Goal: Task Accomplishment & Management: Manage account settings

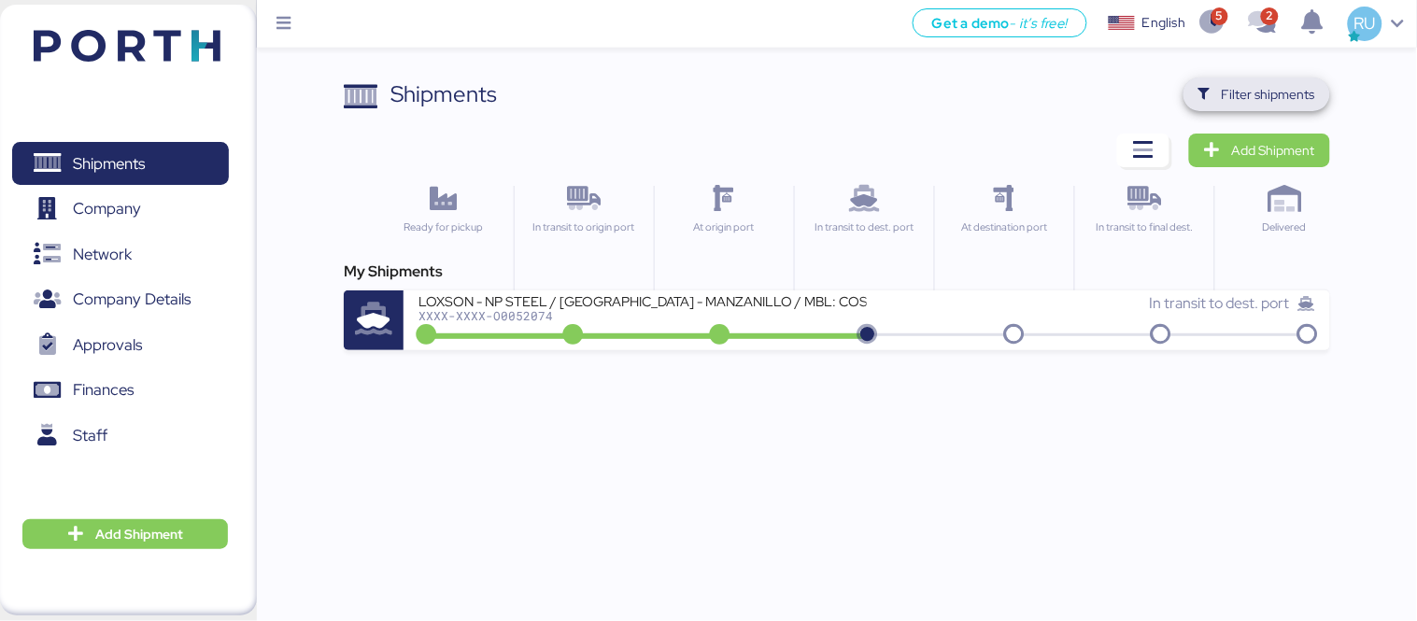
click at [1256, 95] on span "Filter shipments" at bounding box center [1268, 94] width 93 height 22
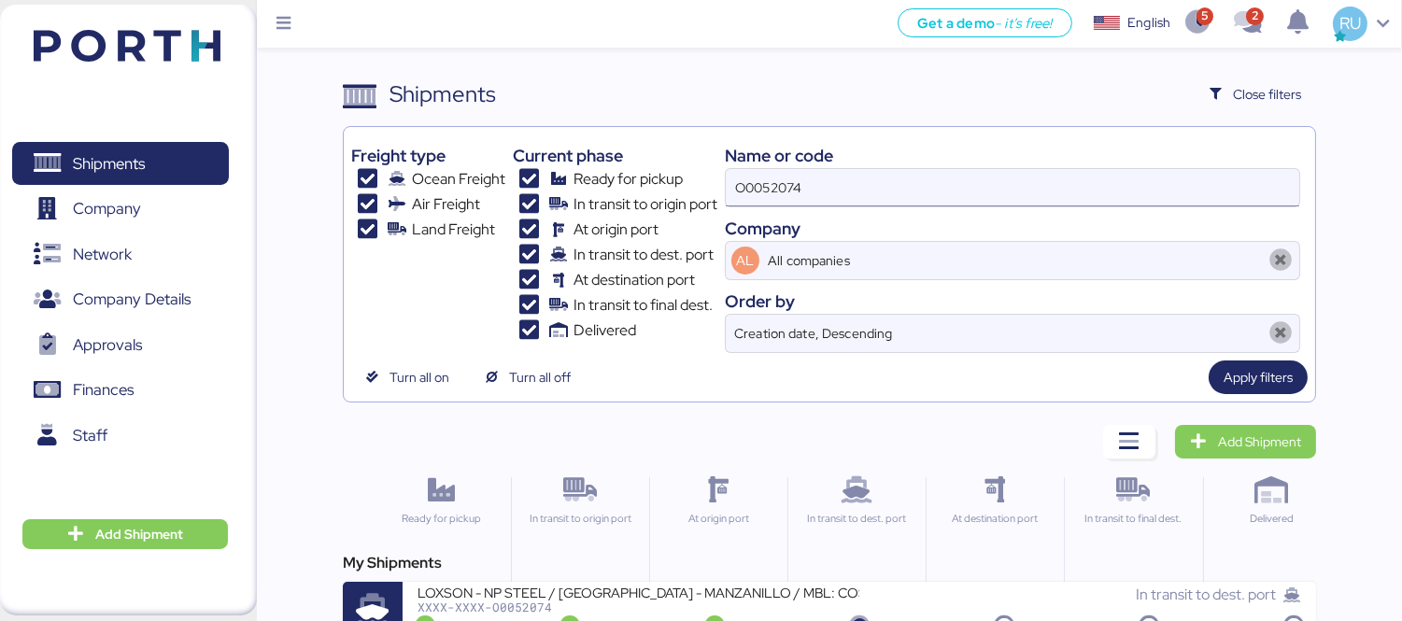
click at [1015, 196] on input "O0052074" at bounding box center [1012, 187] width 573 height 37
type input "O"
paste input "A0052099"
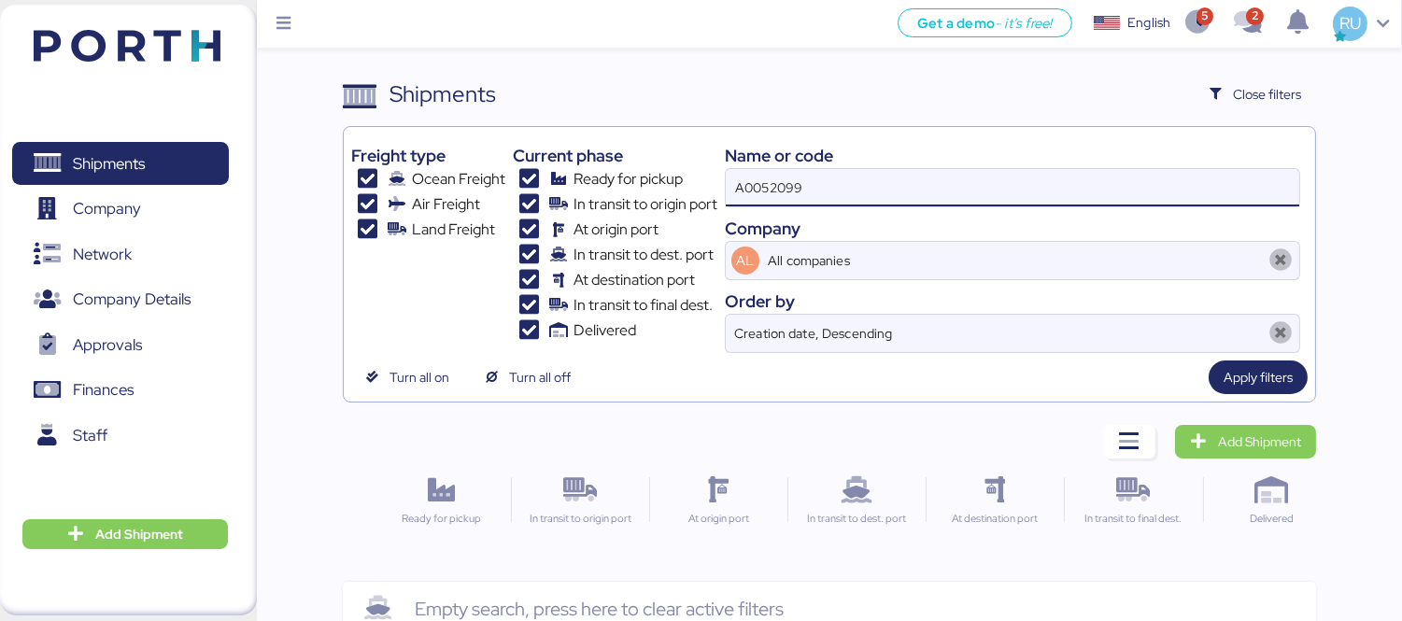
type input "A0052099"
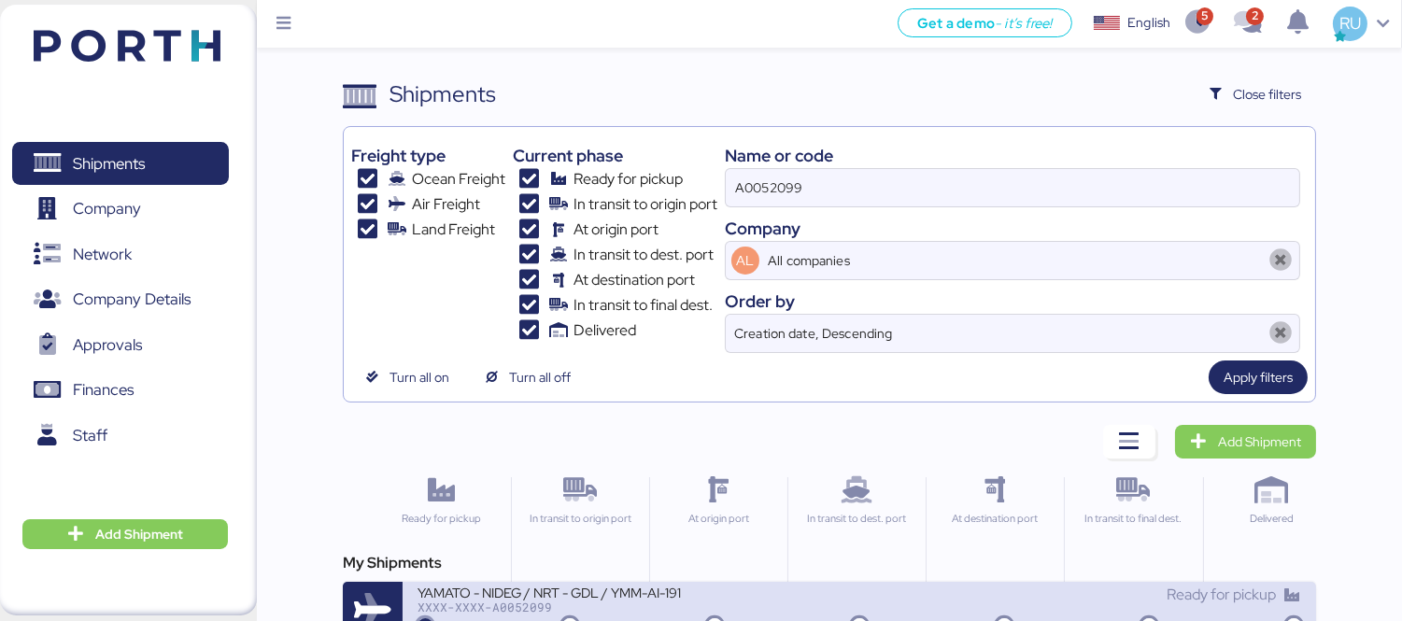
click at [688, 595] on div "YAMATO - NIDEG / NRT - GDL / YMM-AI-191" at bounding box center [639, 592] width 442 height 16
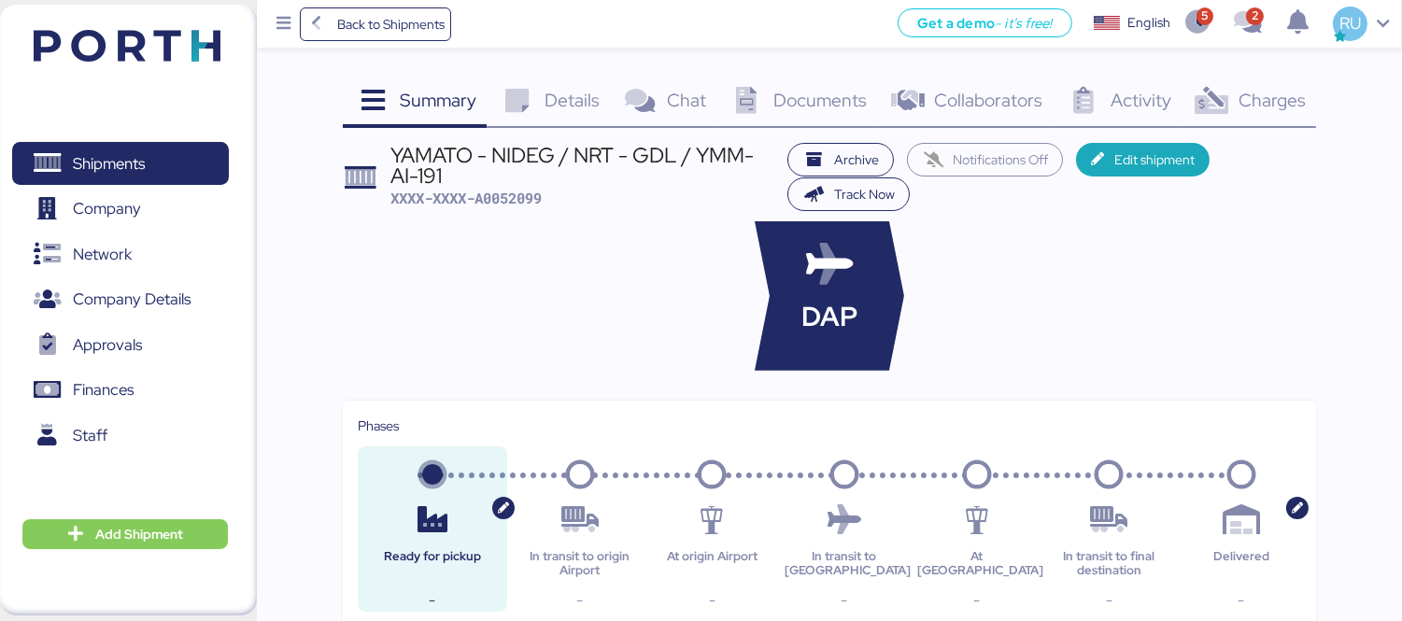
click at [1253, 99] on span "Charges" at bounding box center [1272, 100] width 67 height 24
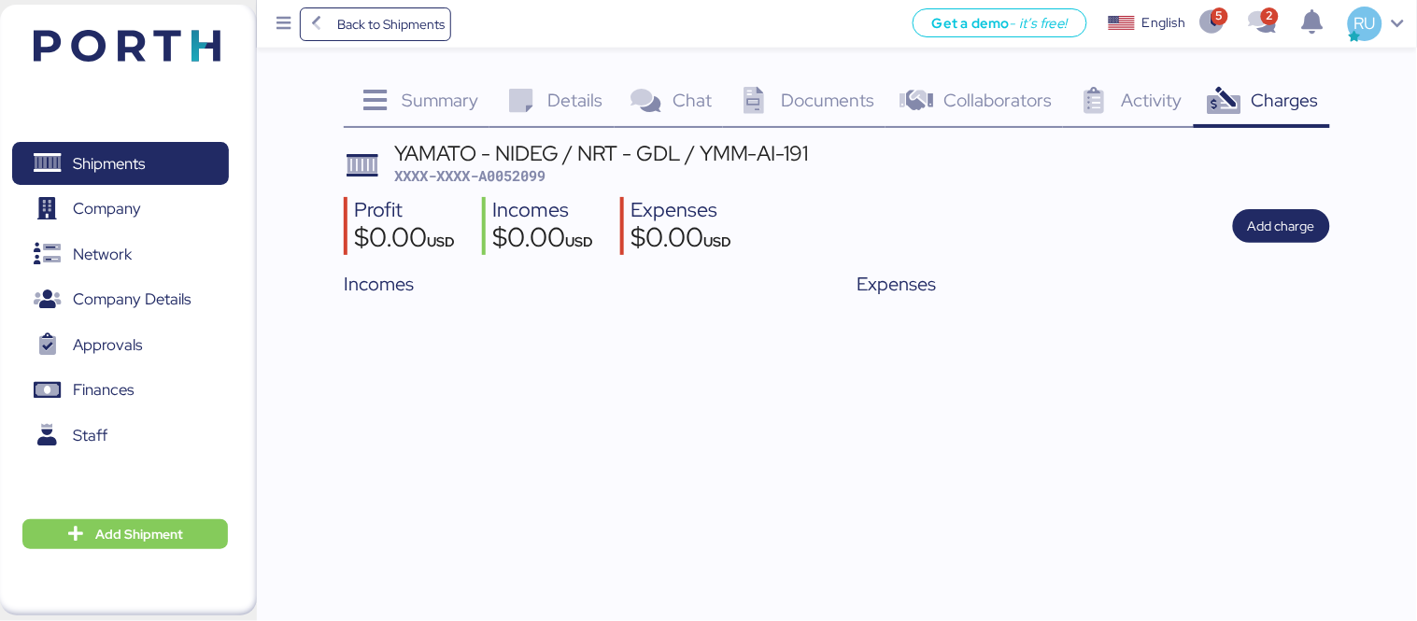
click at [814, 104] on span "Documents" at bounding box center [827, 100] width 93 height 24
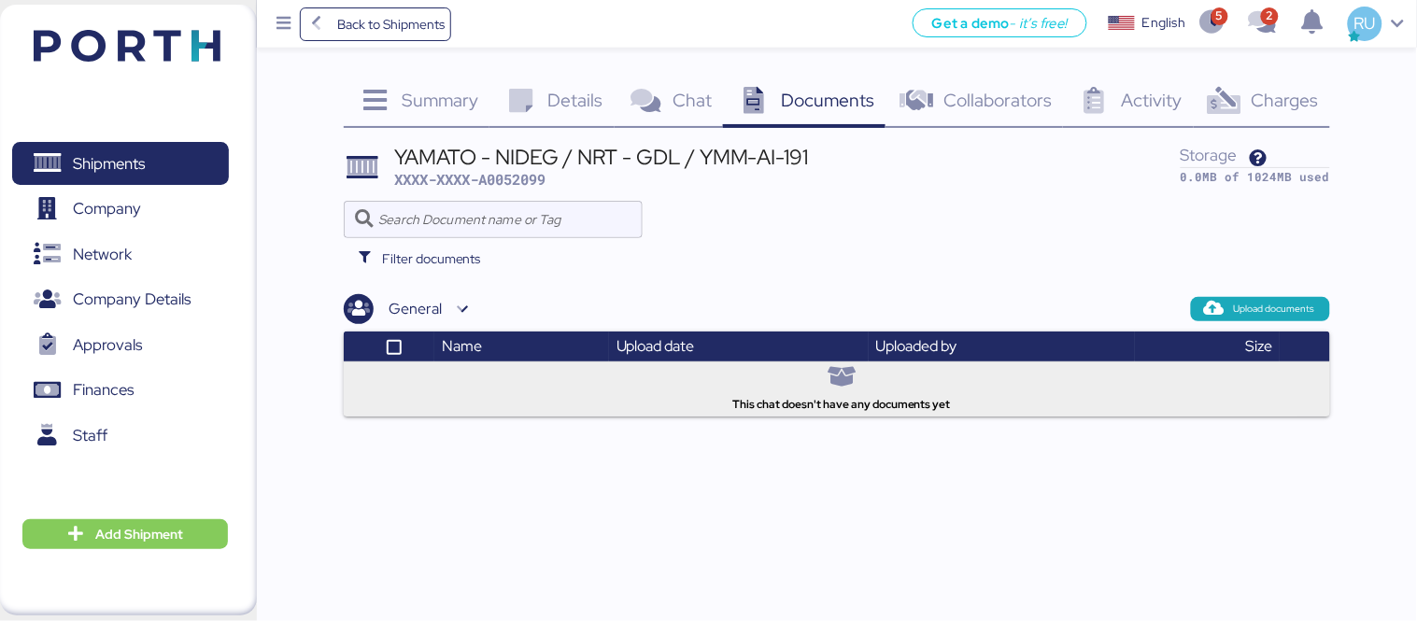
click at [168, 47] on img at bounding box center [127, 46] width 187 height 32
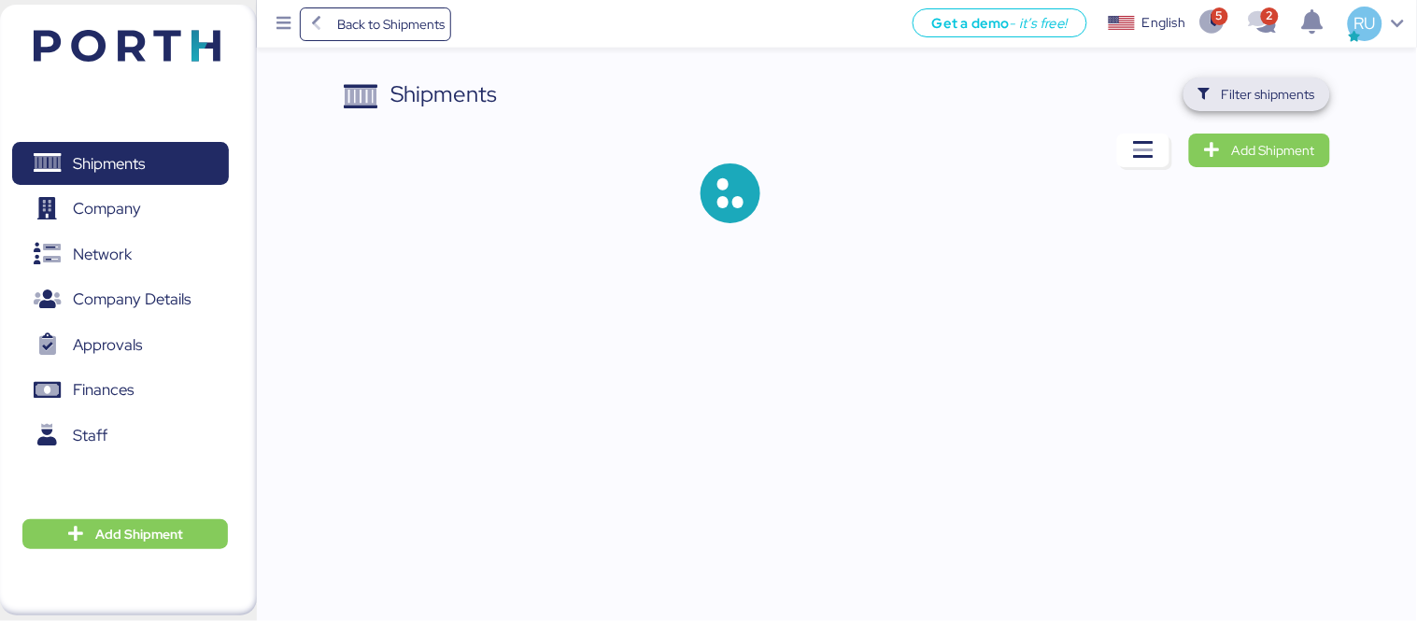
click at [1244, 110] on span "Filter shipments" at bounding box center [1256, 95] width 147 height 34
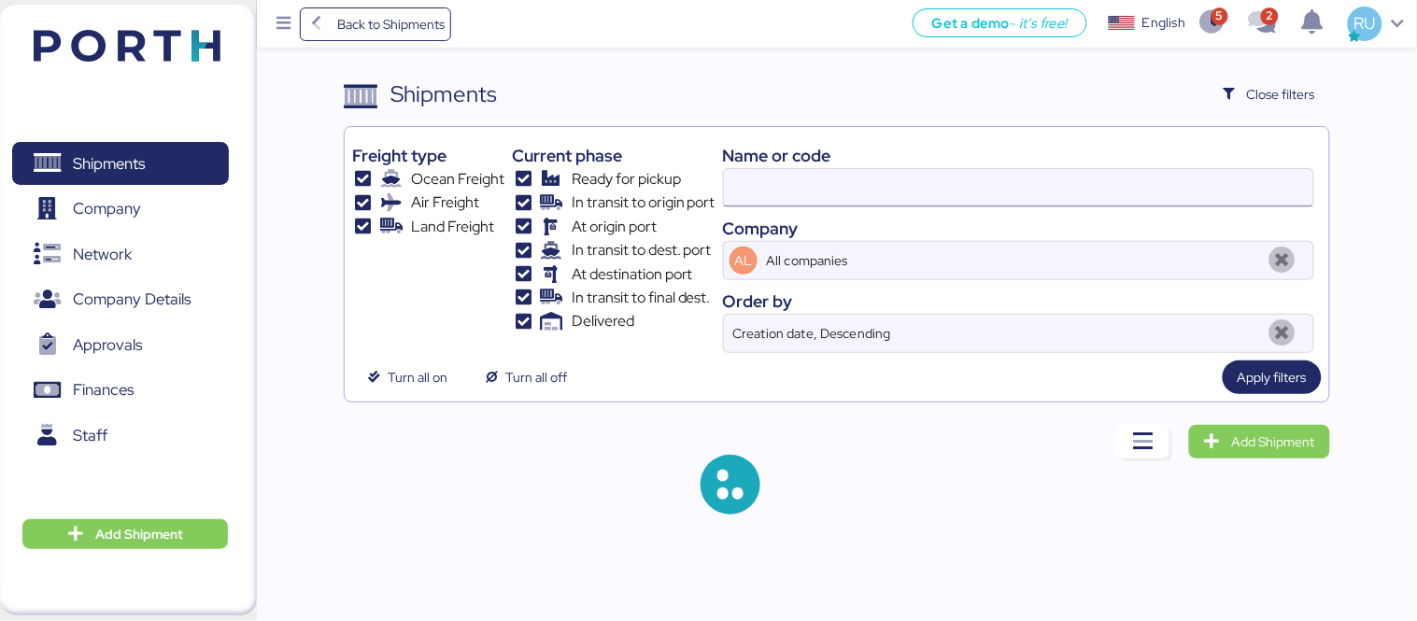
click at [1004, 169] on div "Name or code Company AL All companies Order by Creation date, Descending" at bounding box center [1018, 243] width 591 height 219
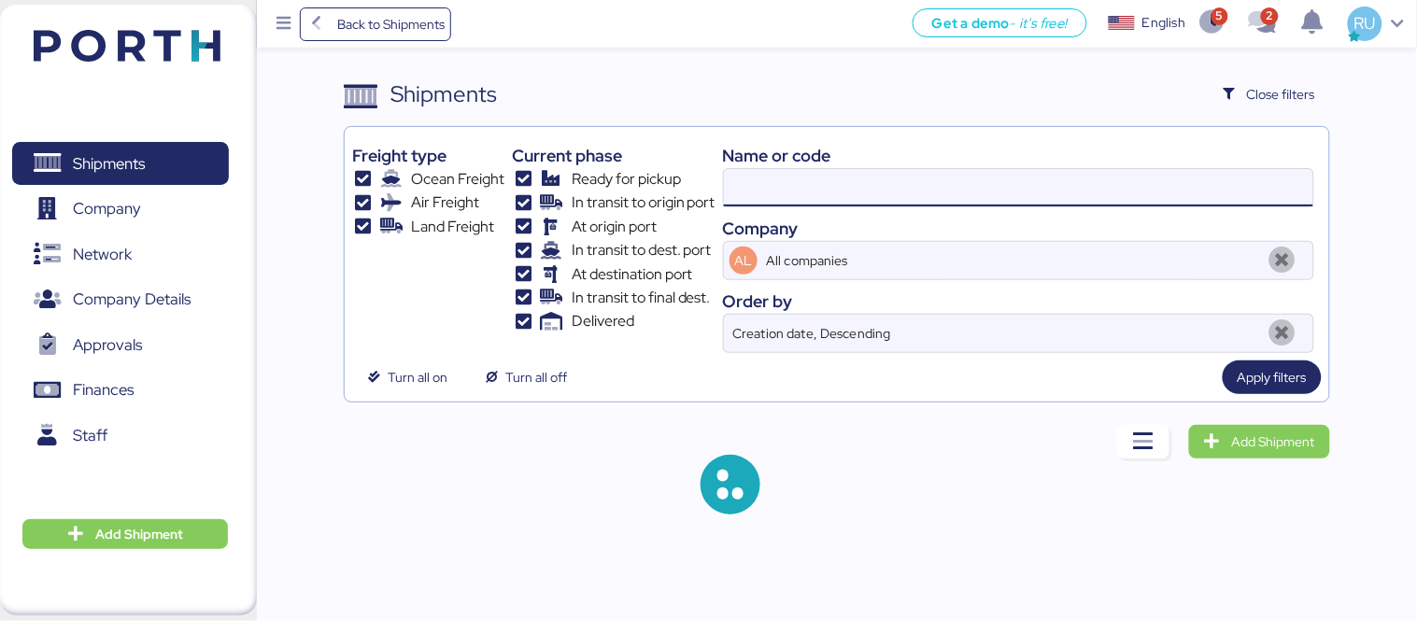
click at [1013, 179] on input at bounding box center [1018, 187] width 589 height 37
paste input "O0052060"
type input "O0052060"
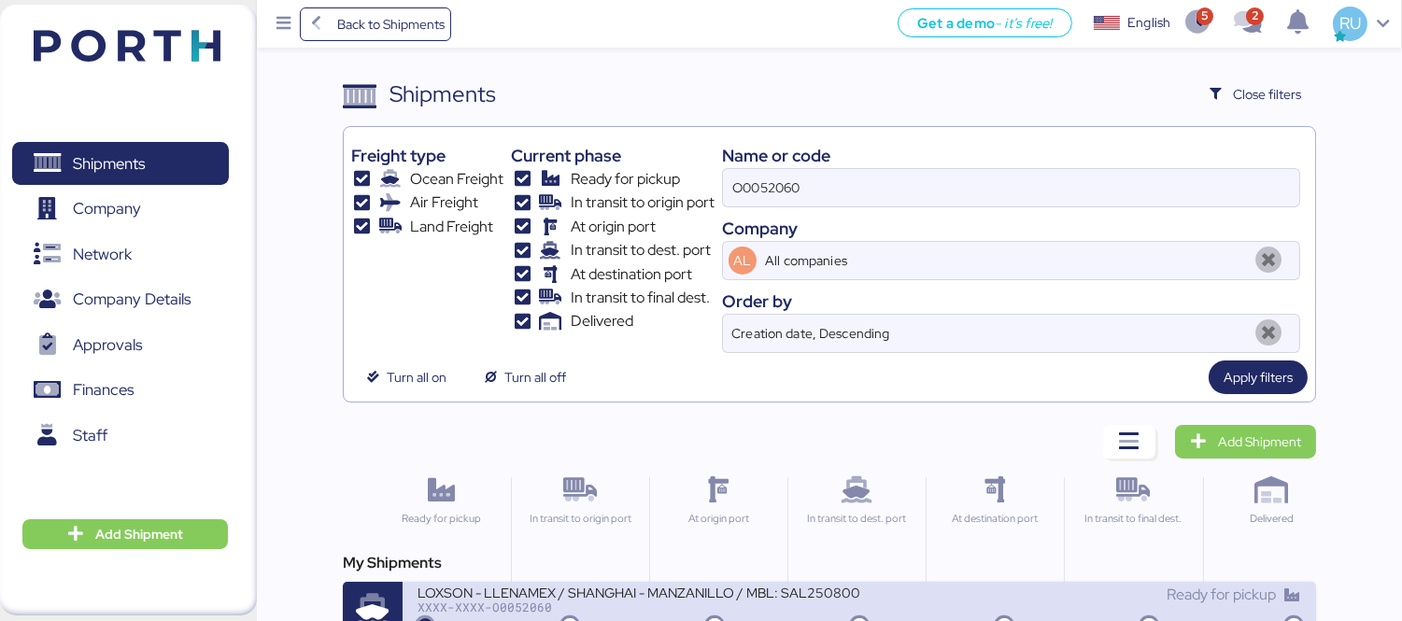
click at [685, 592] on div "LOXSON - LLENAMEX / SHANGHAI - MANZANILLO / MBL: SAL25080002 - HBL: KSSE2507103…" at bounding box center [639, 592] width 442 height 16
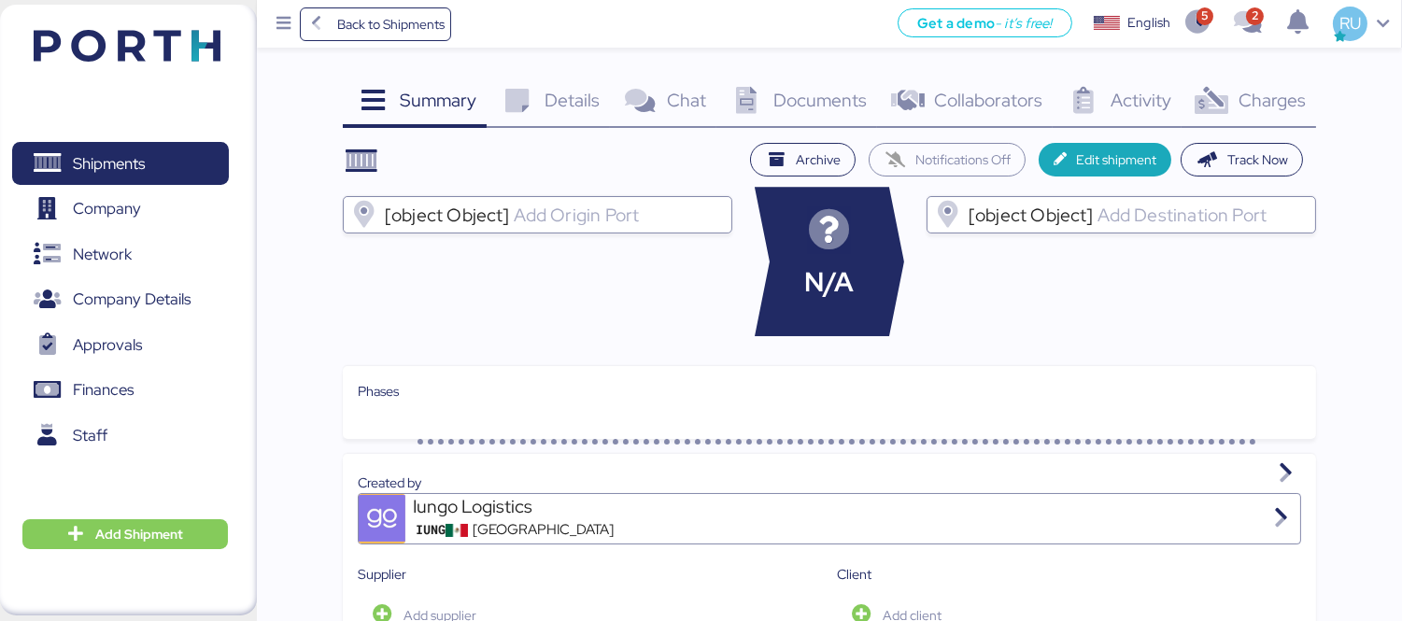
click at [815, 82] on div "Documents 0" at bounding box center [796, 103] width 161 height 50
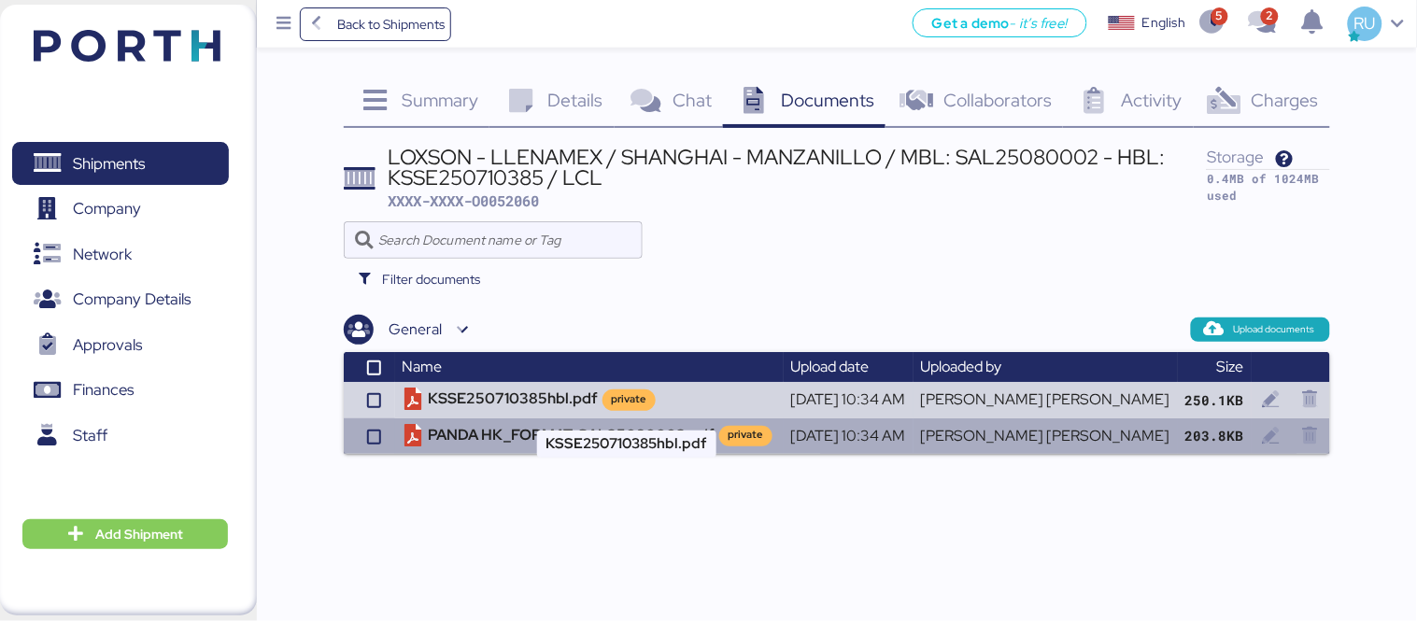
click at [520, 434] on td "PANDA HK_FORMAT-SAL25080002.pdf private" at bounding box center [589, 435] width 389 height 35
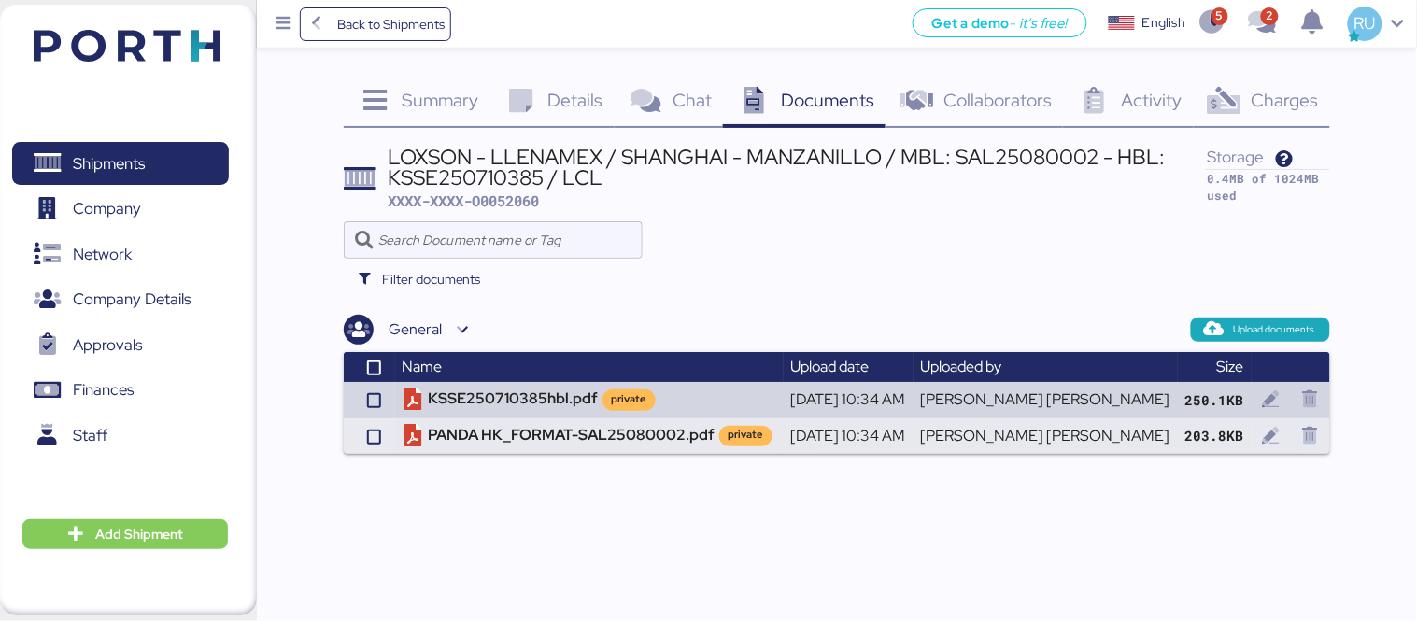
click at [184, 43] on img at bounding box center [127, 46] width 187 height 32
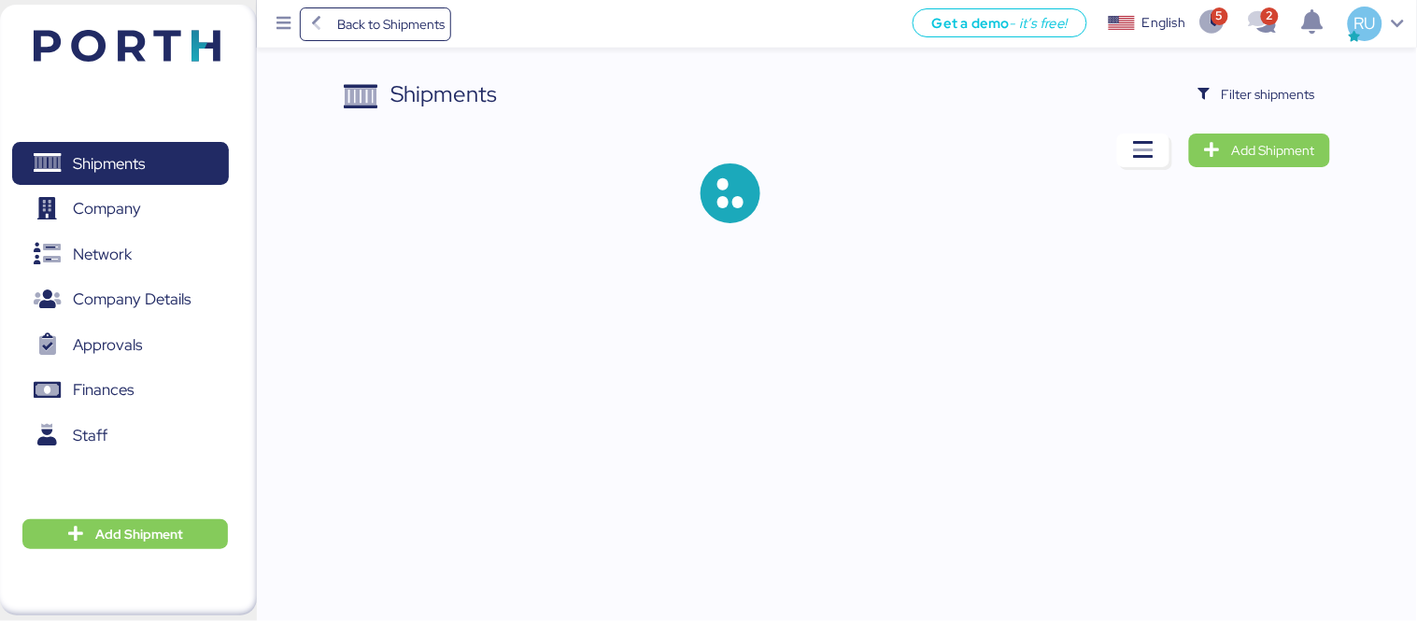
click at [1361, 104] on div "Shipments Filter shipments Add Shipment" at bounding box center [708, 126] width 1417 height 253
click at [1299, 97] on span "Filter shipments" at bounding box center [1268, 94] width 93 height 22
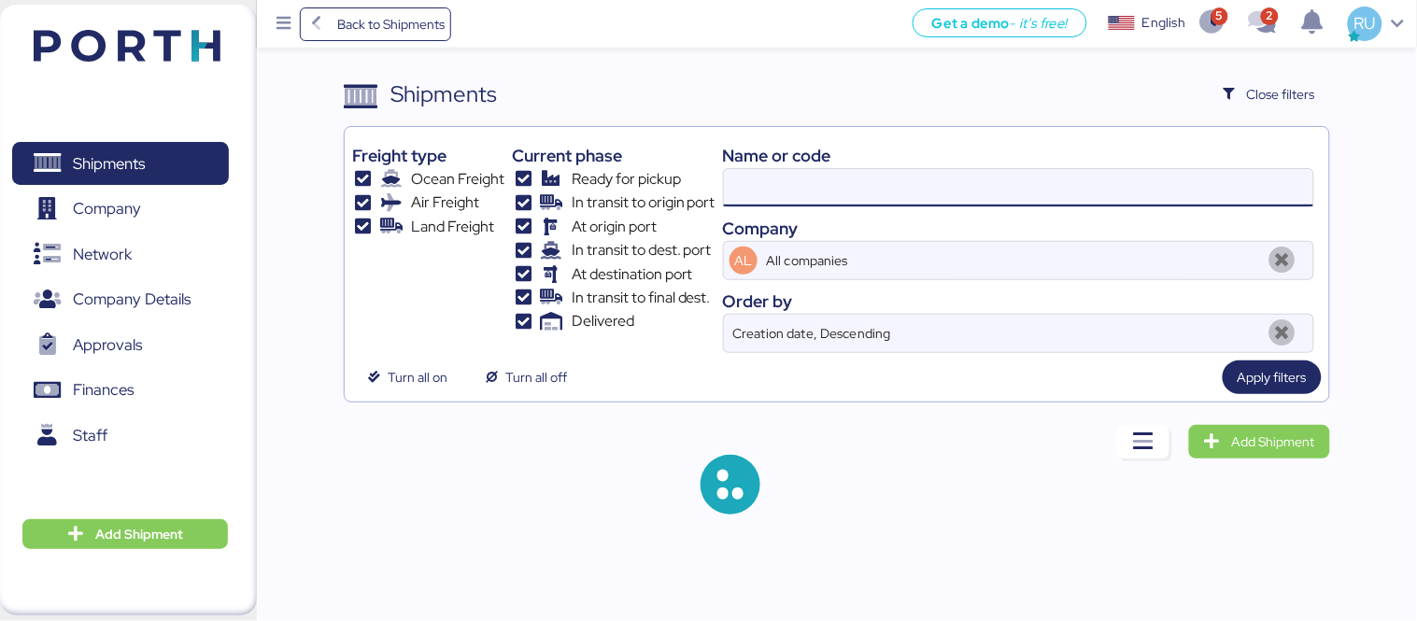
click at [803, 197] on input at bounding box center [1018, 187] width 589 height 37
paste input "A0052099"
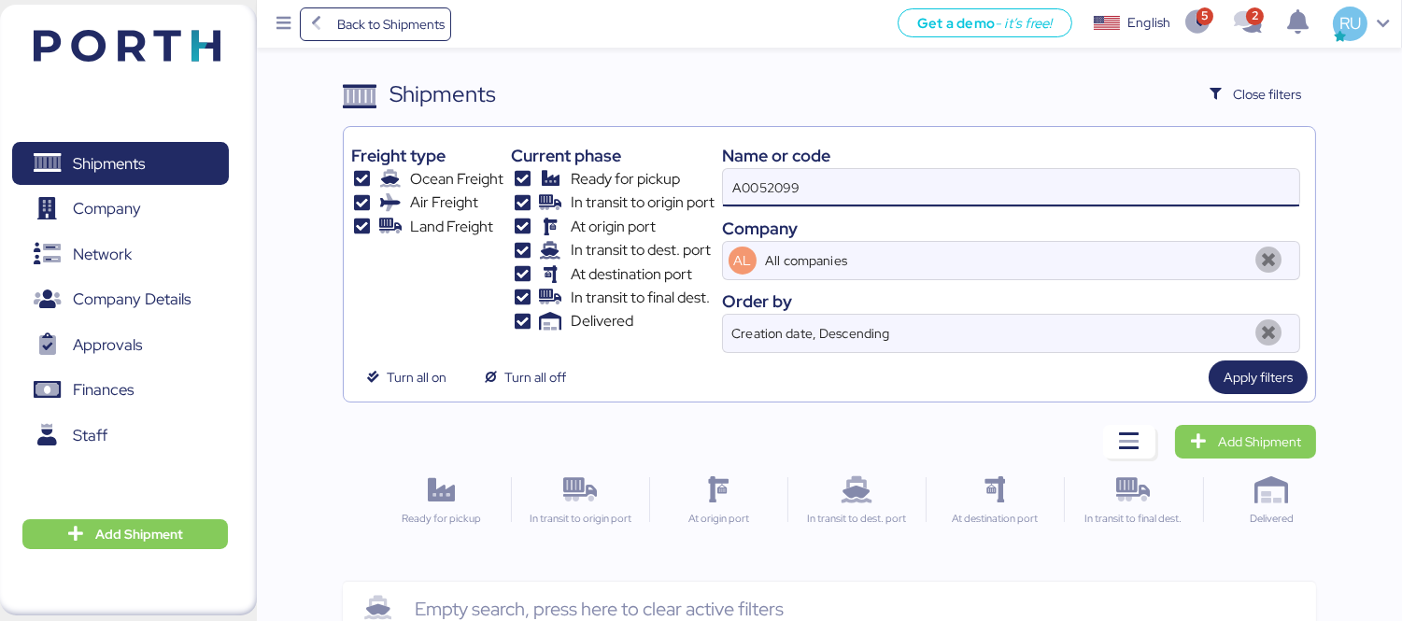
type input "A0052099"
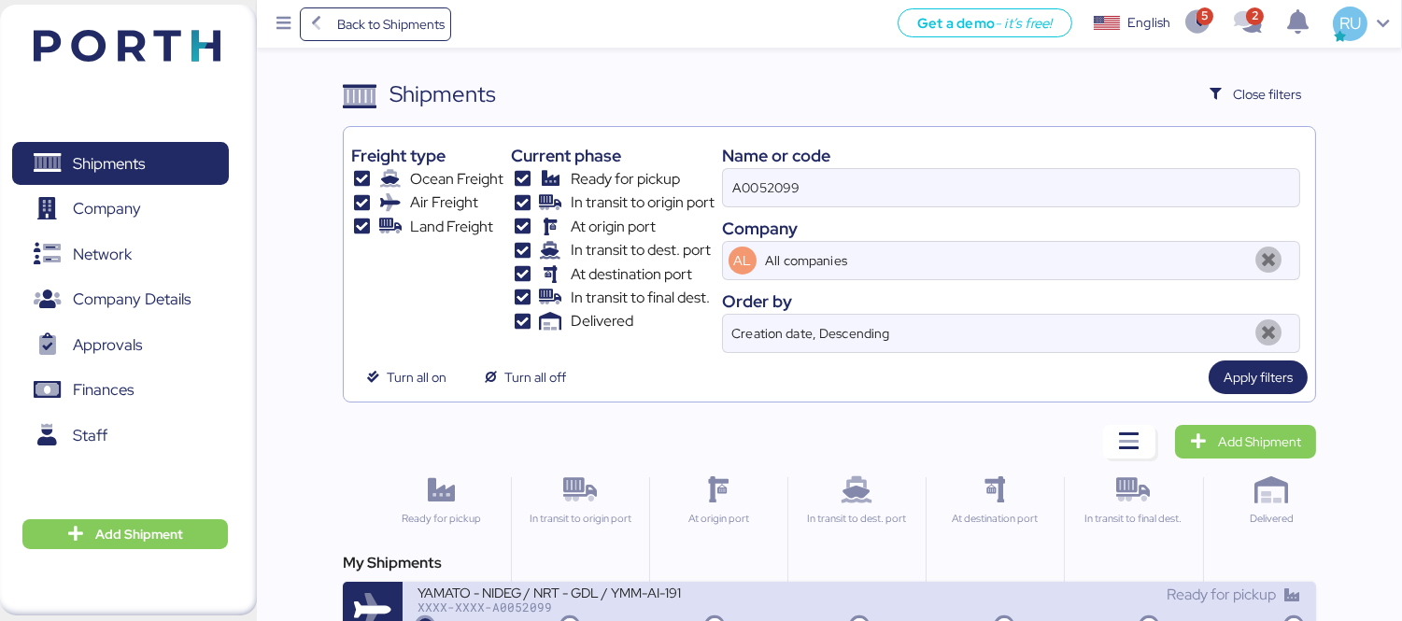
click at [715, 589] on div "YAMATO - NIDEG / NRT - GDL / YMM-AI-191" at bounding box center [639, 592] width 442 height 16
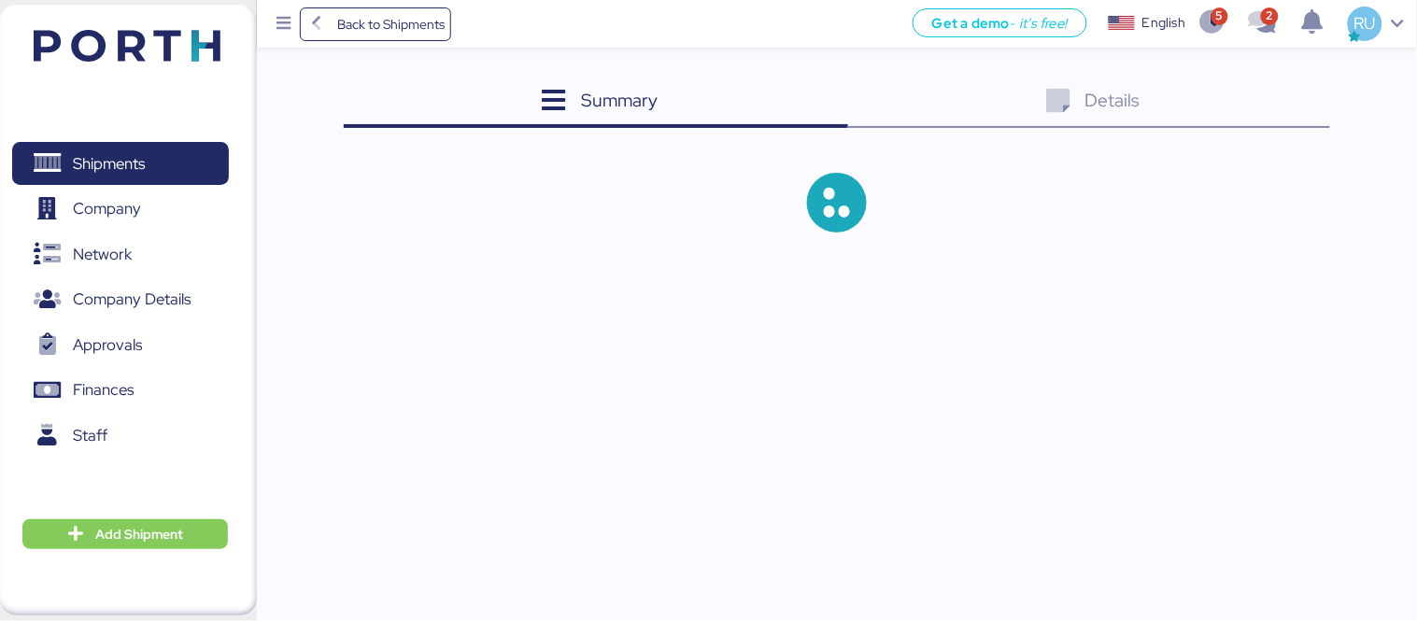
click at [1267, 107] on div "Details 0" at bounding box center [1089, 103] width 482 height 50
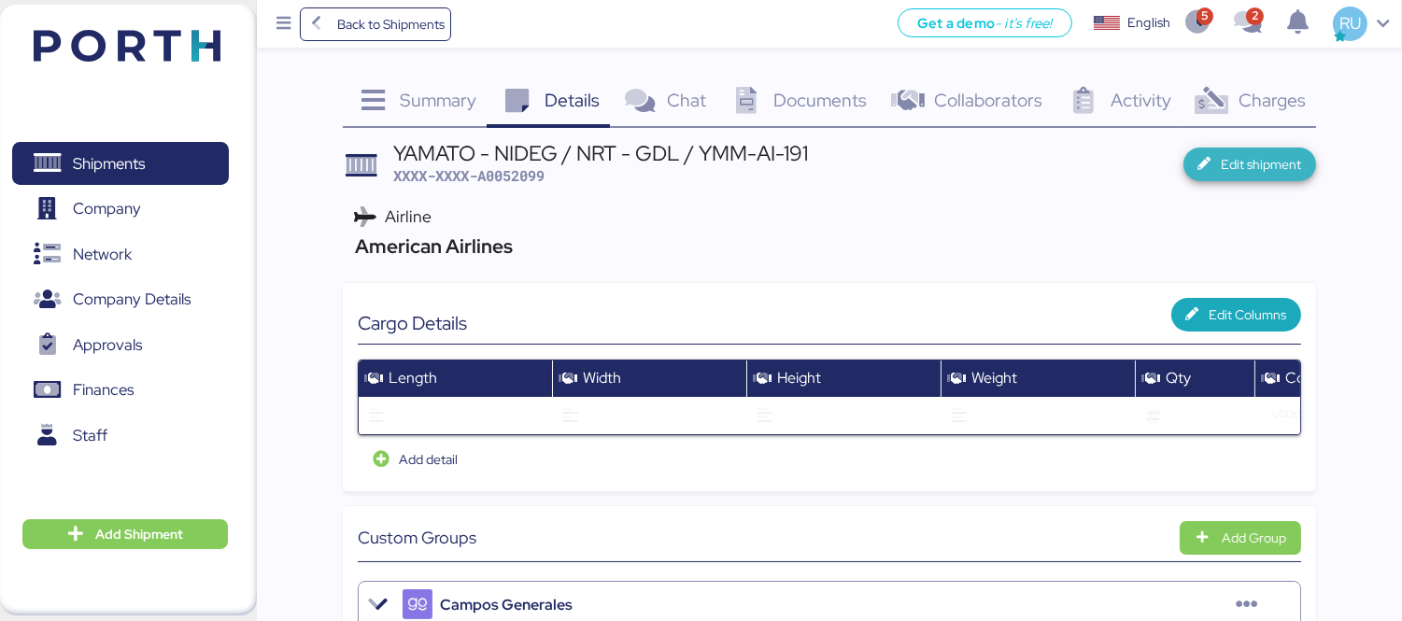
click at [1221, 157] on span "Edit shipment" at bounding box center [1261, 164] width 80 height 22
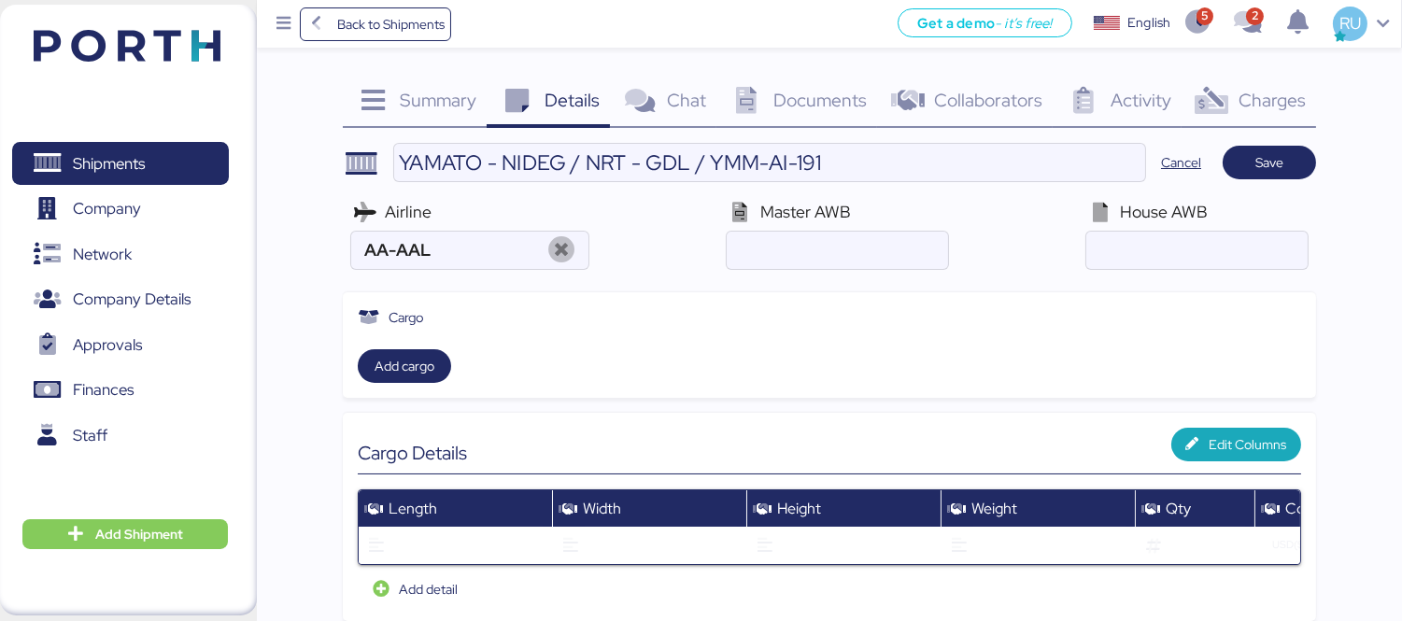
click at [1244, 112] on div "Charges 0" at bounding box center [1249, 103] width 134 height 50
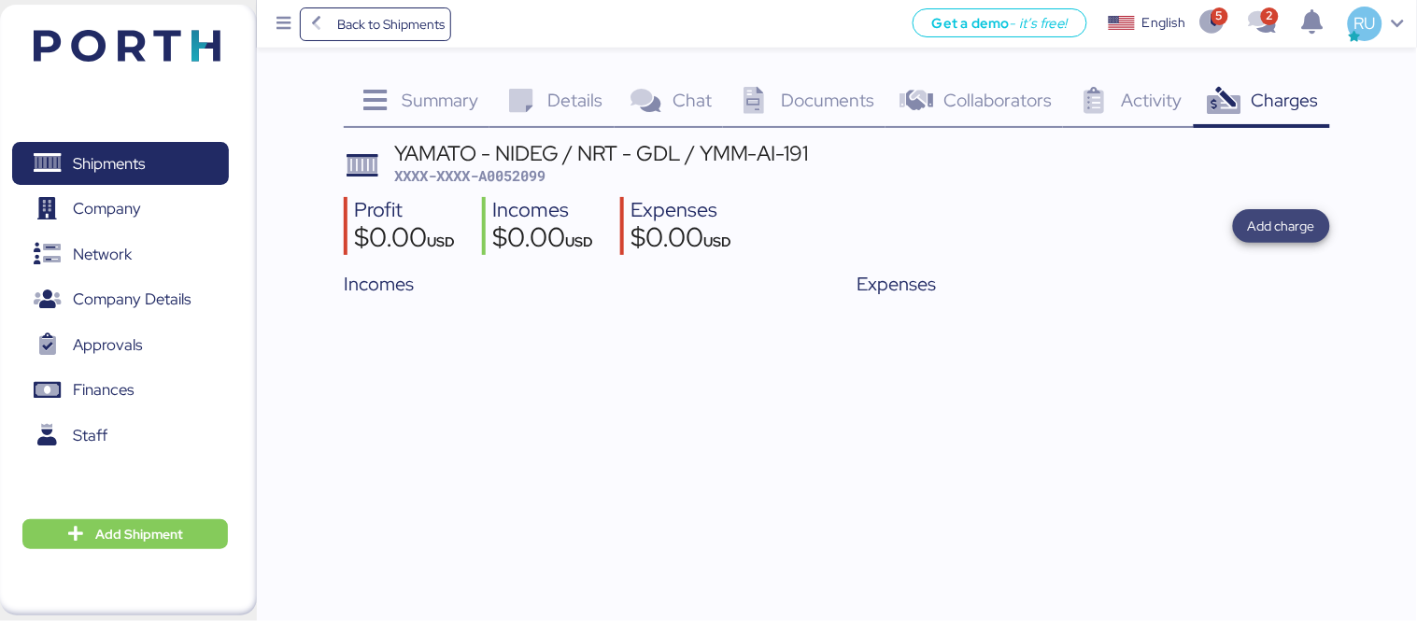
click at [1268, 225] on span "Add charge" at bounding box center [1281, 226] width 67 height 22
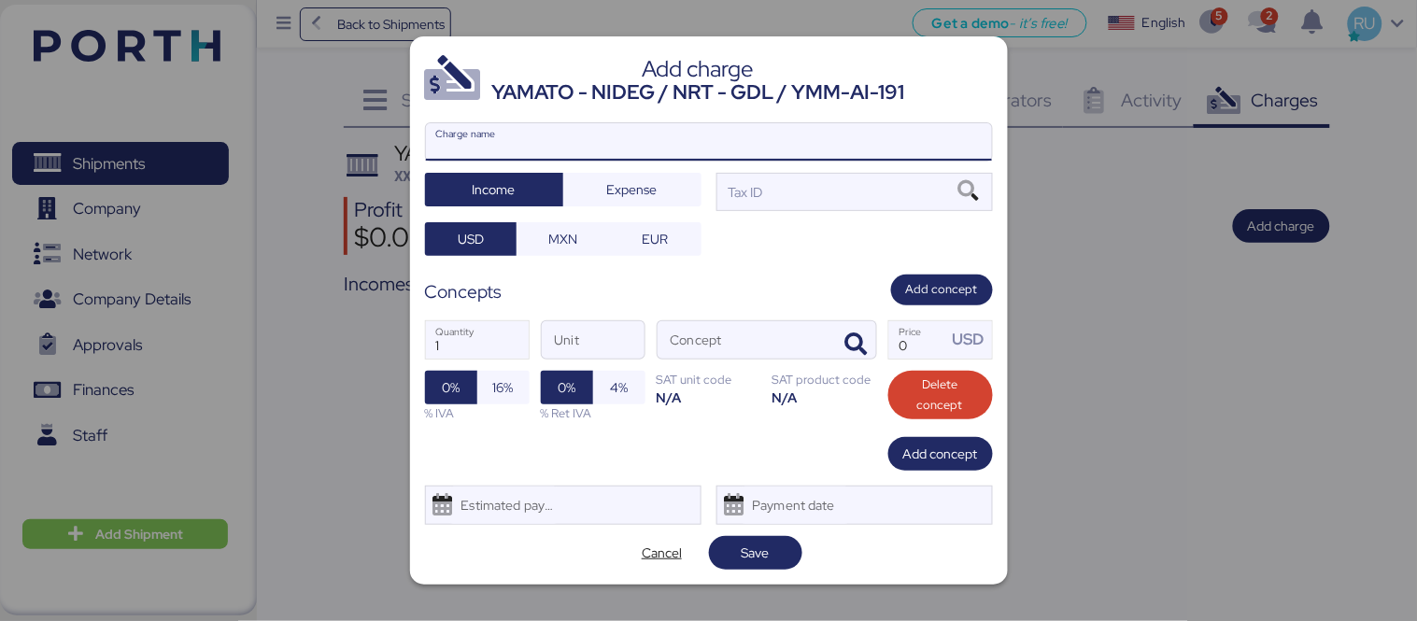
click at [813, 140] on input "Charge name" at bounding box center [709, 141] width 566 height 37
type input "Cargos locales"
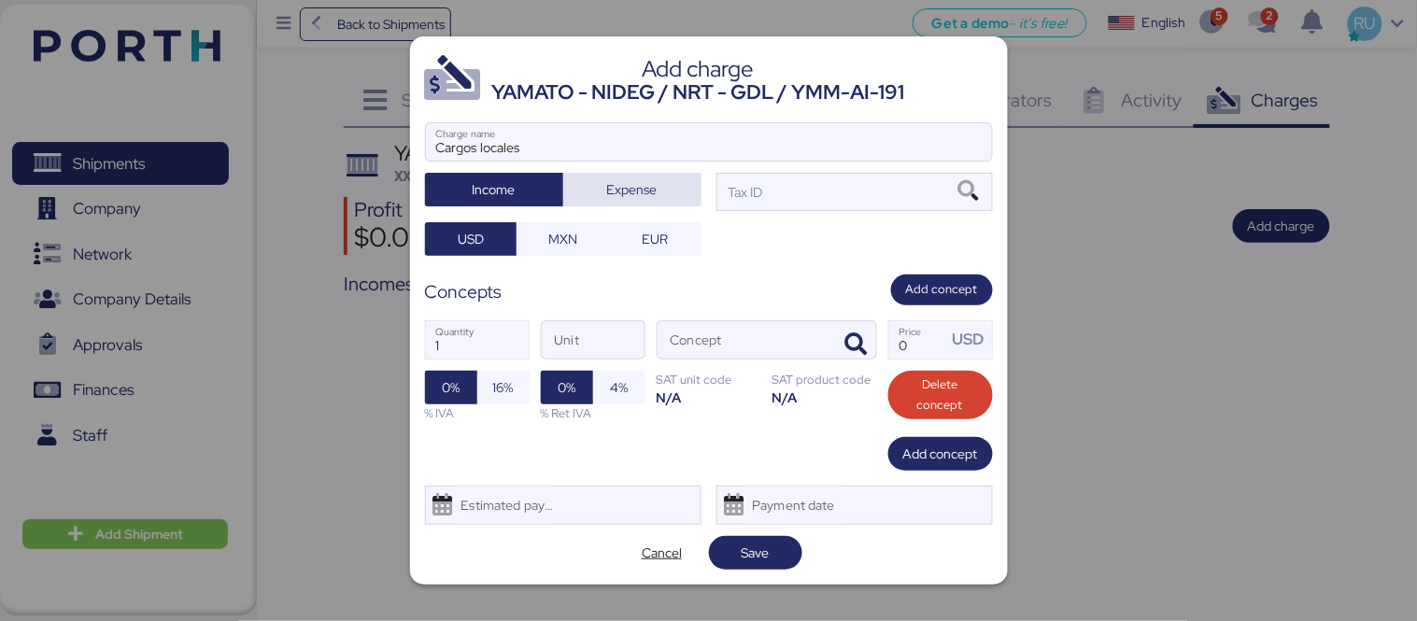
click at [674, 192] on span "Expense" at bounding box center [632, 190] width 108 height 26
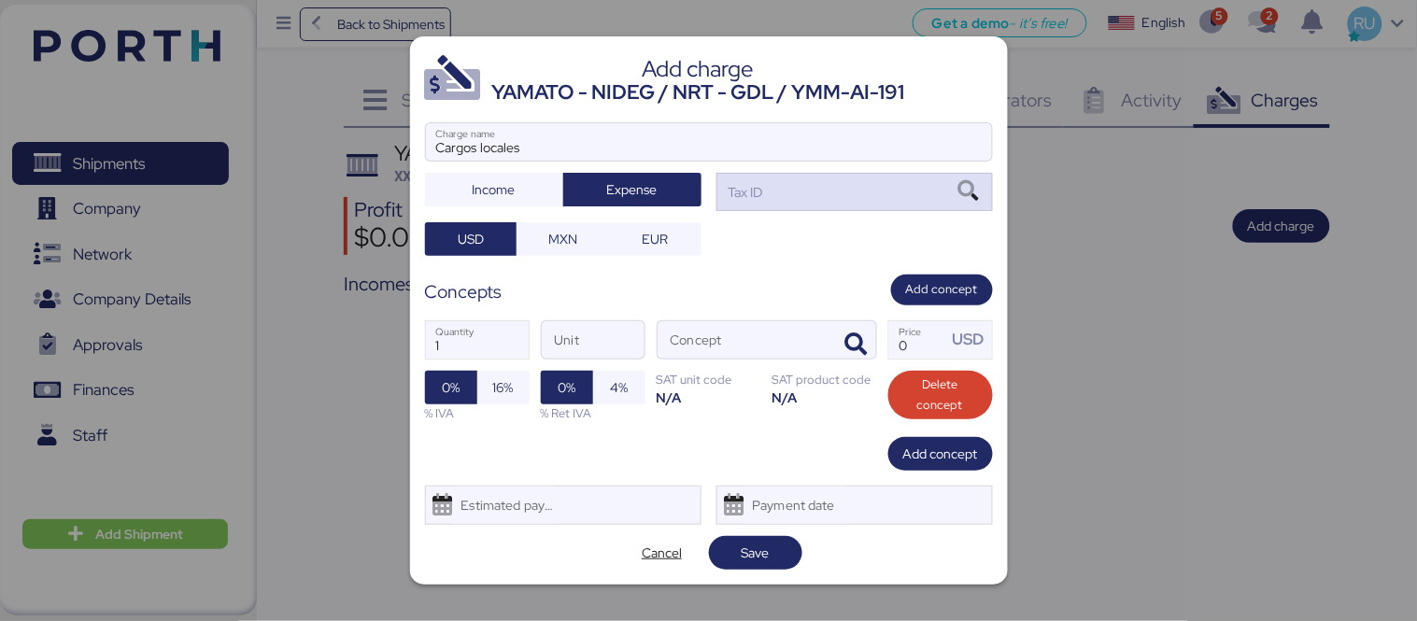
click at [758, 191] on div "Tax ID" at bounding box center [744, 192] width 38 height 21
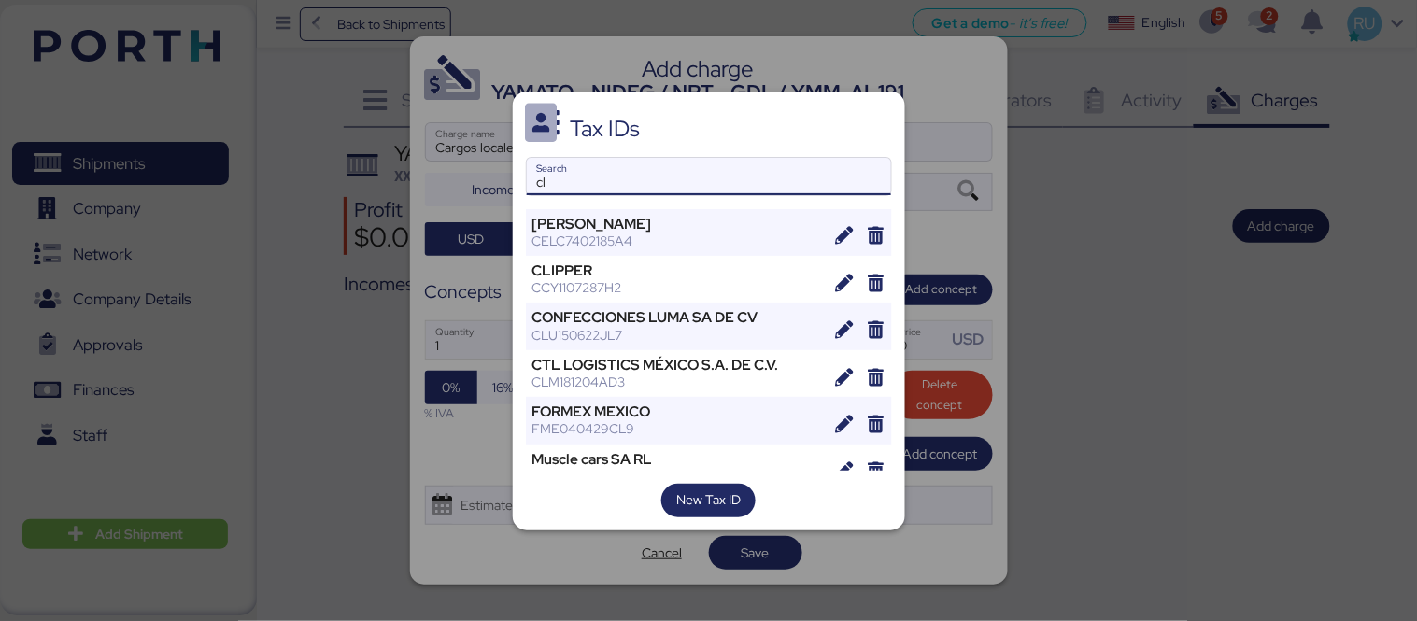
type input "c"
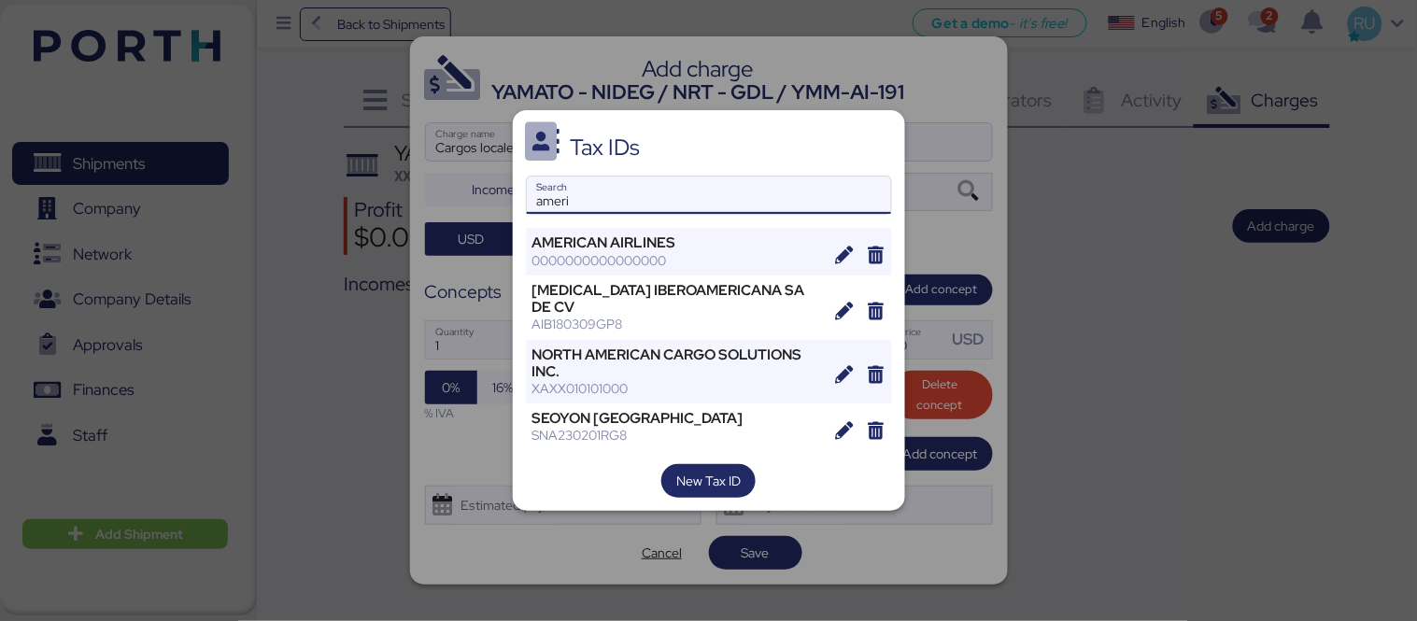
type input "ameri"
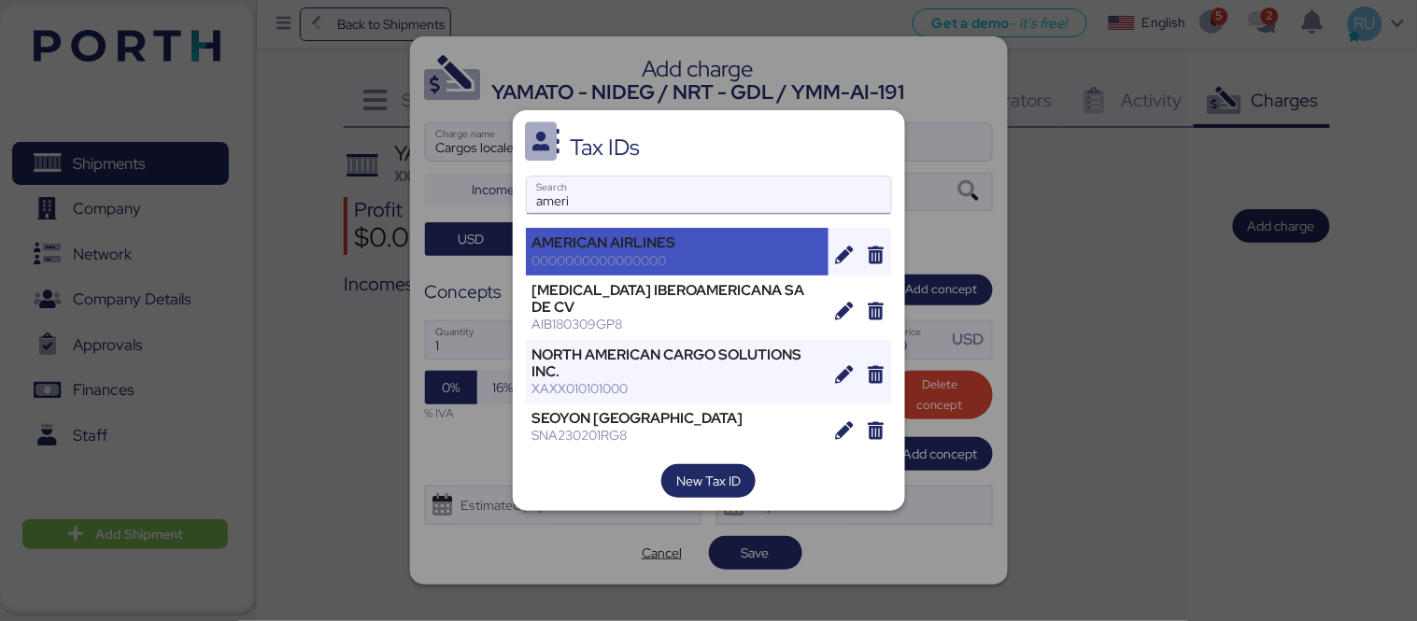
click at [676, 275] on div "AMERICAN AIRLINES 0000000000000000" at bounding box center [678, 251] width 304 height 47
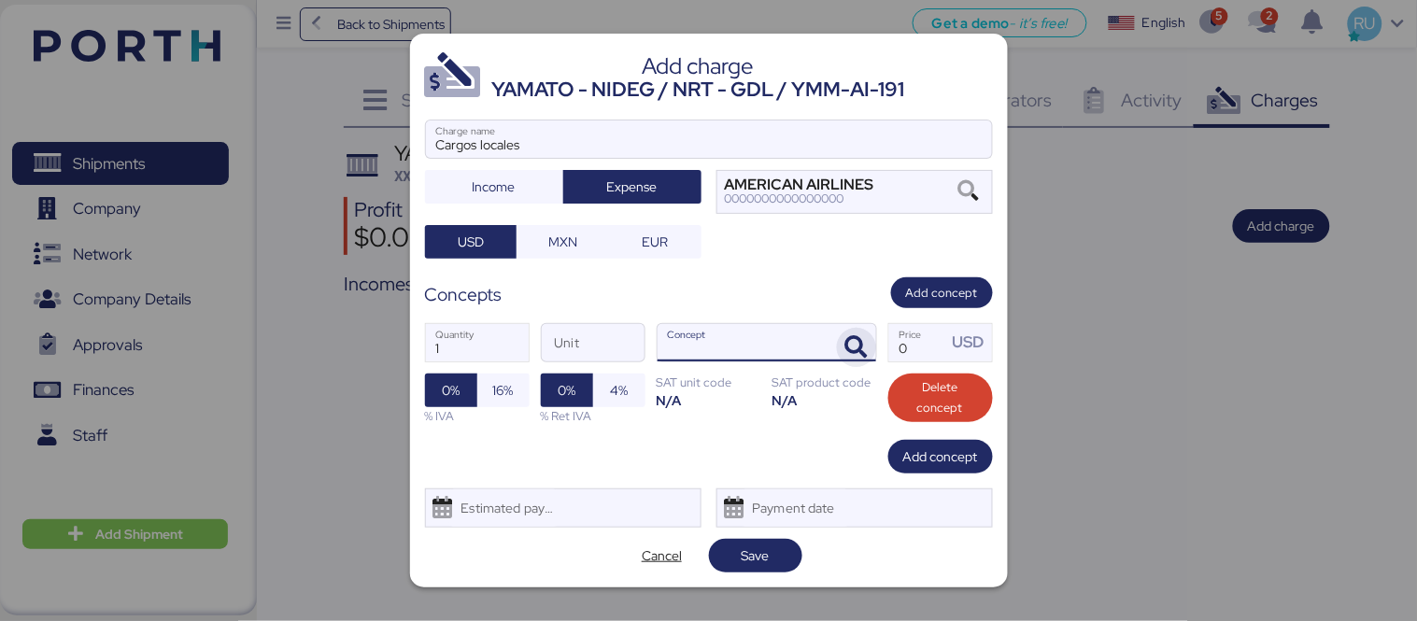
click at [865, 336] on icon "button" at bounding box center [856, 347] width 22 height 22
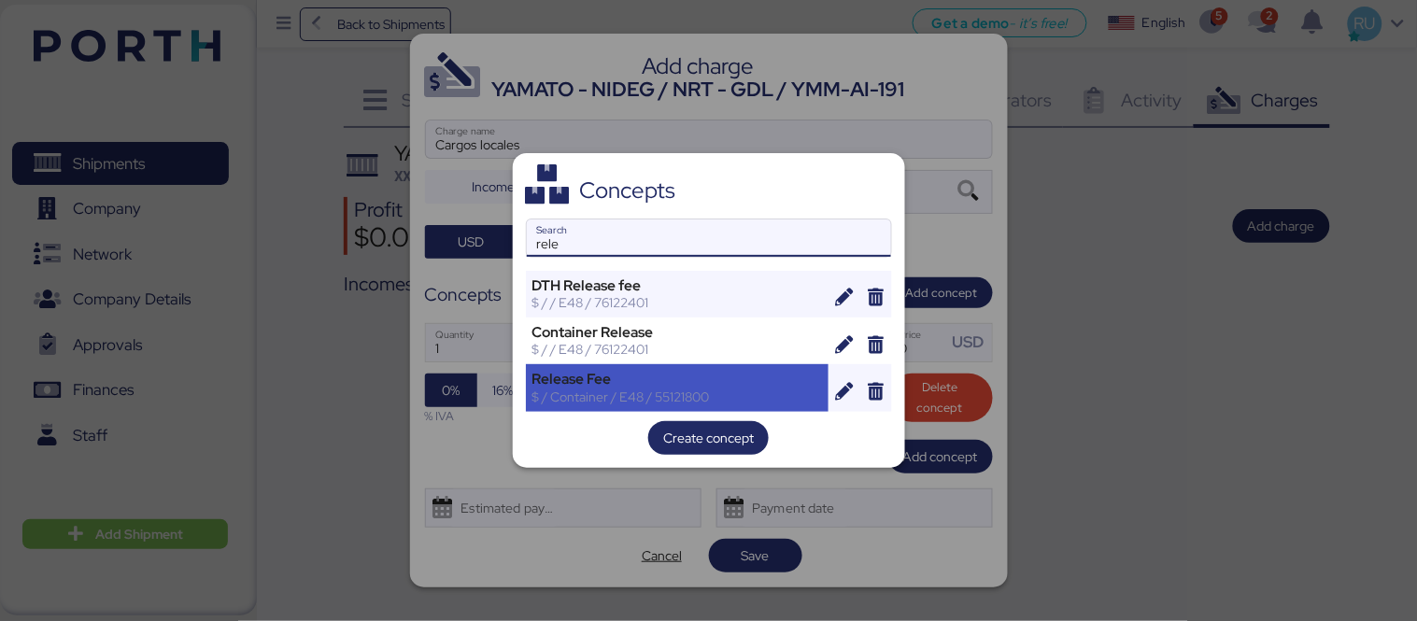
type input "rele"
click at [558, 389] on div "$ / Container / E48 / 55121800" at bounding box center [677, 397] width 290 height 17
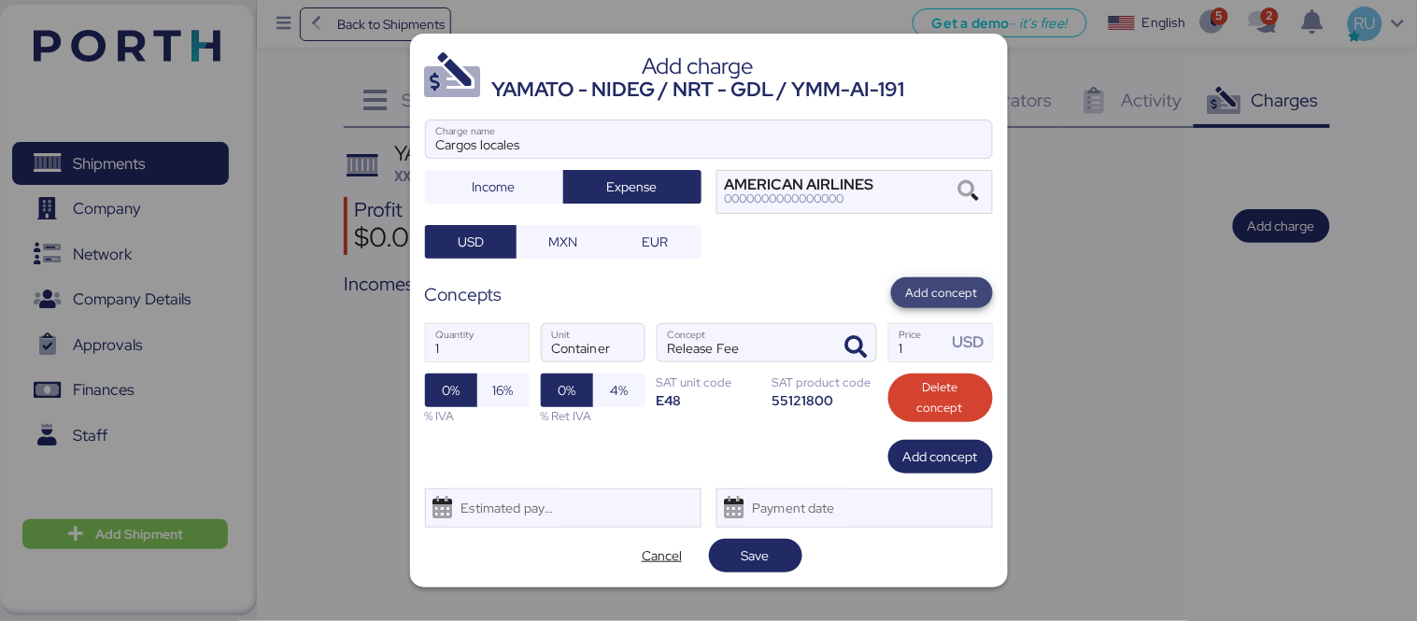
click at [923, 304] on span "Add concept" at bounding box center [942, 292] width 72 height 23
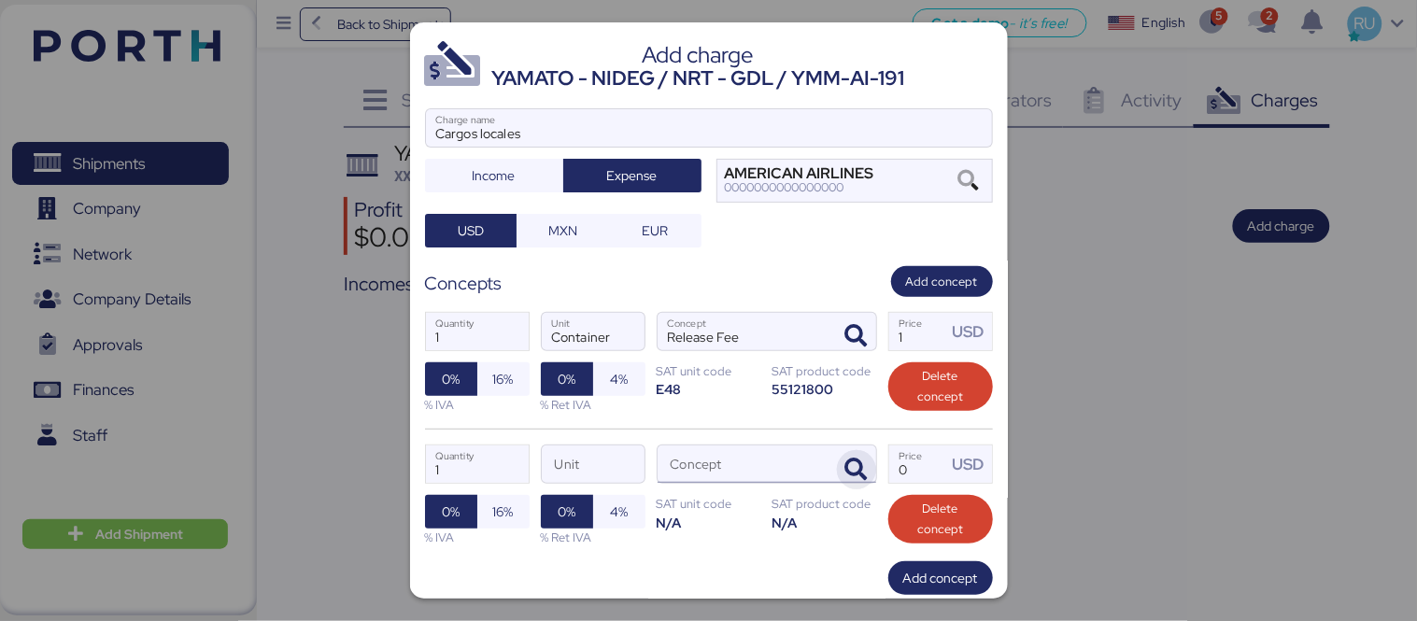
click at [845, 465] on icon "button" at bounding box center [856, 470] width 22 height 22
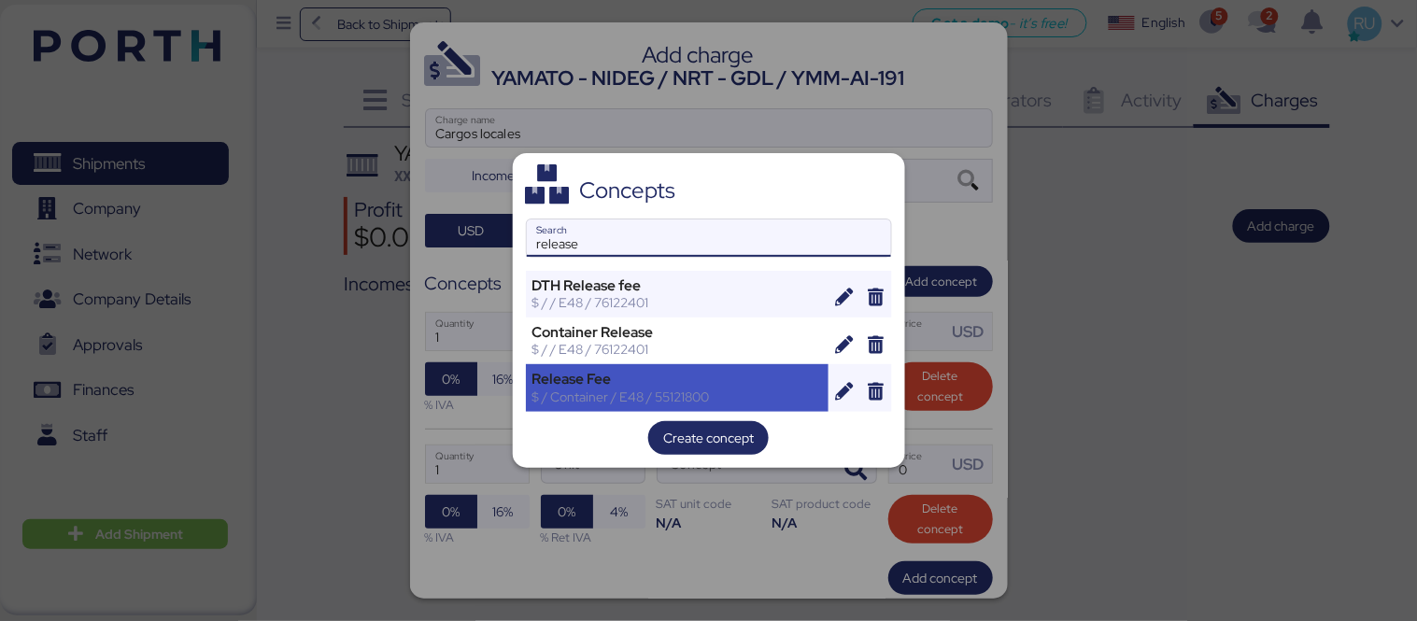
type input "release"
click at [616, 364] on div "Release Fee $ / Container / E48 / 55121800" at bounding box center [678, 387] width 304 height 47
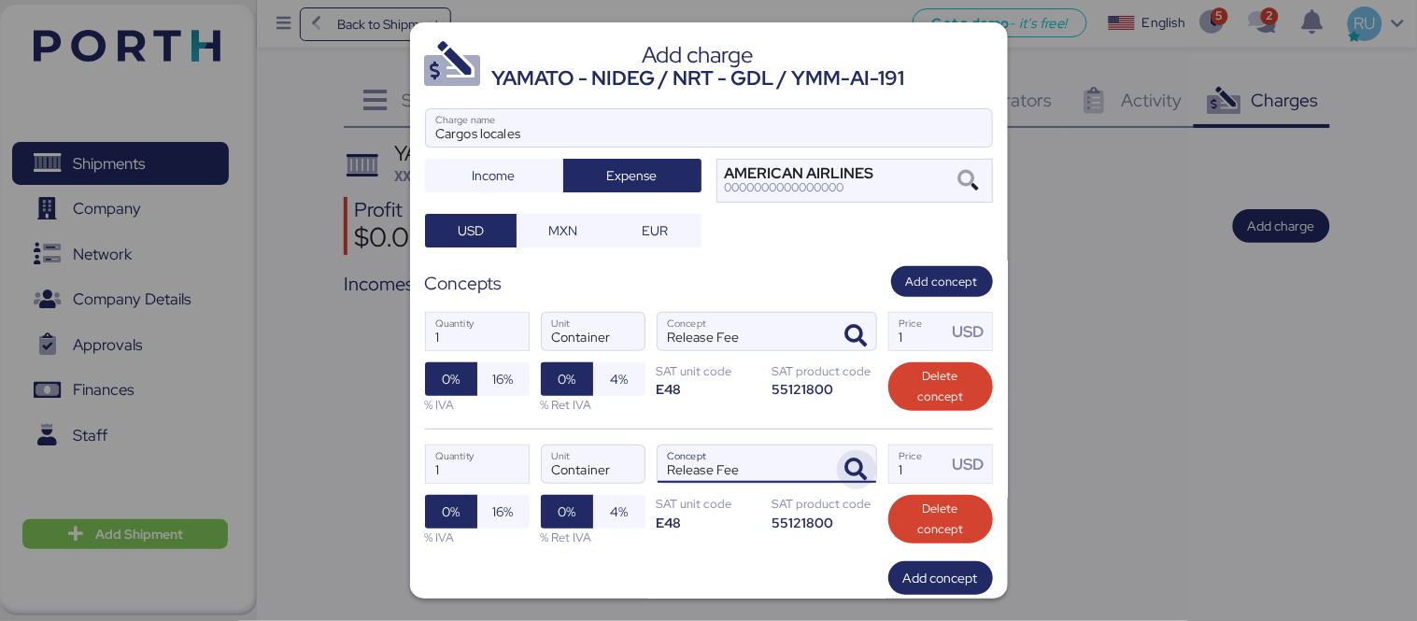
click at [856, 463] on span "button" at bounding box center [856, 469] width 39 height 39
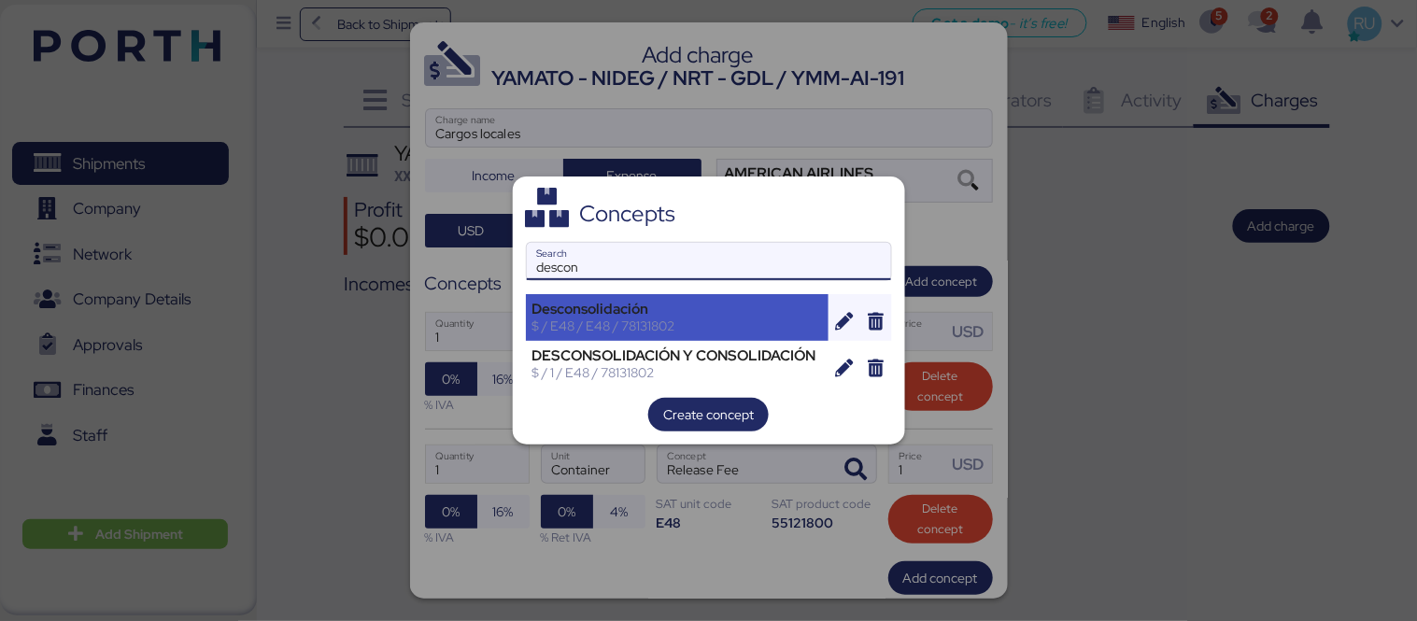
type input "descon"
click at [743, 313] on div "Desconsolidación" at bounding box center [677, 309] width 290 height 17
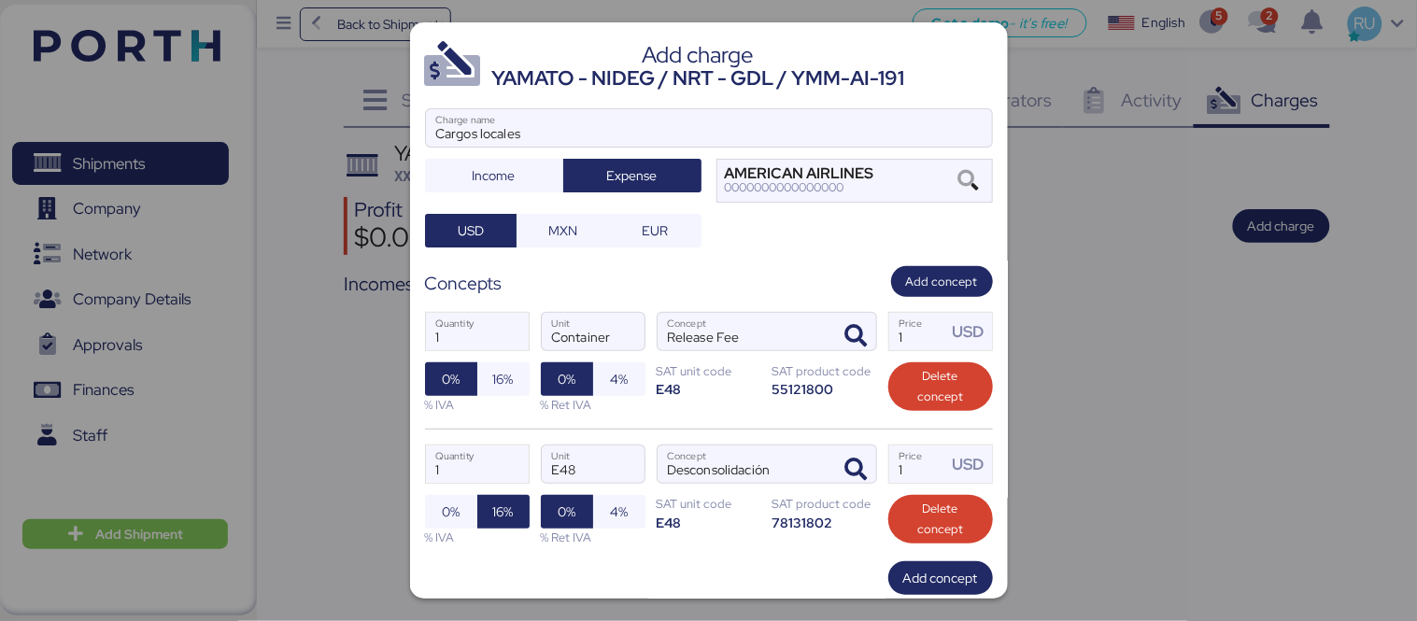
scroll to position [110, 0]
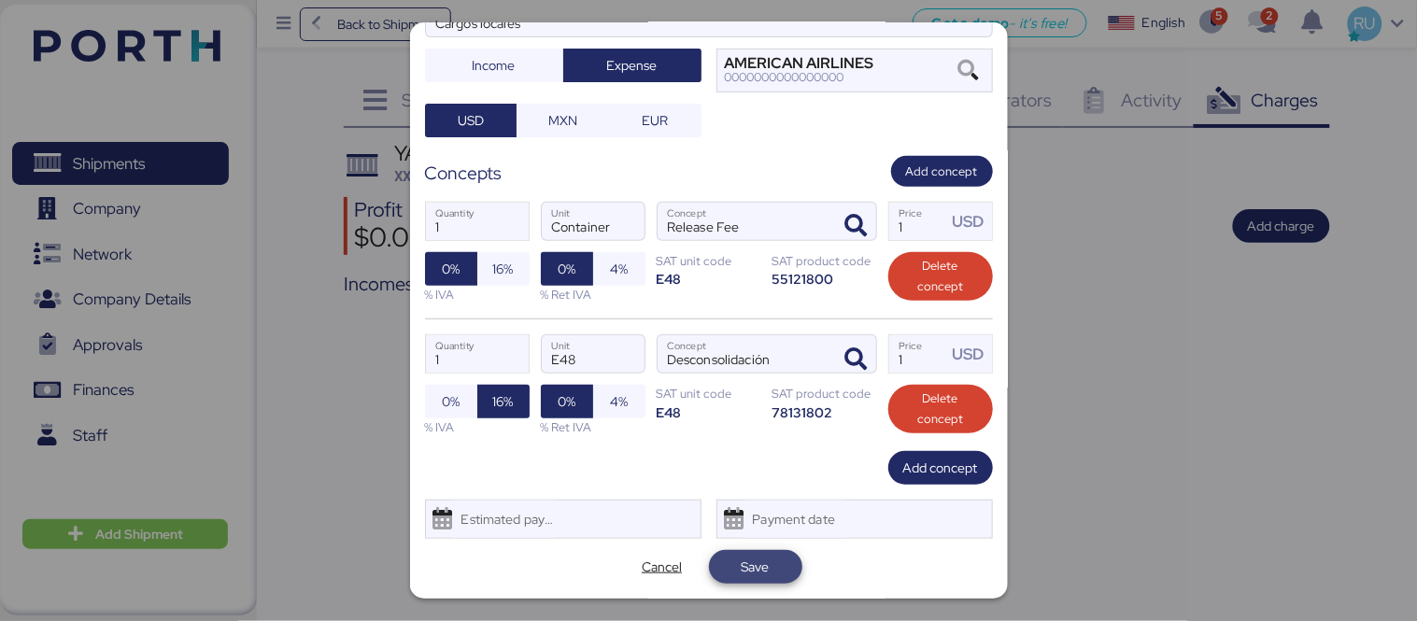
click at [769, 568] on span "Save" at bounding box center [756, 567] width 64 height 26
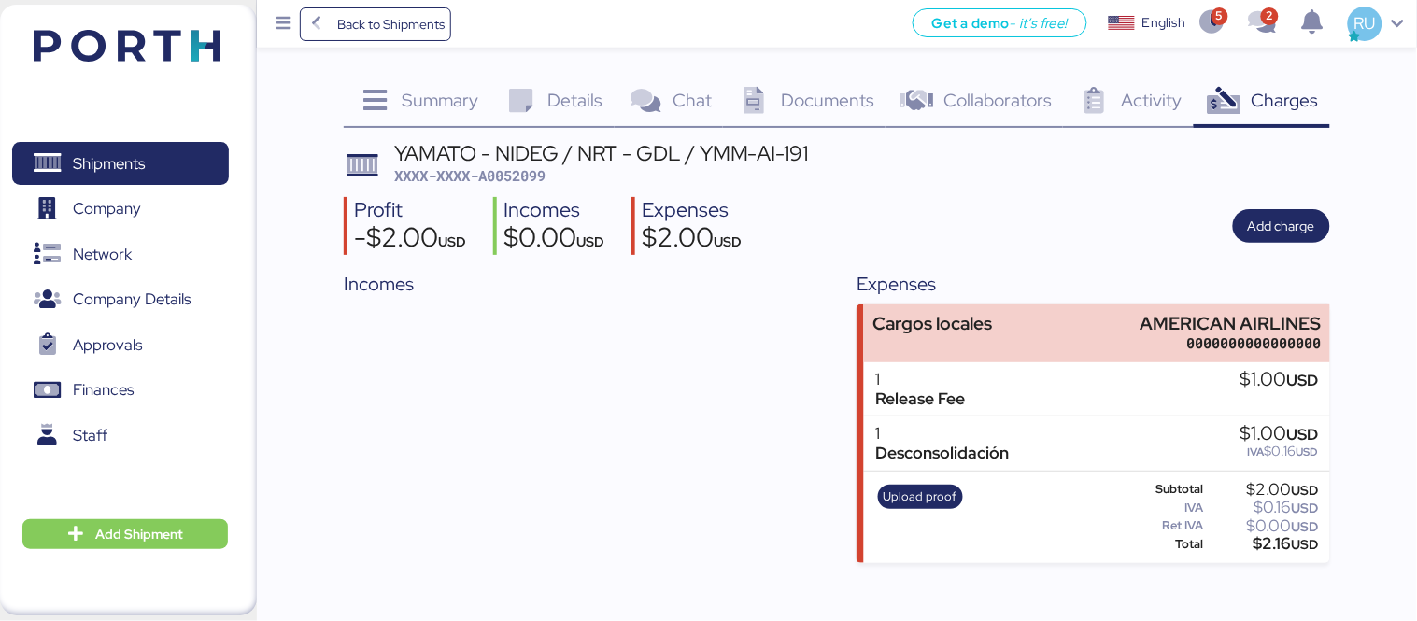
click at [1113, 212] on div "Profit -$2.00 USD Incomes $0.00 USD Expenses $2.00 USD Add charge" at bounding box center [837, 226] width 986 height 59
click at [189, 63] on header at bounding box center [99, 43] width 180 height 58
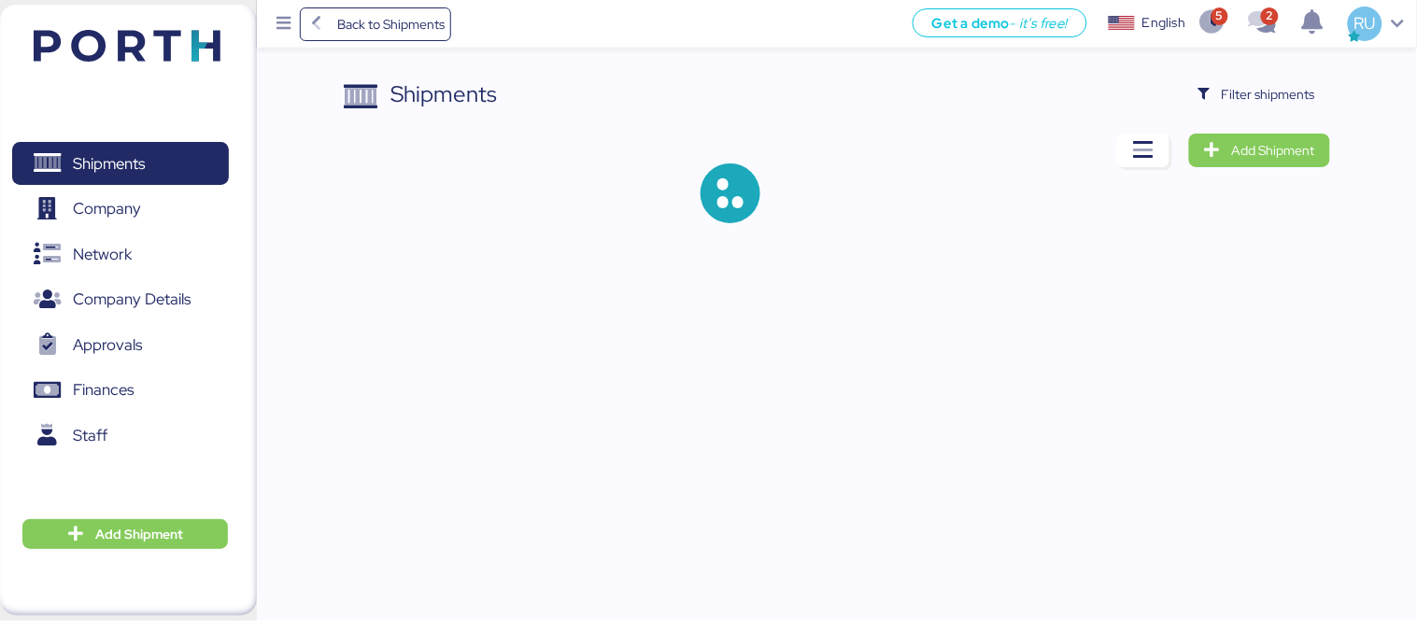
click at [1267, 68] on div "Shipments Filter shipments Add Shipment" at bounding box center [708, 126] width 1417 height 253
click at [1282, 98] on span "Filter shipments" at bounding box center [1268, 94] width 93 height 22
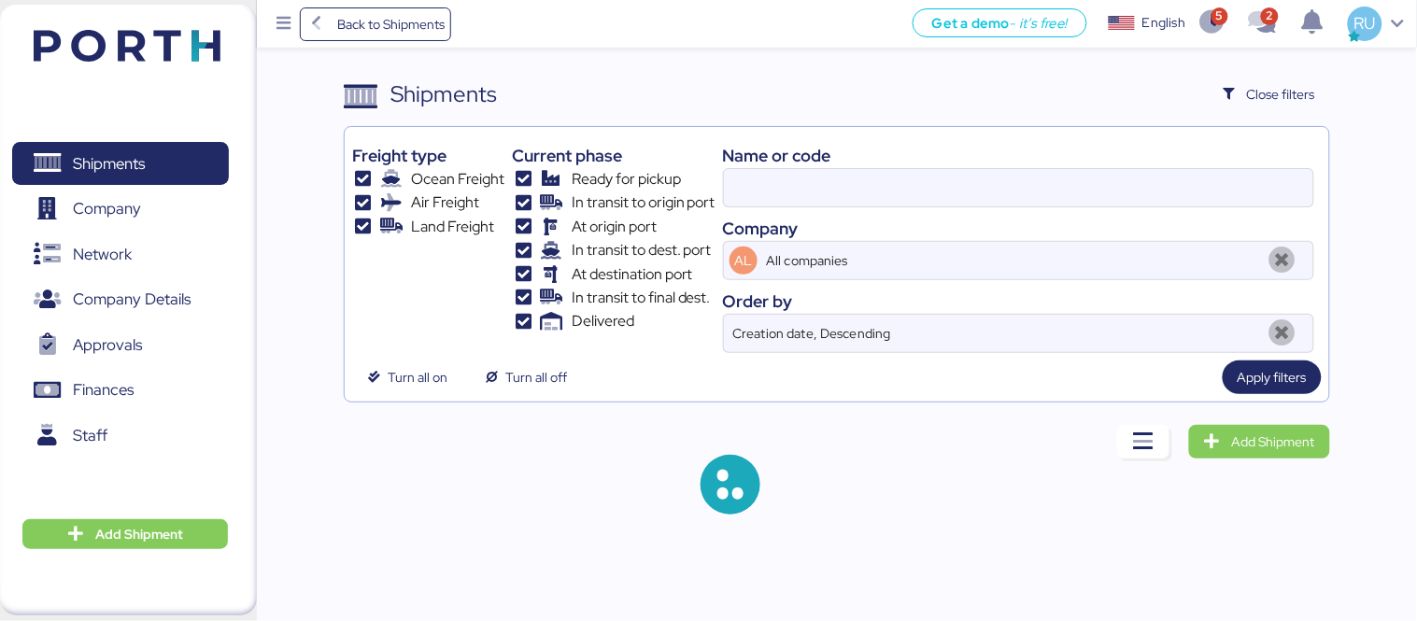
click at [1021, 162] on div "Name or code" at bounding box center [1018, 155] width 591 height 25
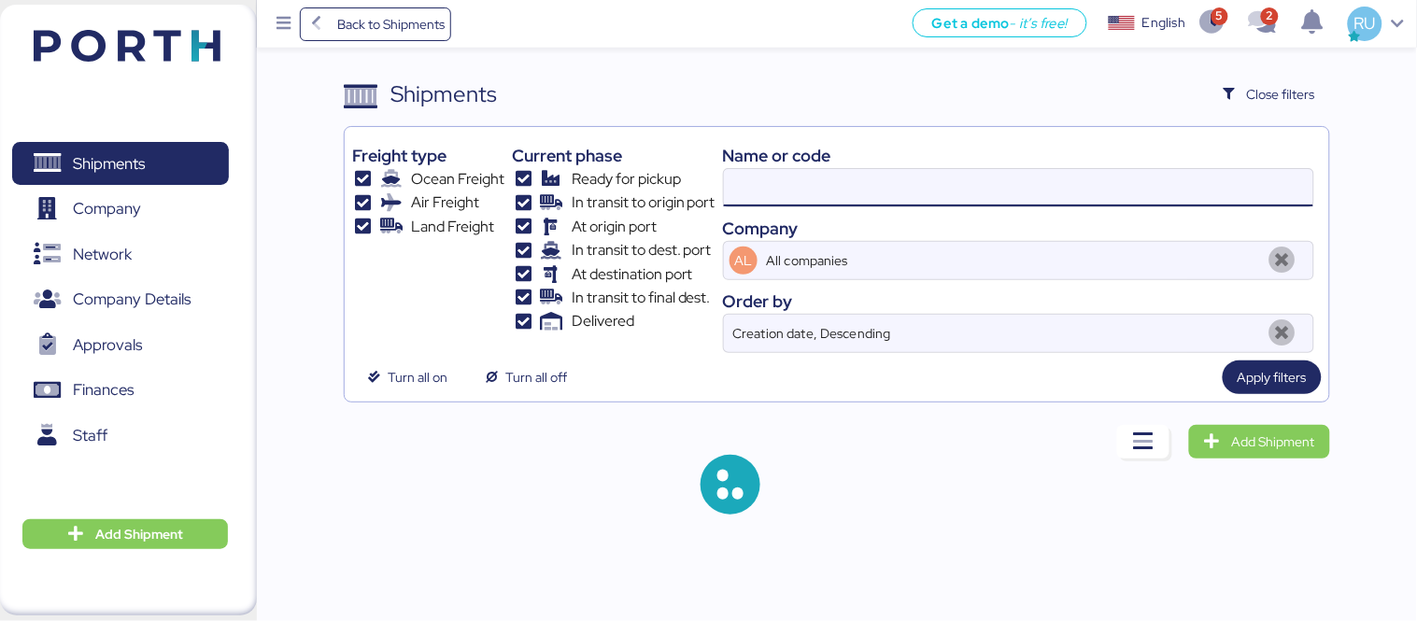
click at [1054, 202] on input at bounding box center [1018, 187] width 589 height 37
paste input "WQSI2508X01"
type input "WQSI2508X01"
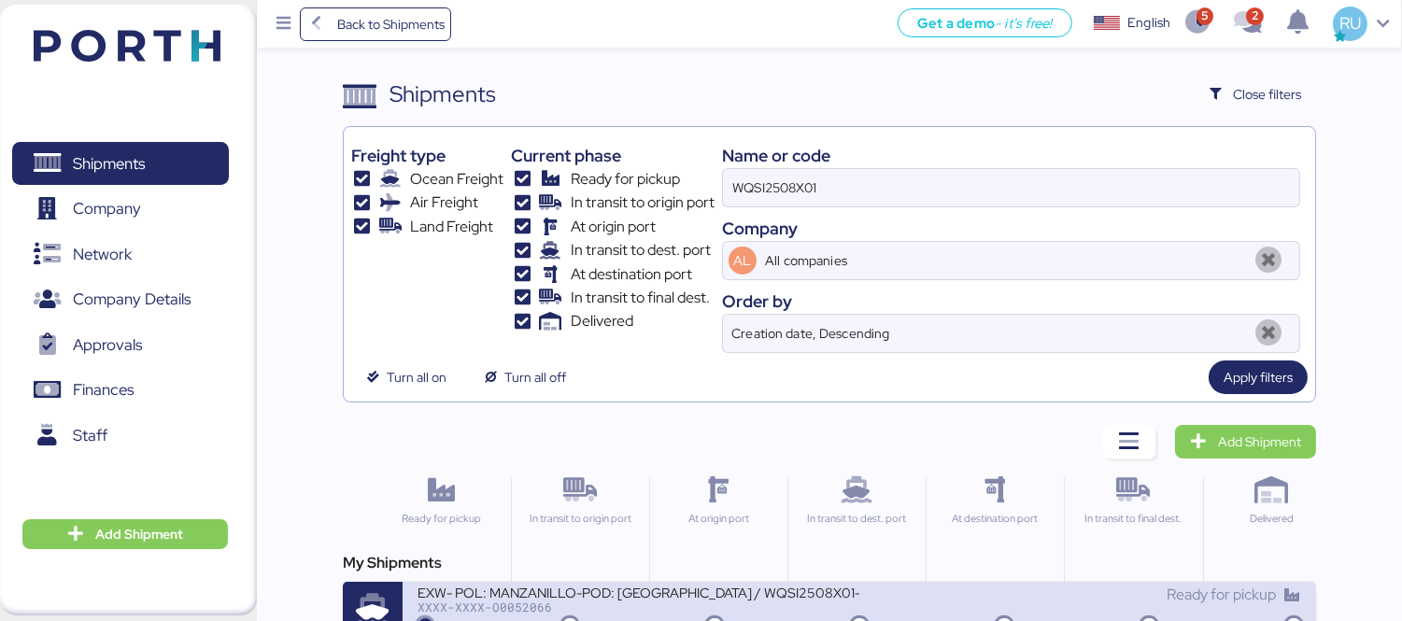
click at [729, 586] on div "EXW- POL: MANZANILLO-POD: [GEOGRAPHIC_DATA] / WQSI2508X01- 1*40HC / 1*20DR" at bounding box center [639, 592] width 442 height 16
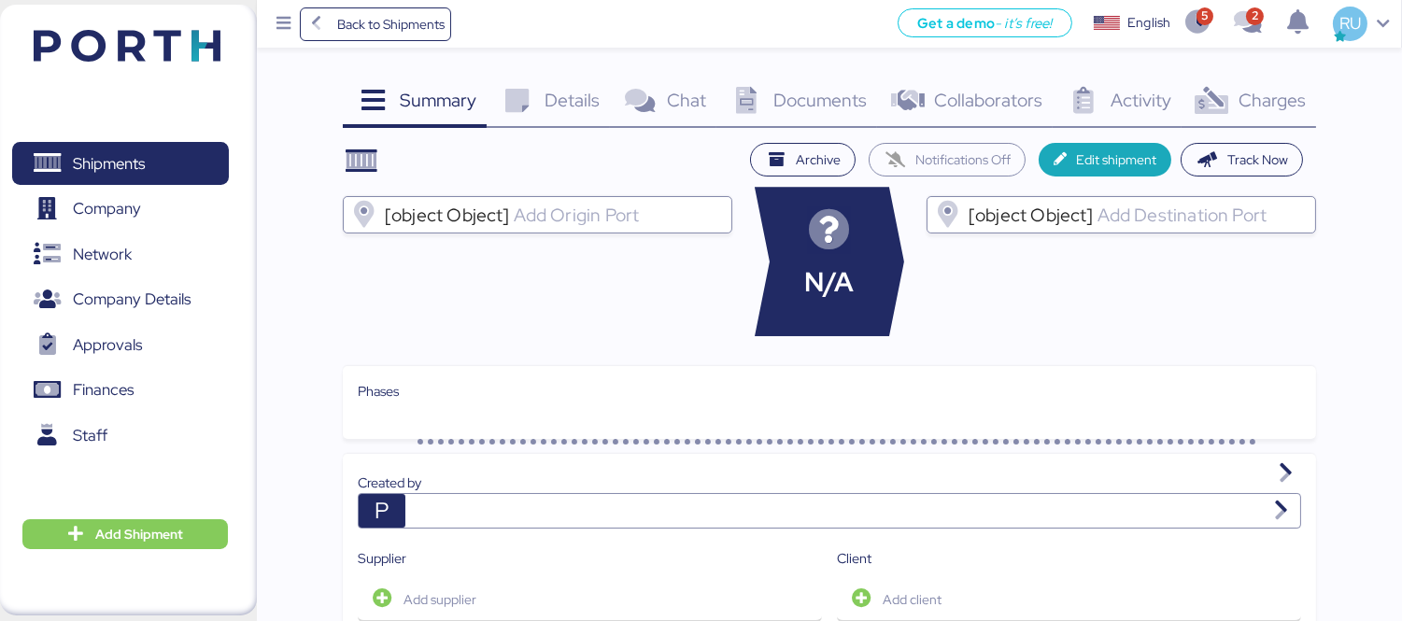
click at [1277, 95] on span "Charges" at bounding box center [1272, 100] width 67 height 24
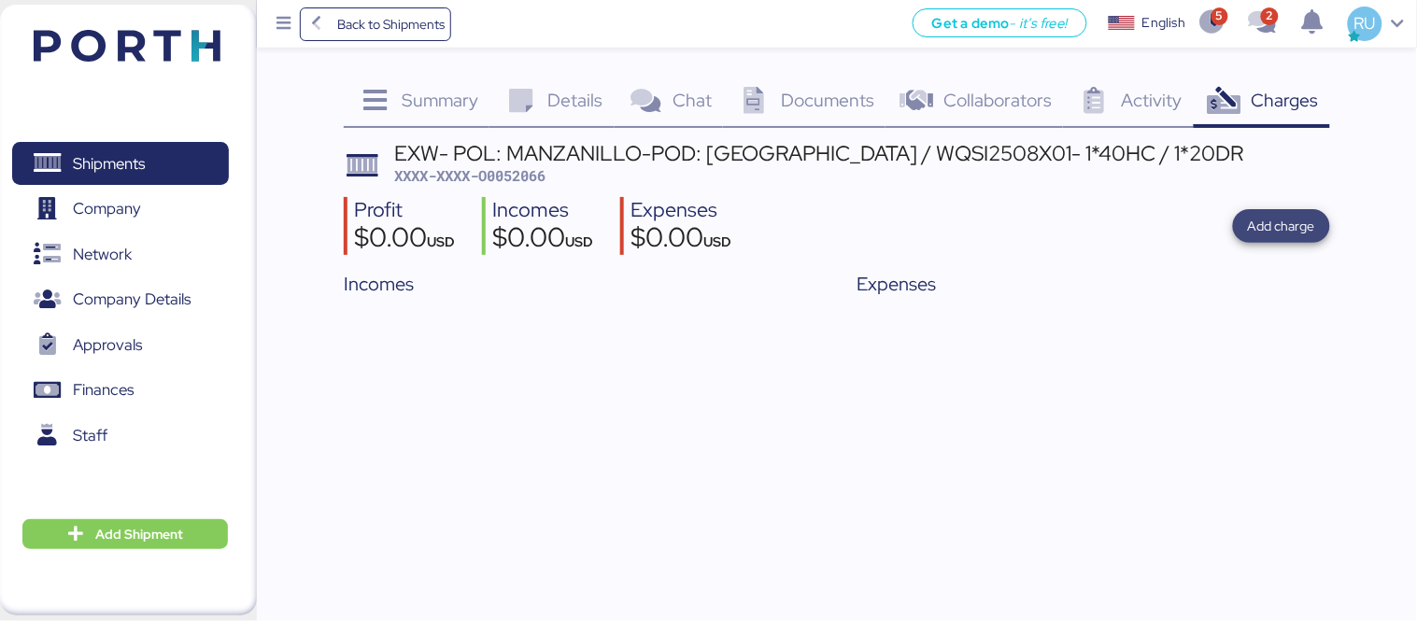
click at [1268, 217] on span "Add charge" at bounding box center [1281, 226] width 67 height 22
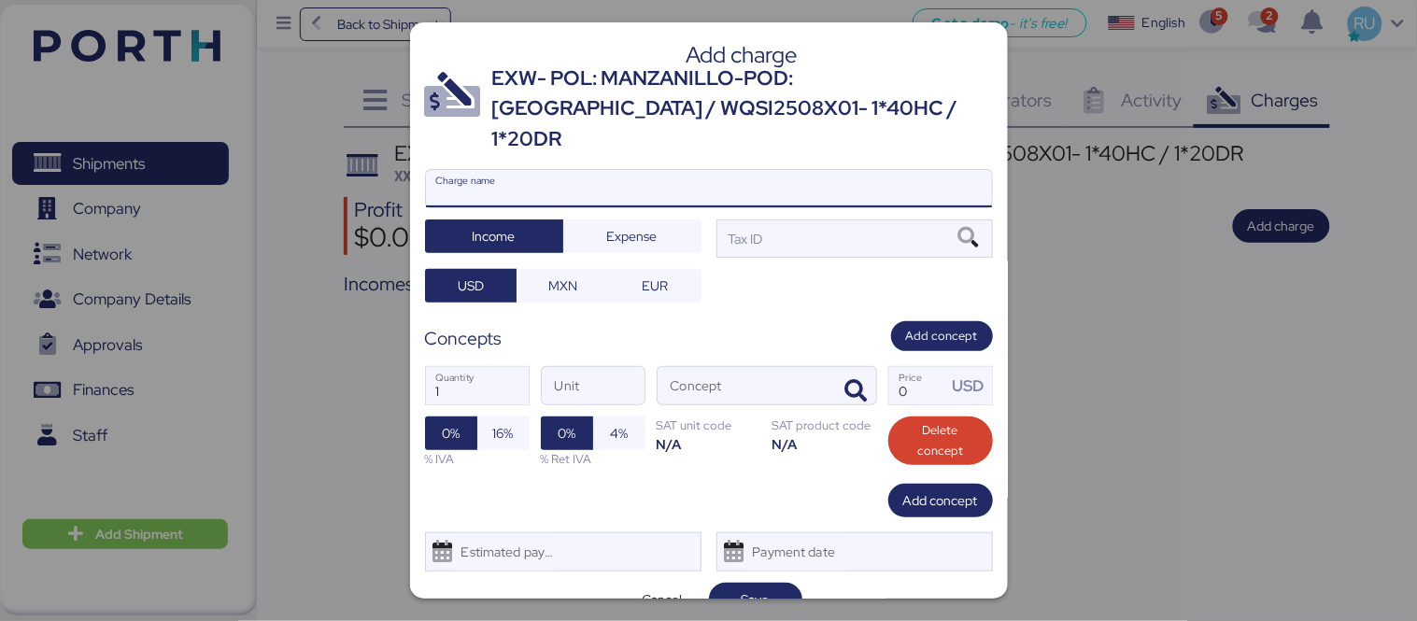
click at [786, 170] on input "Charge name" at bounding box center [709, 188] width 566 height 37
type input "C"
type input "[PERSON_NAME] TERRESTRE"
click at [652, 223] on span "Expense" at bounding box center [632, 236] width 108 height 26
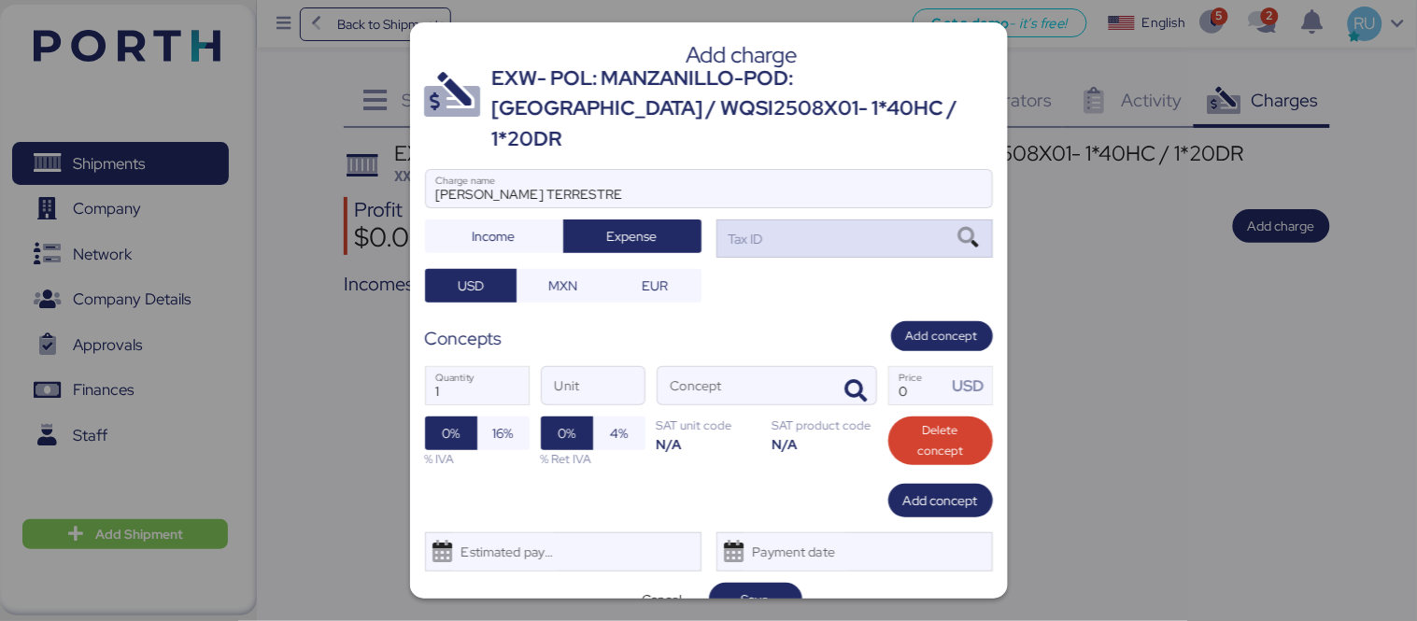
click at [797, 219] on div "Tax ID" at bounding box center [854, 237] width 276 height 37
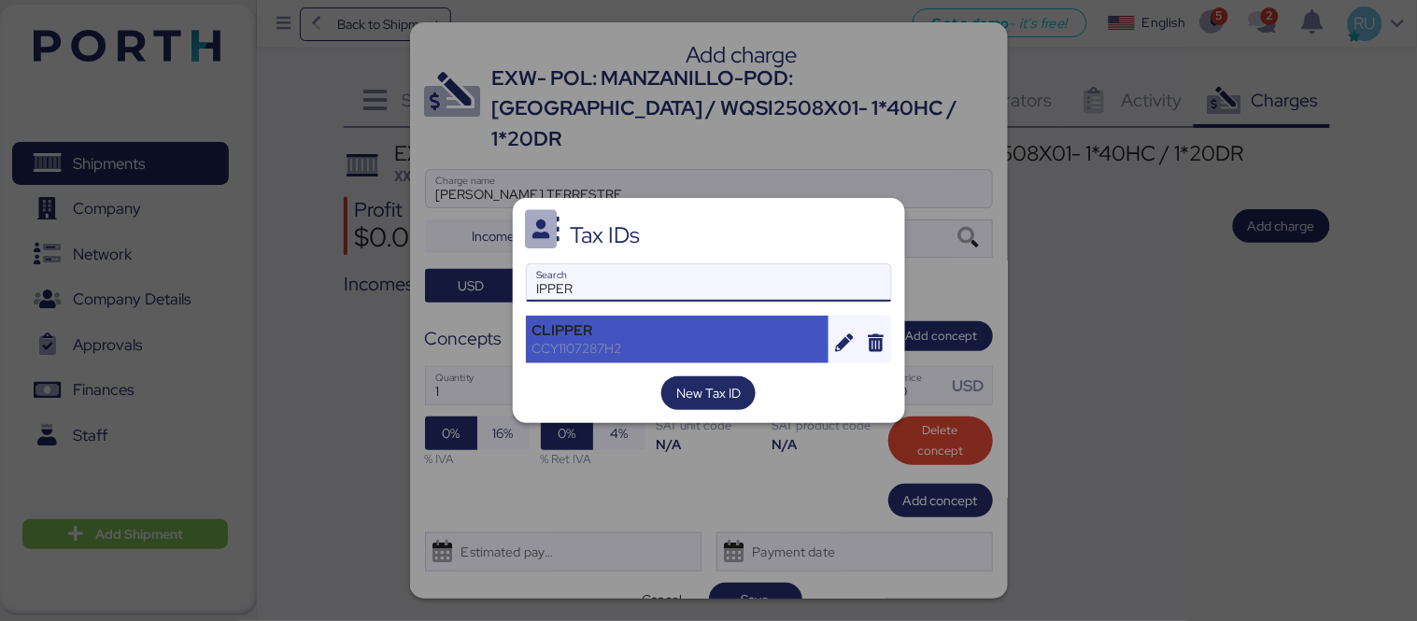
type input "IPPER"
click at [668, 332] on div "CLIPPER" at bounding box center [677, 330] width 290 height 17
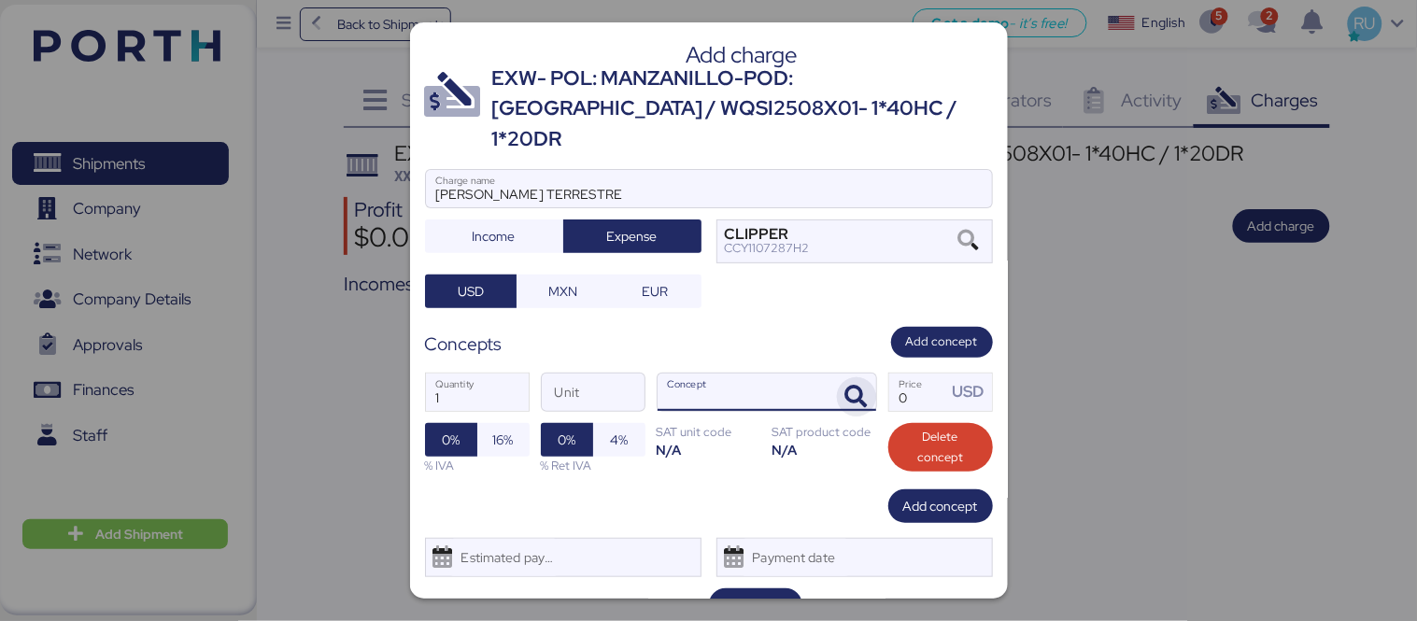
click at [845, 386] on icon "button" at bounding box center [856, 397] width 22 height 22
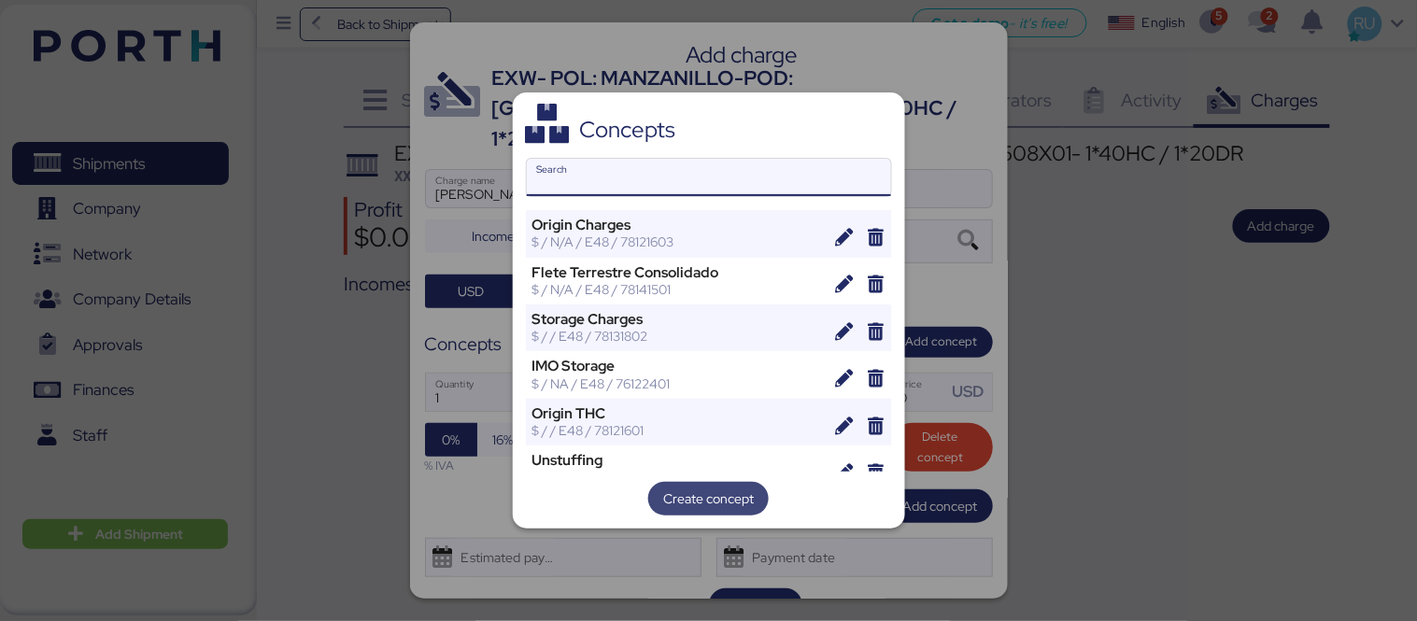
click at [721, 503] on span "Create concept" at bounding box center [708, 499] width 91 height 22
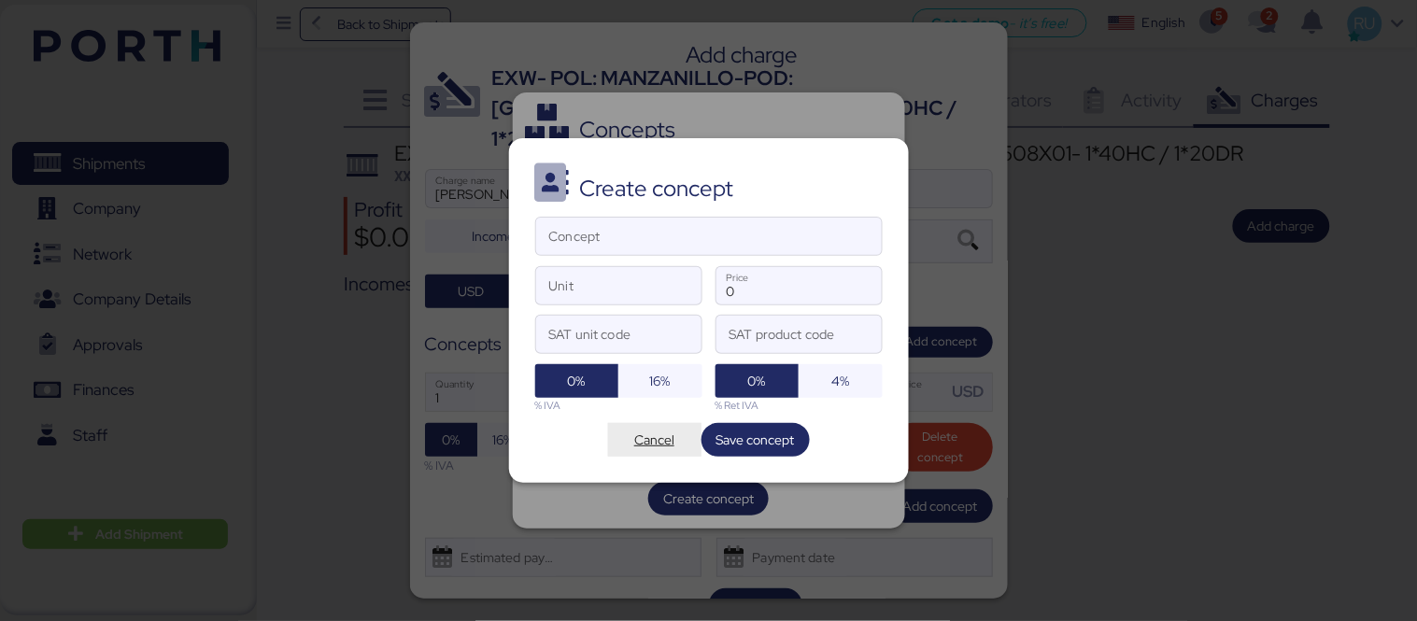
click at [661, 437] on span "Cancel" at bounding box center [654, 440] width 40 height 22
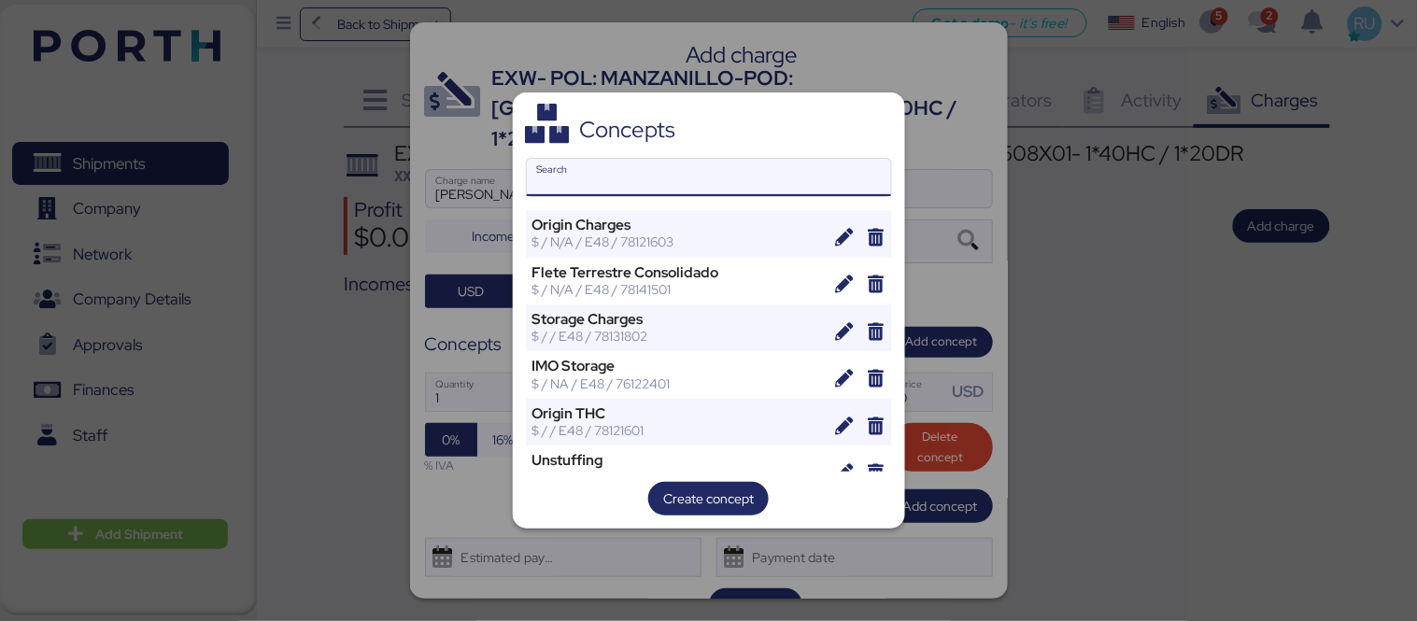
click at [679, 179] on input "Search" at bounding box center [709, 177] width 364 height 37
click at [927, 98] on div at bounding box center [708, 310] width 1417 height 621
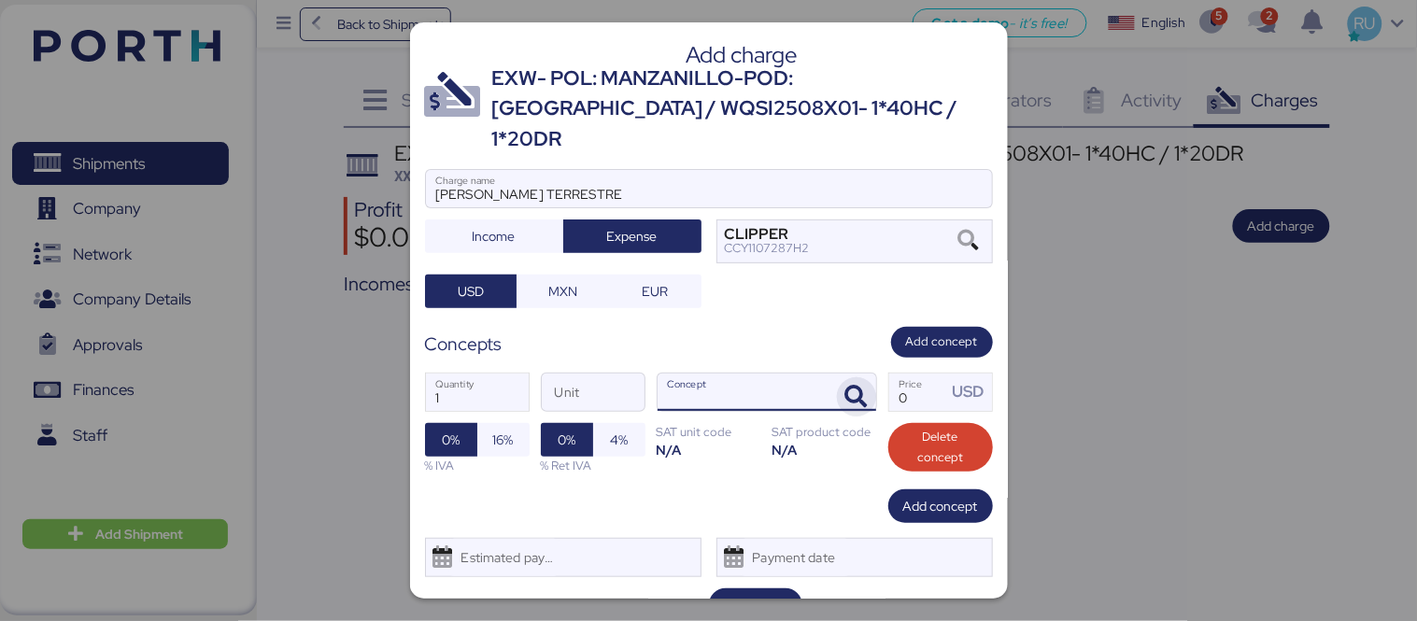
click at [845, 386] on icon "button" at bounding box center [856, 397] width 22 height 22
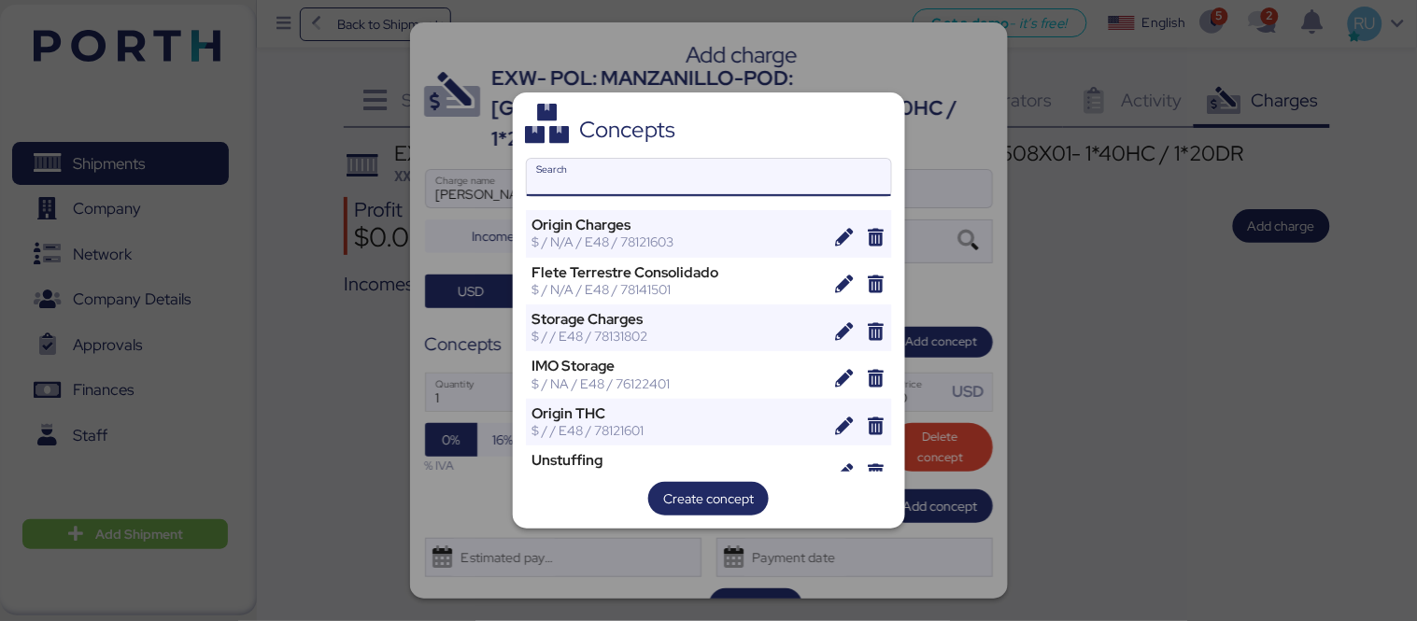
type input "E"
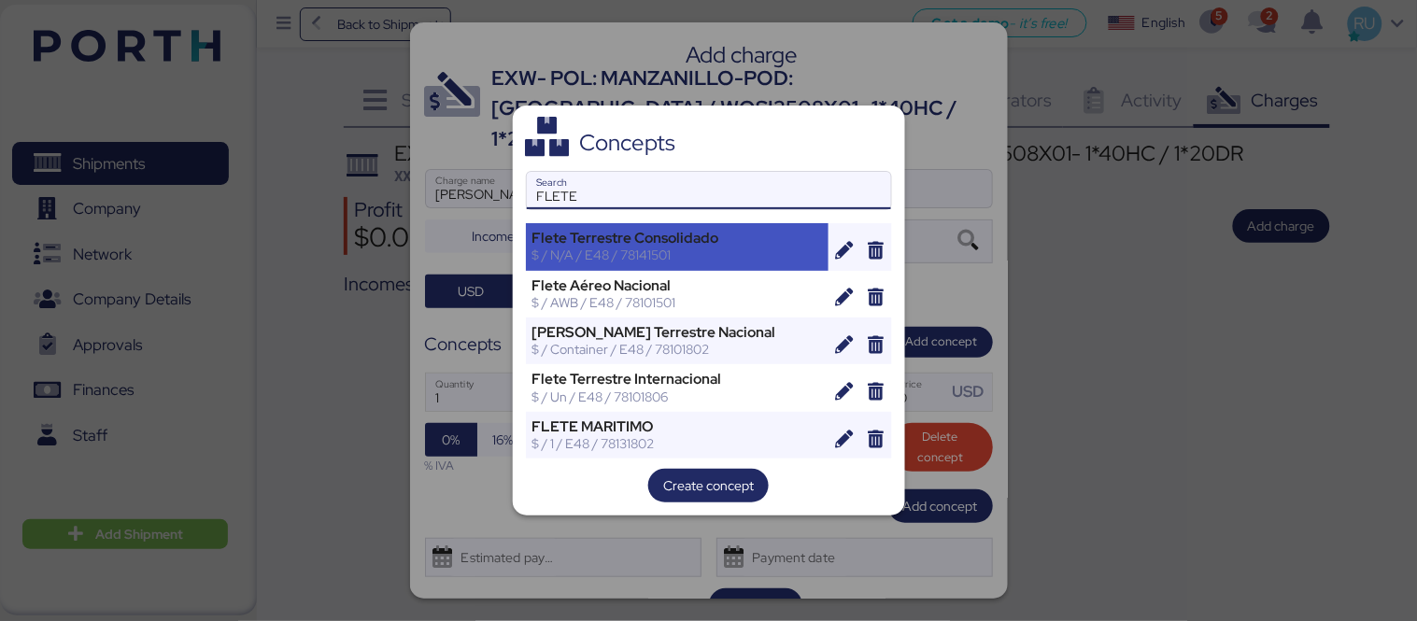
type input "FLETE"
click at [721, 256] on div "$ / N/A / E48 / 78141501" at bounding box center [677, 255] width 290 height 17
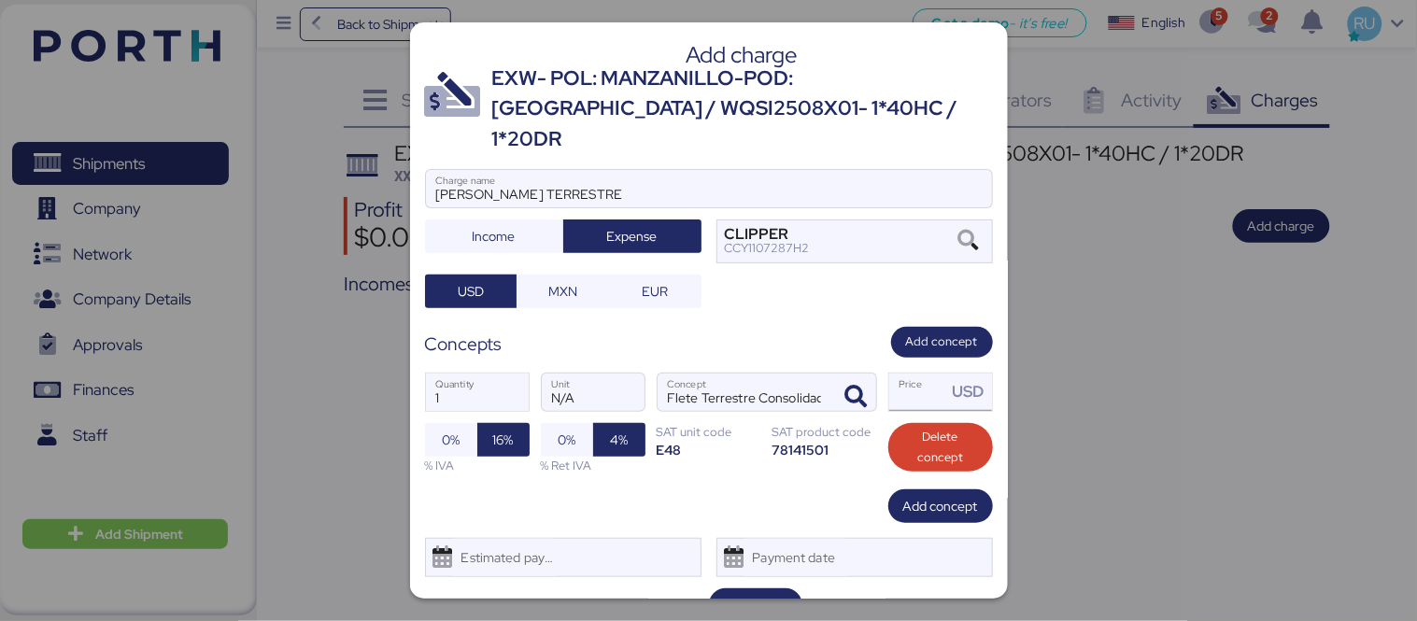
click at [897, 374] on input "Price USD" at bounding box center [918, 392] width 58 height 37
type input "0"
type input "24000"
click at [922, 327] on span "Add concept" at bounding box center [942, 342] width 102 height 31
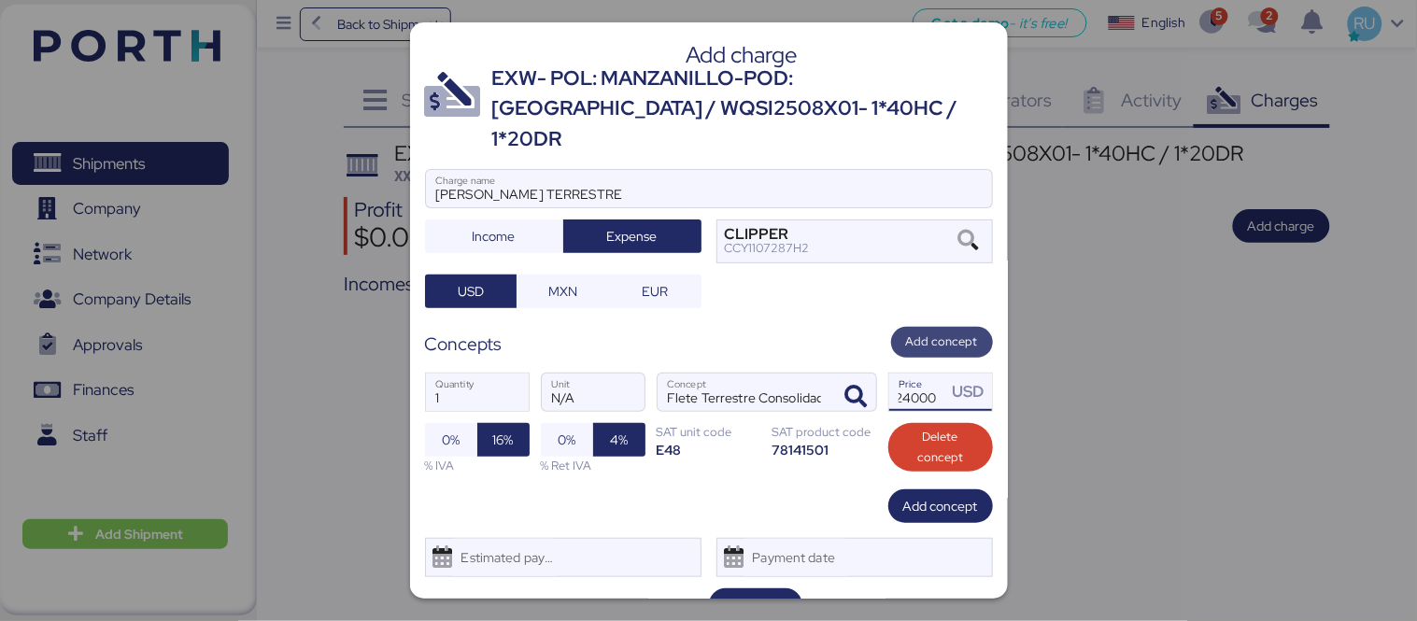
scroll to position [0, 0]
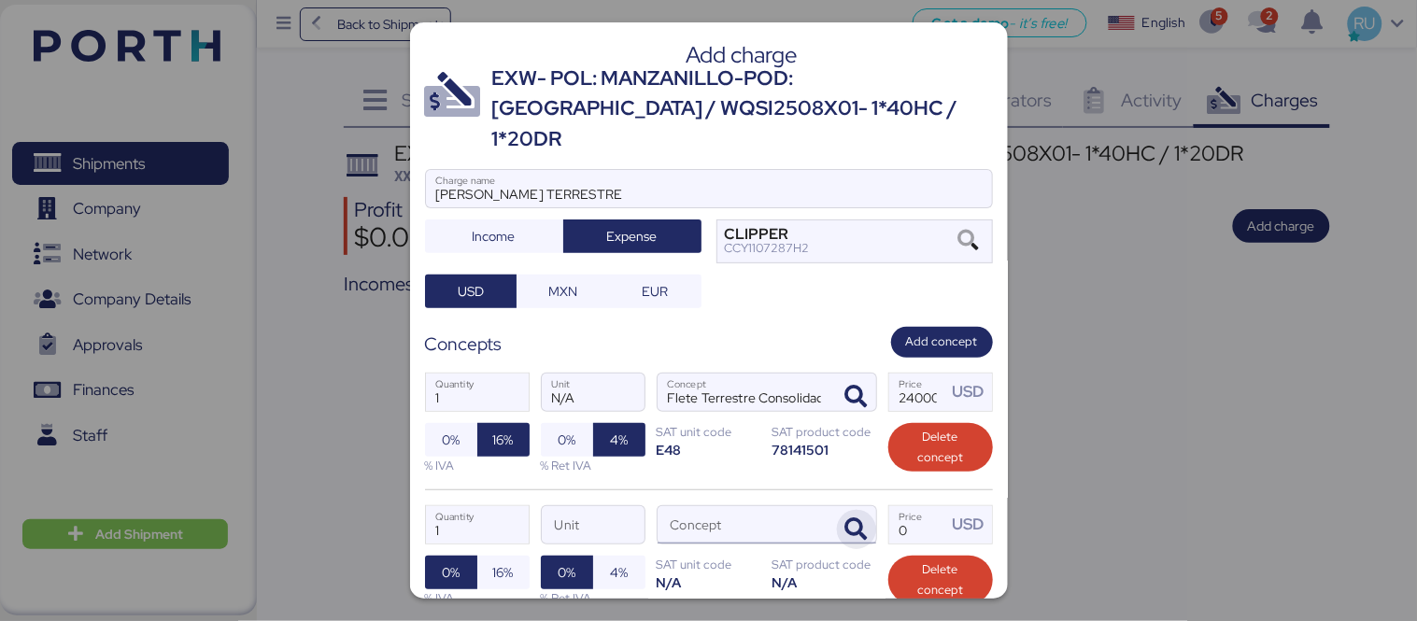
click at [845, 518] on icon "button" at bounding box center [856, 529] width 22 height 22
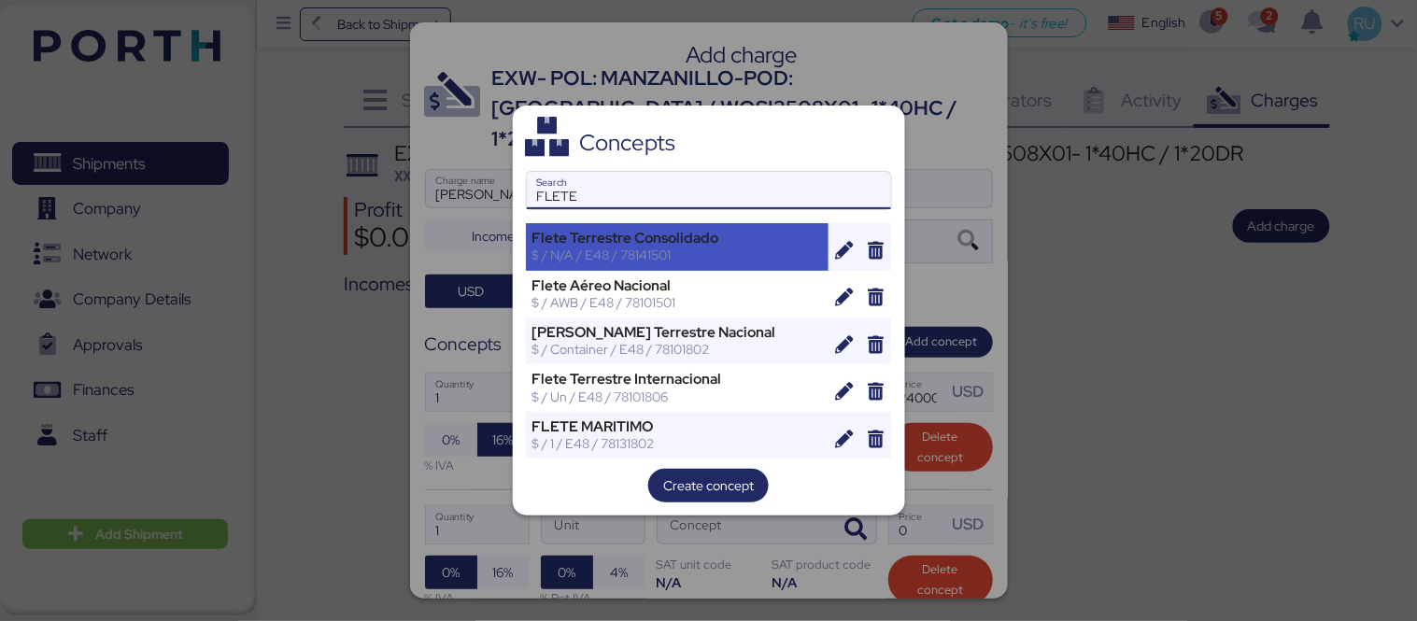
type input "FLETE"
click at [750, 247] on div "$ / N/A / E48 / 78141501" at bounding box center [677, 255] width 290 height 17
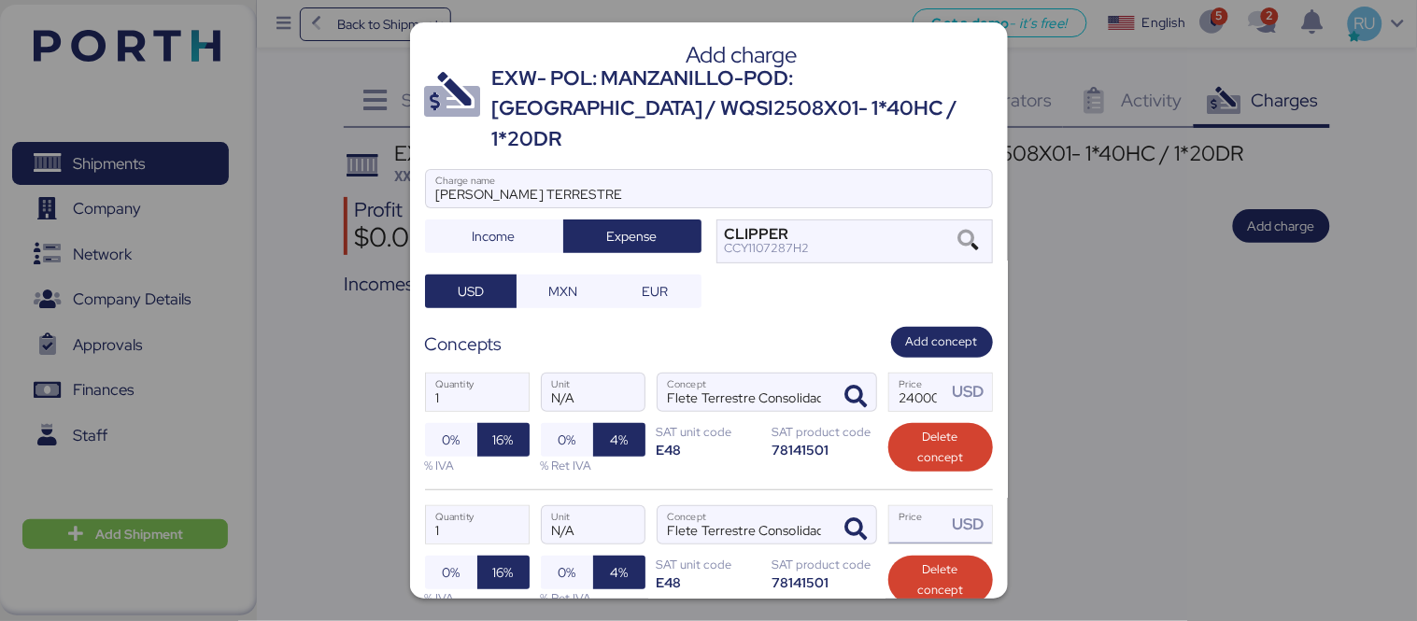
click at [909, 506] on input "Price USD" at bounding box center [918, 524] width 58 height 37
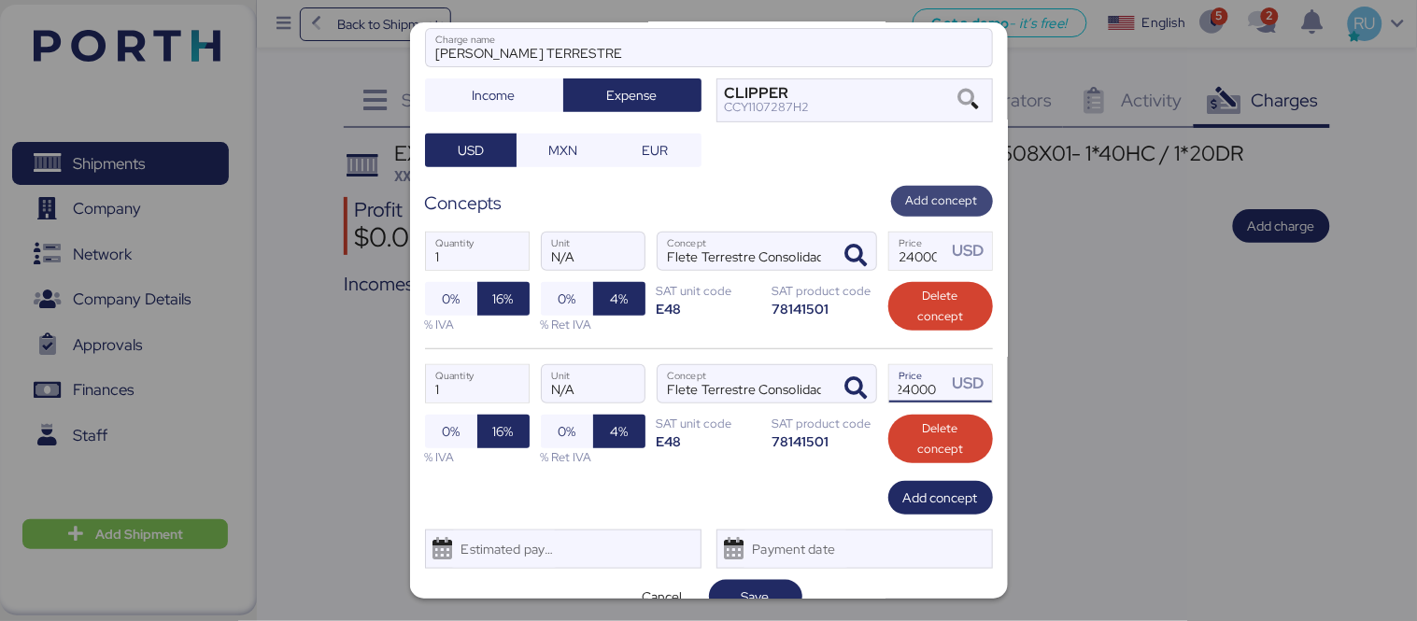
type input "24000"
click at [922, 191] on span "Add concept" at bounding box center [942, 201] width 72 height 21
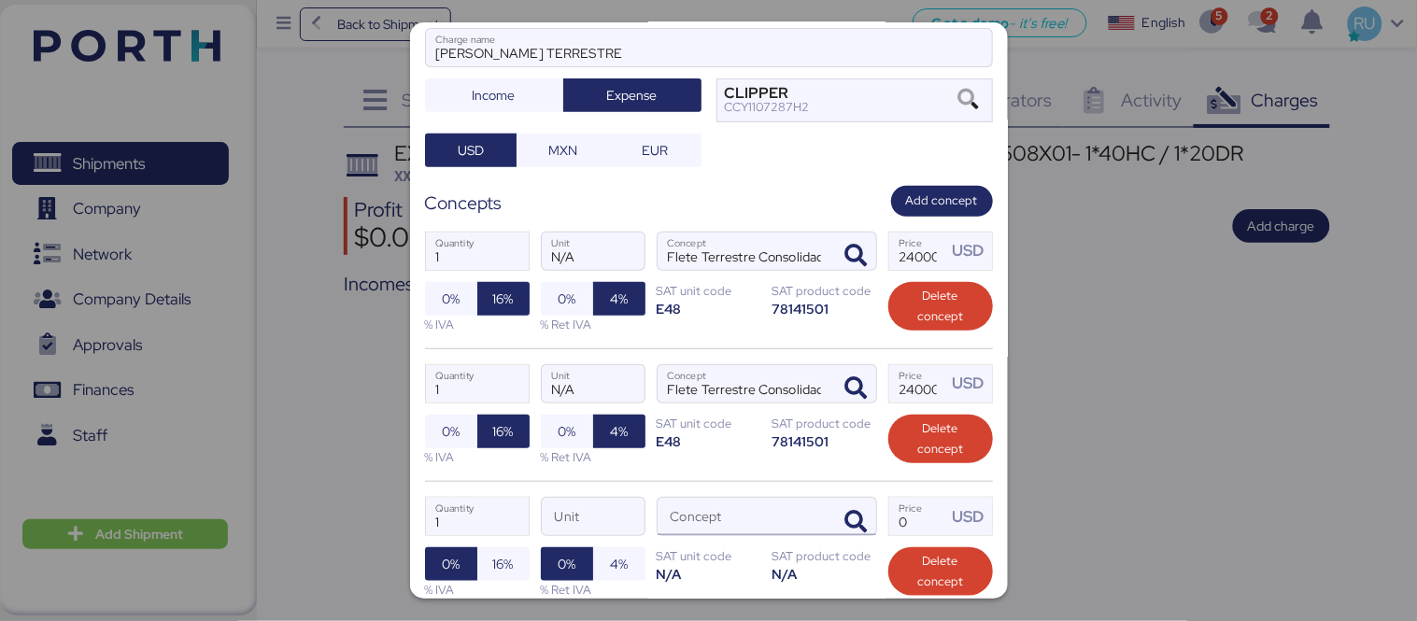
click at [716, 498] on input "Concept" at bounding box center [745, 516] width 174 height 37
click at [814, 498] on input "MANIOBRAS" at bounding box center [745, 516] width 174 height 37
type input "MANIOBRAS"
click at [845, 511] on icon "button" at bounding box center [856, 522] width 22 height 22
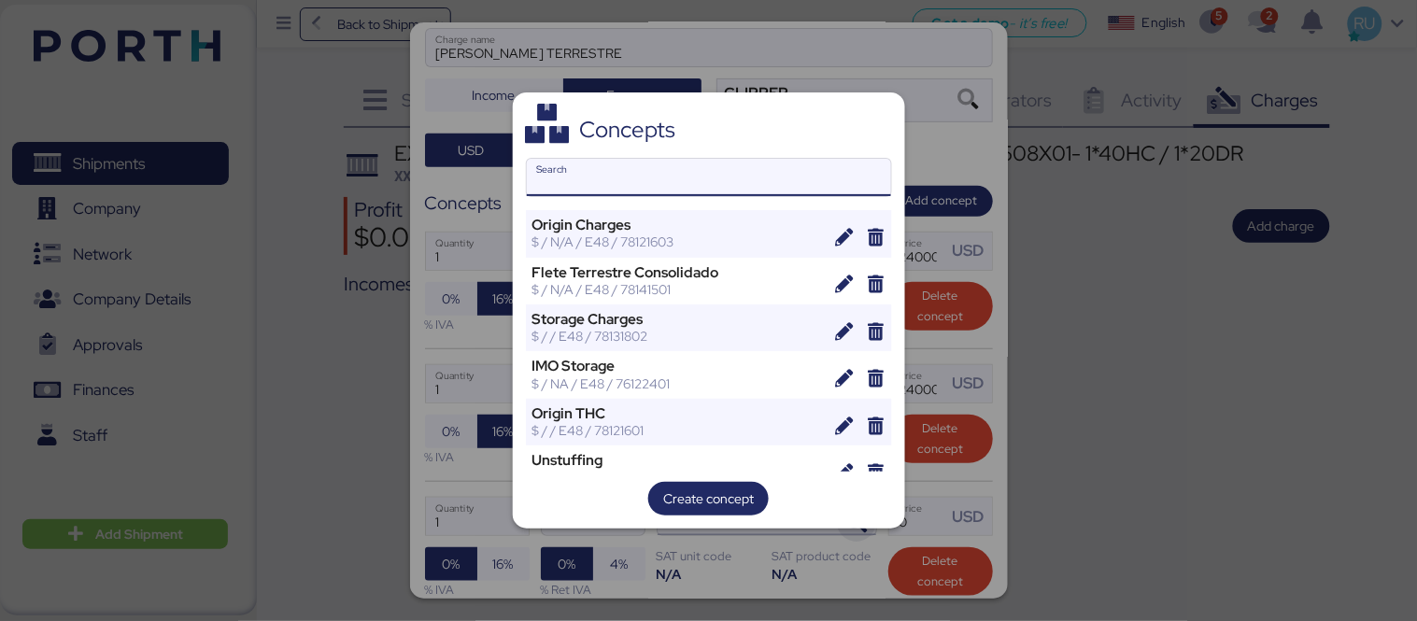
type input "A"
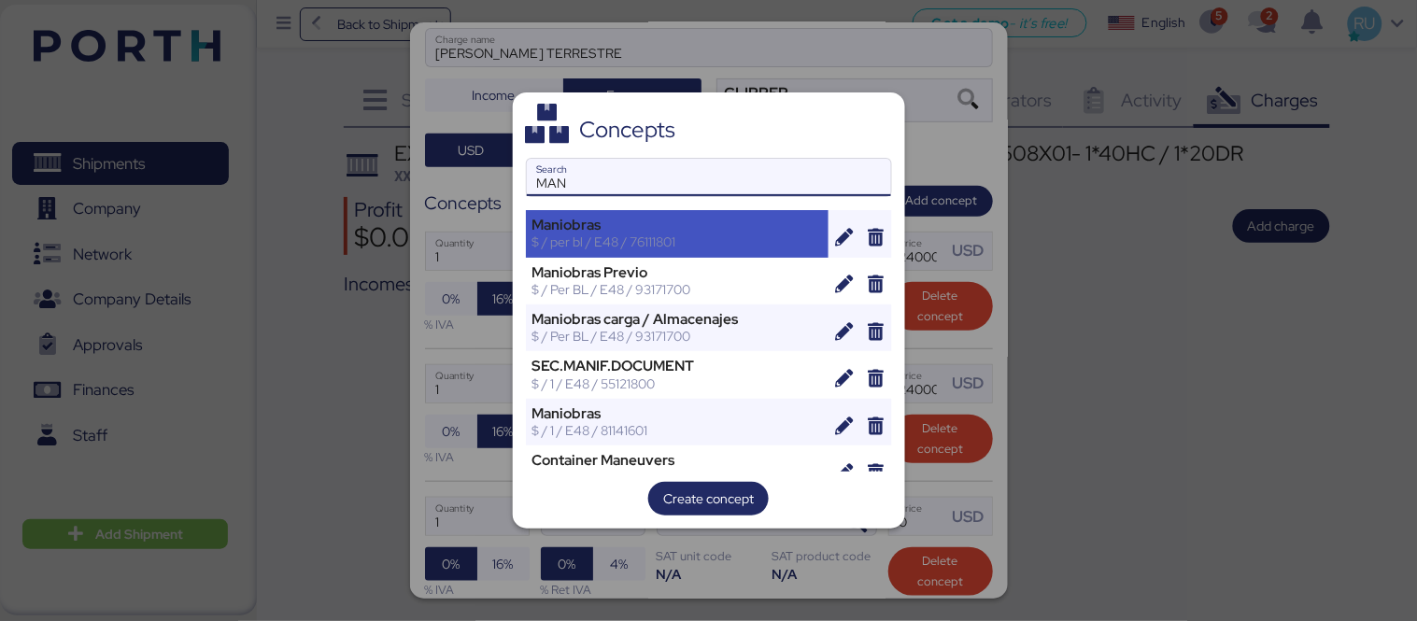
type input "MAN"
click at [691, 247] on div "$ / per bl / E48 / 76111801" at bounding box center [677, 242] width 290 height 17
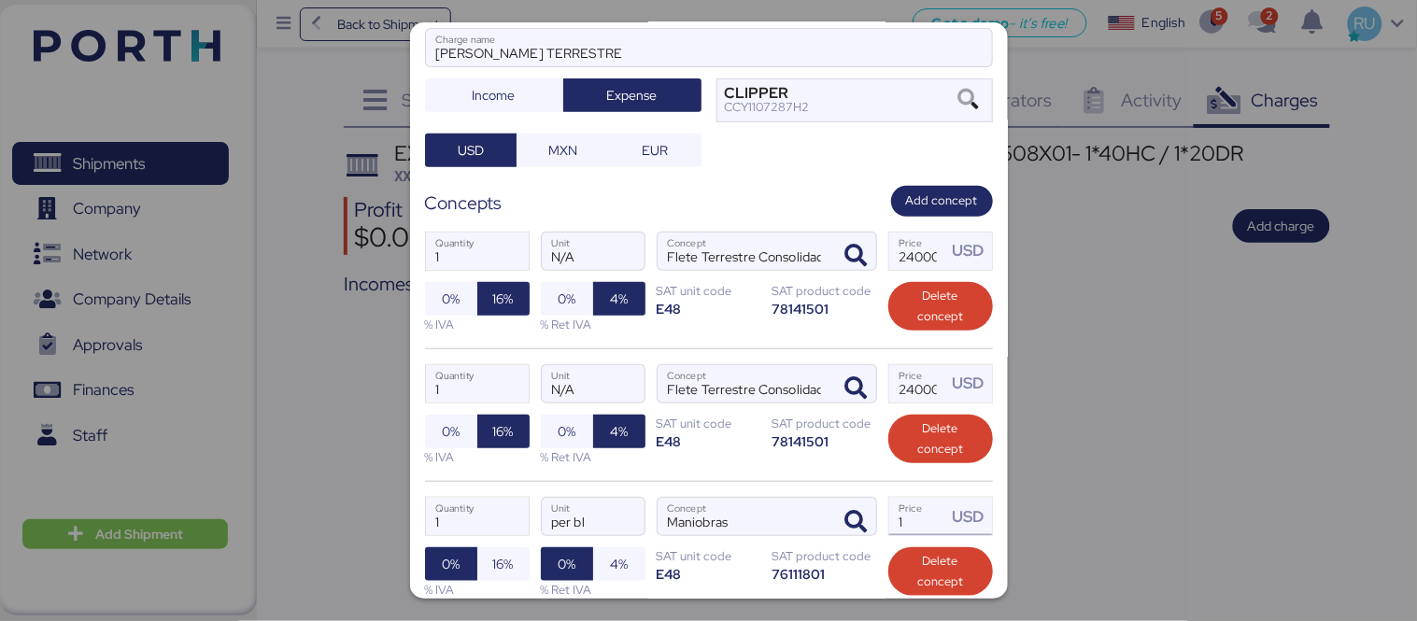
click at [898, 498] on input "1" at bounding box center [918, 516] width 58 height 37
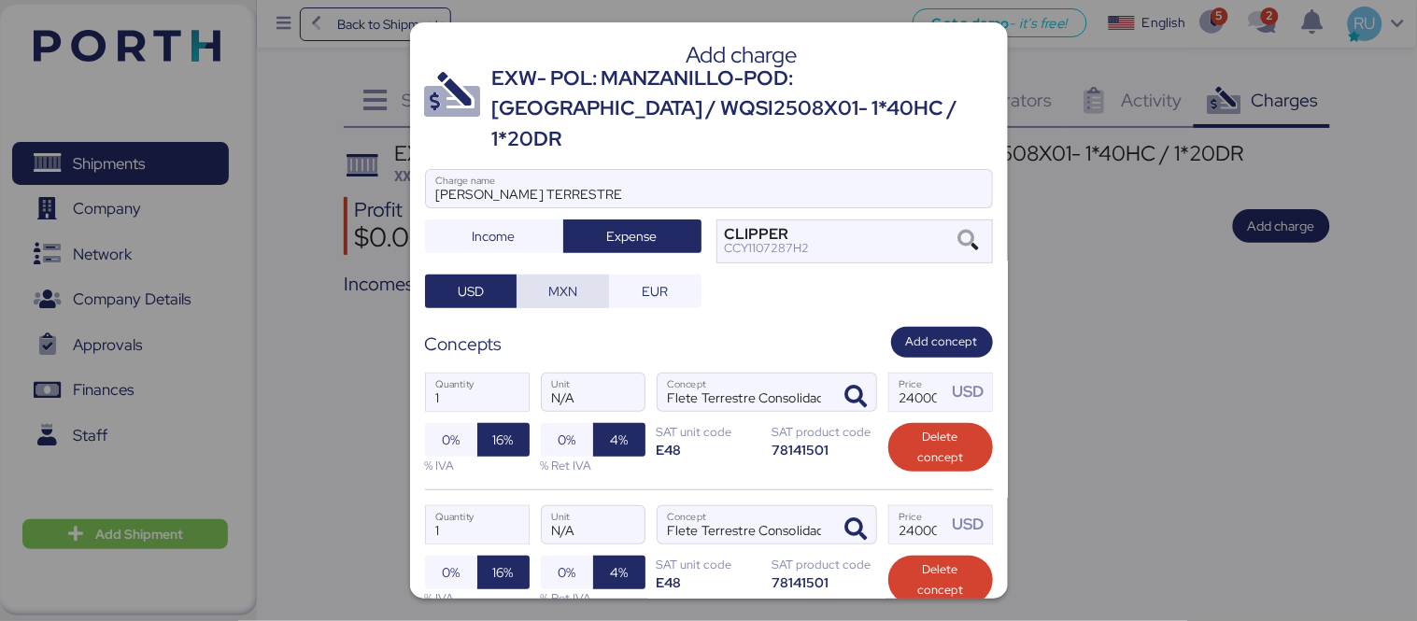
type input "4900"
click at [584, 278] on span "MXN" at bounding box center [562, 291] width 63 height 26
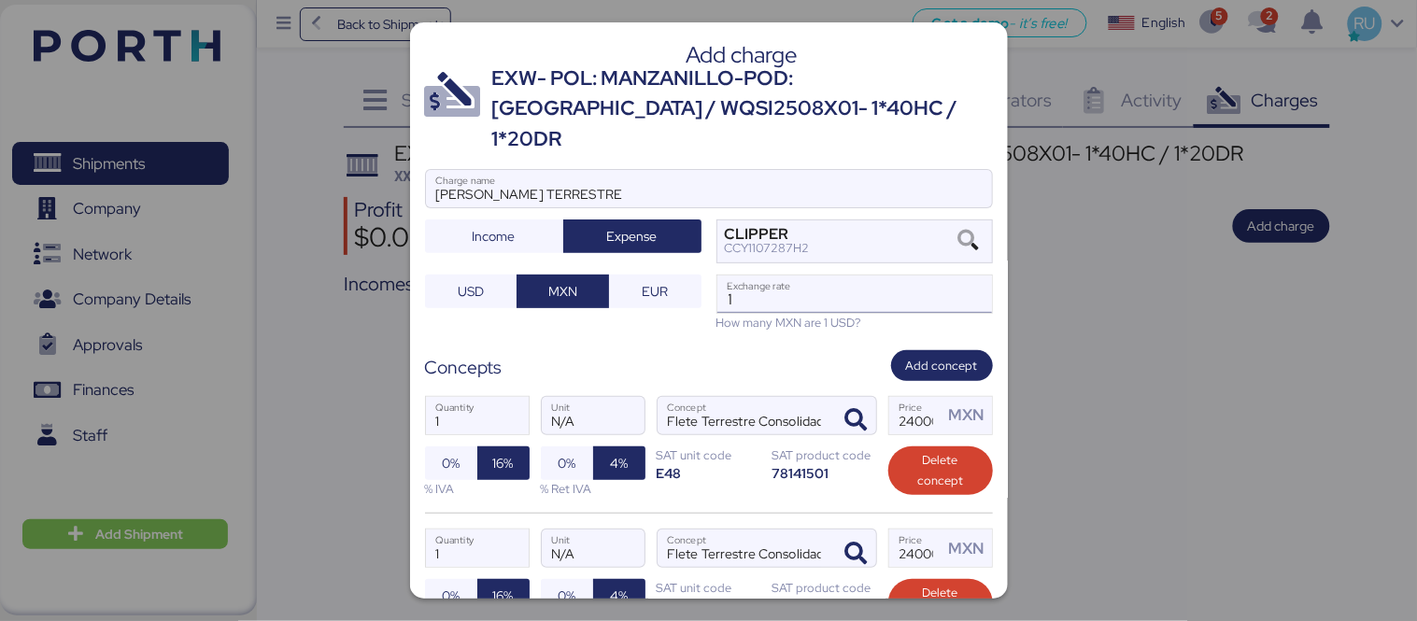
click at [743, 276] on input "1" at bounding box center [854, 294] width 275 height 37
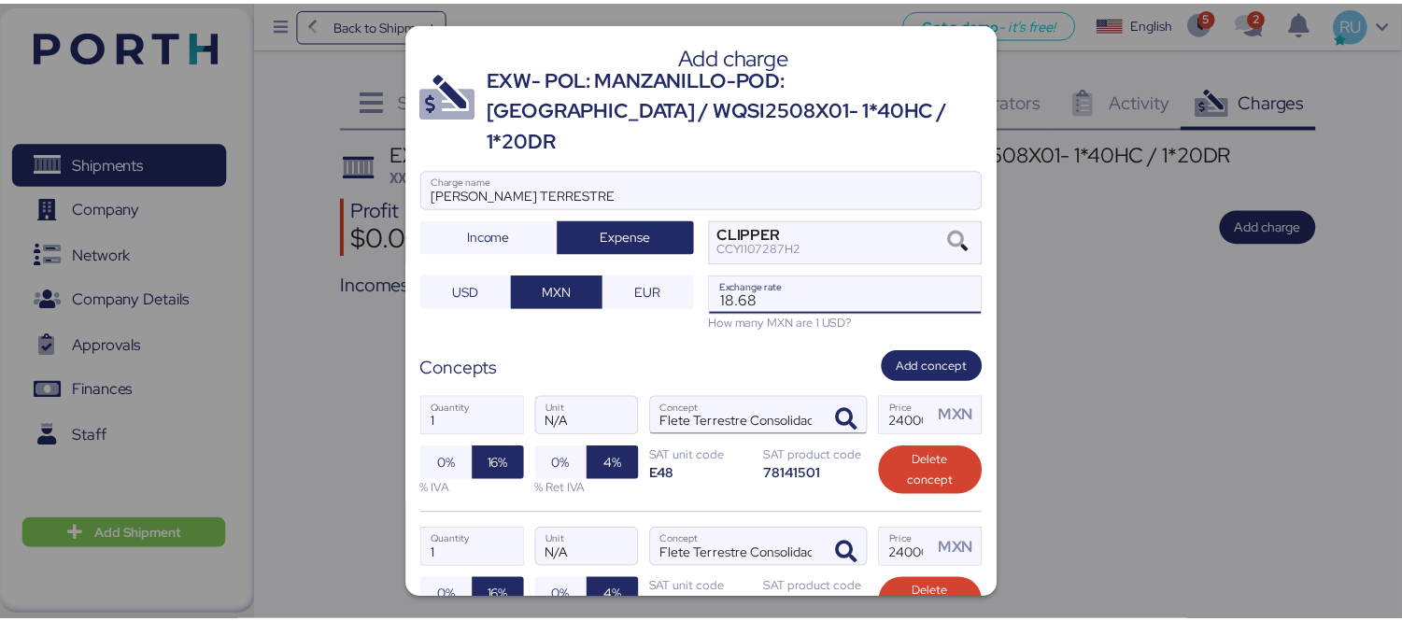
scroll to position [297, 0]
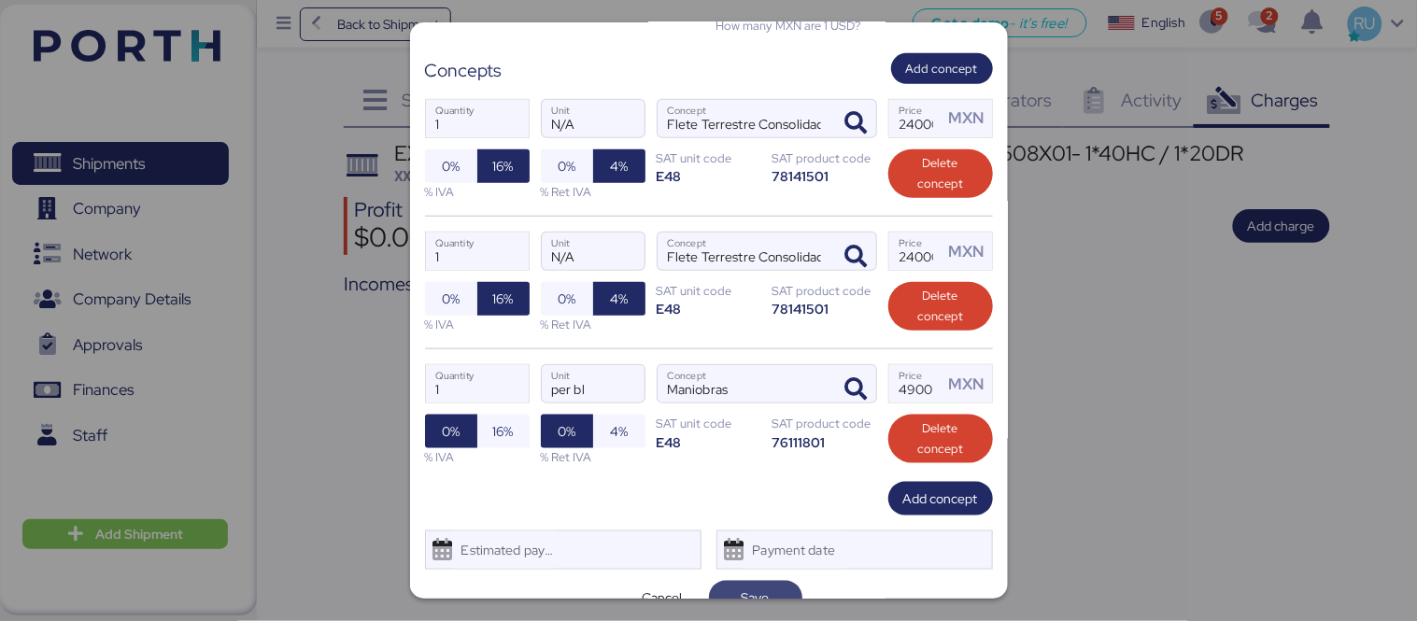
type input "18.68"
click at [771, 581] on span "Save" at bounding box center [755, 598] width 93 height 34
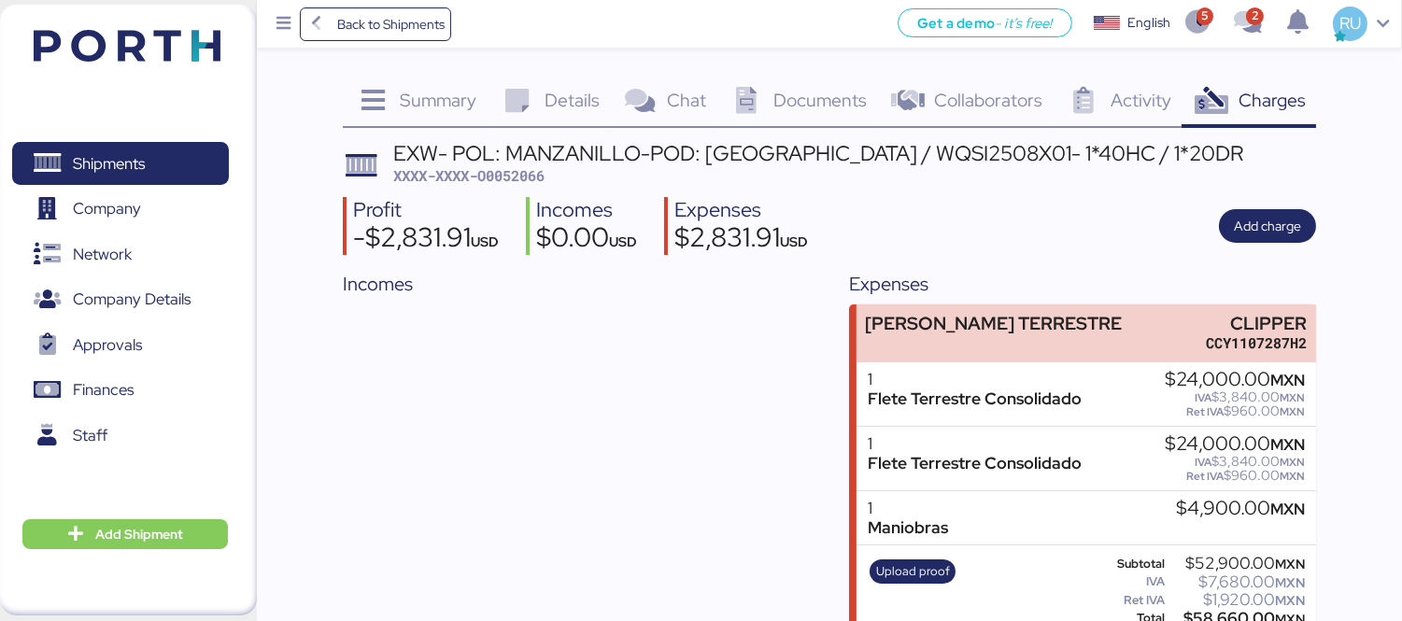
scroll to position [26, 0]
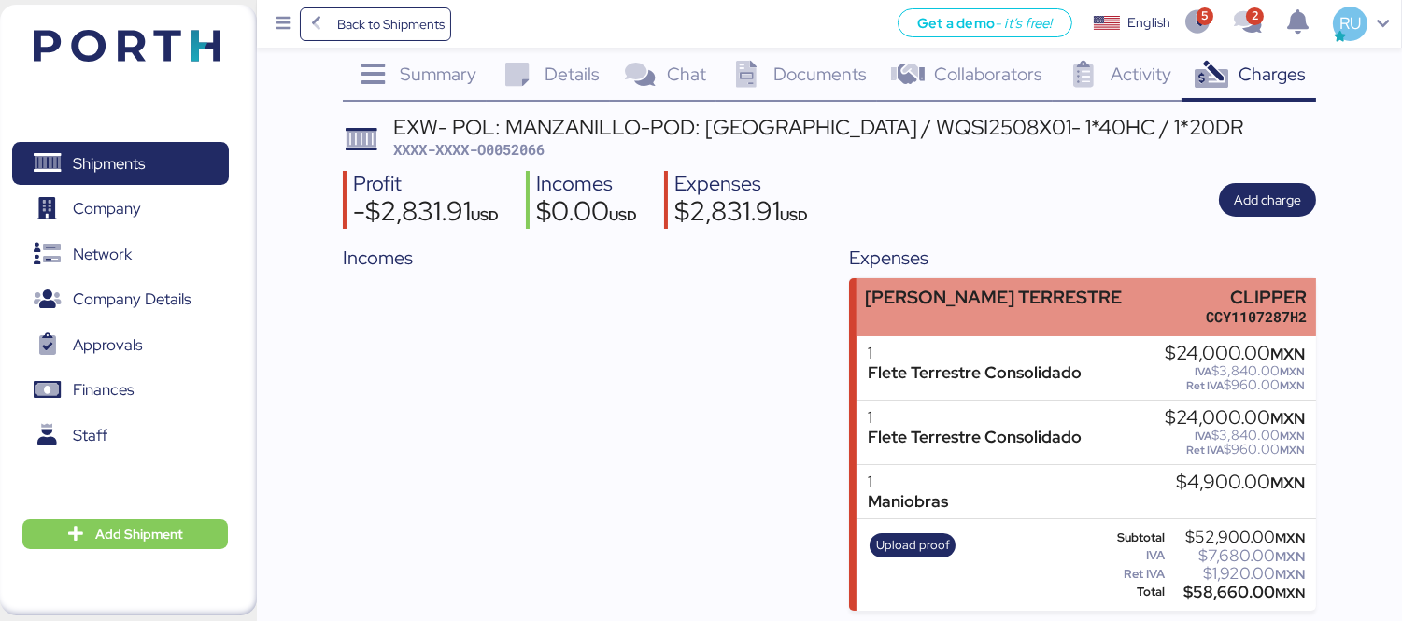
click at [1080, 293] on div "[PERSON_NAME] TERRESTRE CLIPPER CCY1107287H2" at bounding box center [1086, 306] width 460 height 57
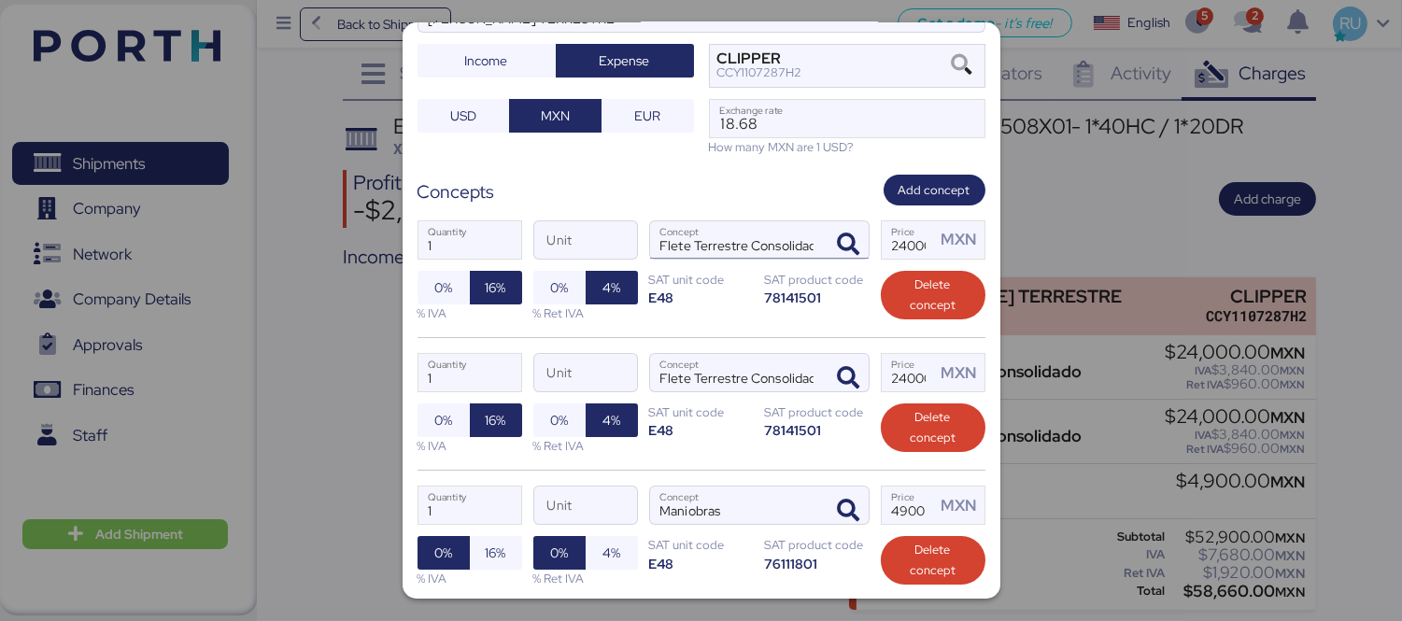
scroll to position [218, 0]
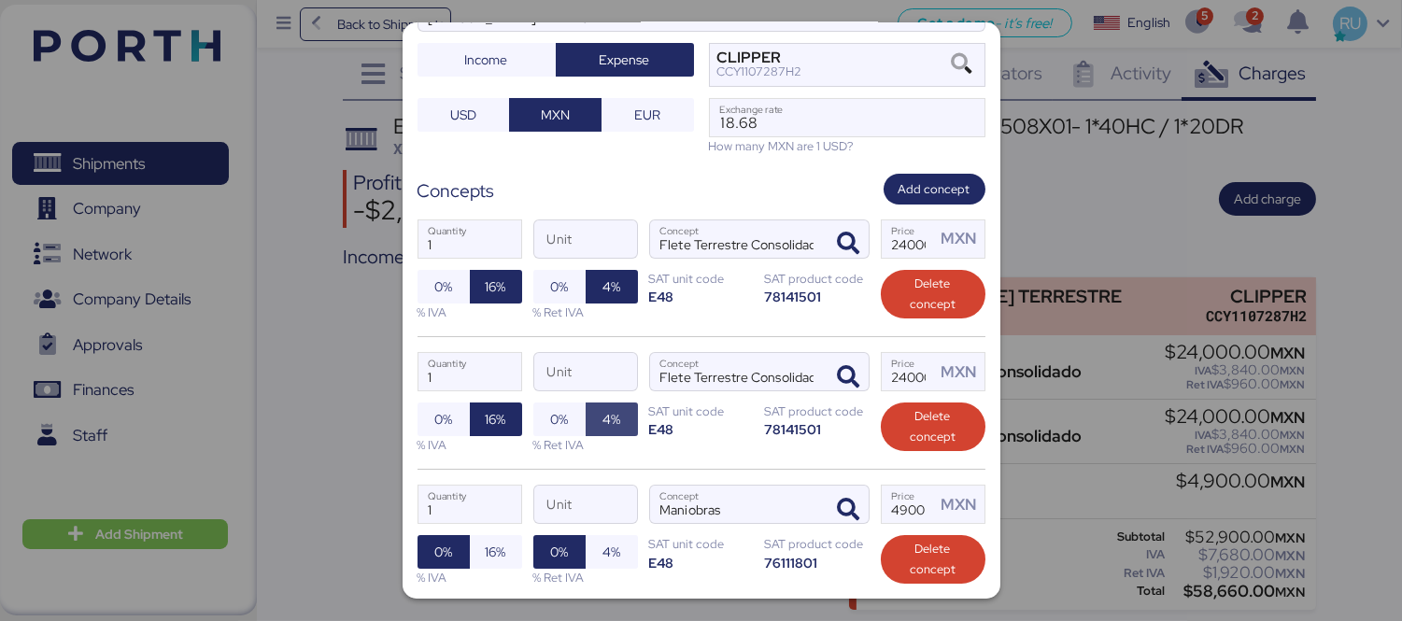
click at [609, 408] on span "4%" at bounding box center [611, 419] width 18 height 22
click at [613, 276] on span "4%" at bounding box center [611, 287] width 18 height 22
click at [617, 403] on span "4%" at bounding box center [612, 420] width 52 height 34
click at [554, 408] on span "0%" at bounding box center [559, 419] width 18 height 22
click at [555, 271] on span "0%" at bounding box center [559, 287] width 52 height 34
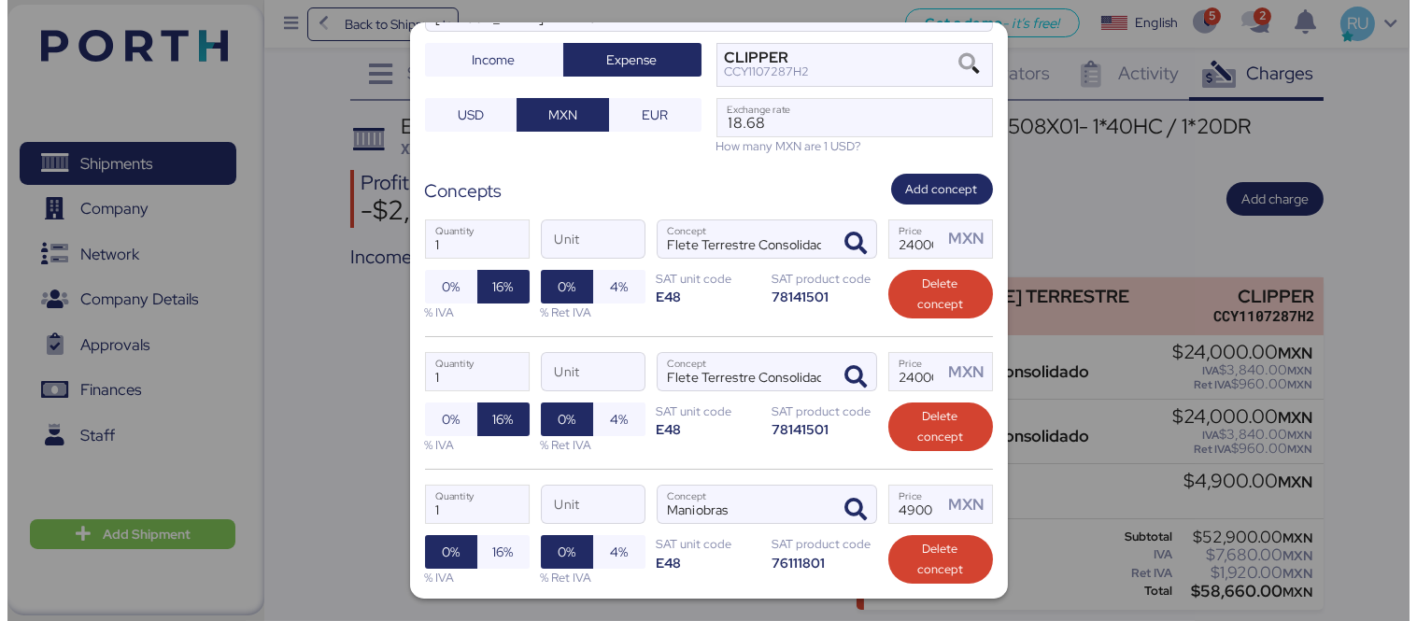
scroll to position [339, 0]
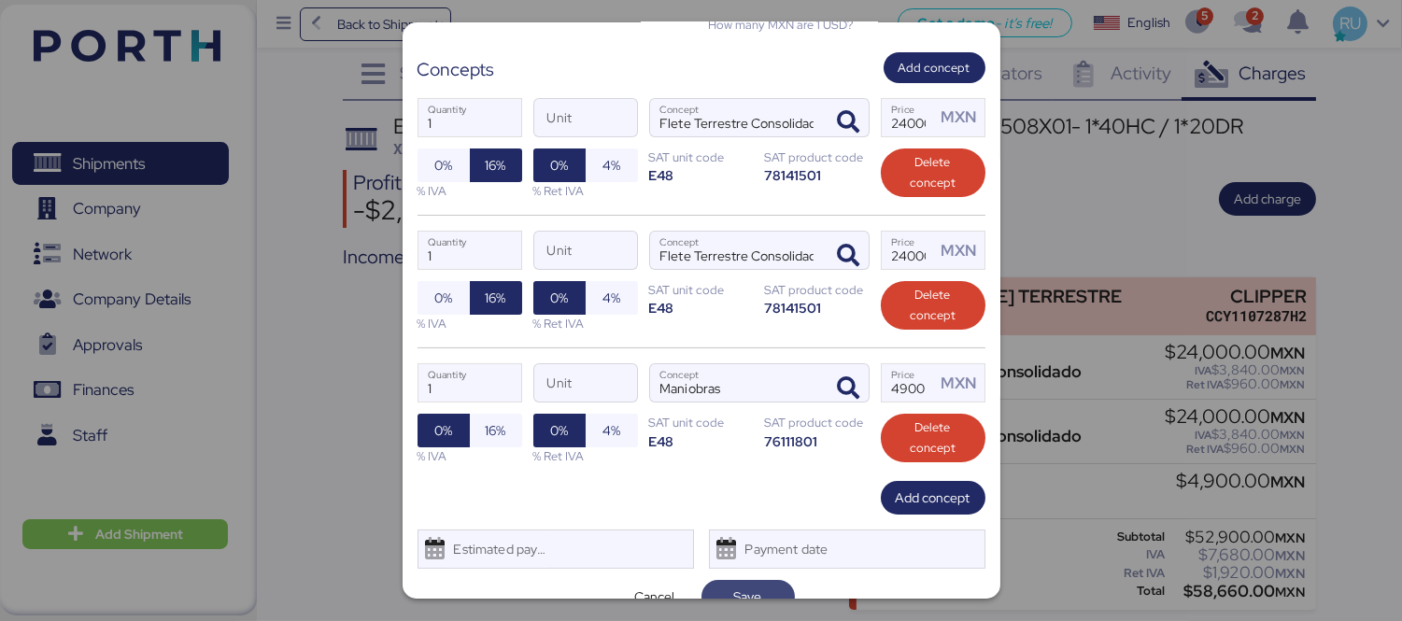
click at [735, 586] on span "Save" at bounding box center [748, 597] width 28 height 22
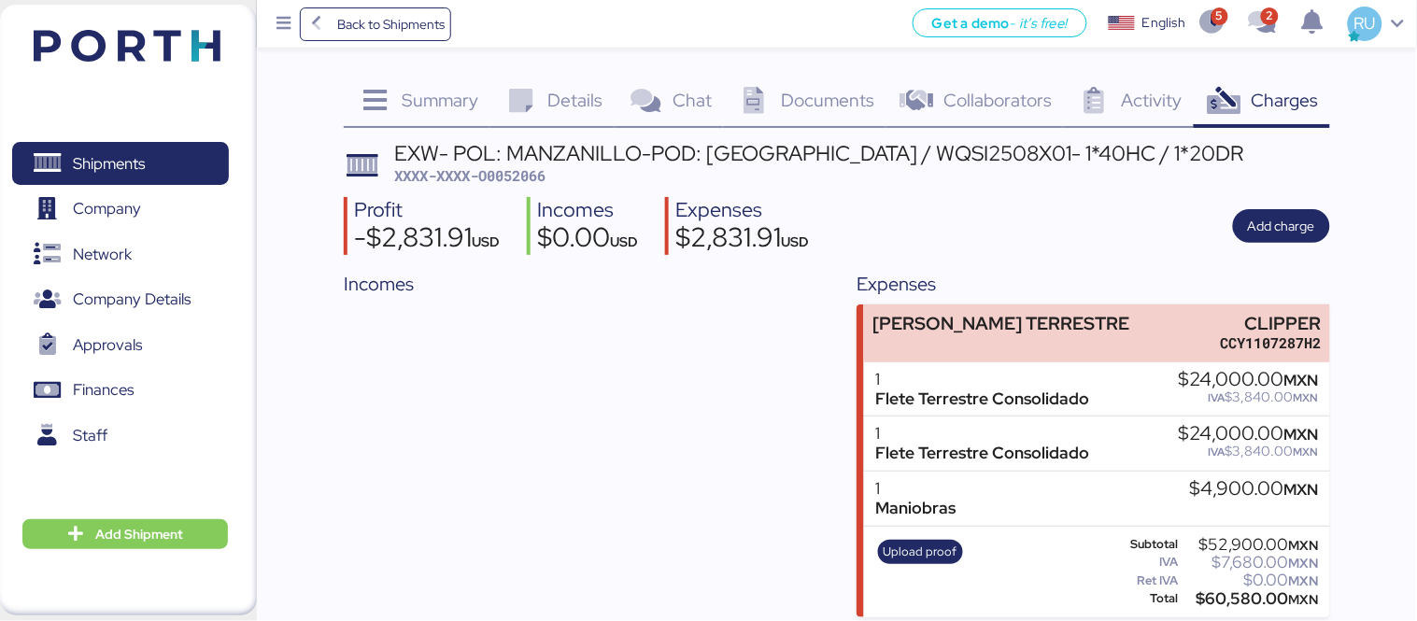
click at [493, 179] on span "XXXX-XXXX-O0052066" at bounding box center [469, 175] width 151 height 19
copy span "O0052066"
click at [535, 398] on div "Incomes" at bounding box center [581, 443] width 474 height 347
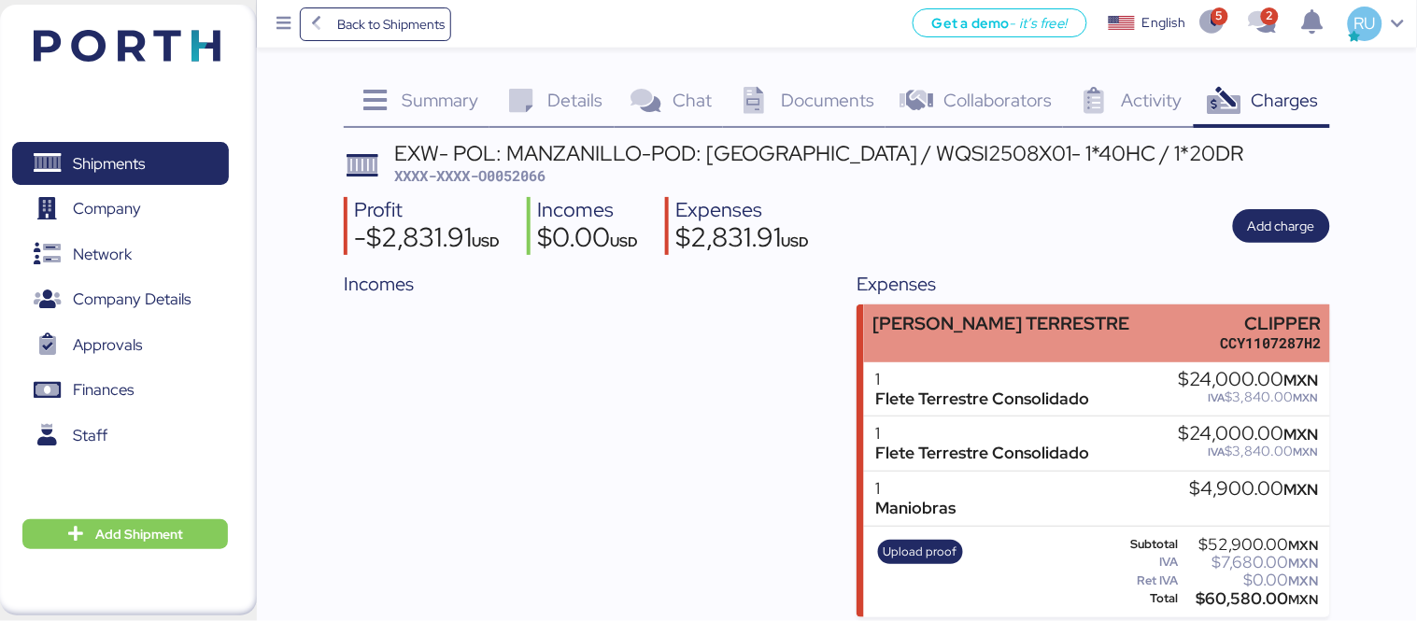
click at [1007, 325] on div "[PERSON_NAME] TERRESTRE" at bounding box center [1001, 324] width 257 height 20
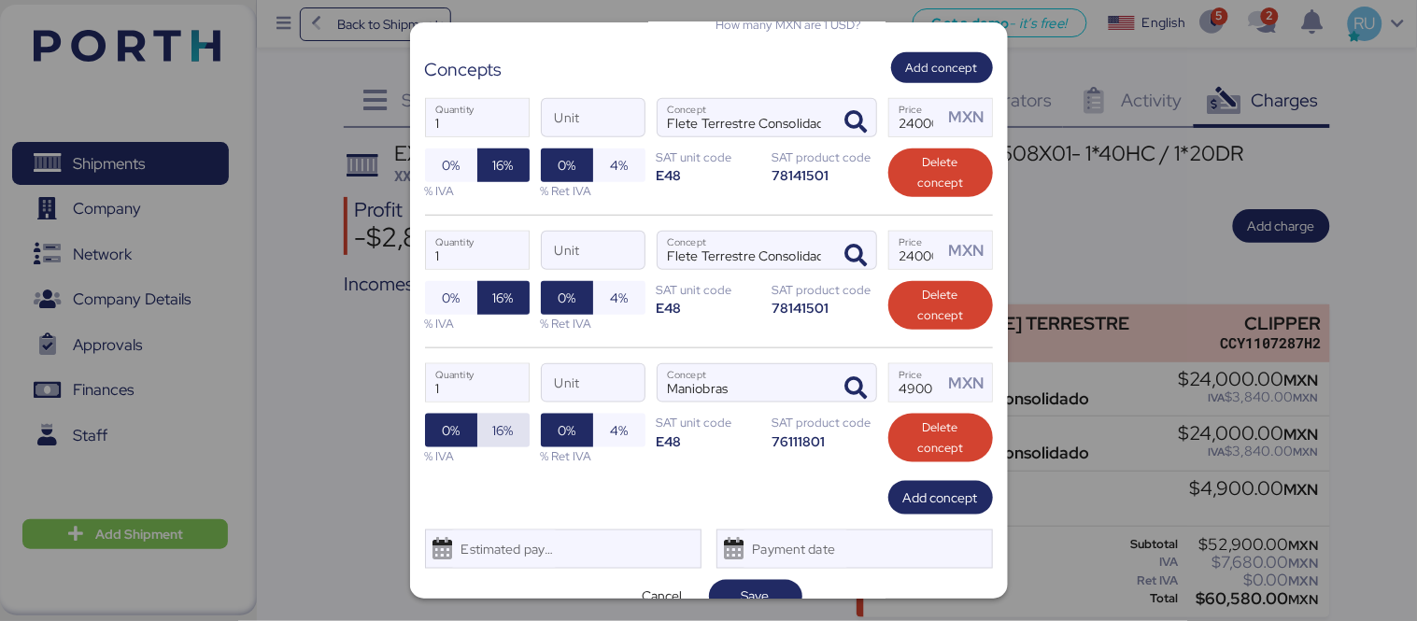
click at [498, 419] on span "16%" at bounding box center [503, 430] width 21 height 22
click at [754, 586] on span "Save" at bounding box center [756, 597] width 28 height 22
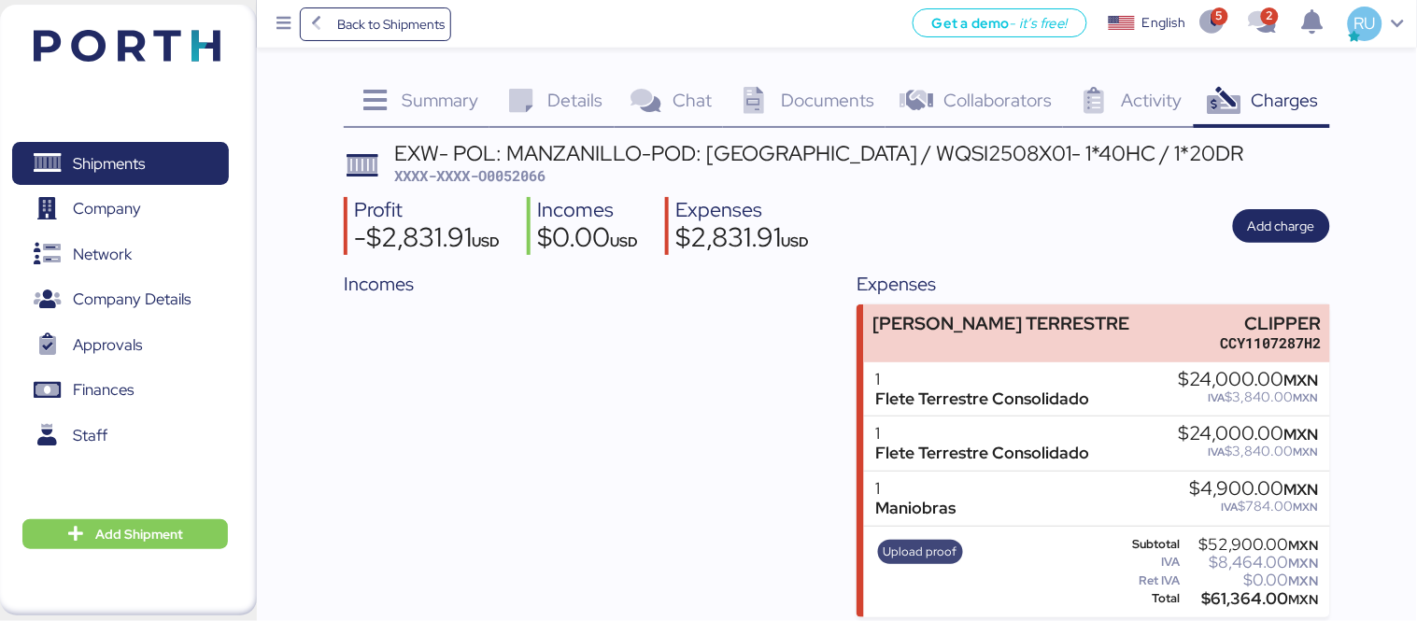
click at [913, 562] on span "Upload proof" at bounding box center [921, 552] width 86 height 24
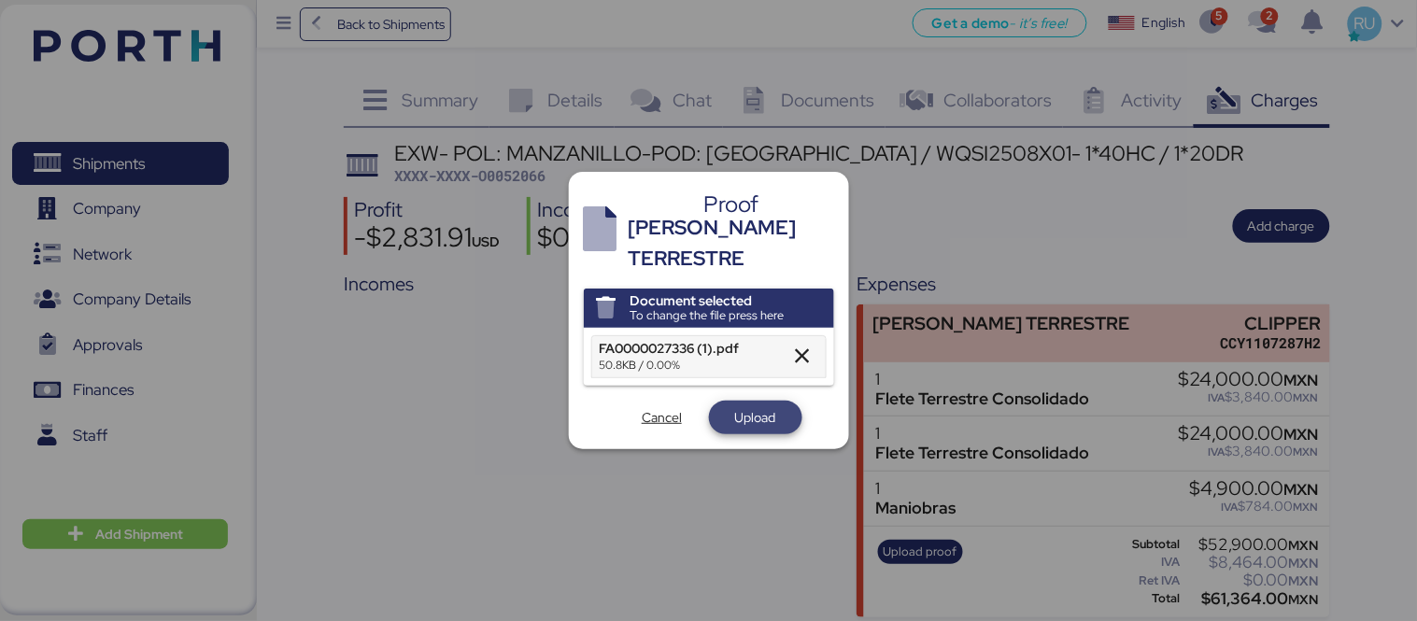
click at [744, 404] on span "Upload" at bounding box center [756, 417] width 64 height 26
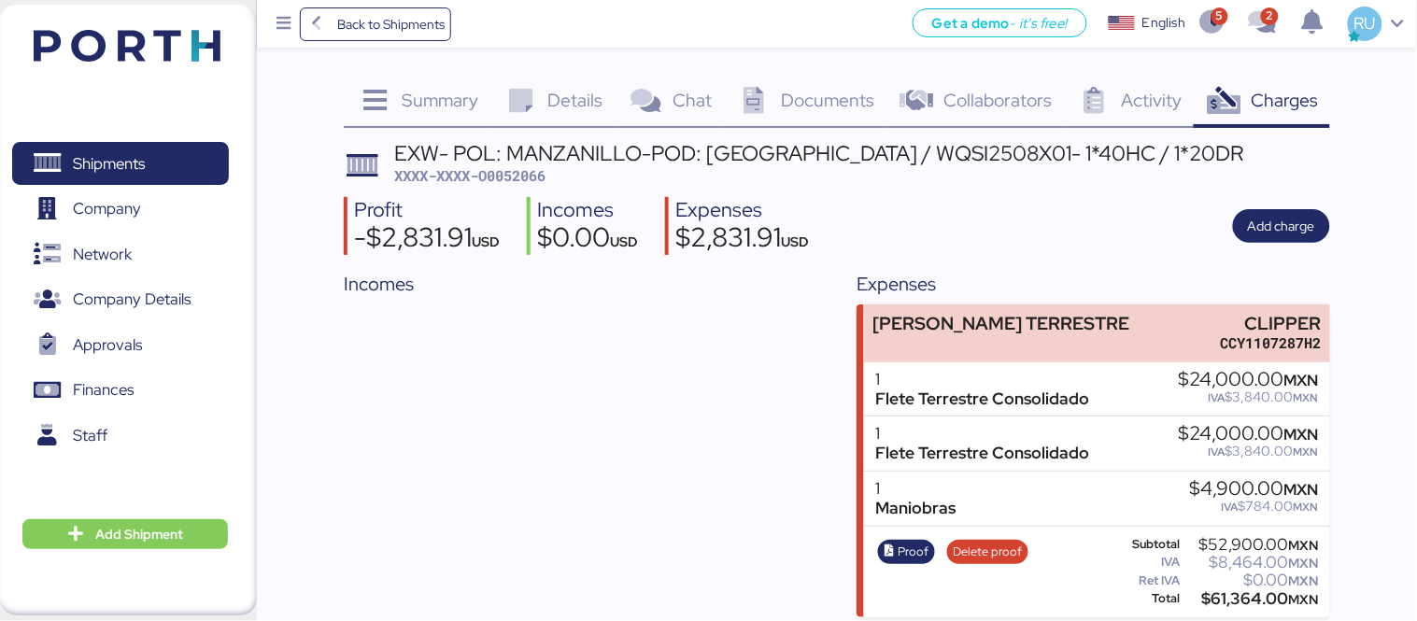
click at [137, 47] on img at bounding box center [127, 46] width 187 height 32
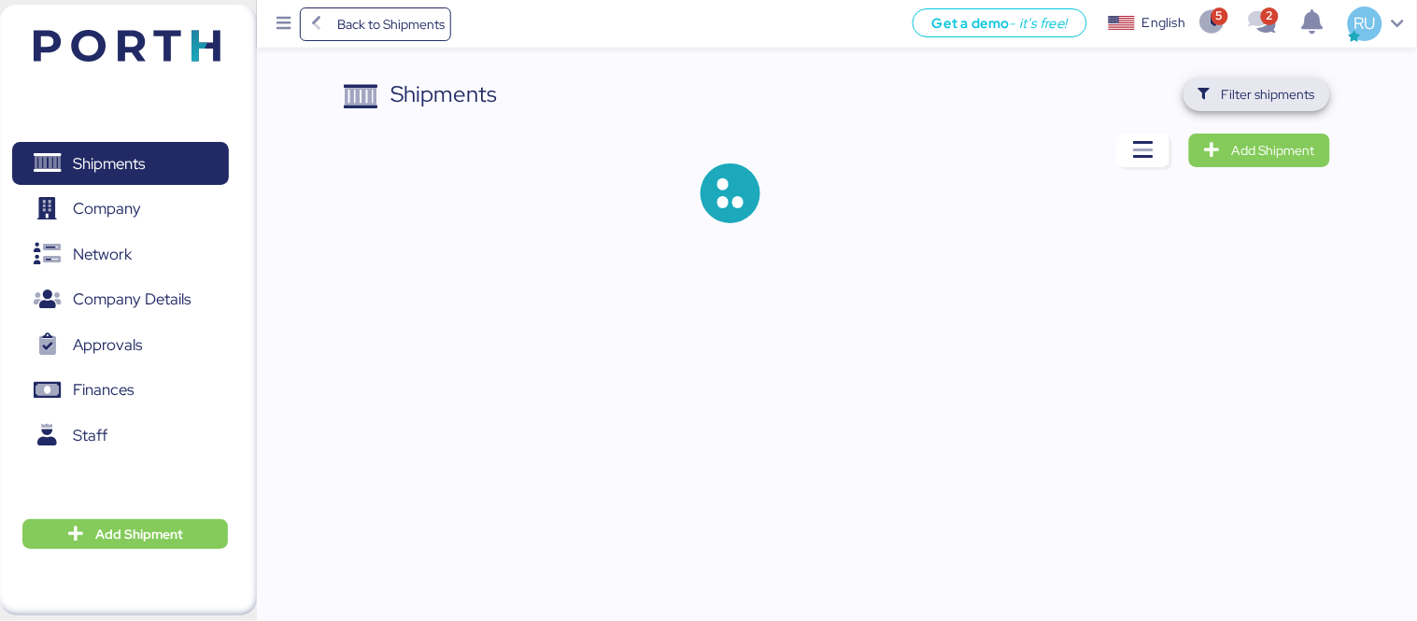
click at [1229, 95] on span "Filter shipments" at bounding box center [1268, 94] width 93 height 22
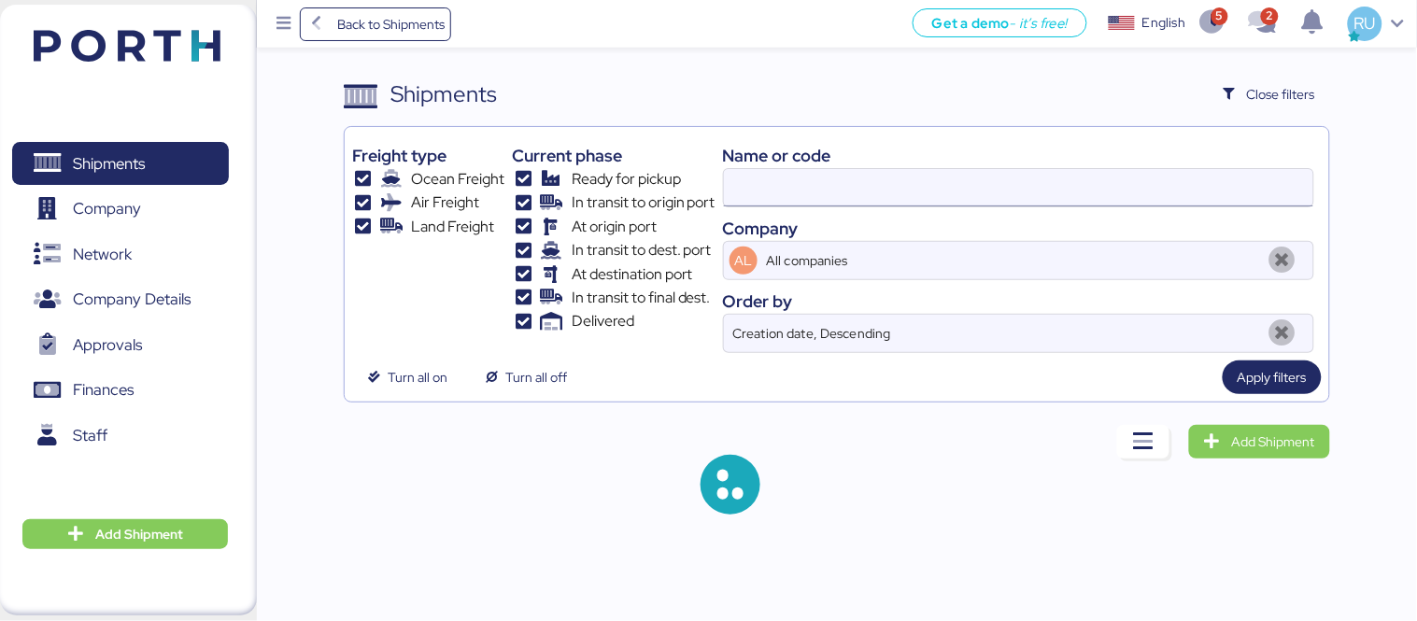
click at [970, 182] on input at bounding box center [1018, 187] width 589 height 37
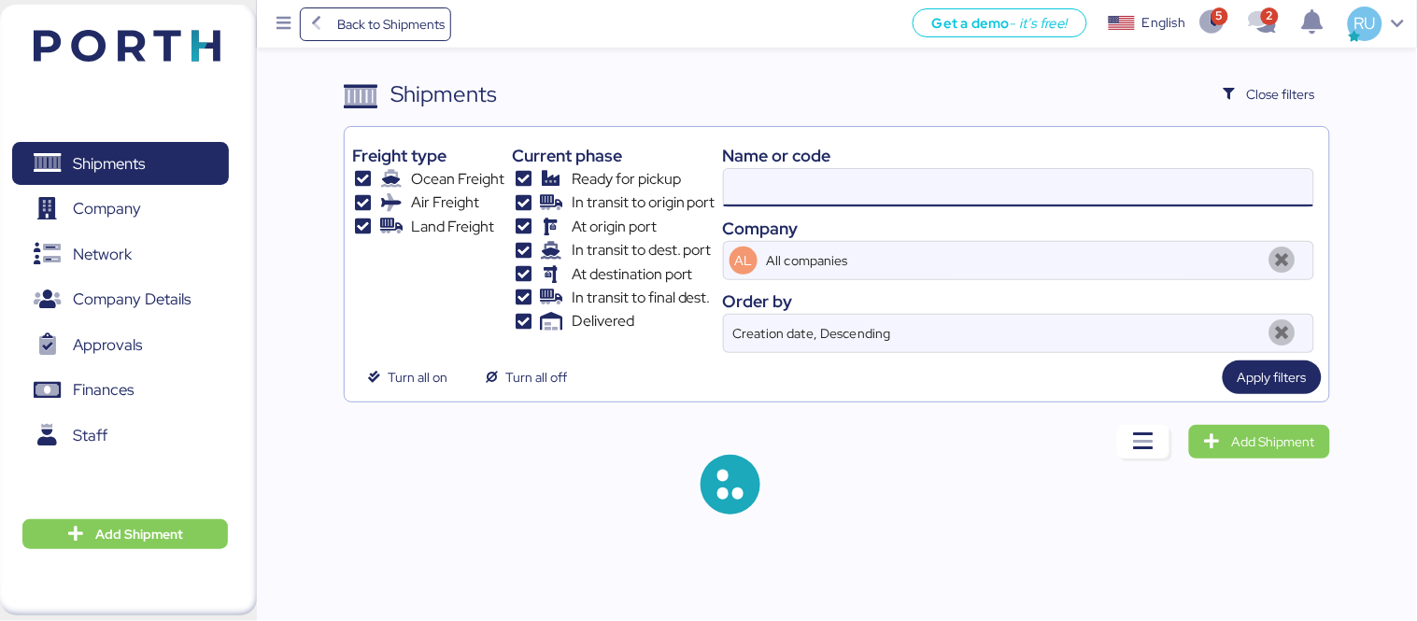
paste input "MAEU256106021"
type input "MAEU256106021"
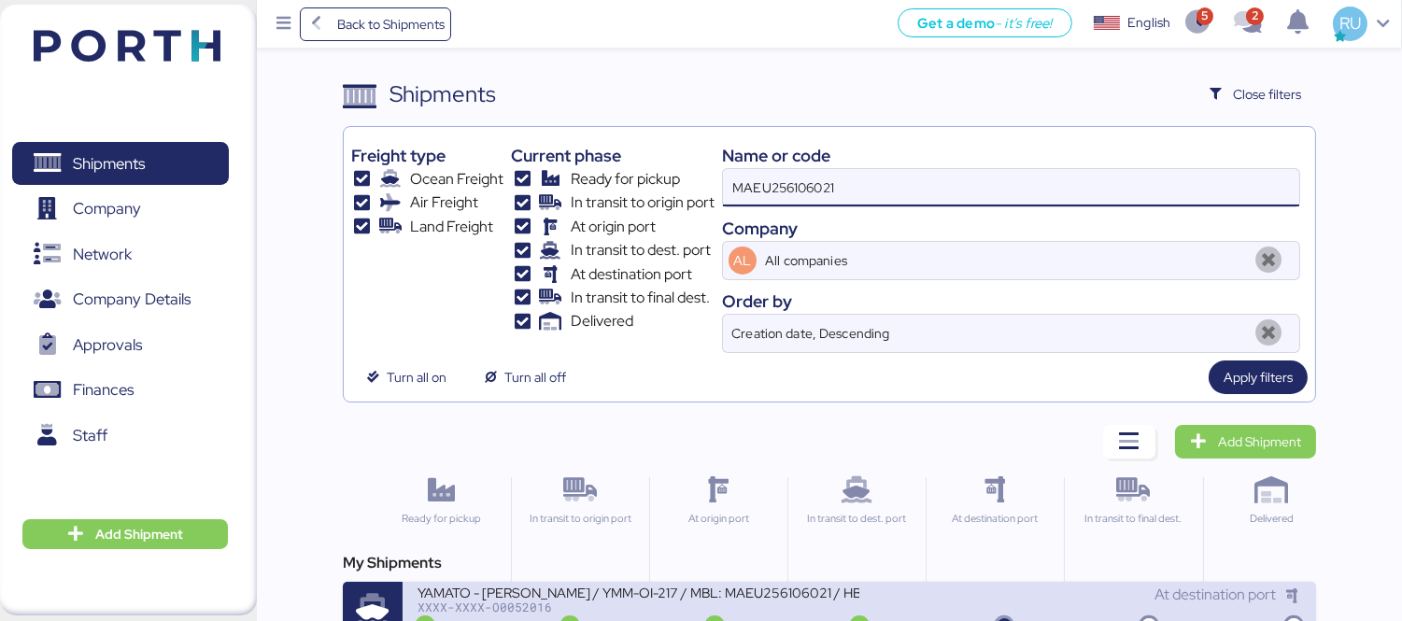
click at [733, 595] on div "YAMATO - [PERSON_NAME] / YMM-OI-217 / MBL: MAEU256106021 / HBL: YTJNGO100068 / …" at bounding box center [639, 592] width 442 height 16
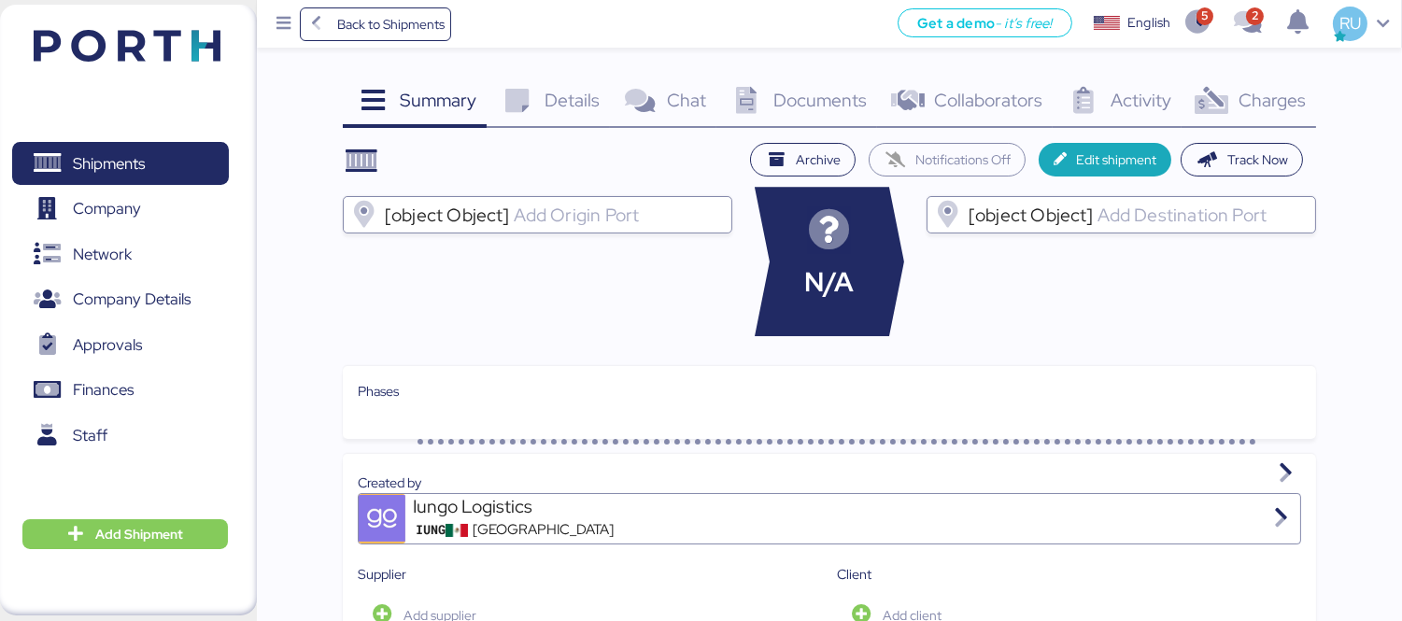
click at [809, 80] on div "Documents 0" at bounding box center [796, 103] width 161 height 50
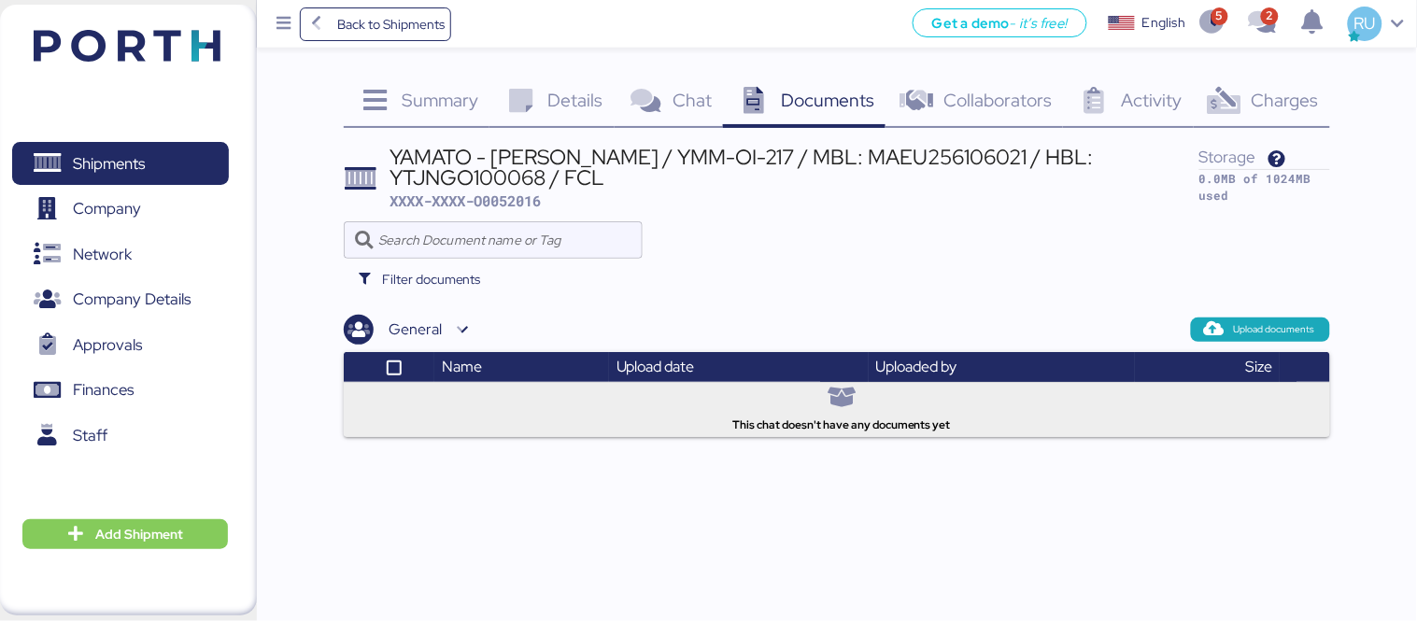
click at [993, 95] on span "Collaborators" at bounding box center [997, 100] width 108 height 24
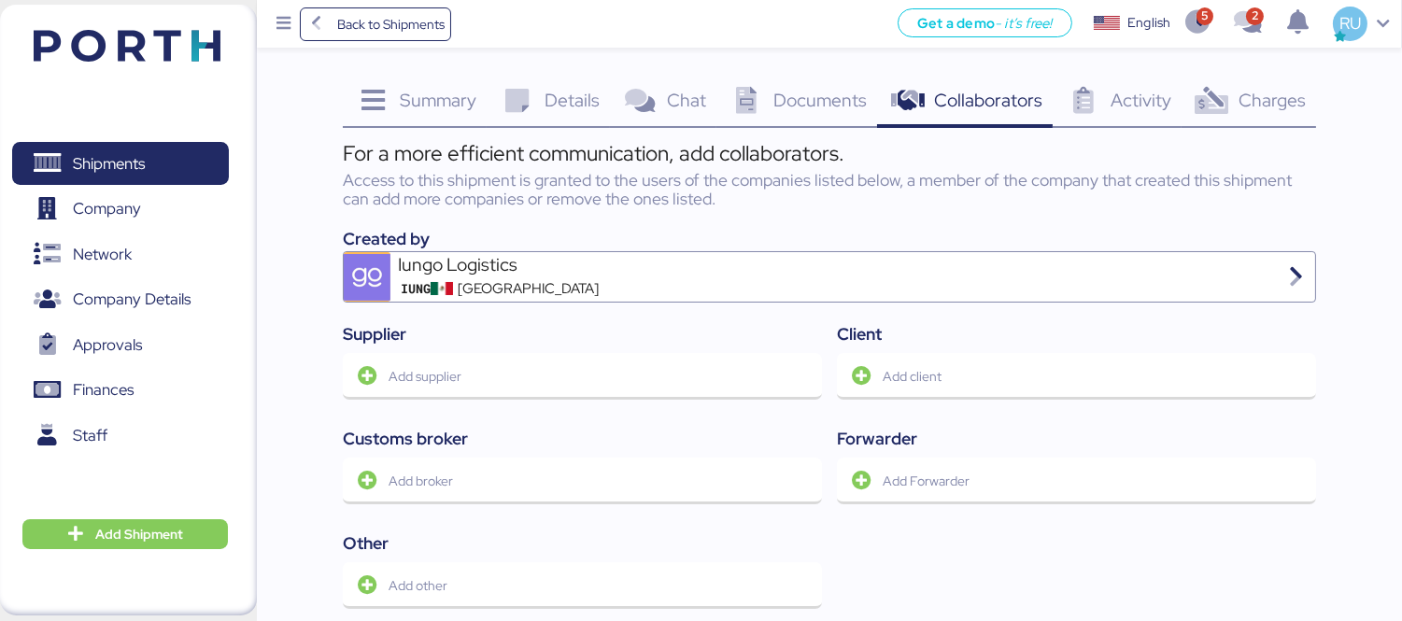
click at [472, 104] on span "Summary" at bounding box center [438, 100] width 77 height 24
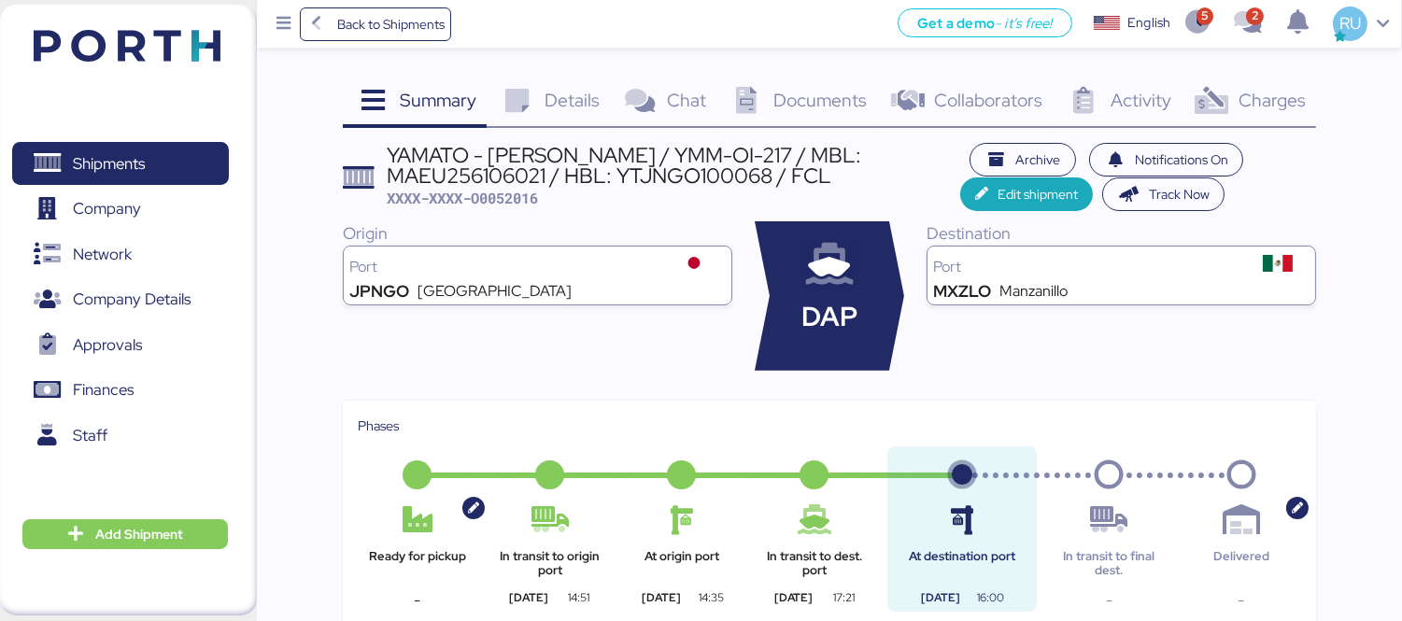
click at [1240, 96] on span "Charges" at bounding box center [1272, 100] width 67 height 24
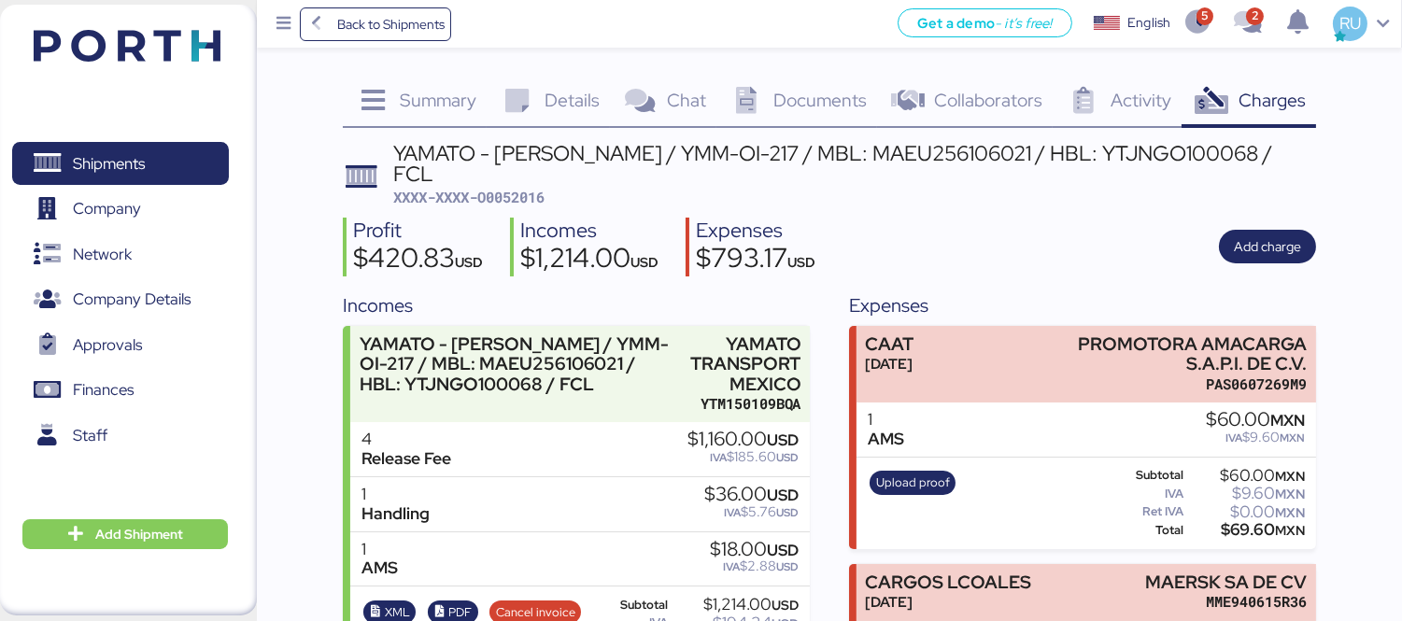
click at [500, 188] on span "XXXX-XXXX-O0052016" at bounding box center [468, 197] width 151 height 19
copy span "O0052016"
click at [593, 106] on span "Details" at bounding box center [572, 100] width 55 height 24
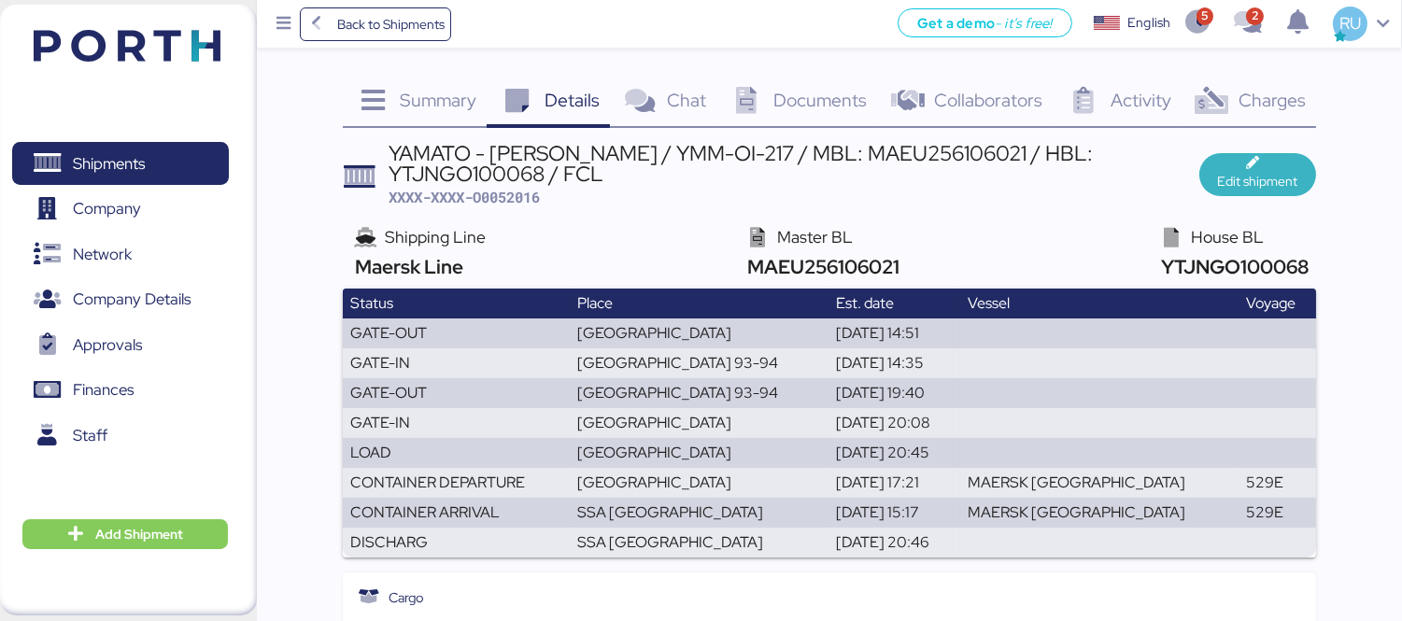
click at [1253, 177] on span "Edit shipment" at bounding box center [1258, 181] width 80 height 22
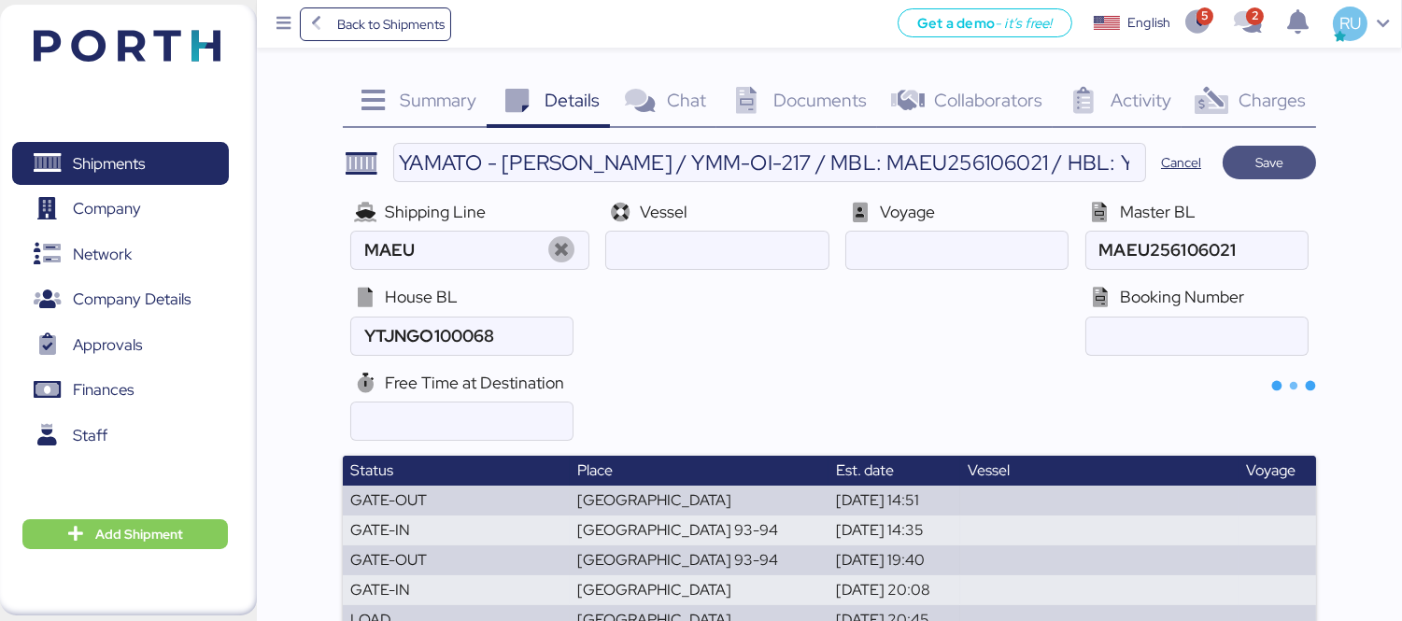
type input "Maersk Line"
click at [1164, 250] on input "ocean" at bounding box center [1196, 250] width 221 height 37
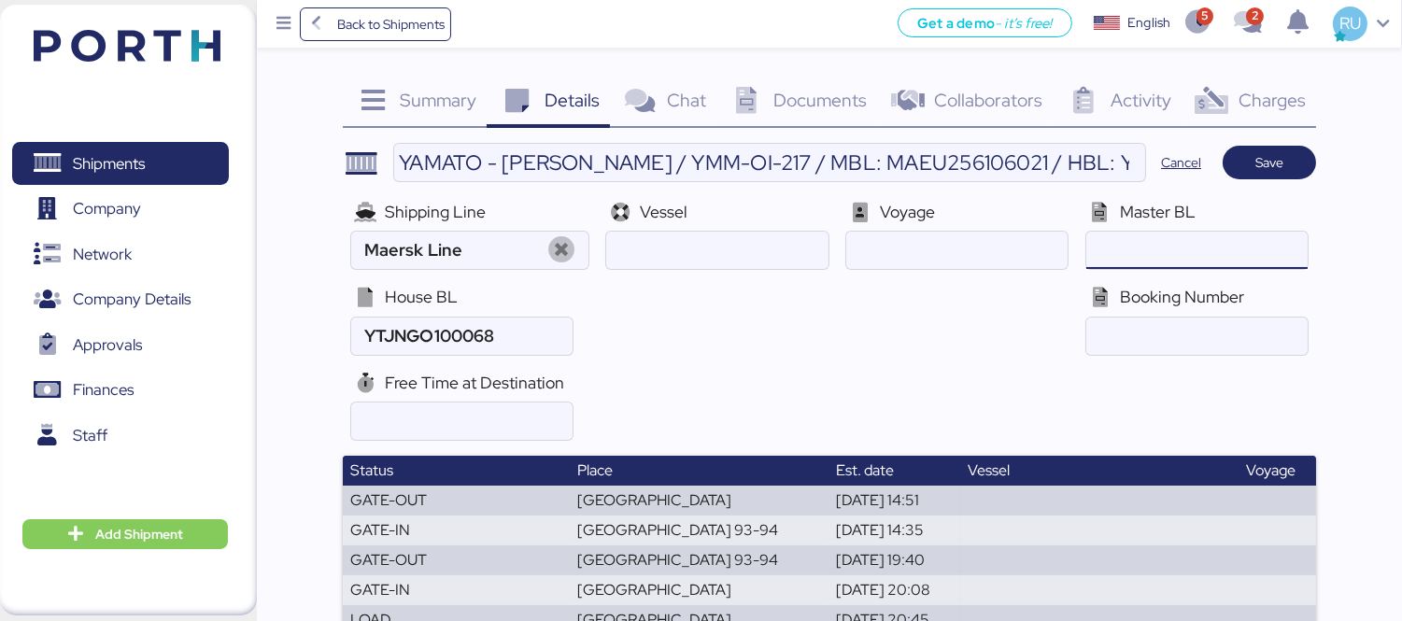
paste input "256106021"
type input "256106021"
click at [1267, 147] on span "Save" at bounding box center [1269, 163] width 93 height 34
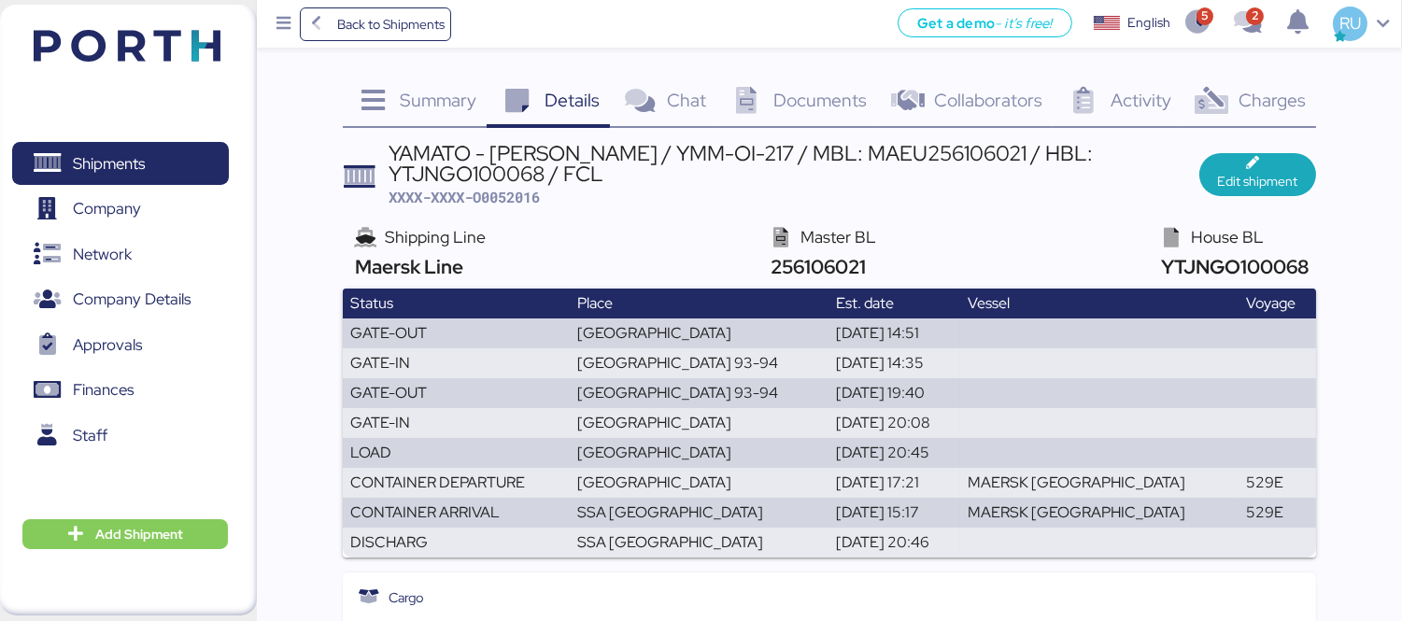
click at [134, 43] on img at bounding box center [127, 46] width 187 height 32
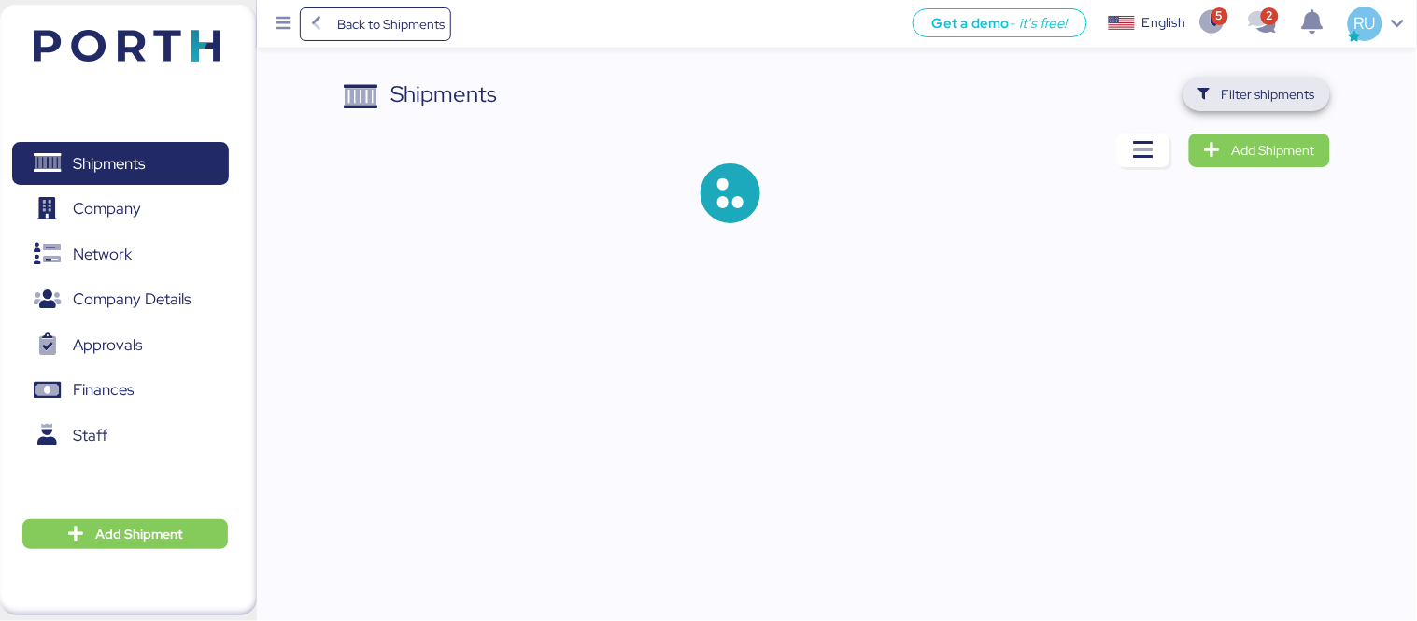
click at [1226, 107] on span "Filter shipments" at bounding box center [1256, 95] width 147 height 34
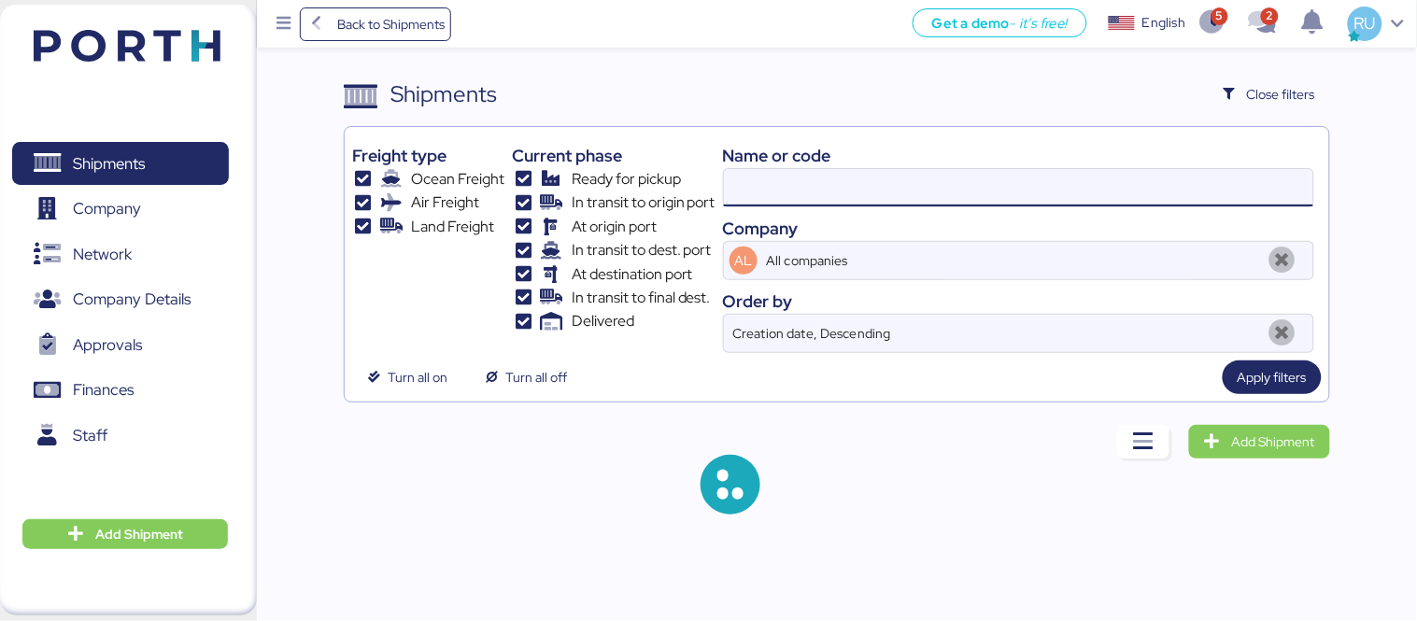
click at [927, 198] on input at bounding box center [1018, 187] width 589 height 37
paste input "A0052099"
type input "A0052099"
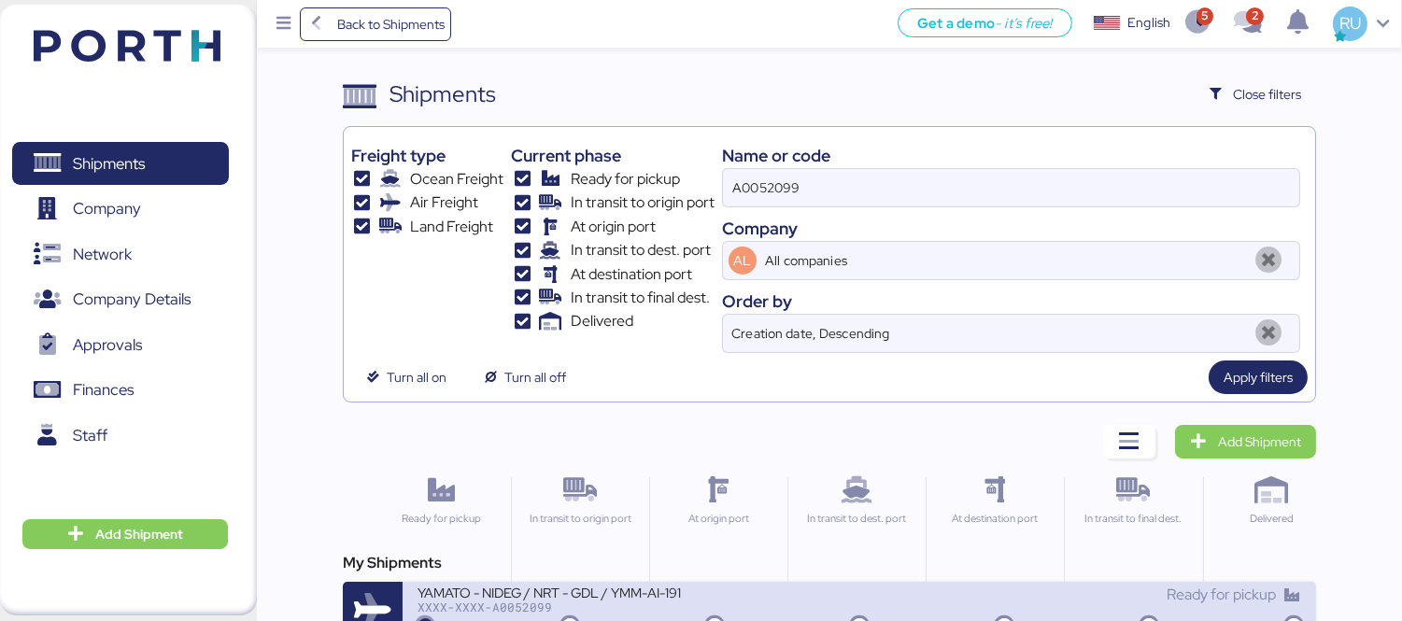
click at [780, 582] on div "YAMATO - NIDEG / NRT - GDL / YMM-AI-191 XXXX-XXXX-A0052099 Ready for pickup" at bounding box center [859, 612] width 913 height 60
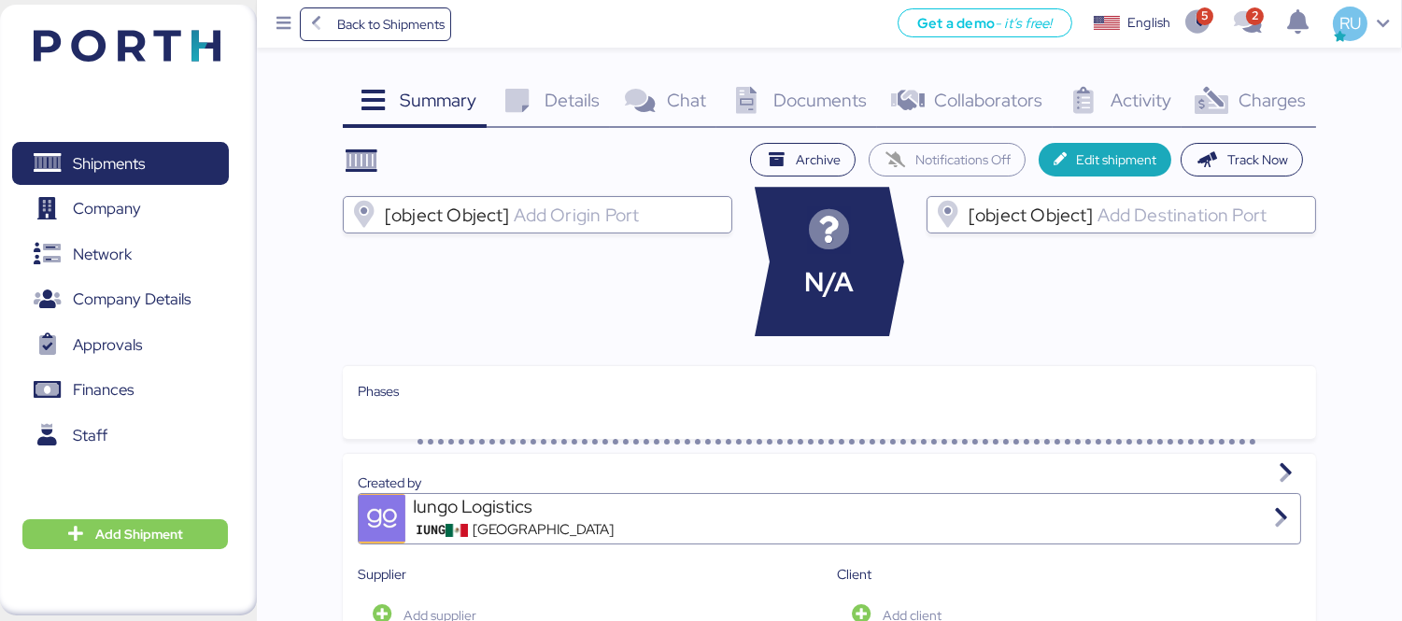
click at [1268, 99] on span "Charges" at bounding box center [1272, 100] width 67 height 24
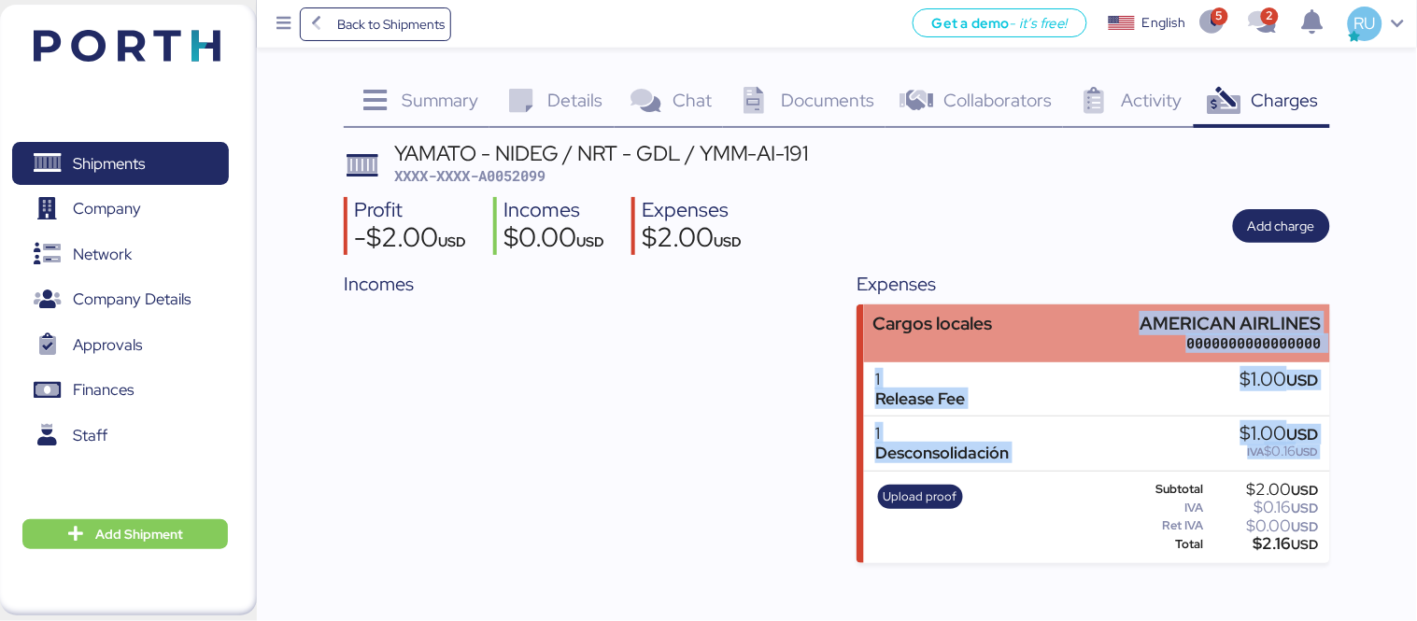
drag, startPoint x: 1125, startPoint y: 471, endPoint x: 1048, endPoint y: 333, distance: 158.0
click at [1048, 333] on div "Cargos locales AMERICAN AIRLINES 0000000000000000 1 Release Fee $1.00 USD 1 Des…" at bounding box center [1093, 433] width 474 height 258
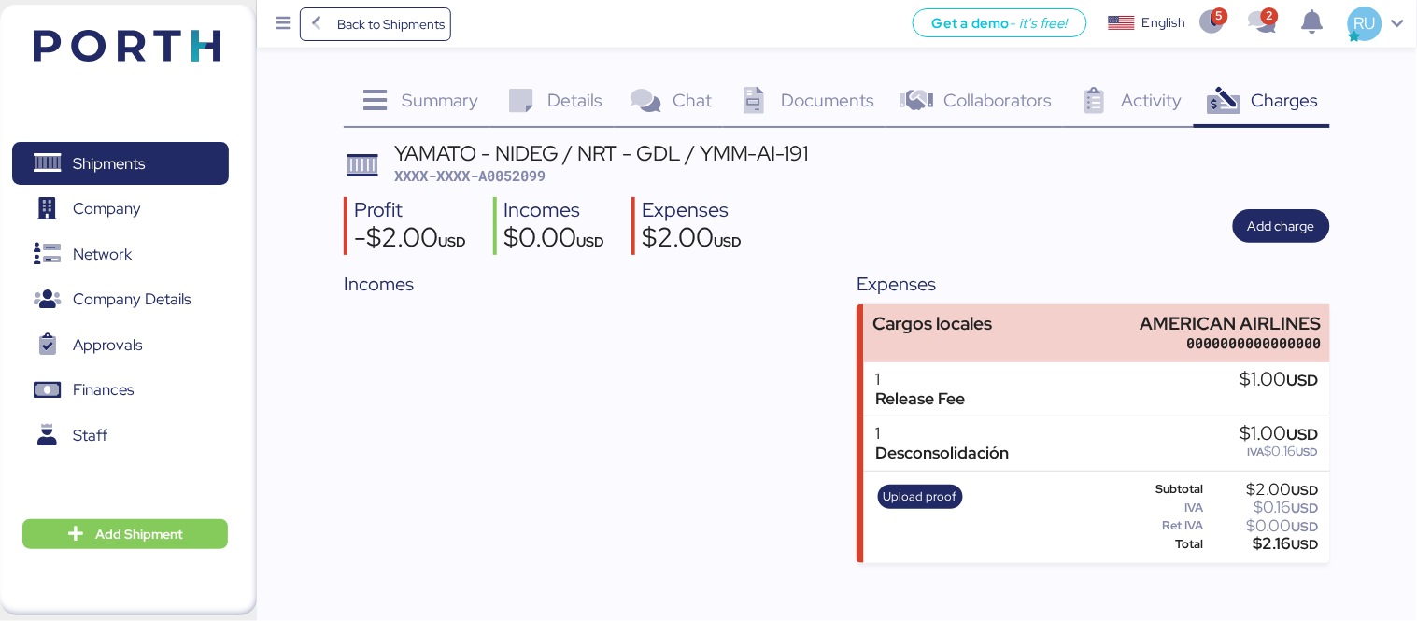
click at [1049, 276] on div "Expenses" at bounding box center [1093, 284] width 474 height 28
click at [144, 22] on header at bounding box center [99, 43] width 180 height 58
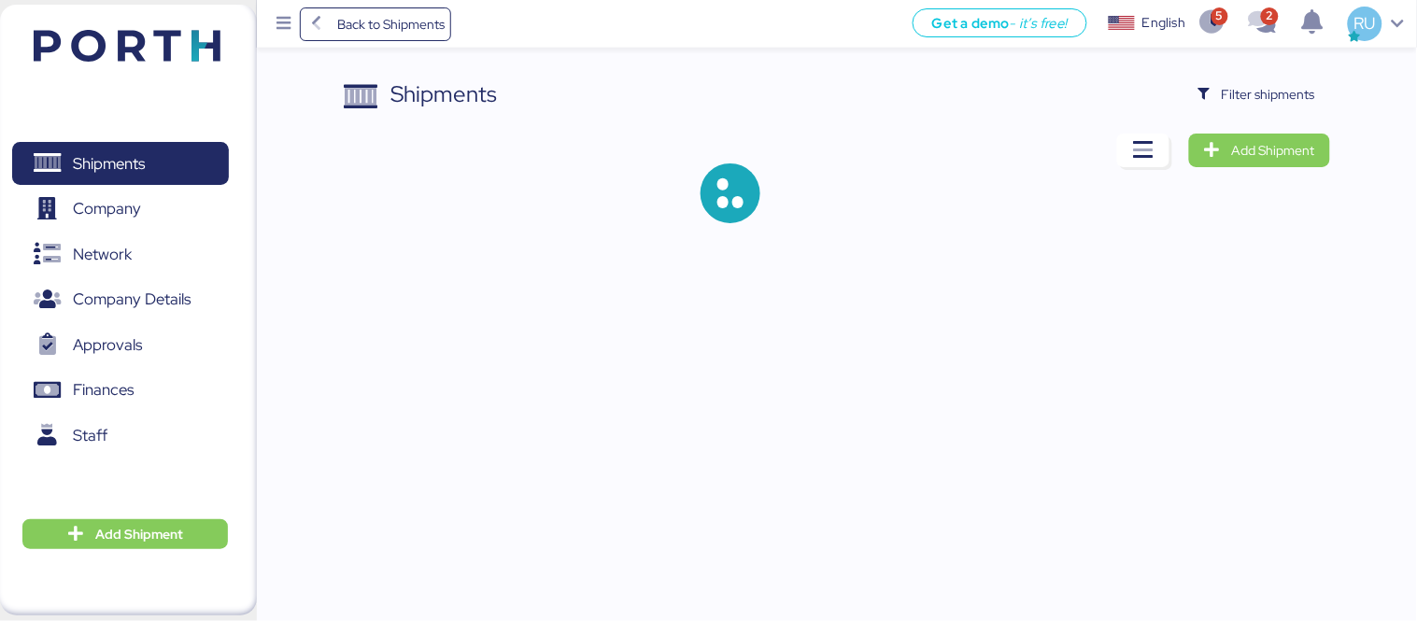
click at [178, 49] on img at bounding box center [127, 46] width 187 height 32
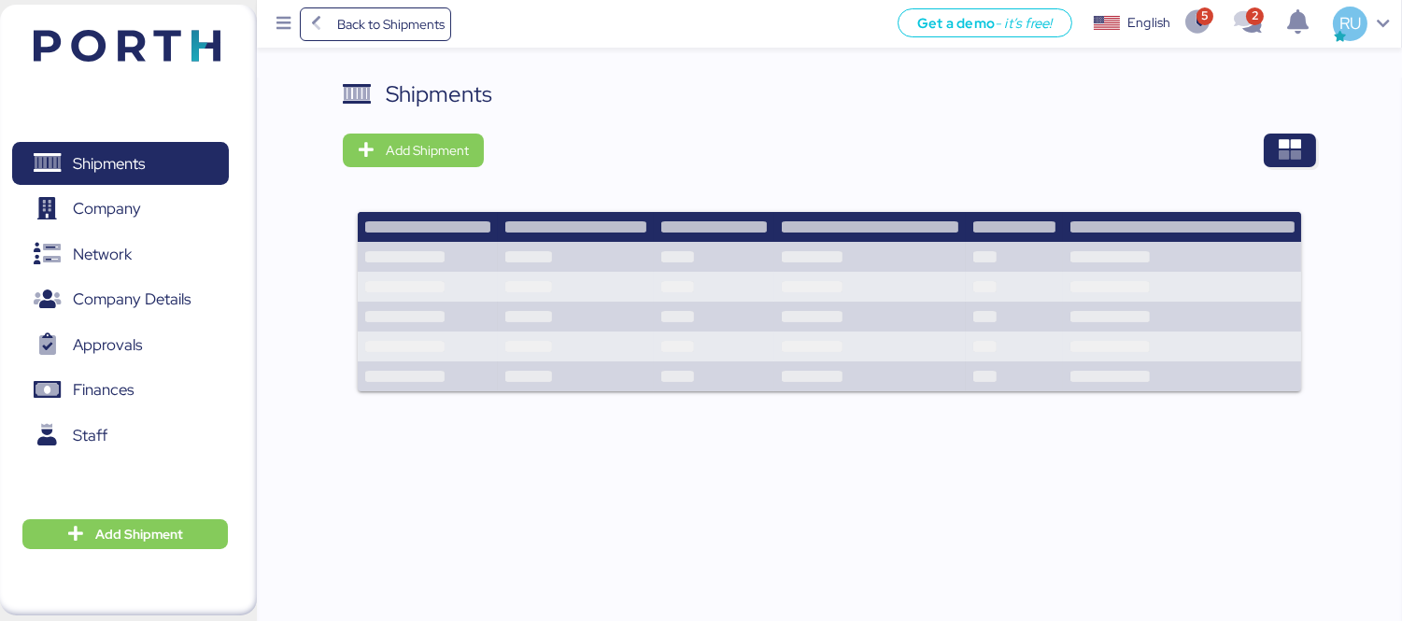
click at [113, 54] on img at bounding box center [127, 46] width 187 height 32
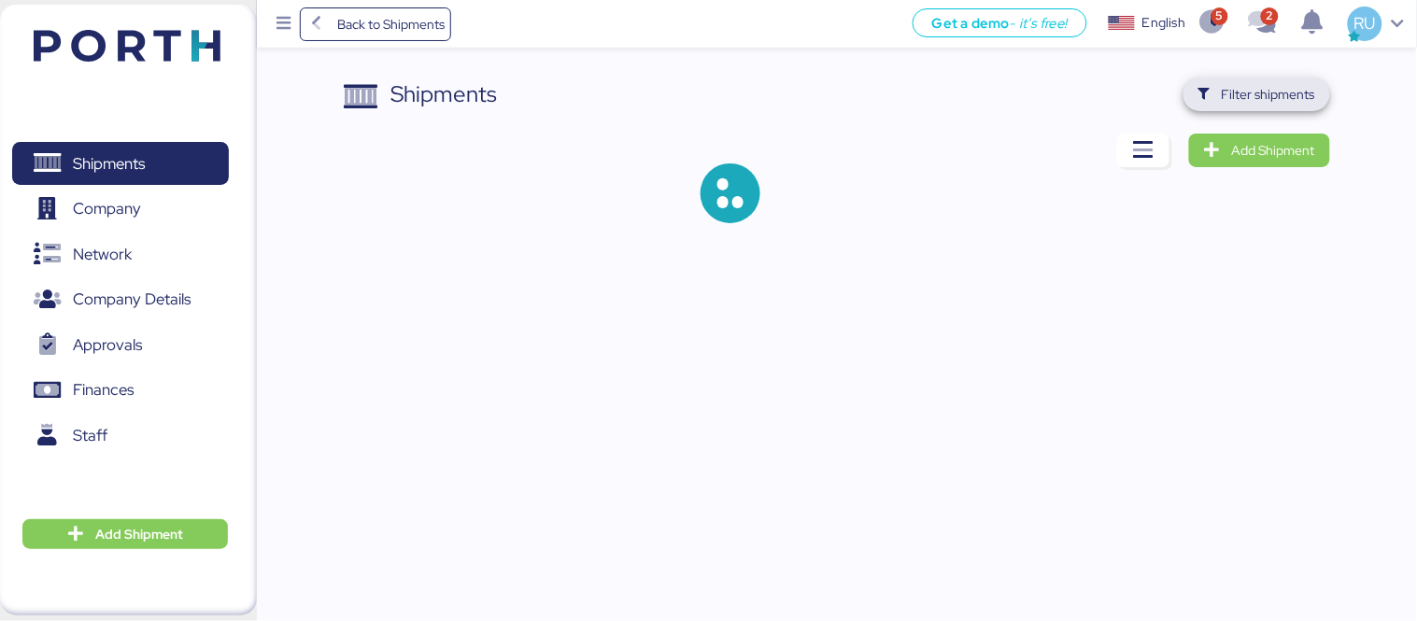
click at [1259, 96] on span "Filter shipments" at bounding box center [1268, 94] width 93 height 22
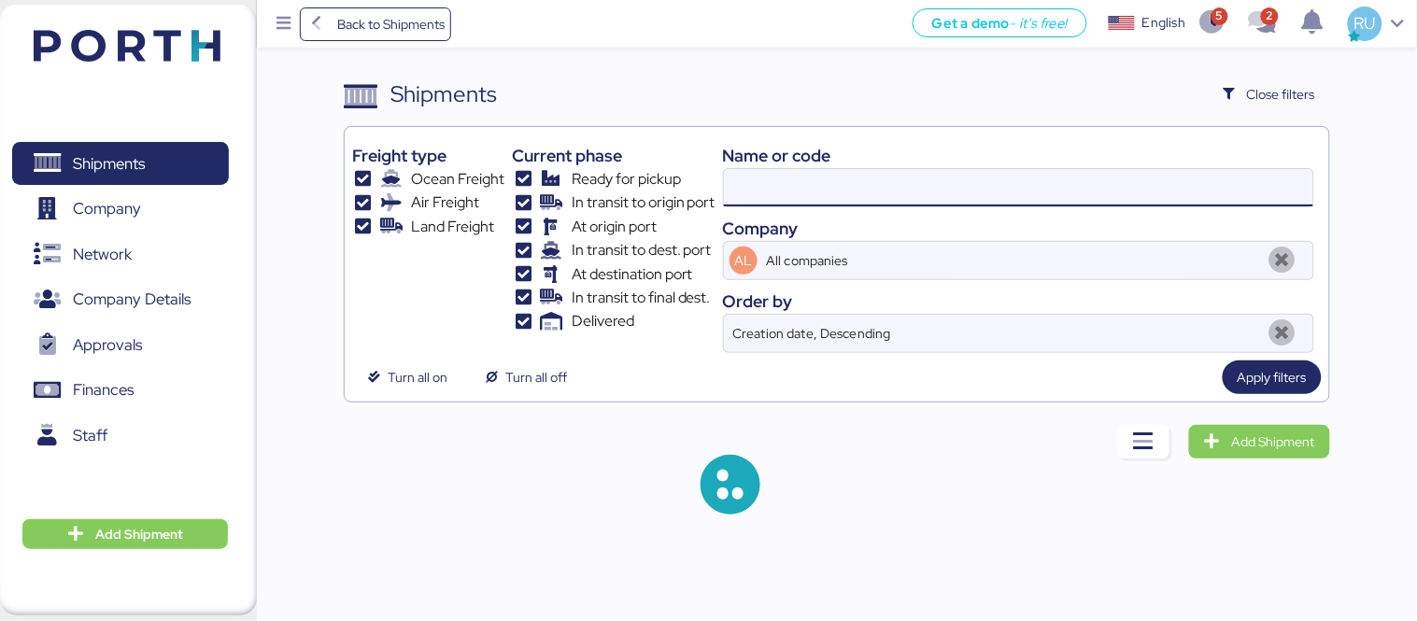
click at [970, 179] on input at bounding box center [1018, 187] width 589 height 37
paste input "OOLU8899436020"
type input "OOLU8899436020"
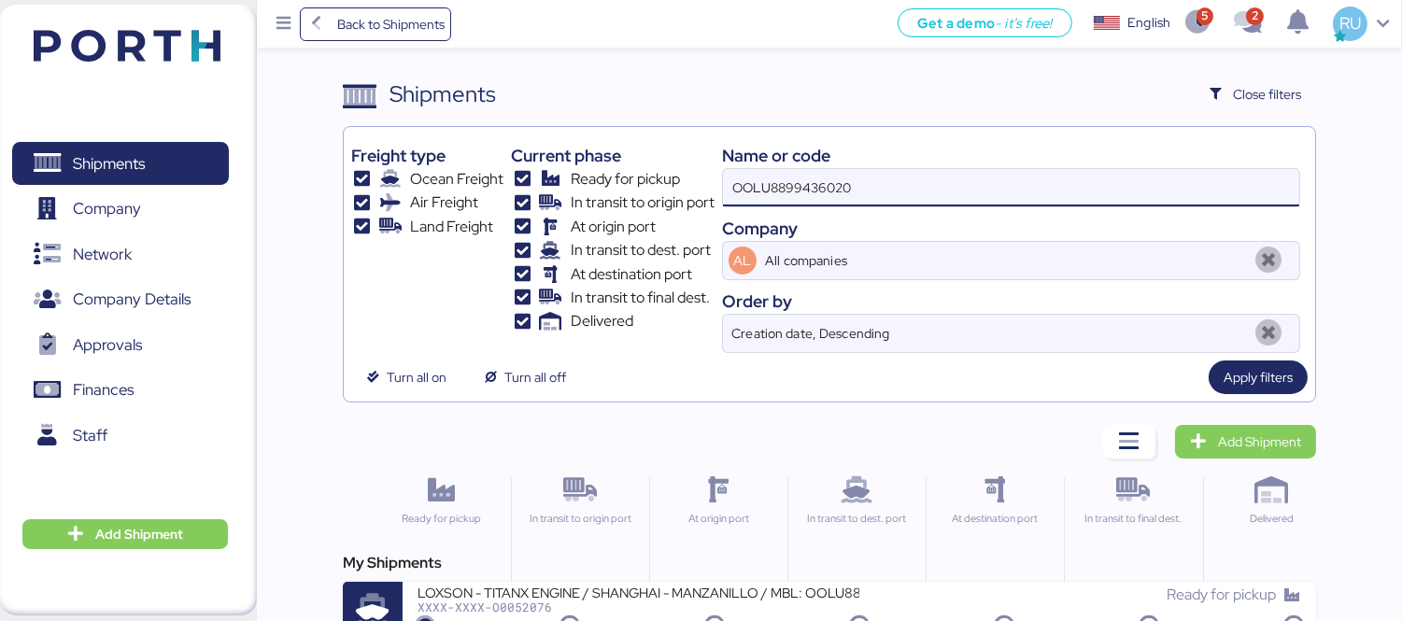
scroll to position [1, 0]
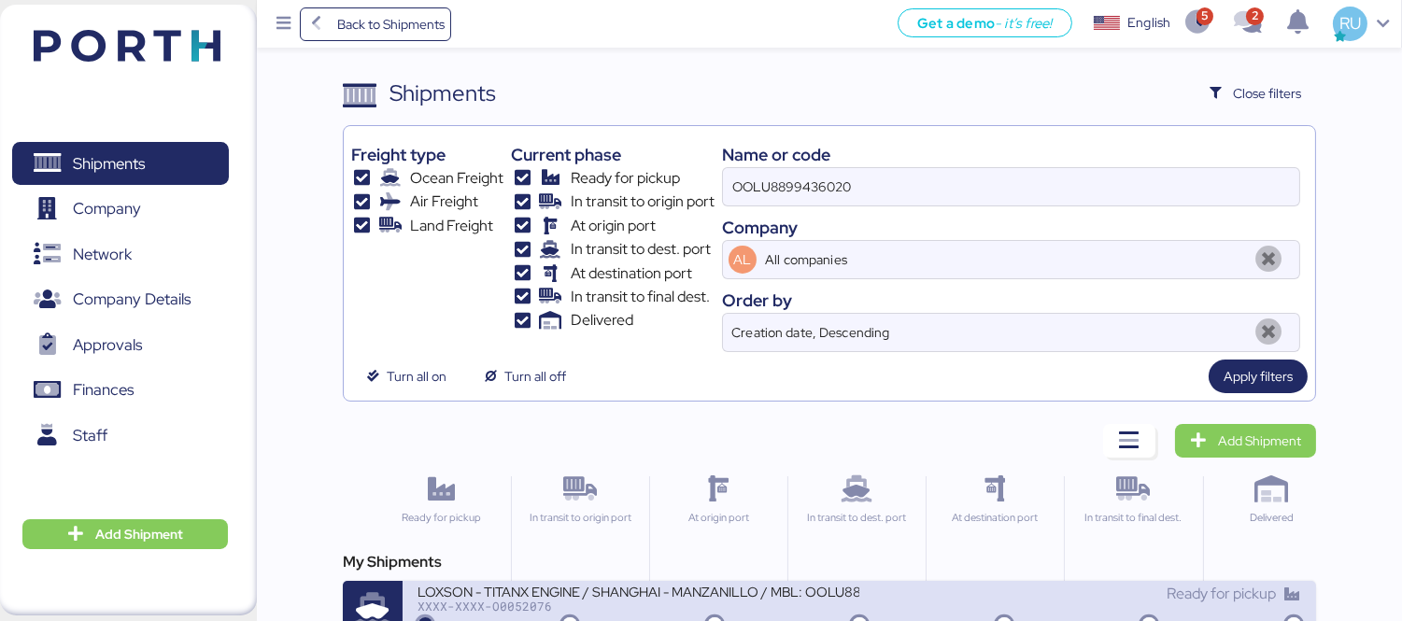
click at [814, 596] on div "LOXSON - TITANX ENGINE / SHANGHAI - MANZANILLO / MBL: OOLU8899436020 - HBL: SZM…" at bounding box center [639, 591] width 442 height 16
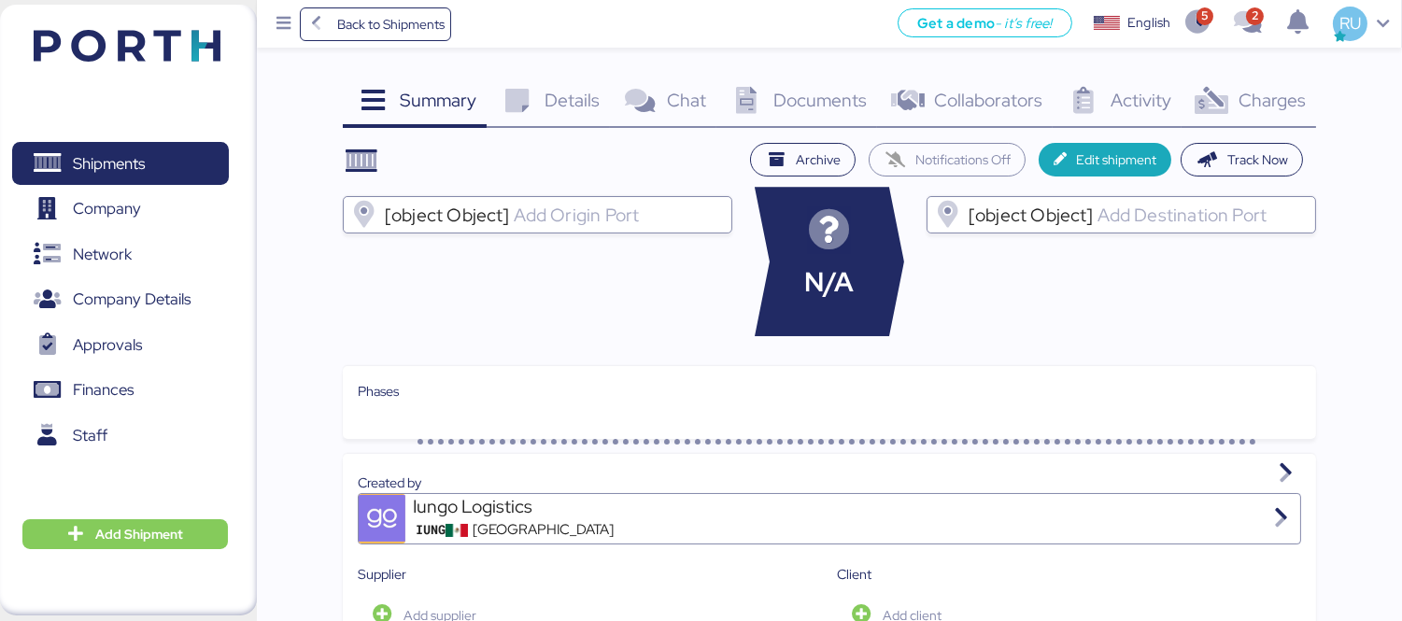
click at [1280, 101] on span "Charges" at bounding box center [1272, 100] width 67 height 24
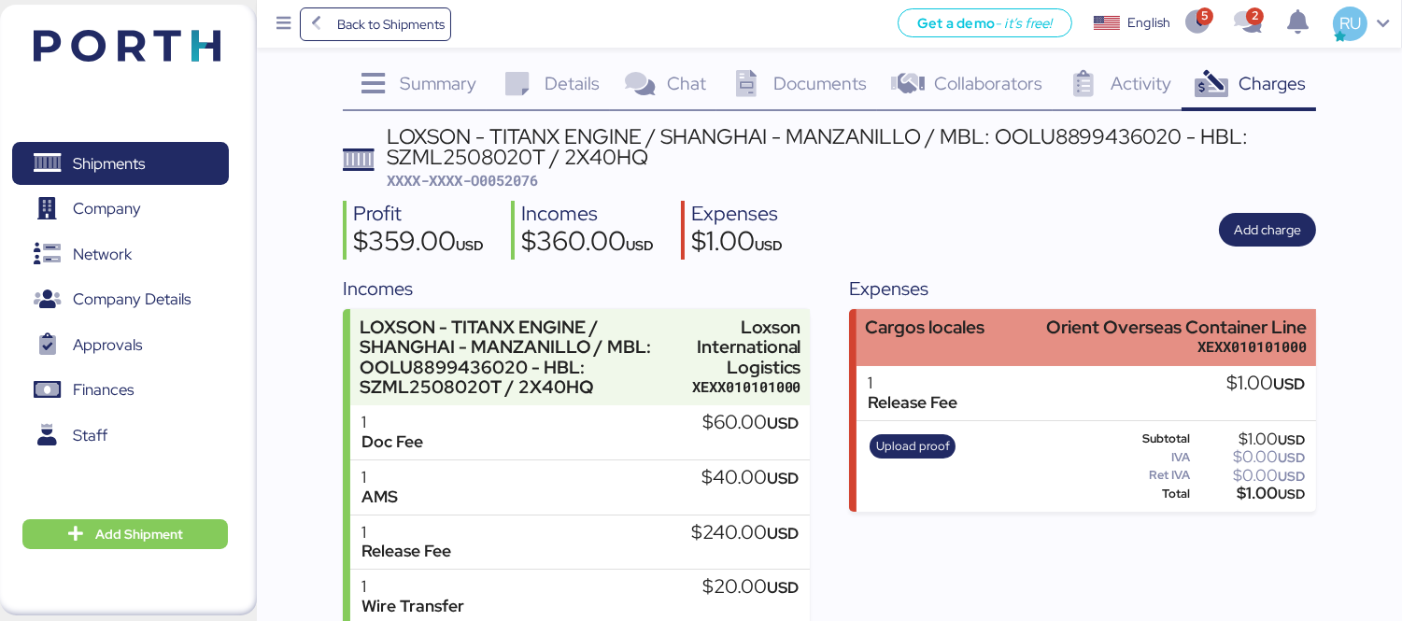
scroll to position [20, 0]
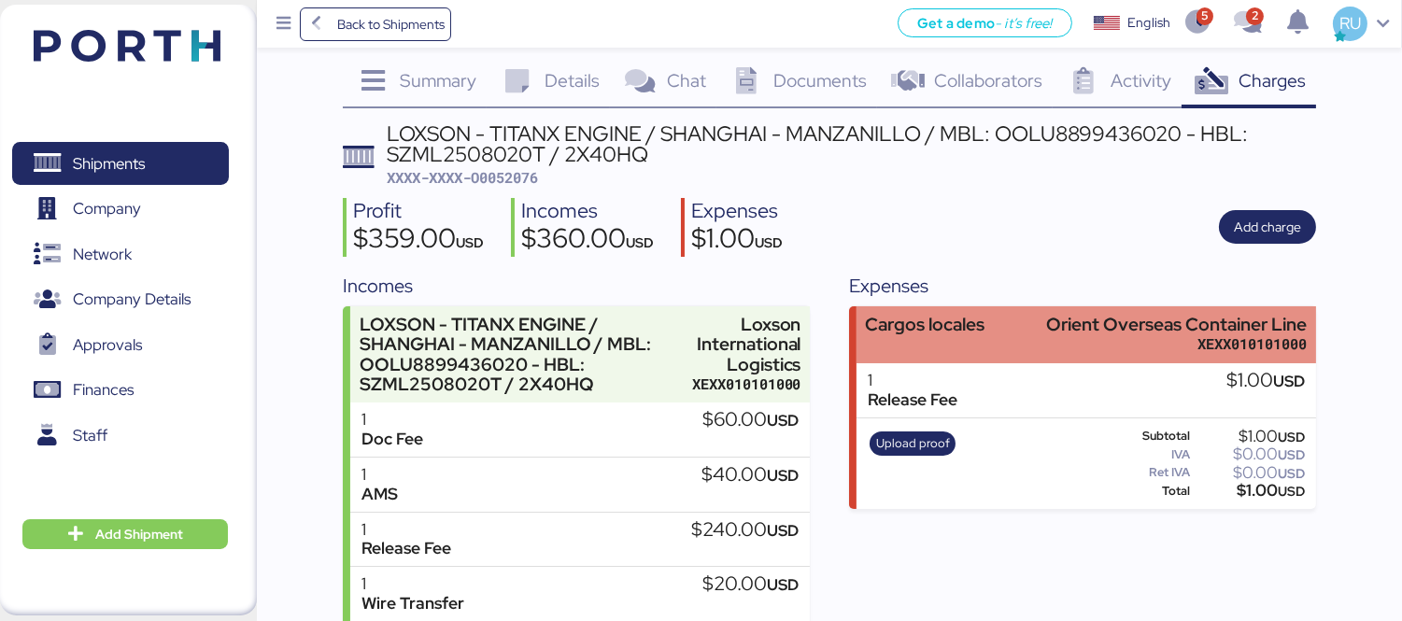
click at [1005, 344] on div "Cargos locales Orient Overseas Container Line XEXX010101000" at bounding box center [1086, 334] width 460 height 57
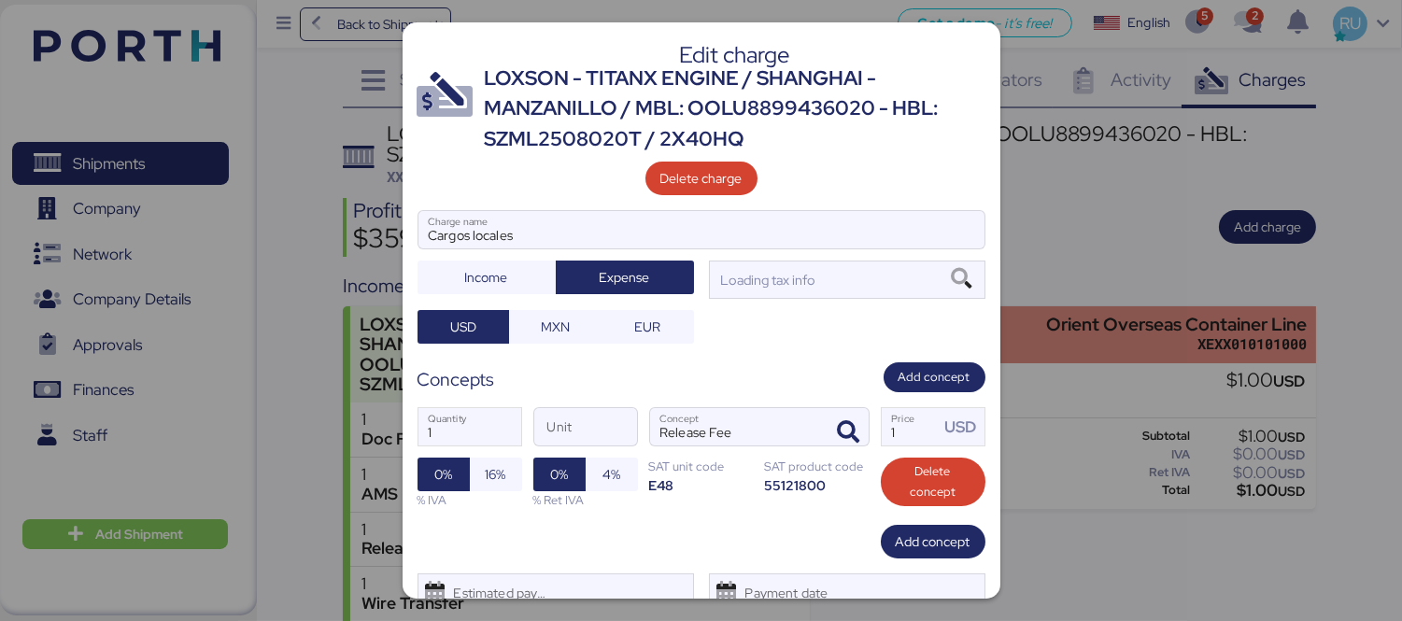
scroll to position [0, 0]
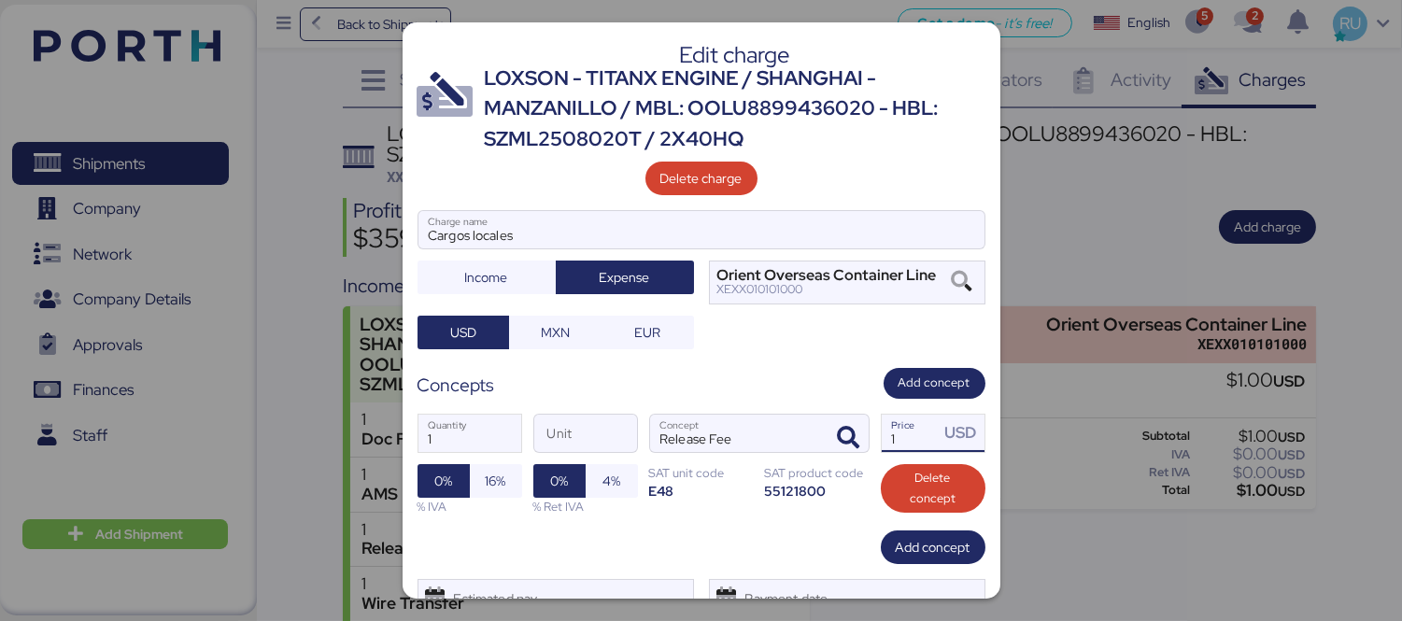
click at [904, 422] on input "1" at bounding box center [911, 433] width 58 height 37
type input "170"
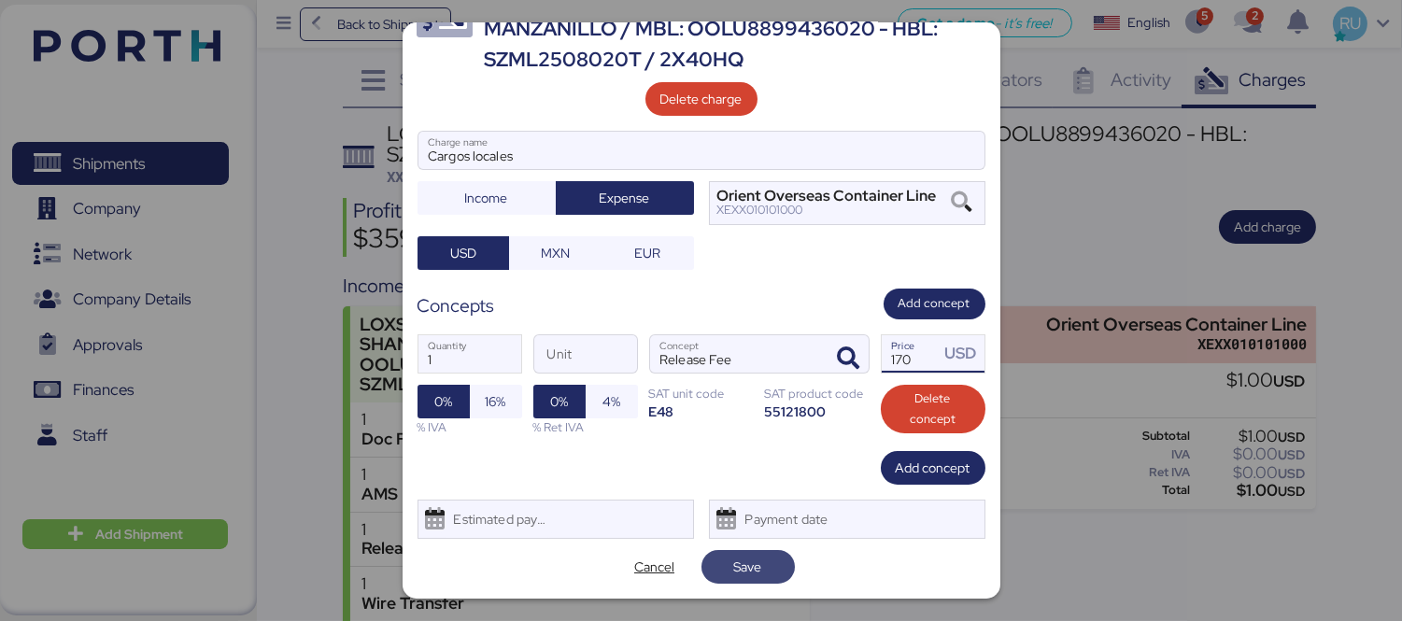
click at [743, 561] on span "Save" at bounding box center [748, 567] width 28 height 22
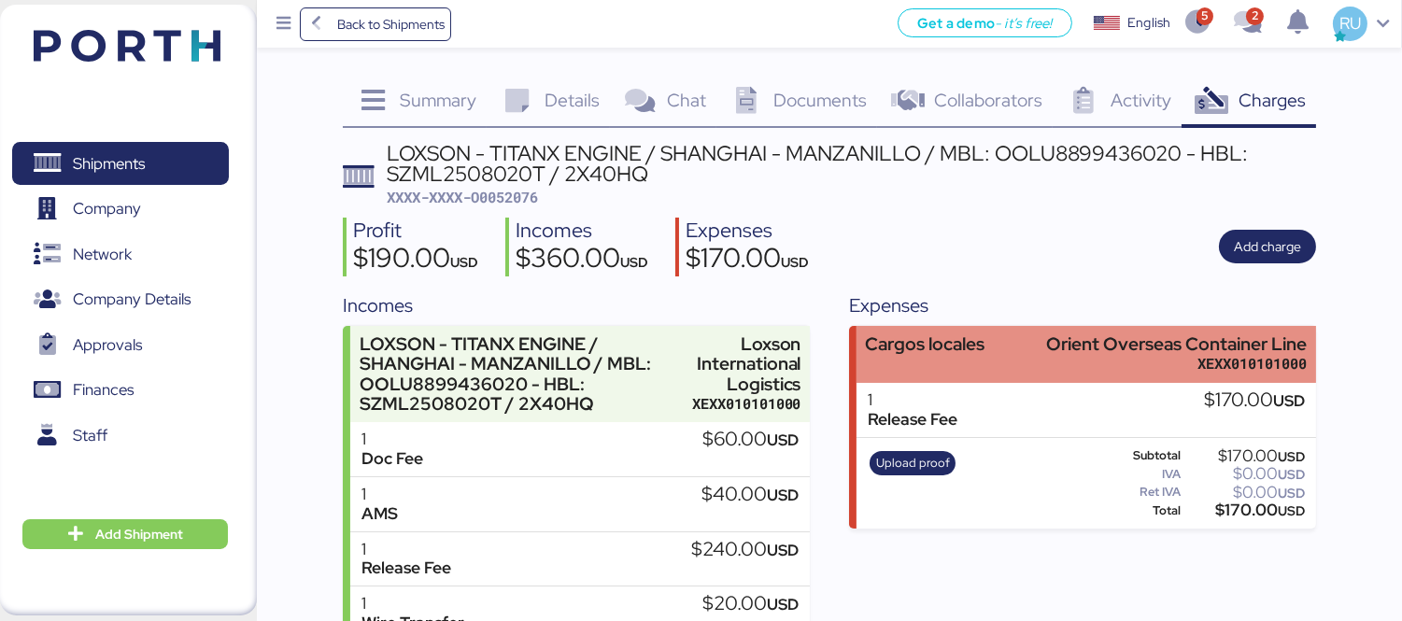
click at [1013, 362] on div "Cargos locales Orient Overseas Container Line XEXX010101000" at bounding box center [1086, 354] width 460 height 57
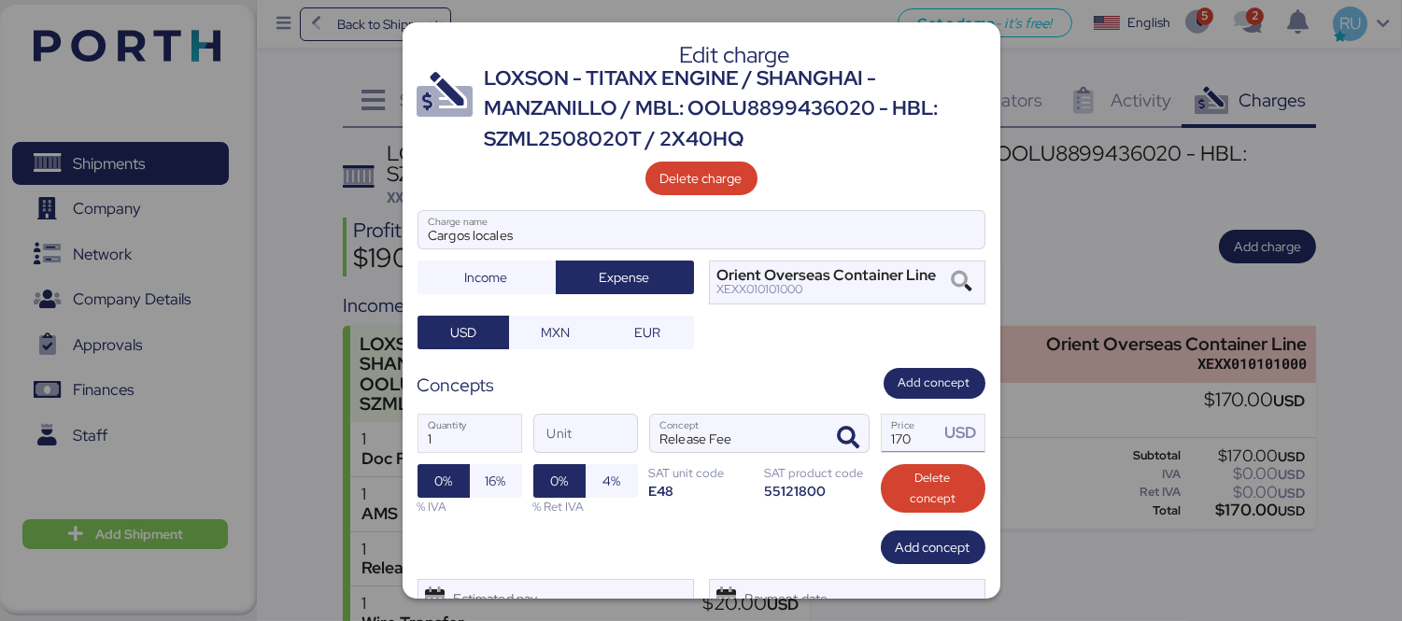
click at [891, 428] on input "170" at bounding box center [911, 433] width 58 height 37
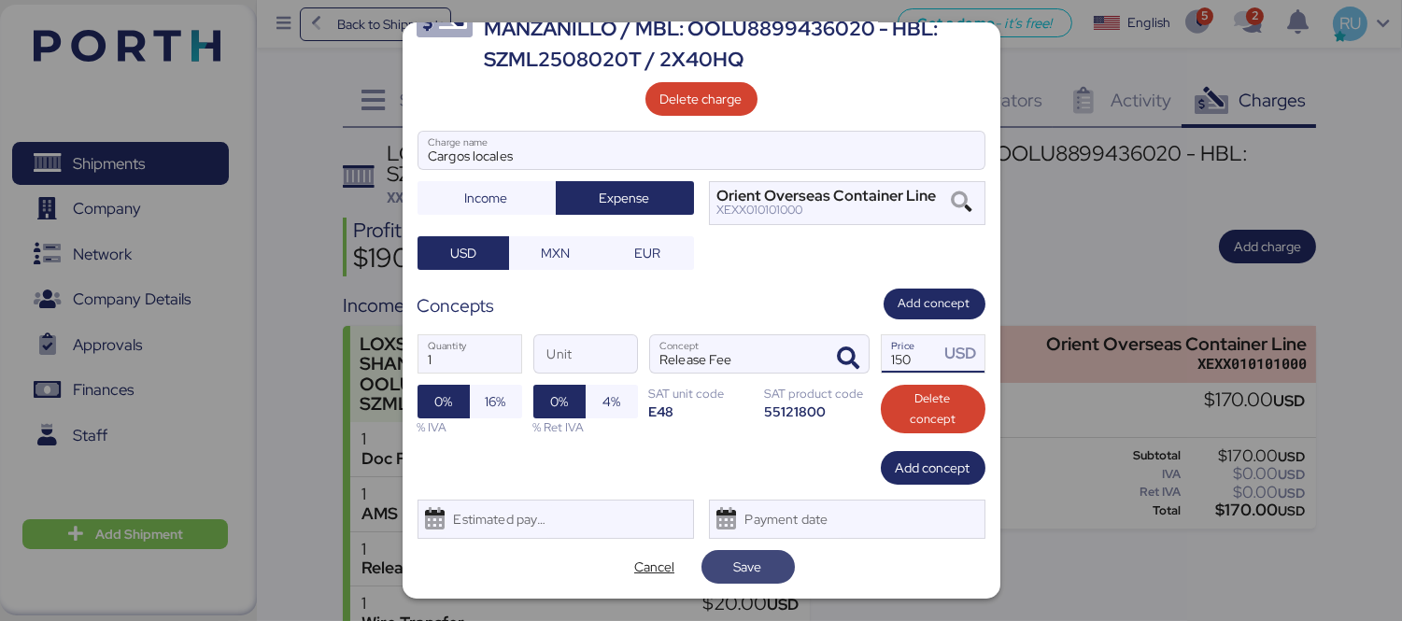
type input "150"
click at [742, 573] on span "Save" at bounding box center [748, 567] width 28 height 22
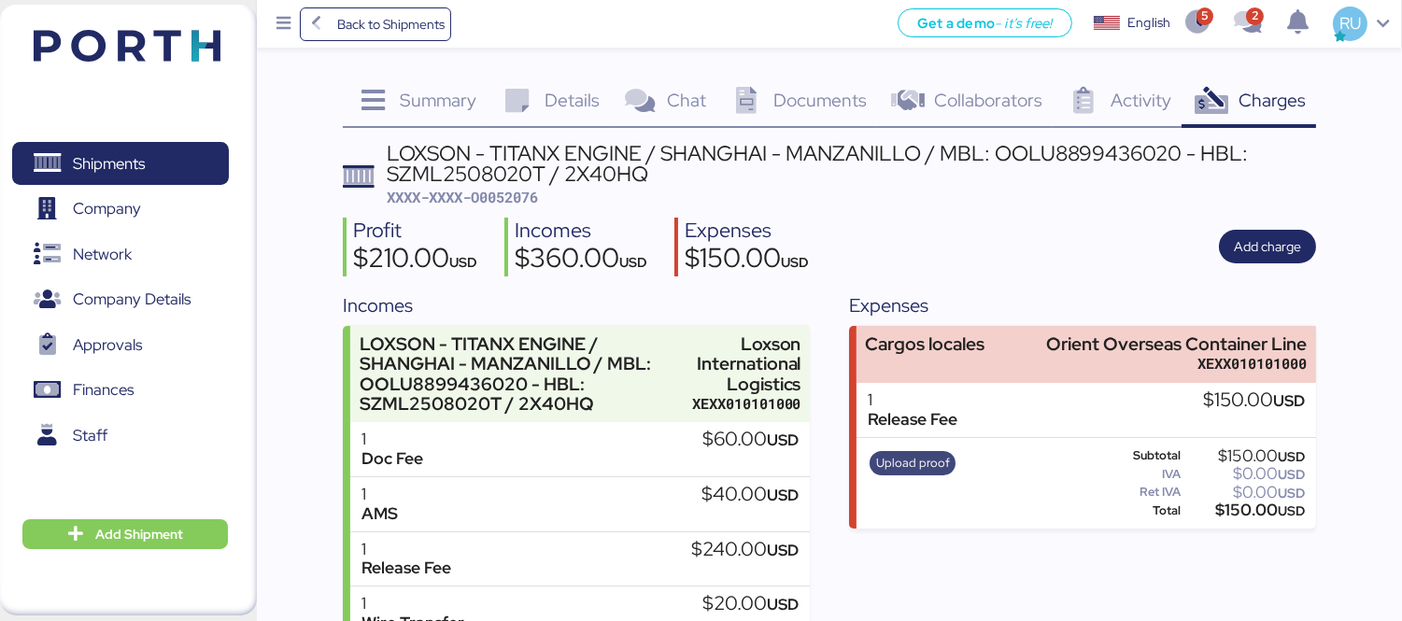
click at [913, 453] on span "Upload proof" at bounding box center [913, 463] width 74 height 21
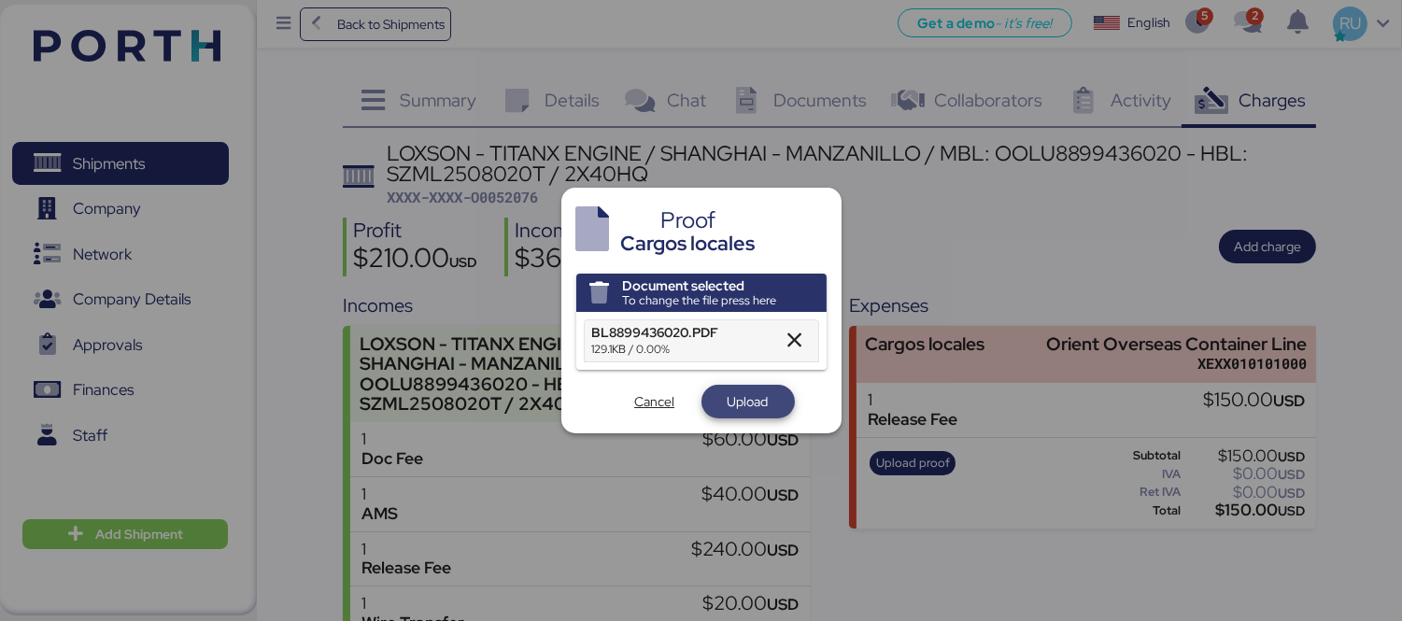
click at [738, 390] on span "Upload" at bounding box center [748, 401] width 41 height 22
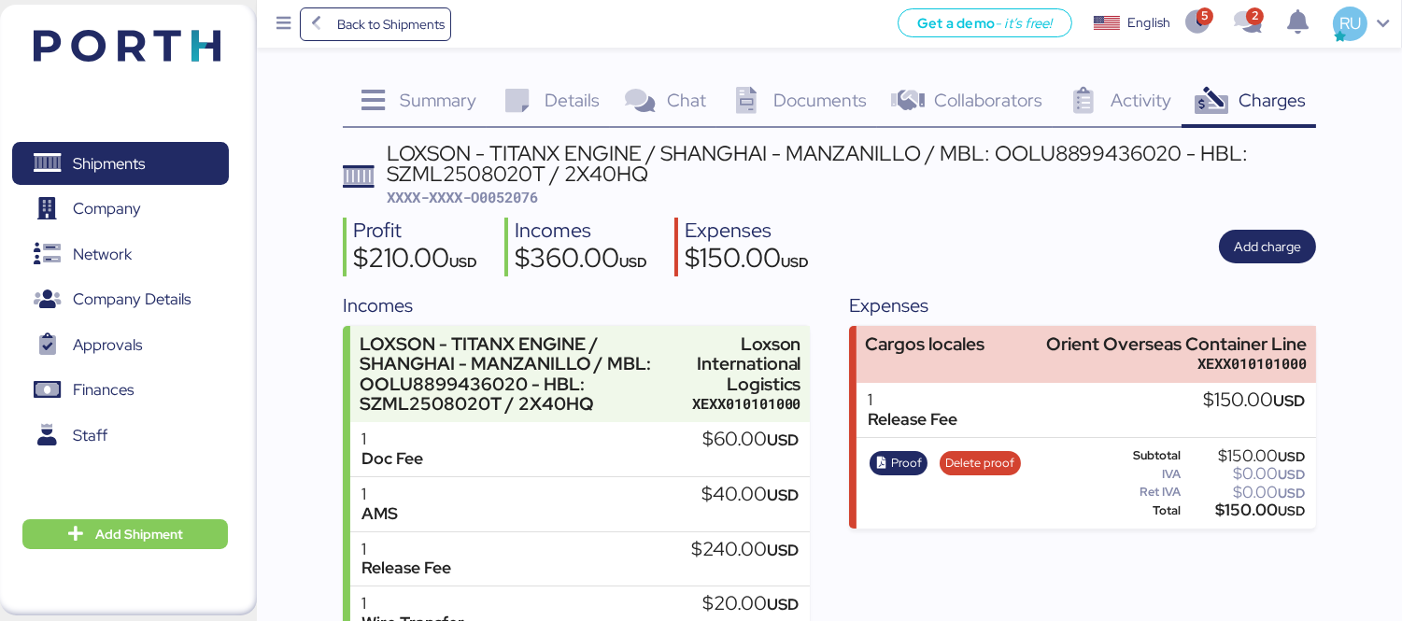
click at [163, 53] on img at bounding box center [127, 46] width 187 height 32
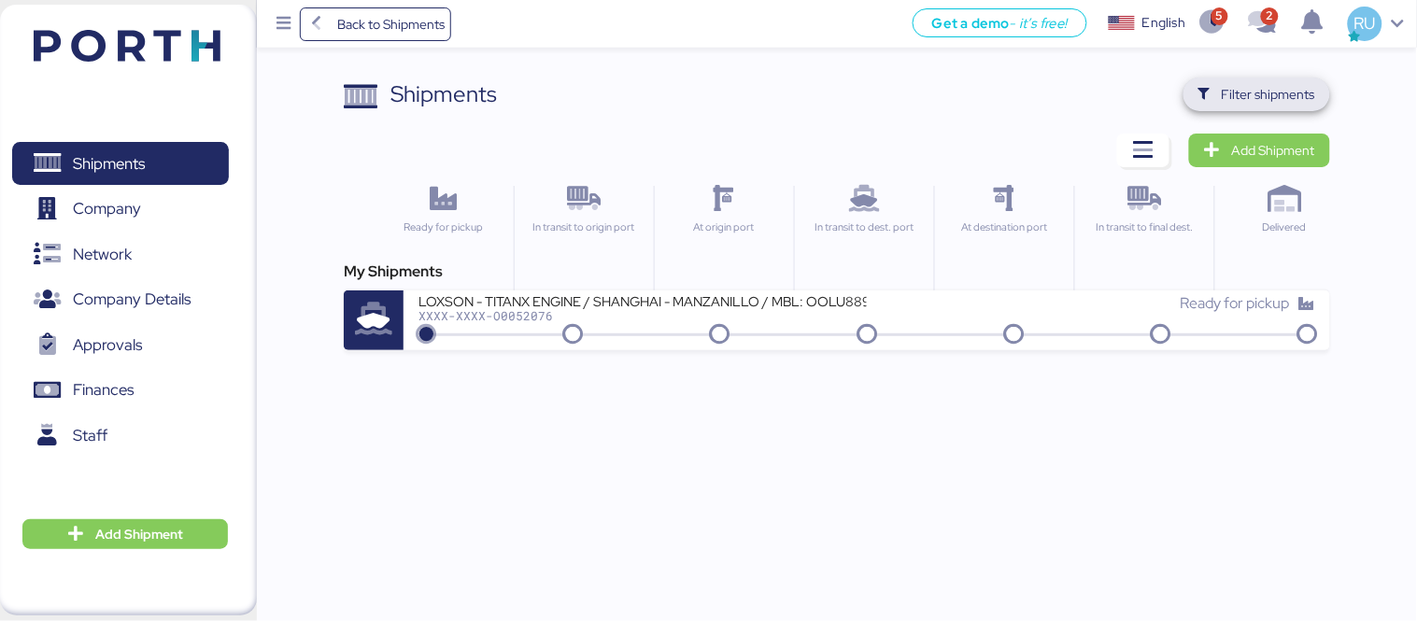
click at [1267, 96] on span "Filter shipments" at bounding box center [1268, 94] width 93 height 22
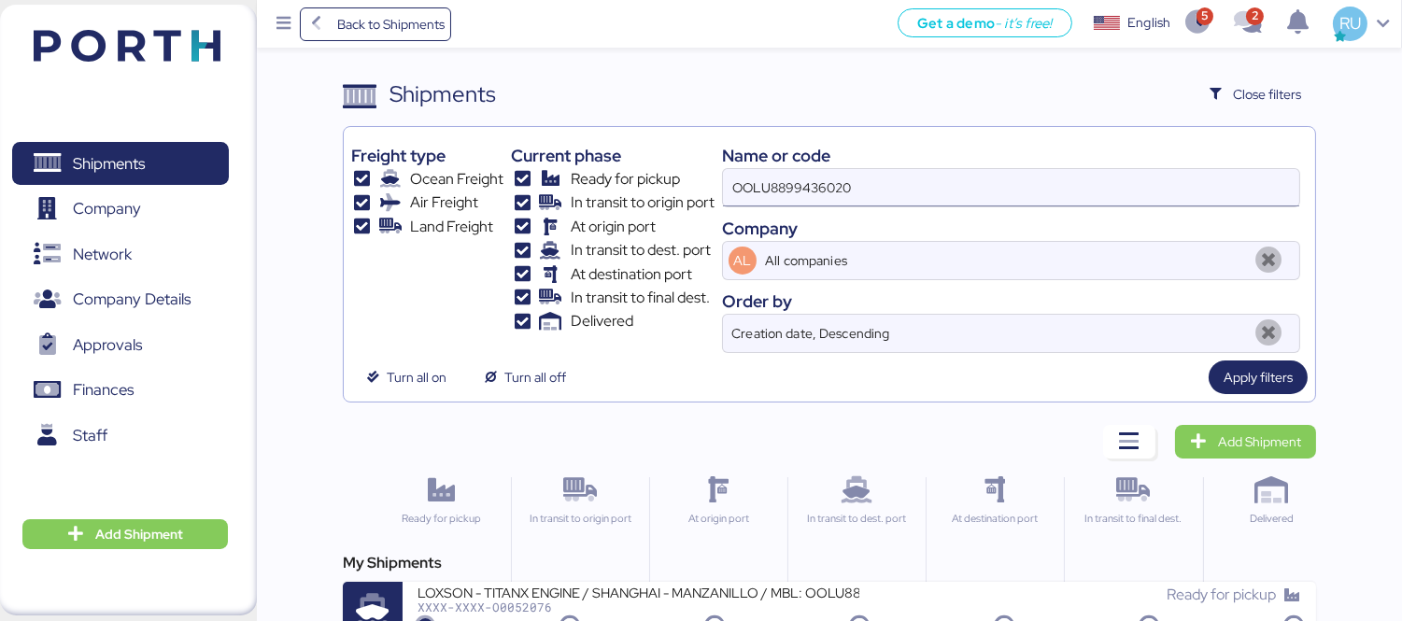
click at [1062, 176] on input "OOLU8899436020" at bounding box center [1011, 187] width 576 height 37
type input "O"
paste input "O0052075"
type input "O0052075"
click at [856, 567] on div "My Shipments" at bounding box center [829, 563] width 973 height 22
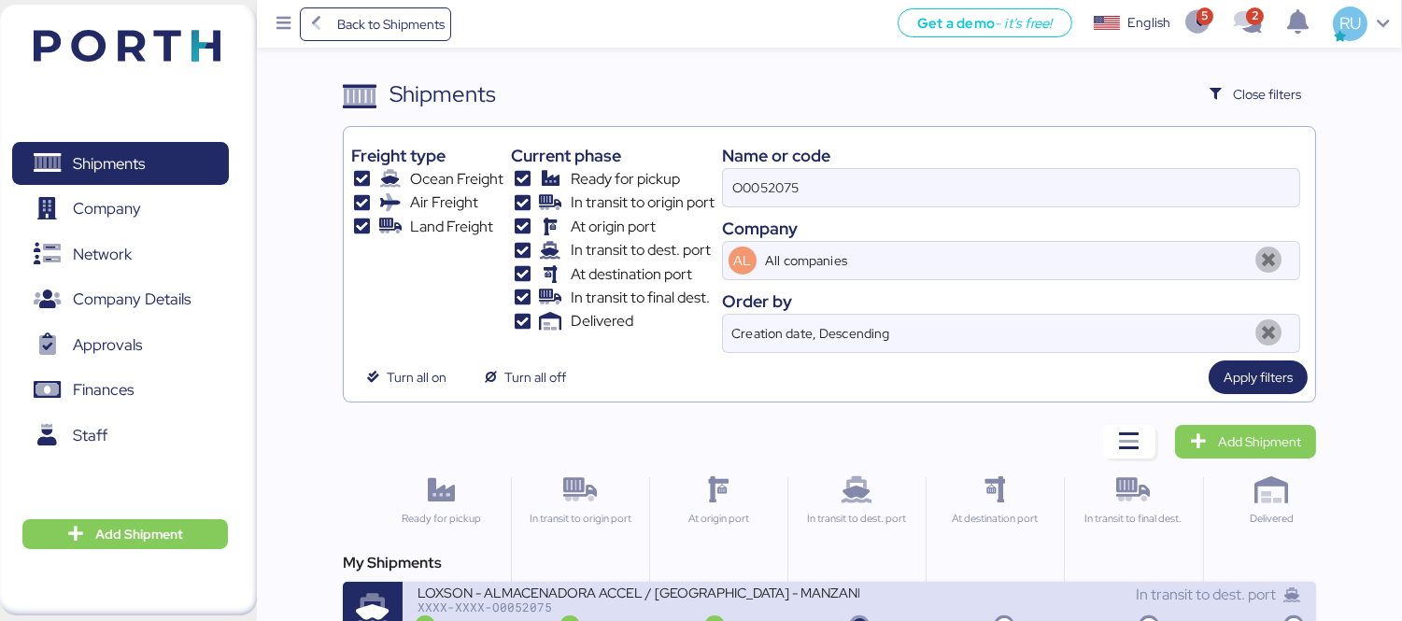
click at [879, 614] on div "In transit to dest. port" at bounding box center [1080, 604] width 442 height 40
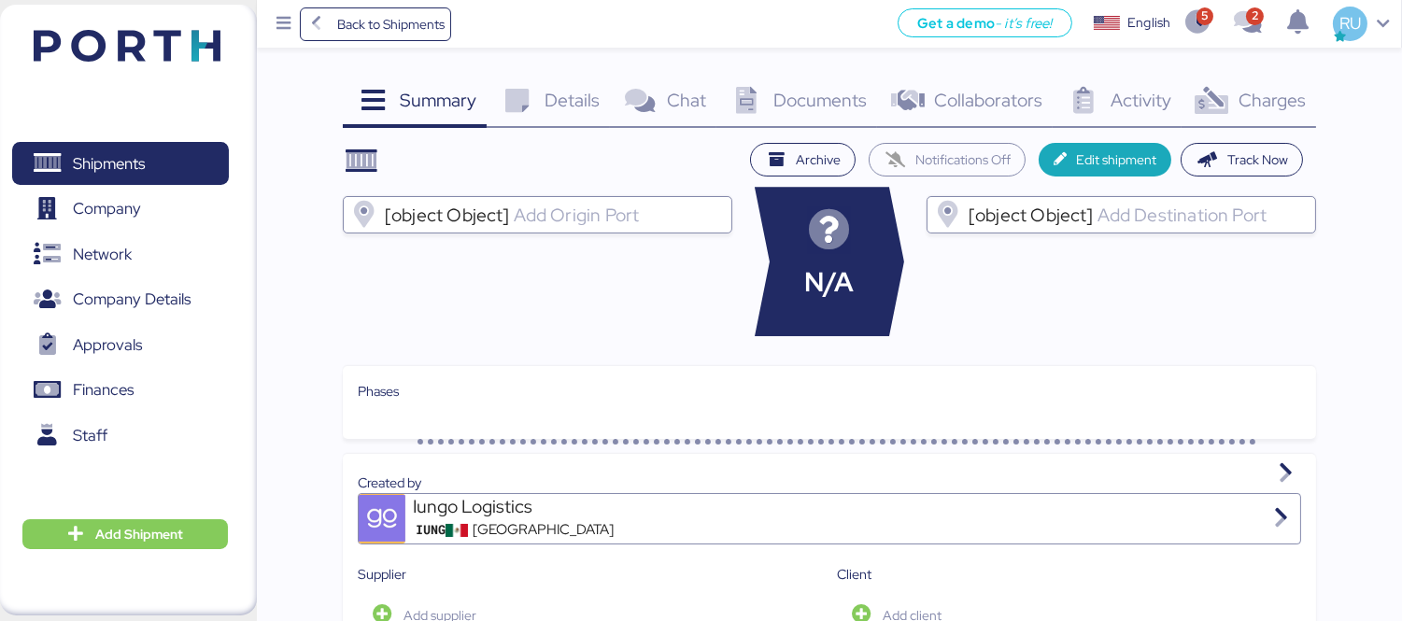
click at [1281, 91] on span "Charges" at bounding box center [1272, 100] width 67 height 24
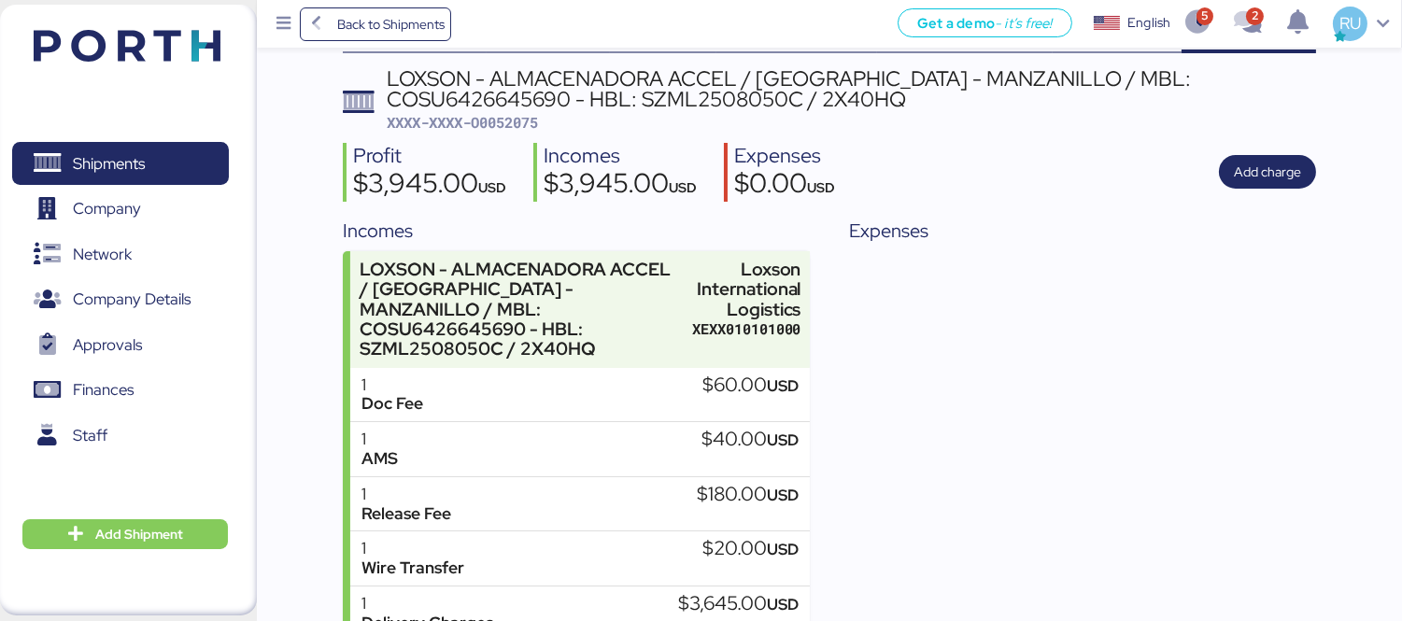
scroll to position [77, 0]
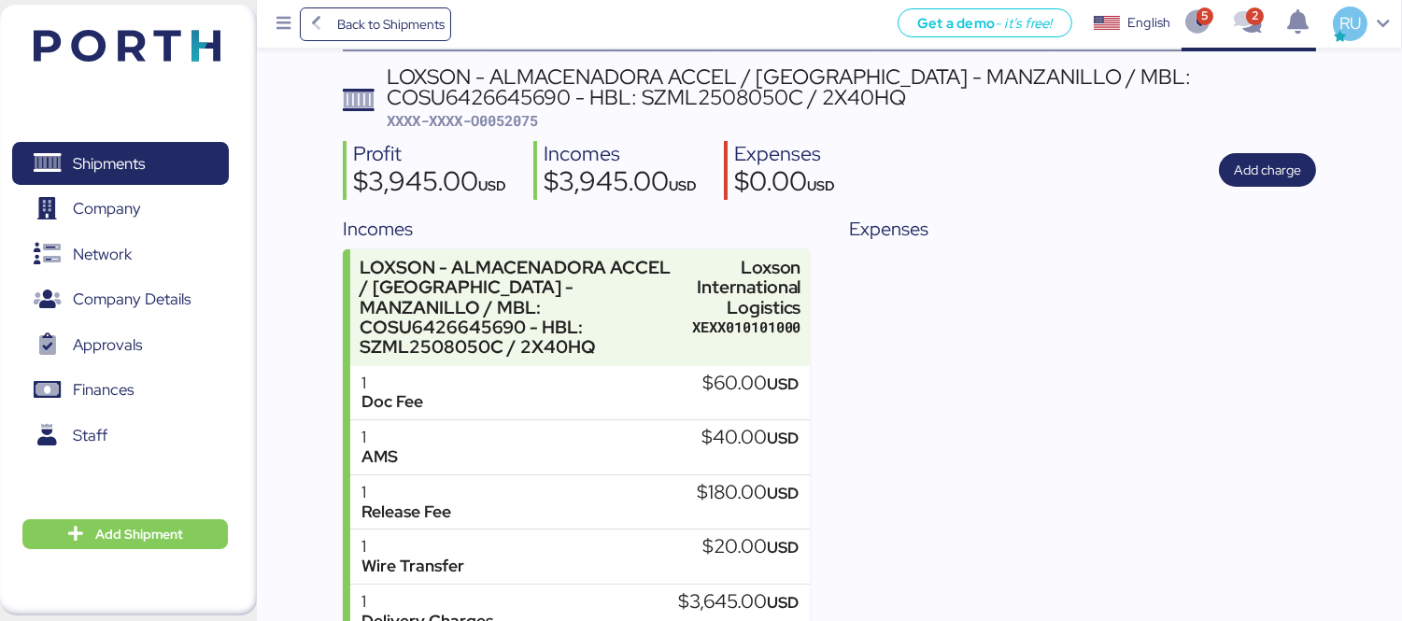
click at [1118, 78] on div "LOXSON - ALMACENADORA ACCEL / [GEOGRAPHIC_DATA] - MANZANILLO / MBL: COSU6426645…" at bounding box center [851, 87] width 929 height 42
copy div "COSU6426645690"
click at [171, 51] on img at bounding box center [127, 46] width 187 height 32
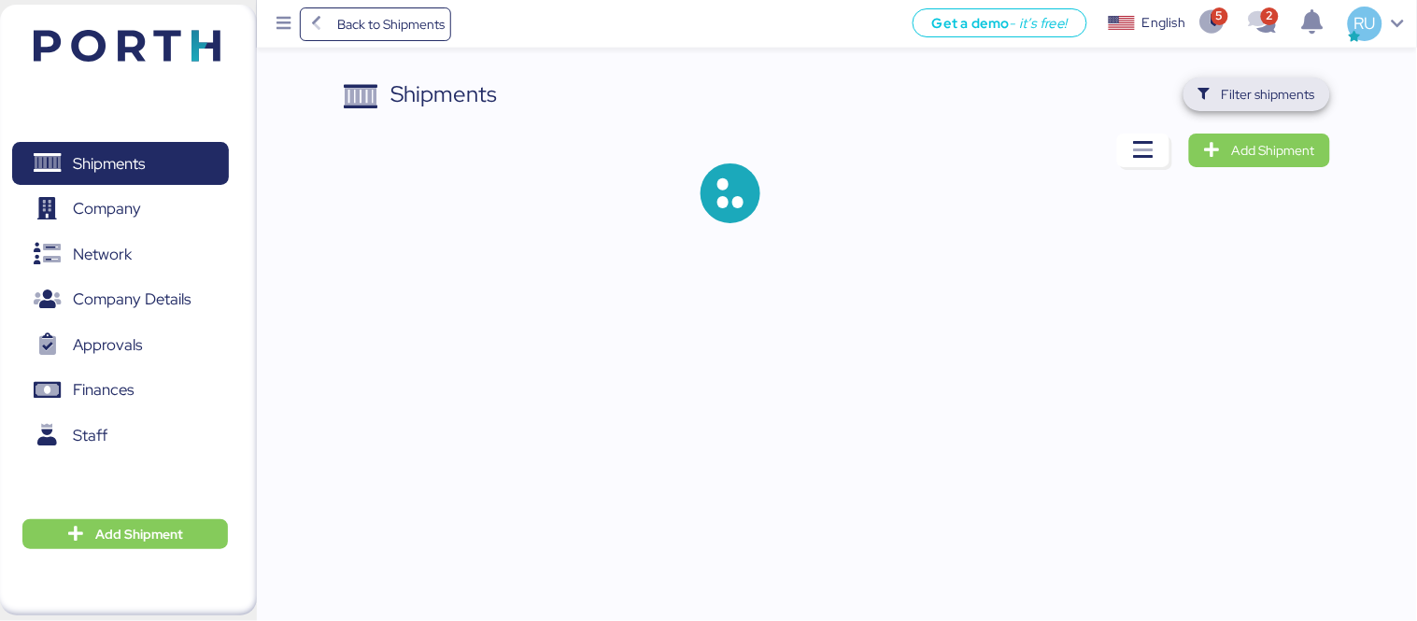
click at [1229, 92] on span "Filter shipments" at bounding box center [1268, 94] width 93 height 22
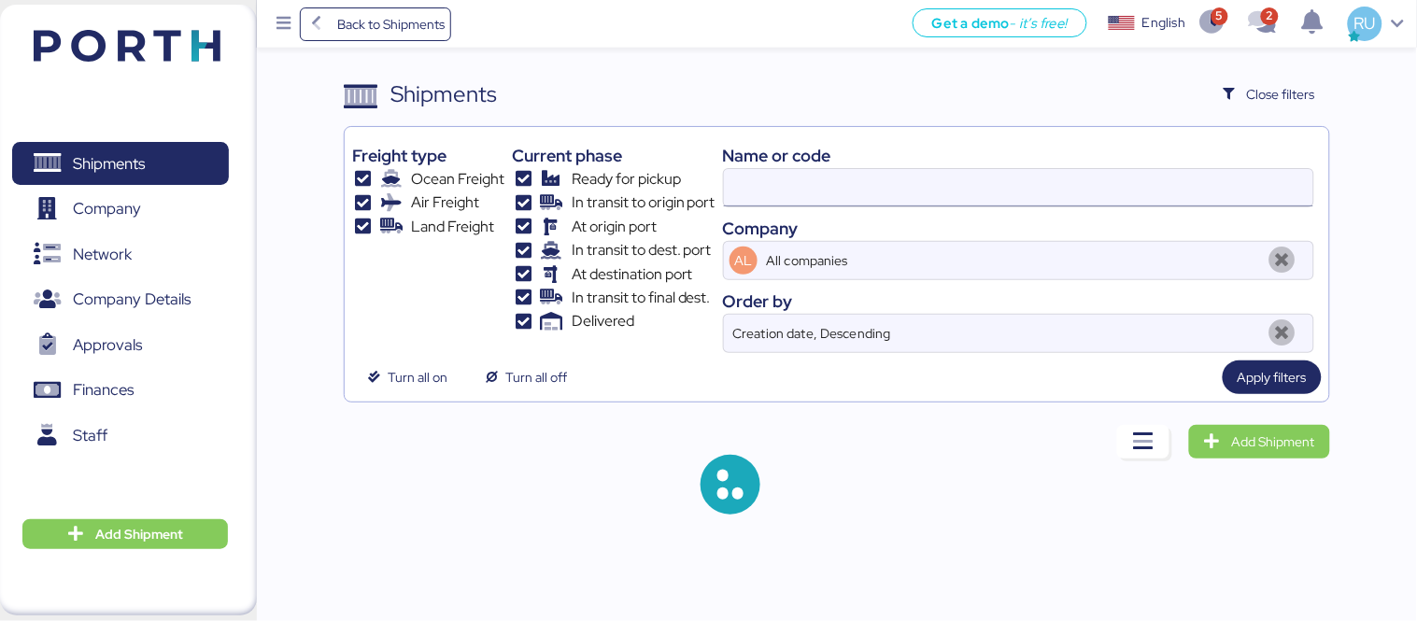
click at [941, 189] on input at bounding box center [1018, 187] width 589 height 37
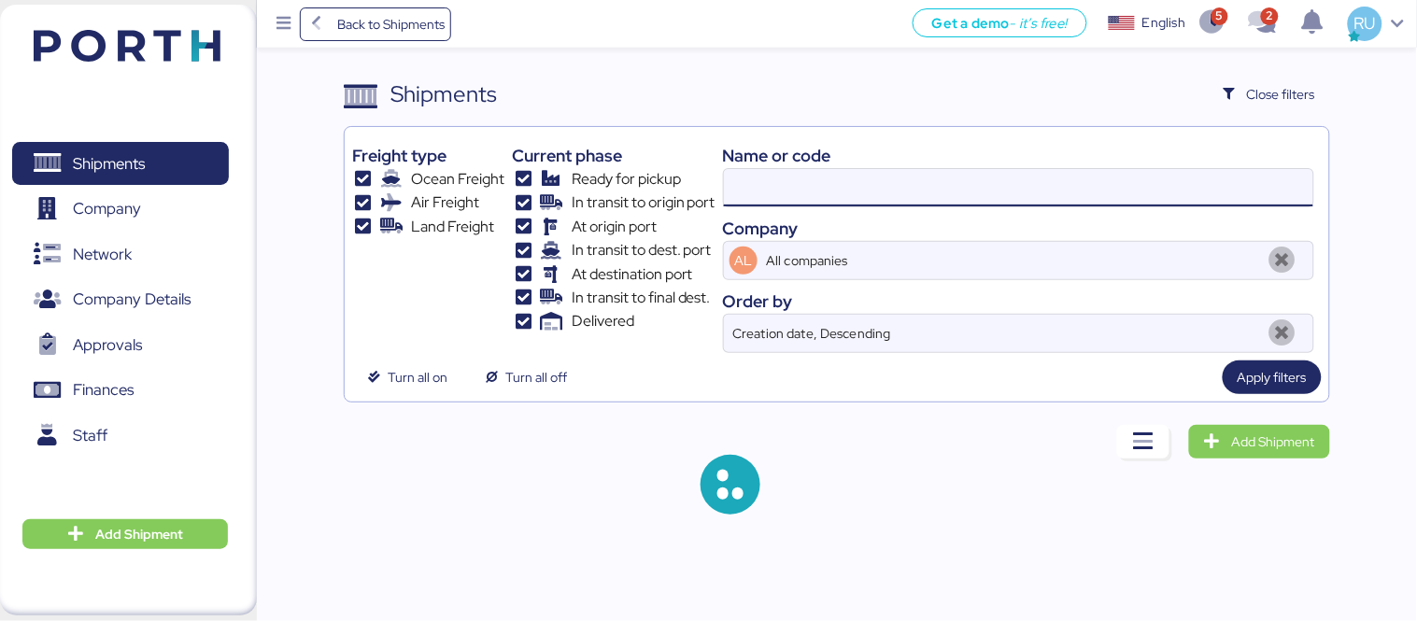
paste input "OOLU8899436020"
type input "OOLU8899436020"
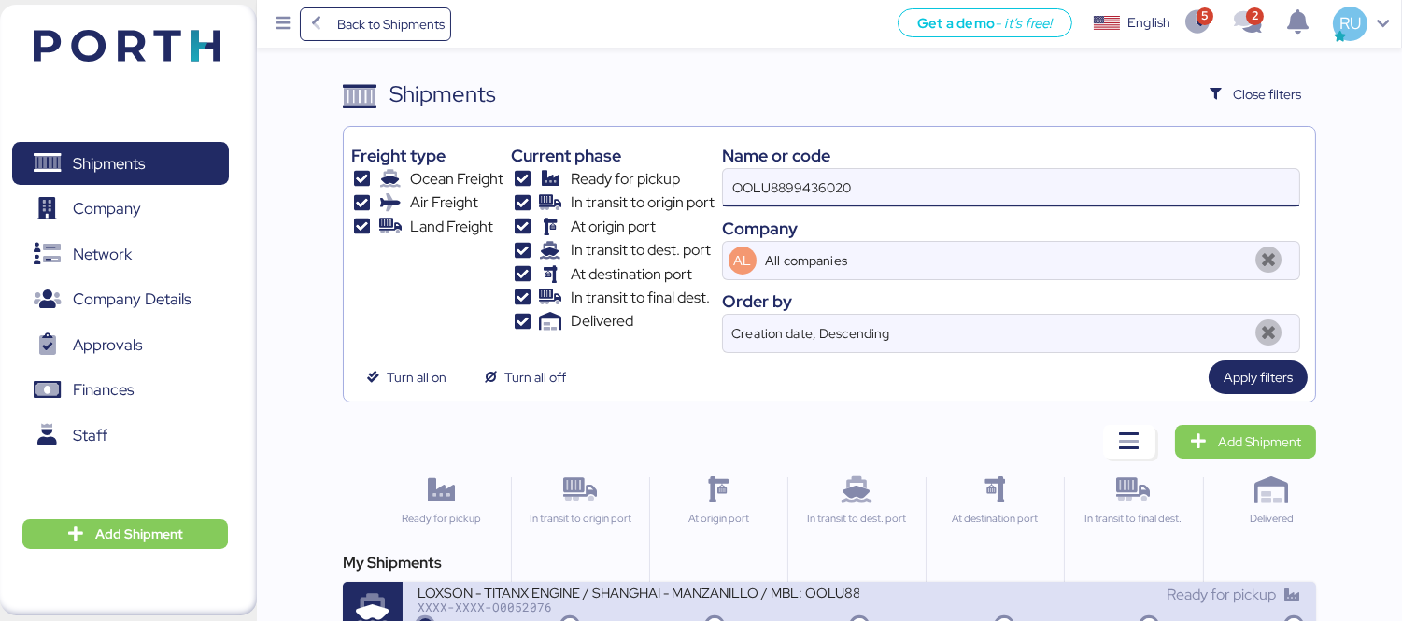
click at [749, 604] on div "XXXX-XXXX-O0052076" at bounding box center [639, 607] width 442 height 13
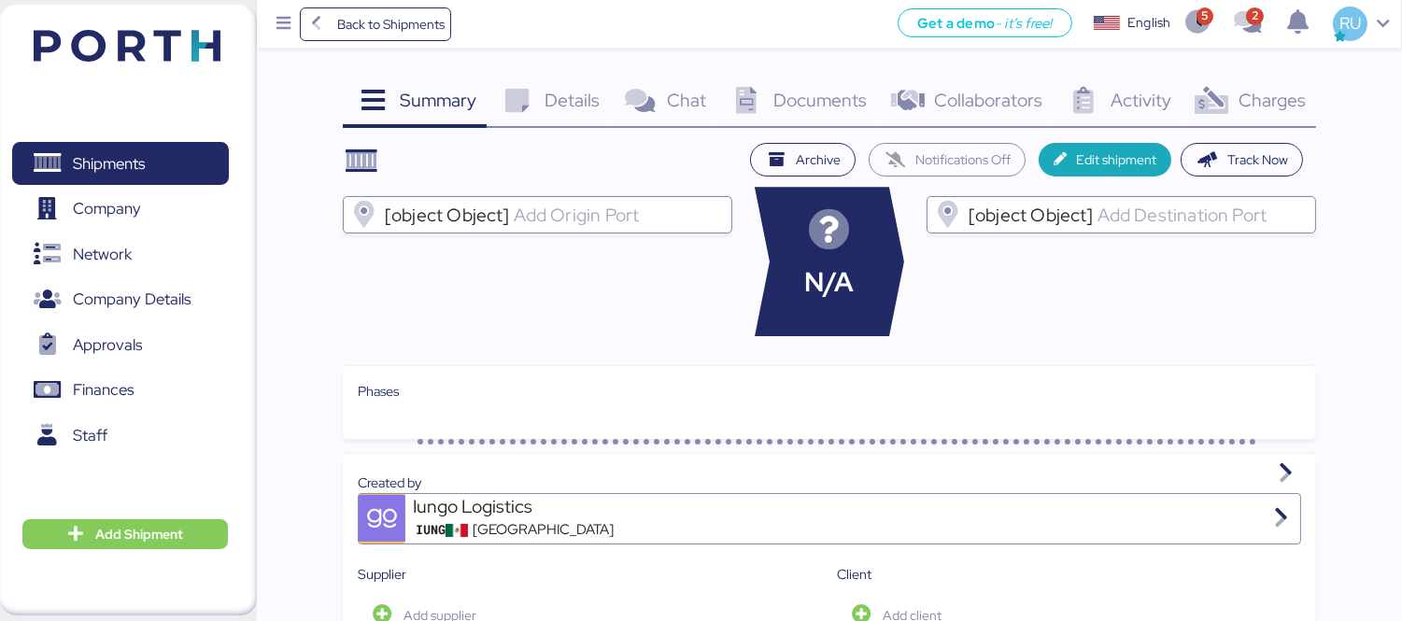
click at [1239, 98] on span "Charges" at bounding box center [1272, 100] width 67 height 24
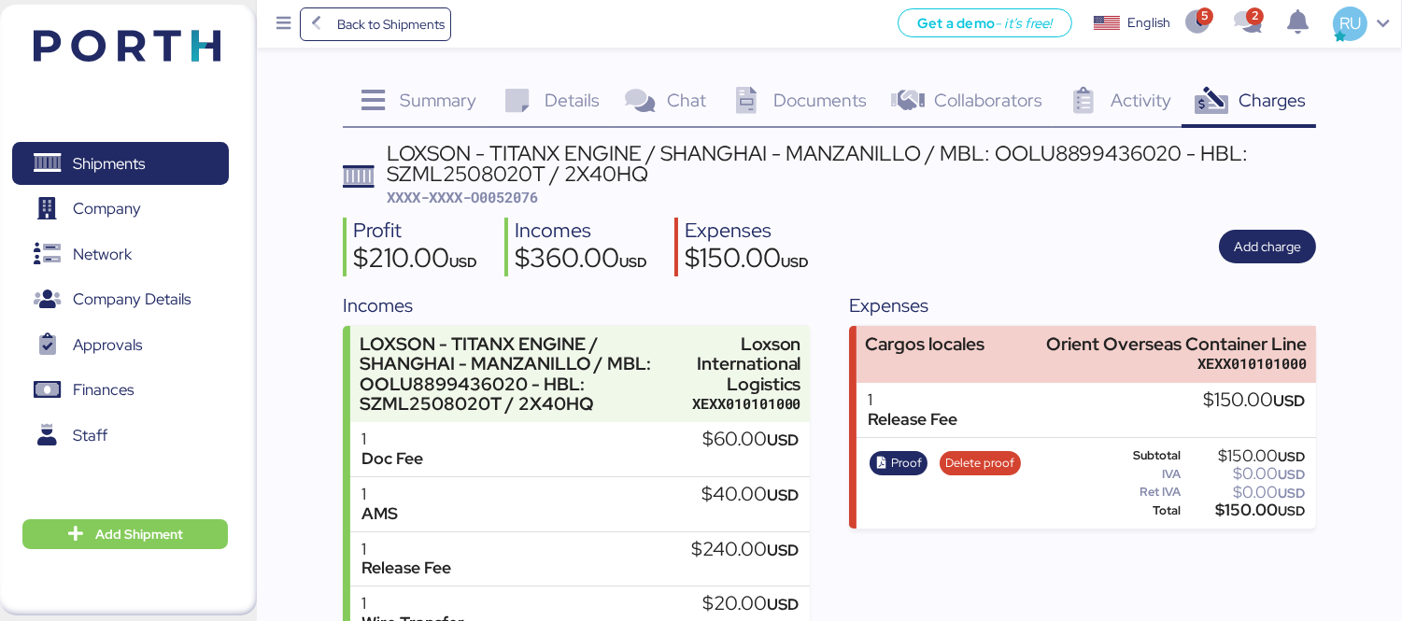
click at [173, 25] on header at bounding box center [99, 43] width 180 height 58
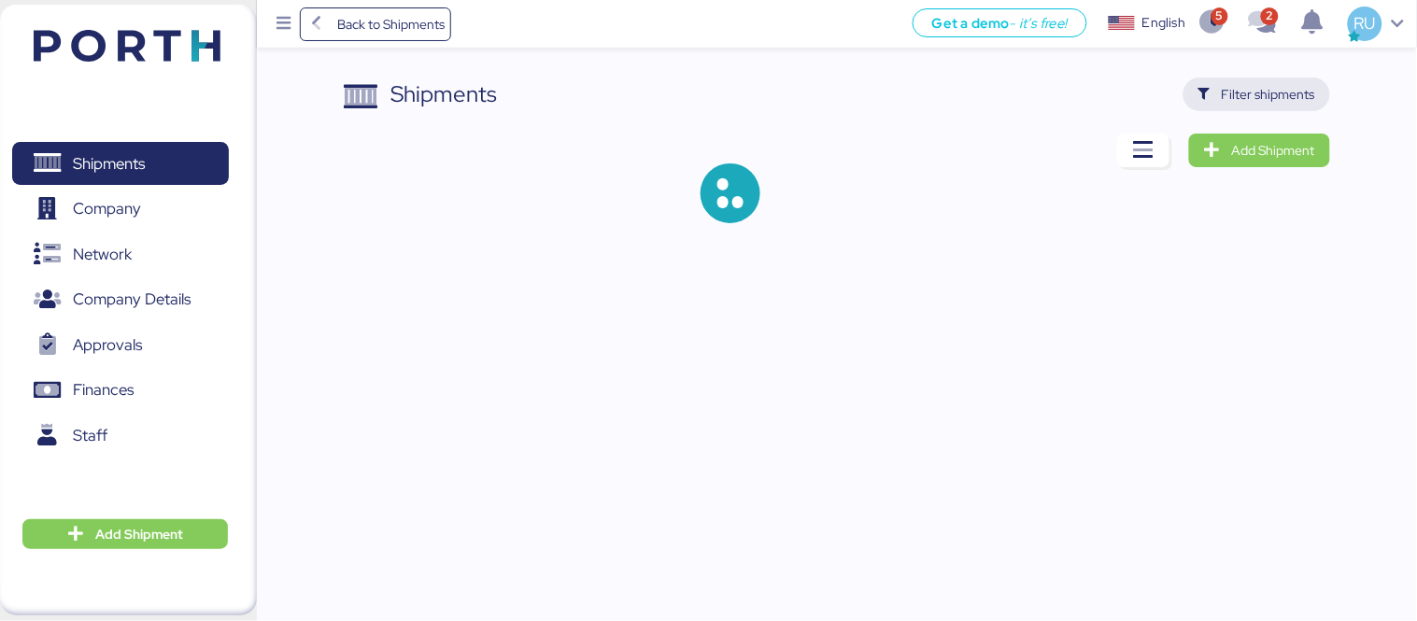
click at [1243, 106] on span "Filter shipments" at bounding box center [1256, 94] width 117 height 26
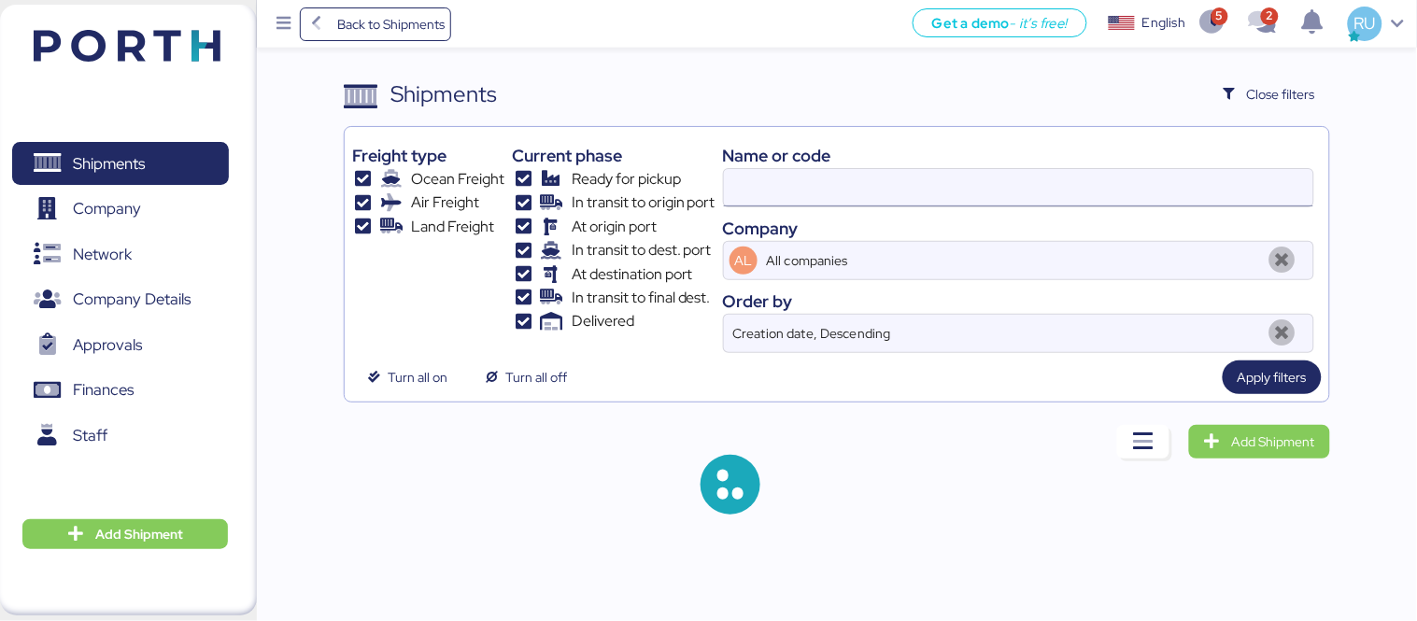
click at [979, 179] on input at bounding box center [1018, 187] width 589 height 37
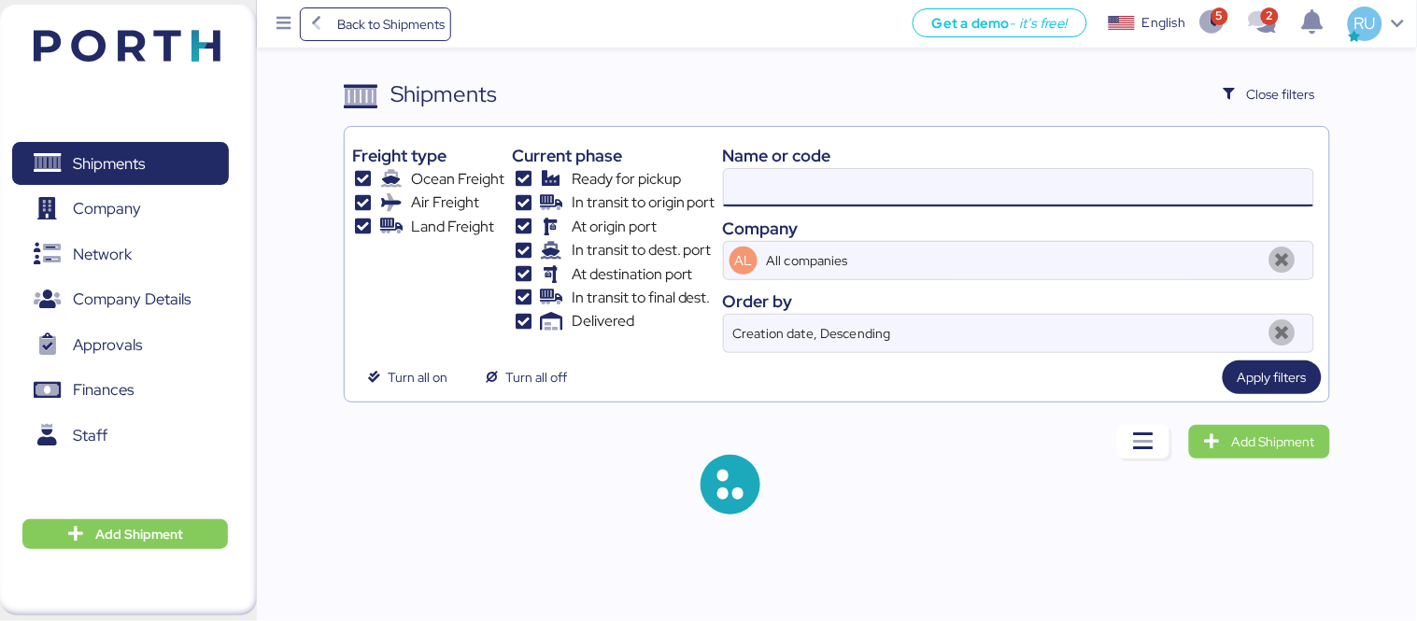
paste input "A0052092"
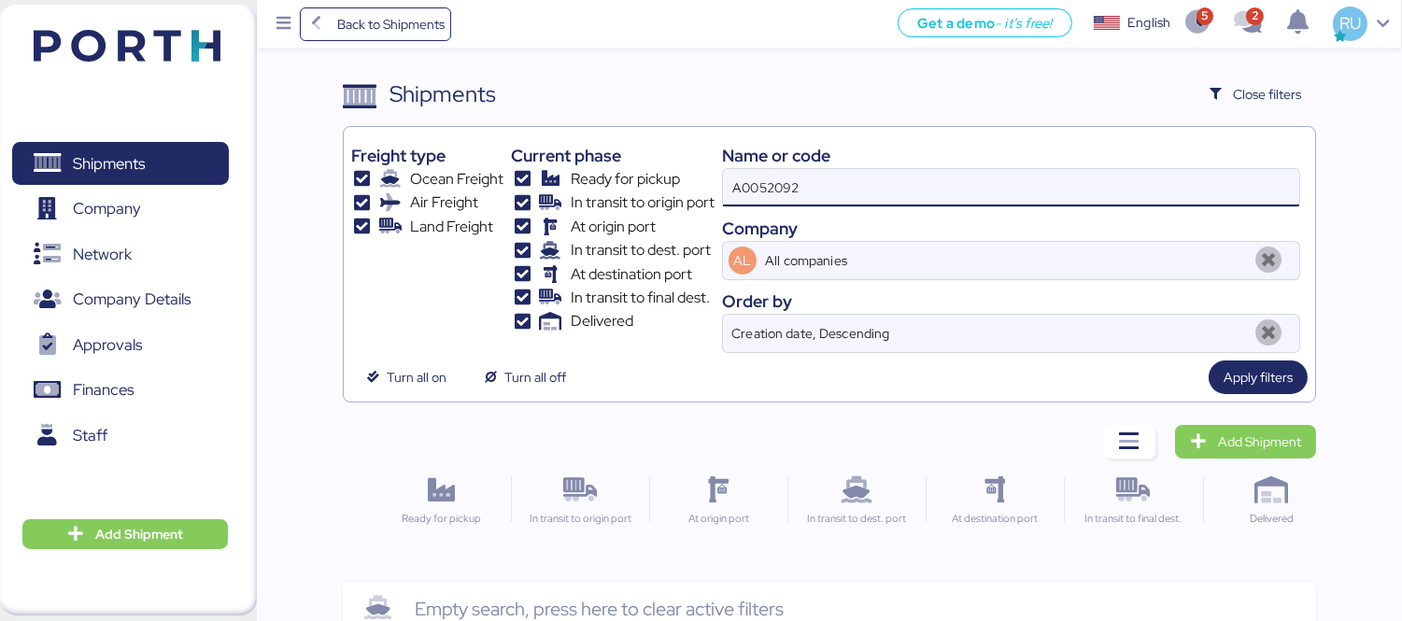
type input "A0052092"
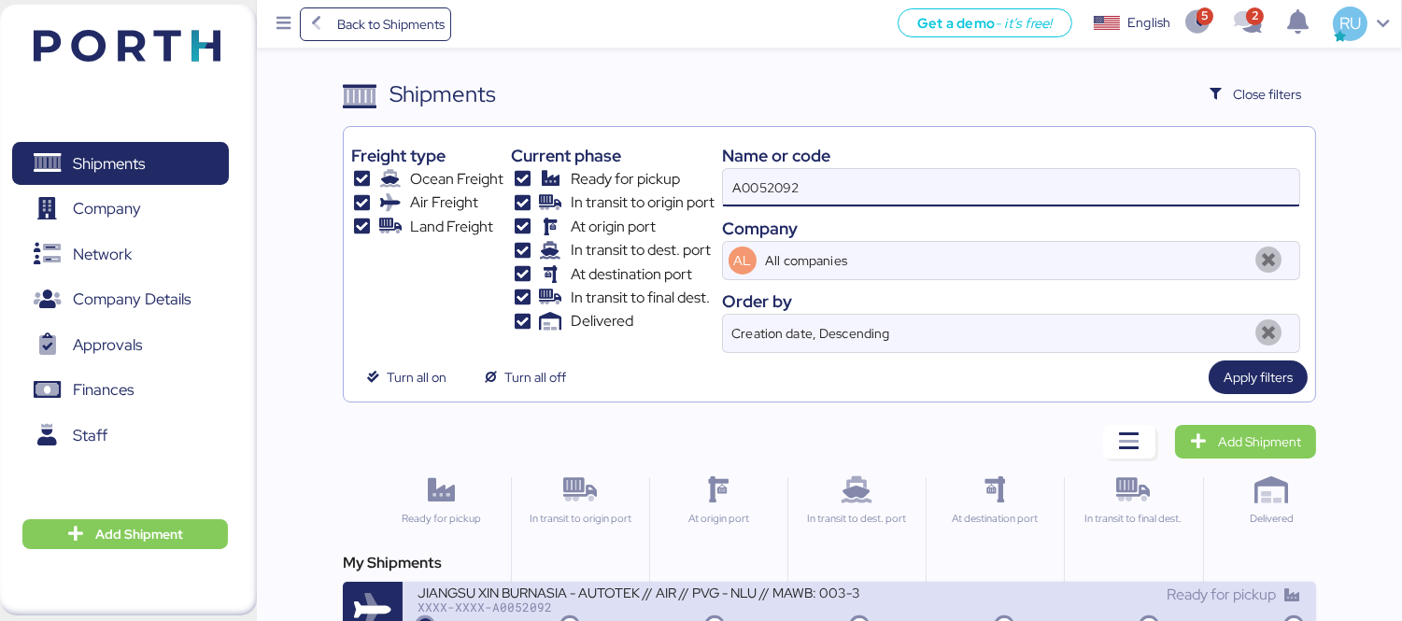
click at [785, 587] on div "JIANGSU XIN BURNASIA - AUTOTEK // AIR // PVG - NLU // MAWB: 003-30556610 - HAWB…" at bounding box center [639, 592] width 442 height 16
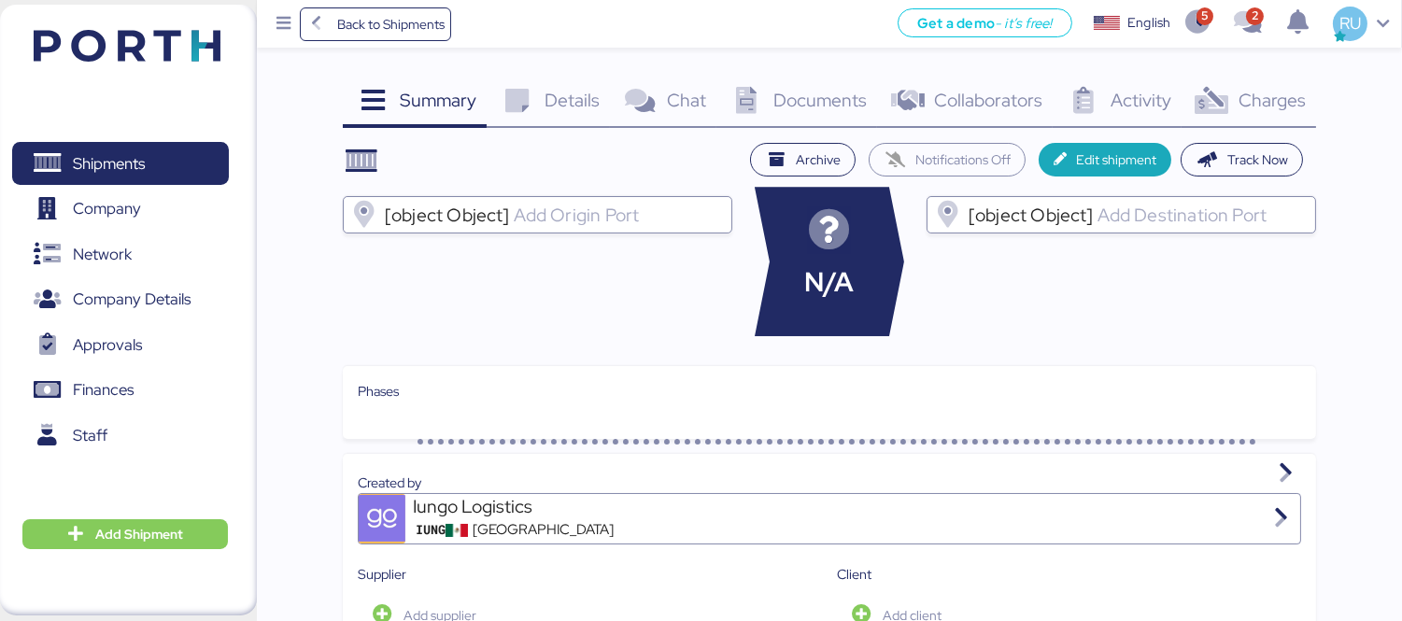
click at [1238, 85] on div "Charges 0" at bounding box center [1249, 103] width 134 height 50
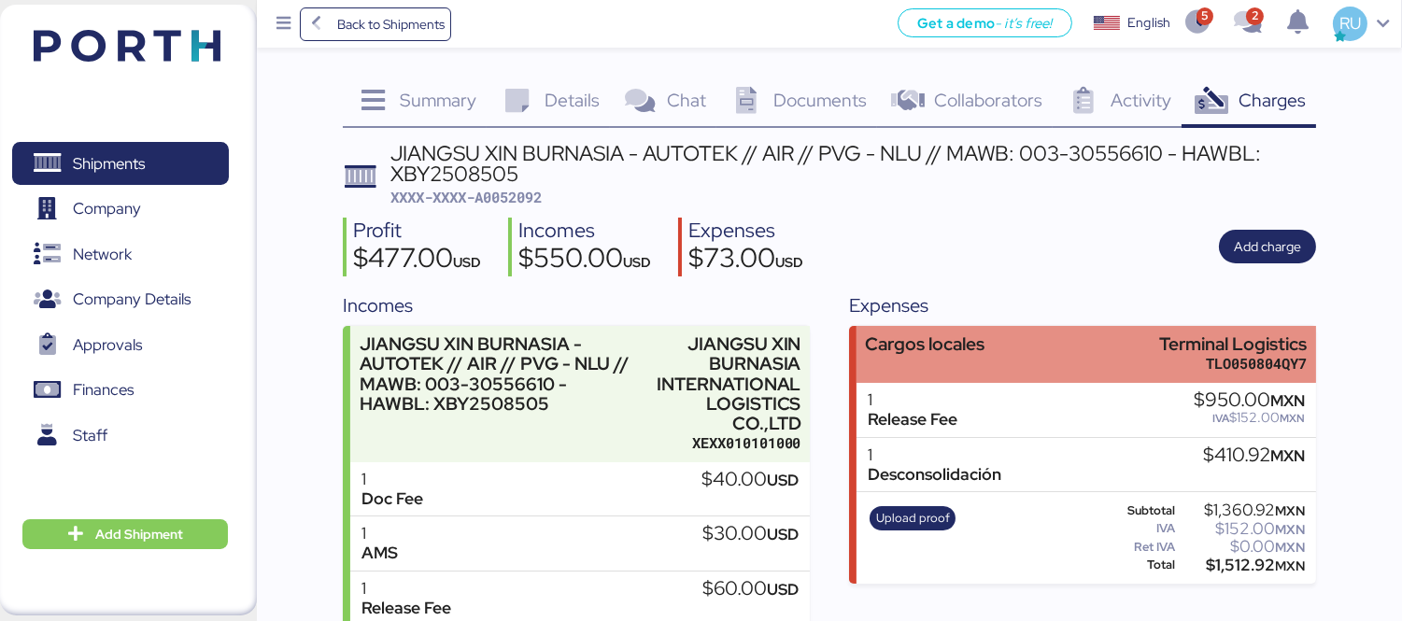
click at [1035, 342] on div "Cargos locales Terminal Logistics TLO050804QY7" at bounding box center [1086, 354] width 460 height 57
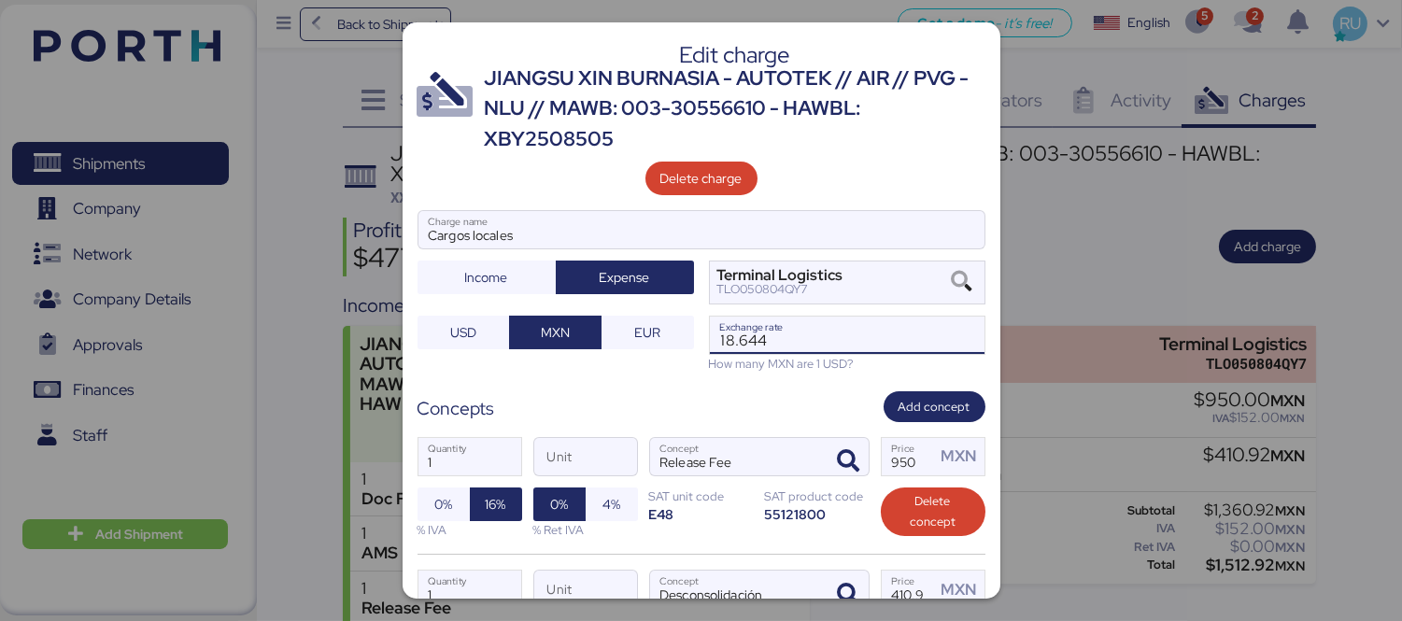
click at [797, 342] on input "18.644" at bounding box center [847, 335] width 275 height 37
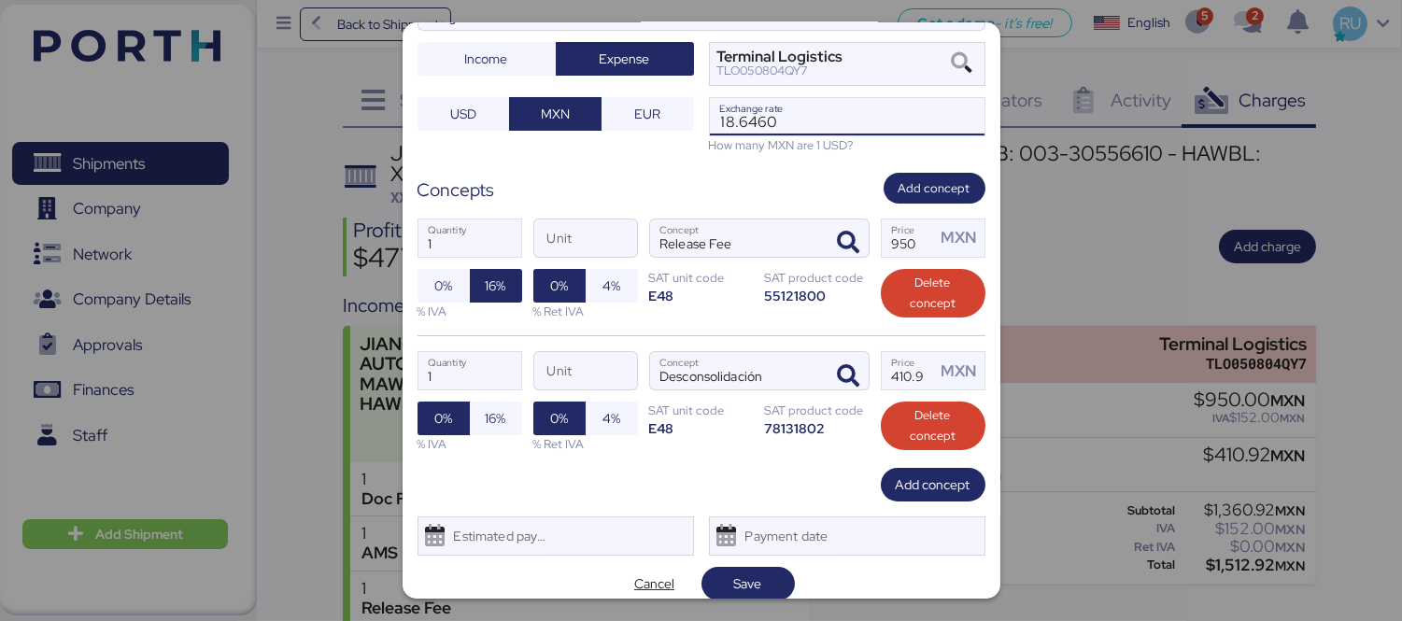
scroll to position [236, 0]
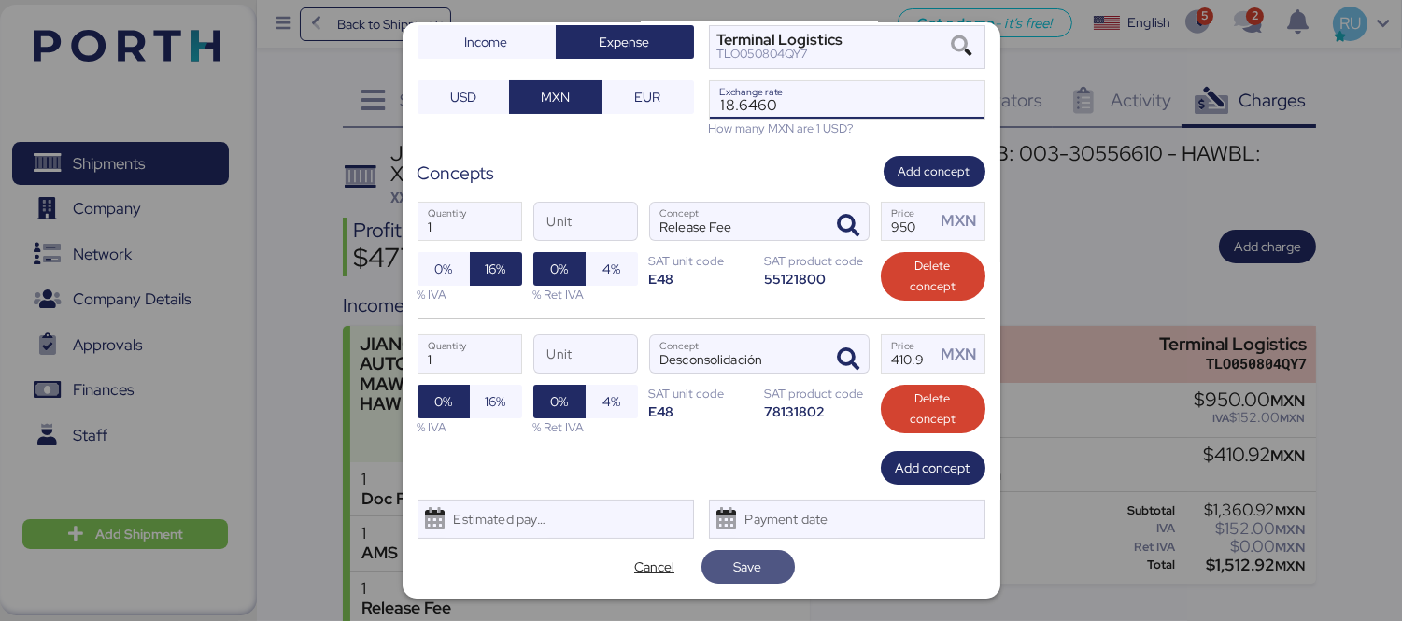
type input "18.646"
click at [744, 581] on span "Save" at bounding box center [747, 567] width 93 height 34
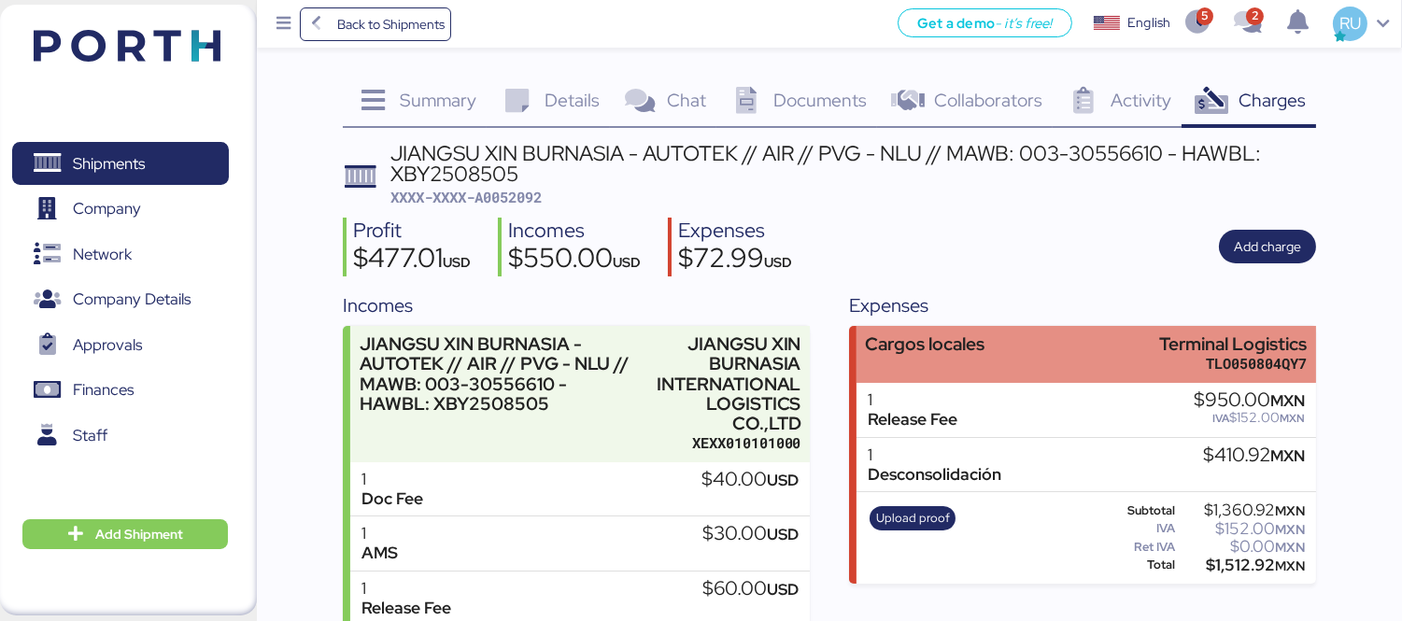
click at [1035, 356] on div "Cargos locales Terminal Logistics TLO050804QY7" at bounding box center [1086, 354] width 460 height 57
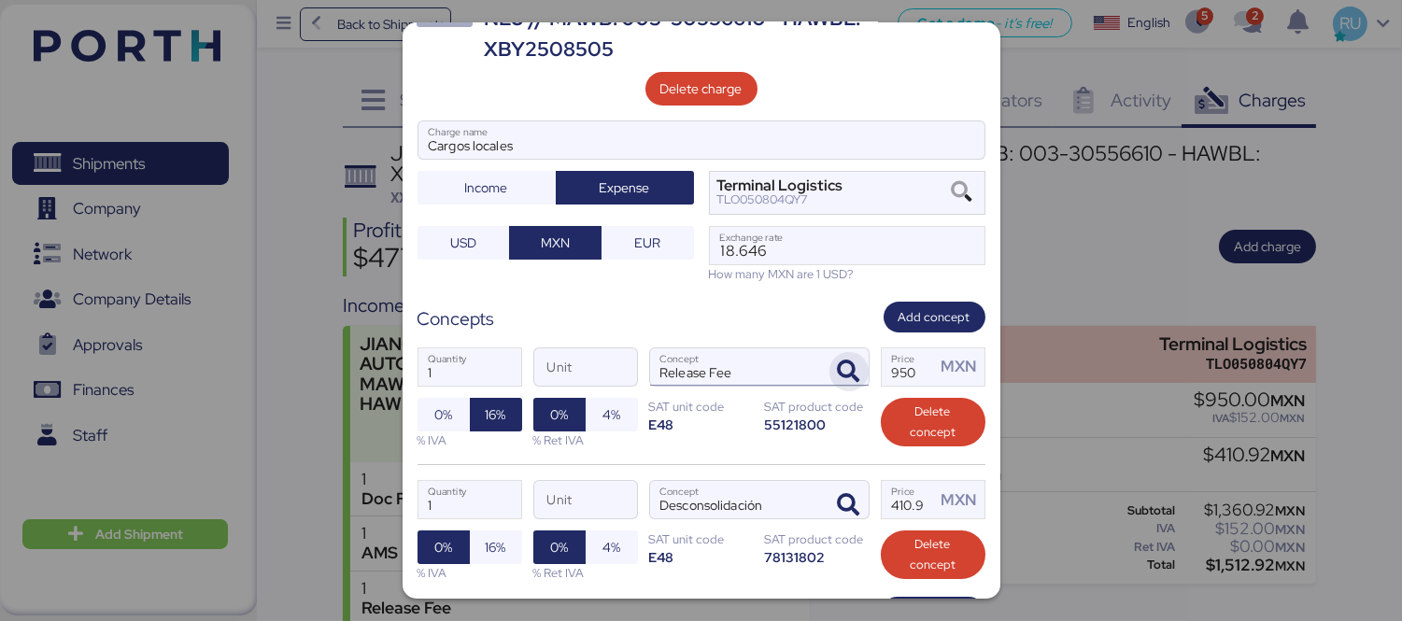
scroll to position [91, 0]
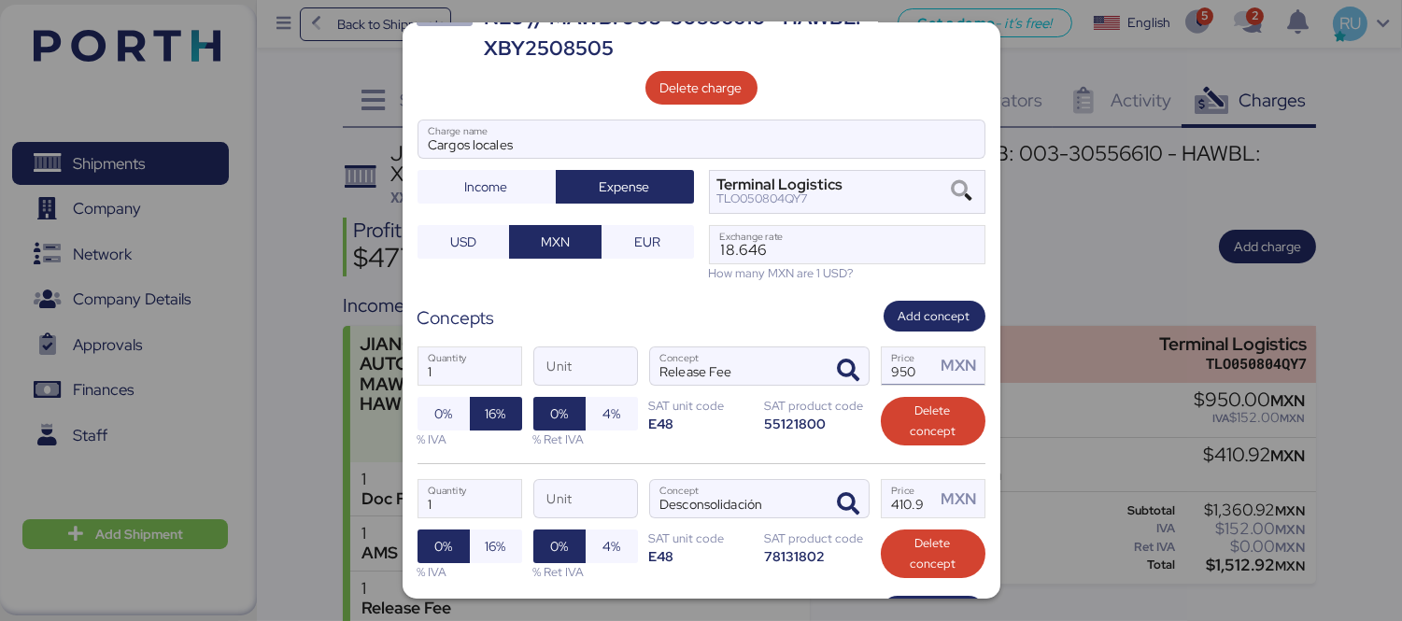
click at [913, 384] on input "950" at bounding box center [909, 365] width 54 height 37
click at [895, 370] on input "950" at bounding box center [909, 365] width 54 height 37
type input "1"
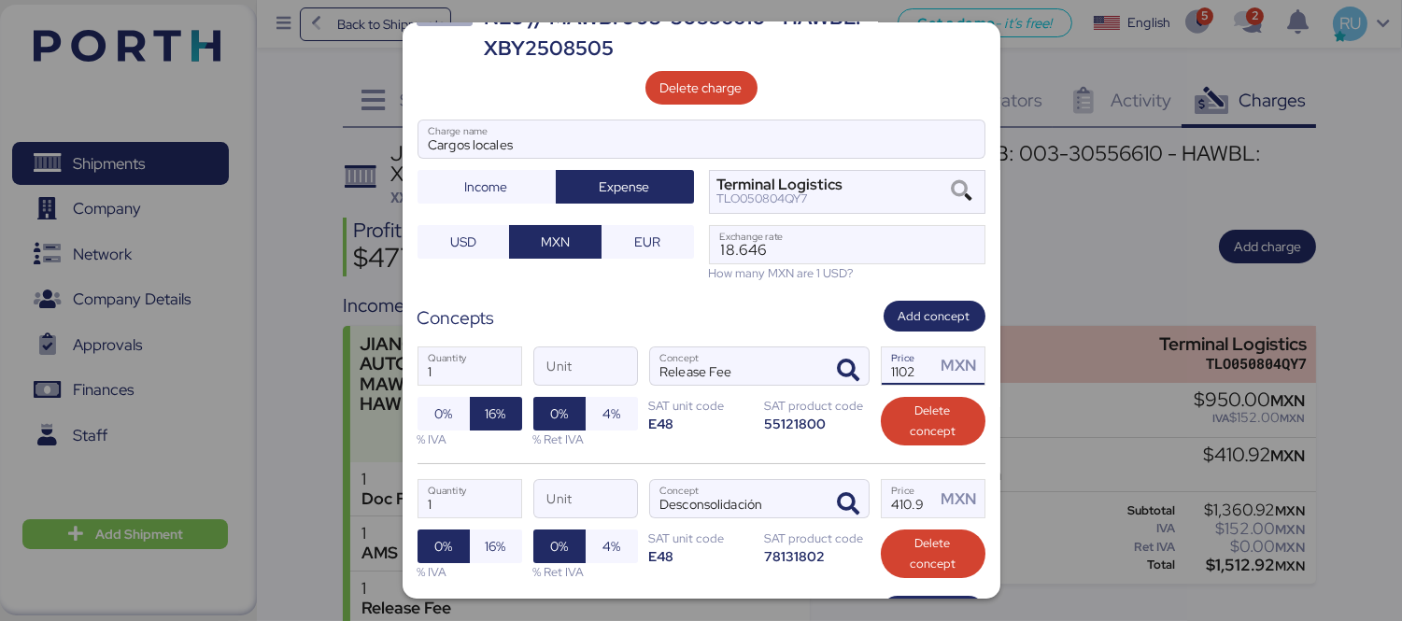
type input "1102"
click at [910, 504] on input "410.92" at bounding box center [909, 498] width 54 height 37
type input "410.95"
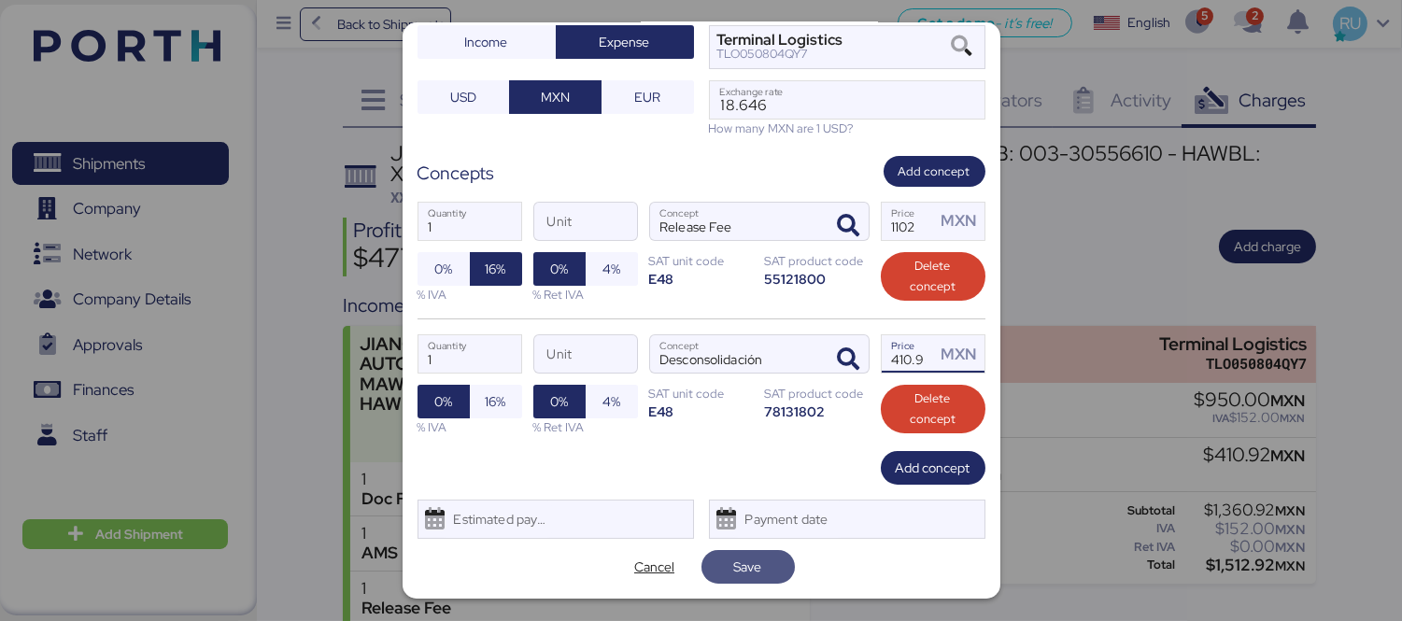
click at [743, 565] on span "Save" at bounding box center [748, 567] width 28 height 22
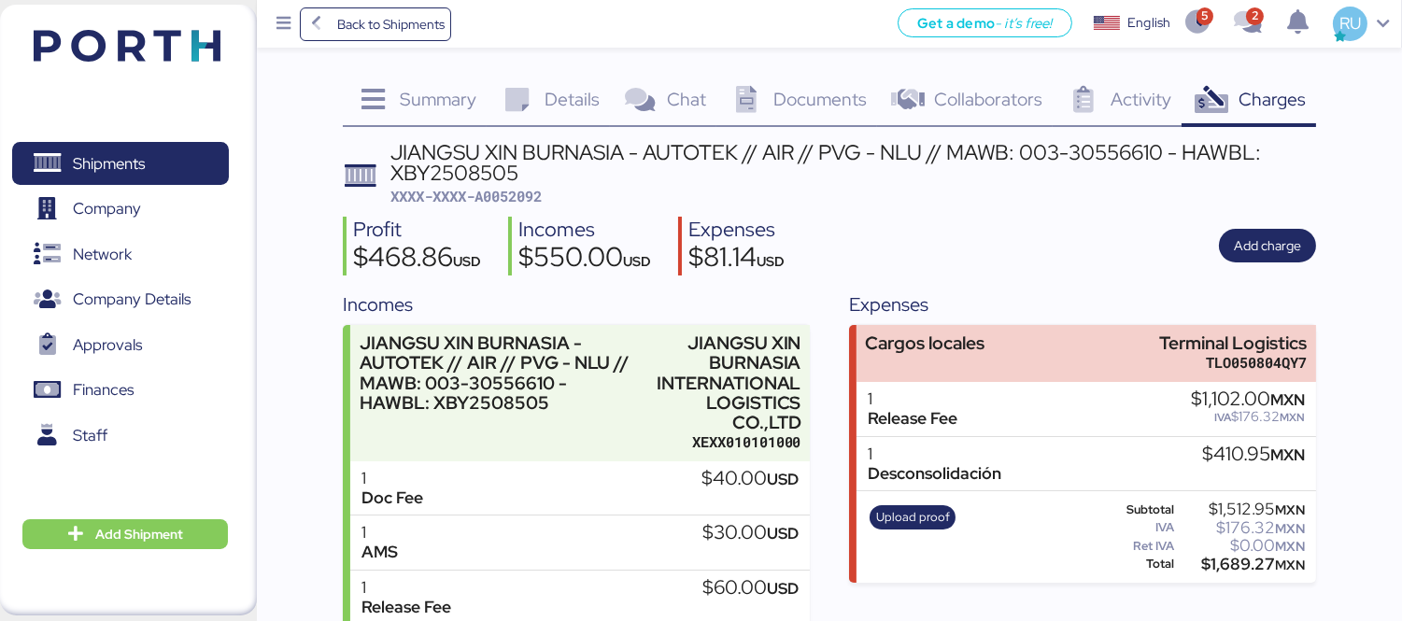
scroll to position [87, 0]
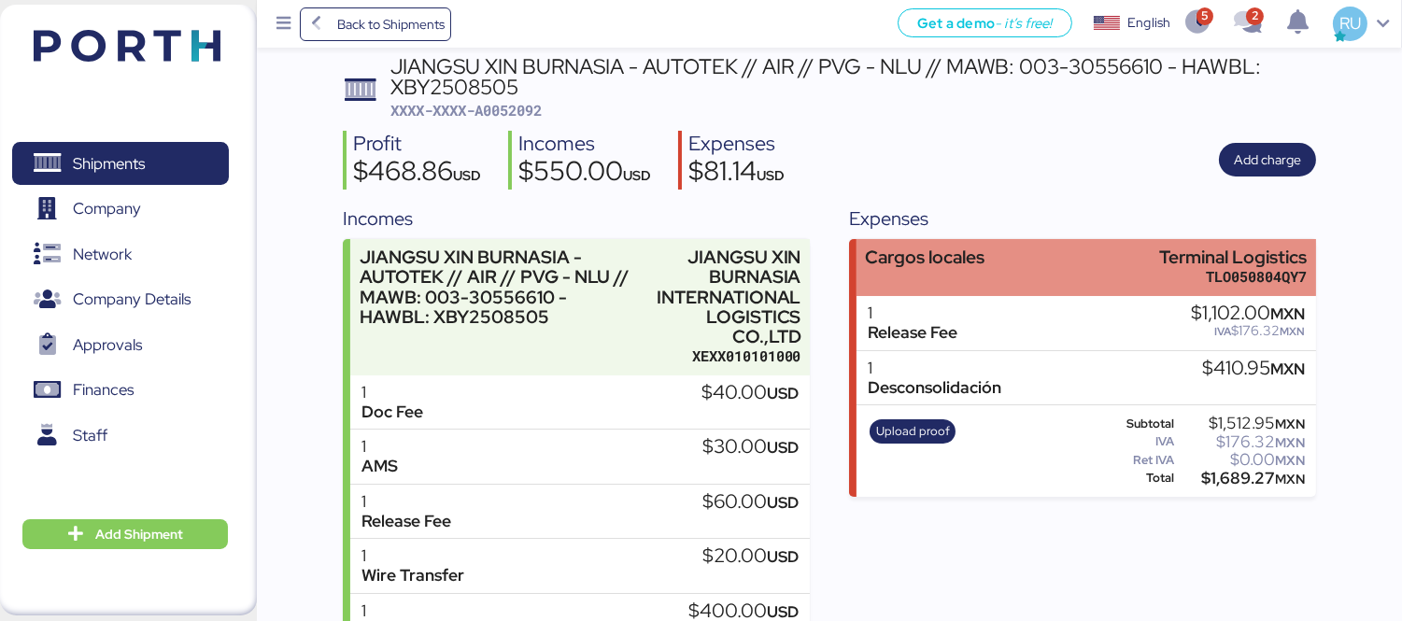
click at [1030, 260] on div "Cargos locales Terminal Logistics TLO050804QY7" at bounding box center [1086, 267] width 460 height 57
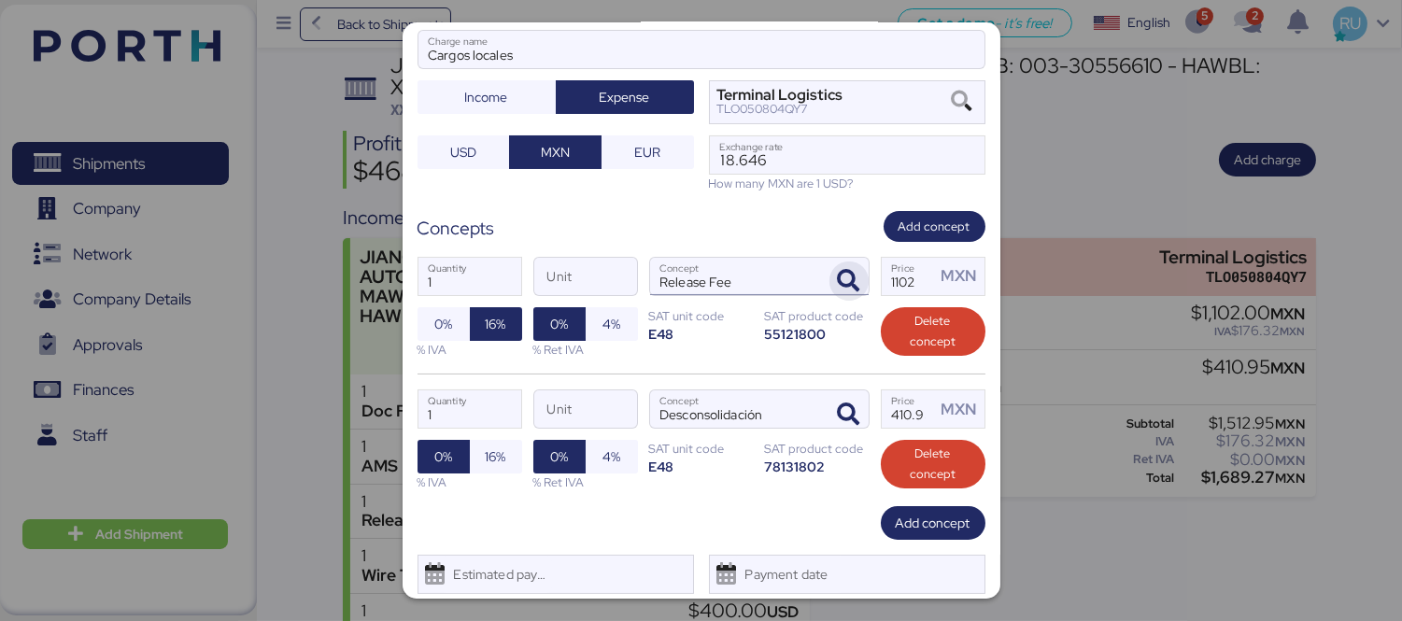
scroll to position [181, 0]
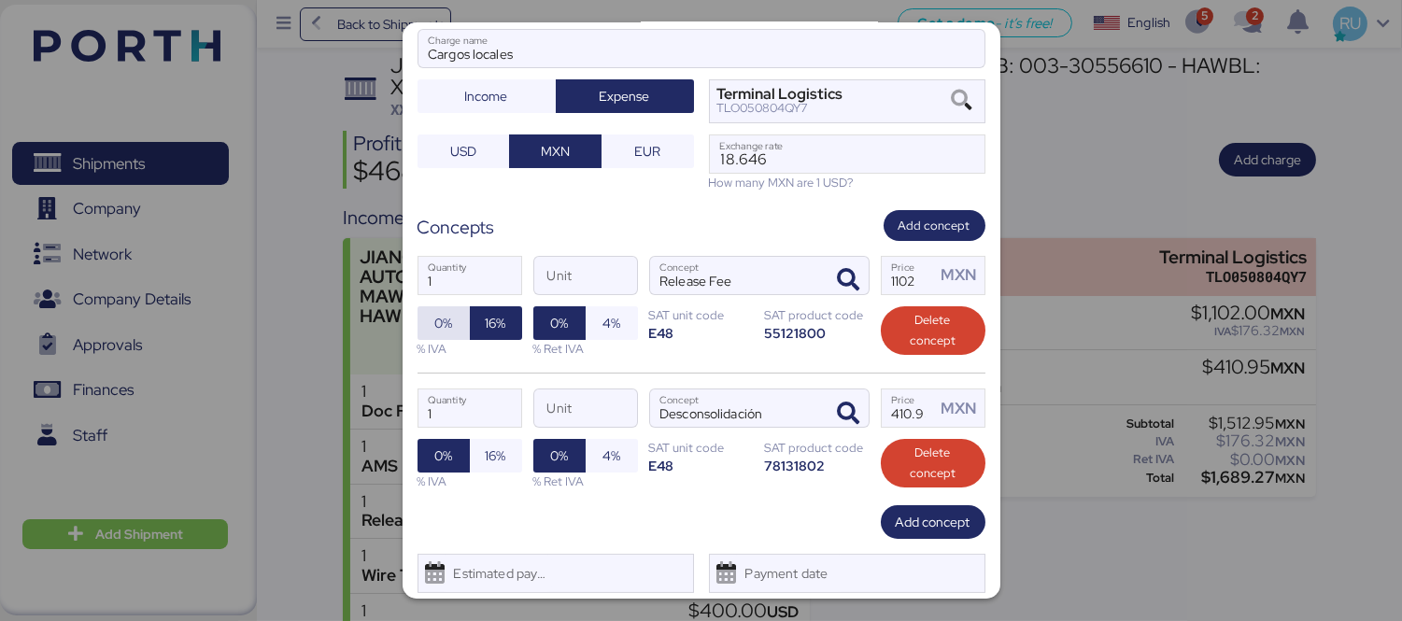
click at [449, 320] on span "0%" at bounding box center [443, 323] width 18 height 22
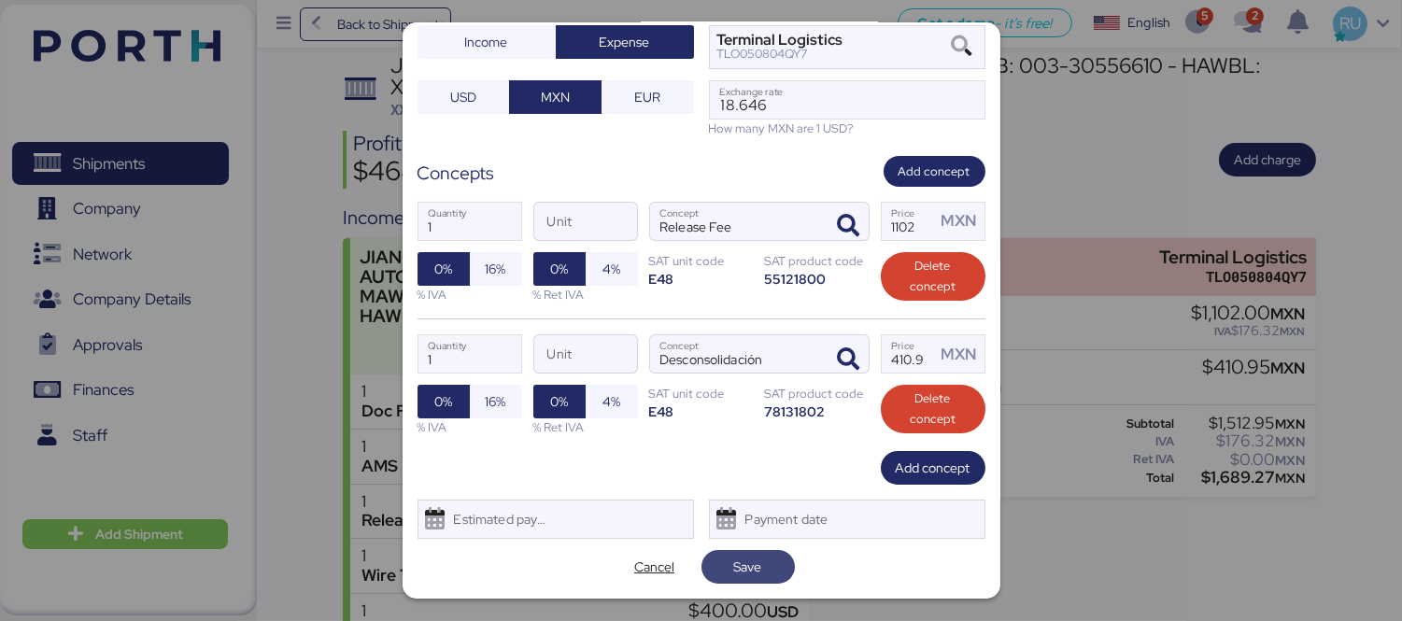
click at [758, 564] on span "Save" at bounding box center [748, 567] width 64 height 26
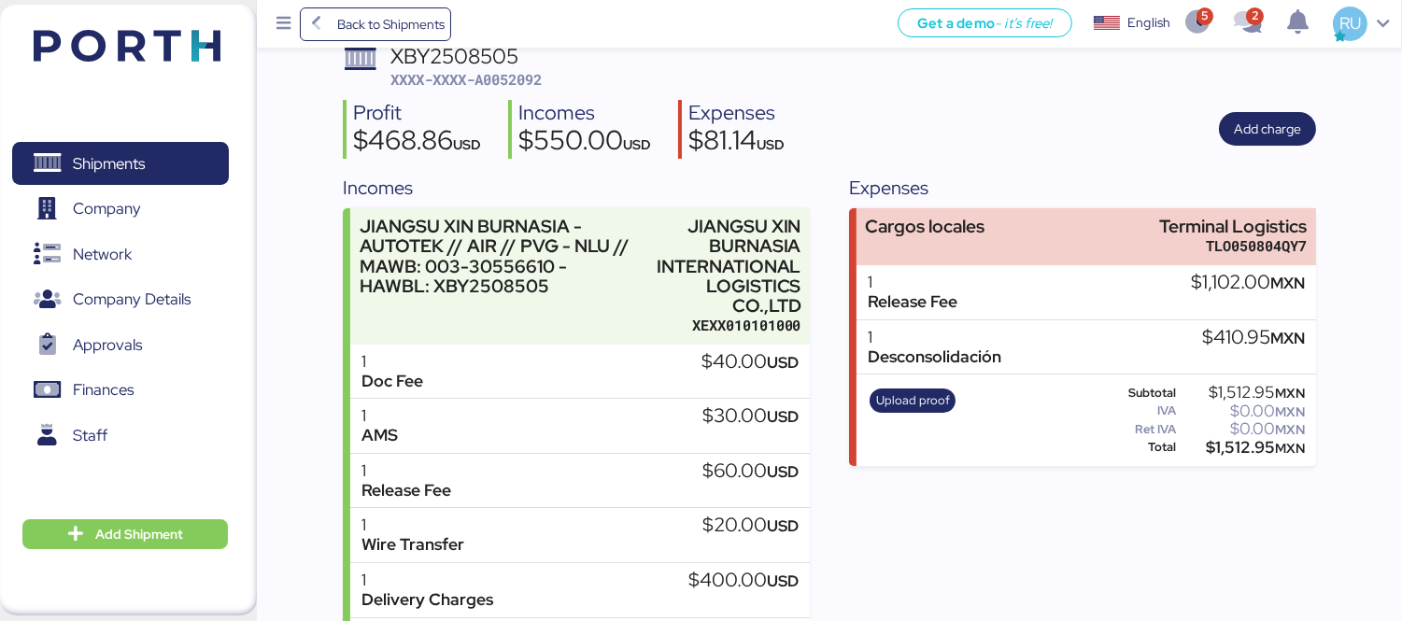
scroll to position [119, 0]
click at [912, 405] on span "Upload proof" at bounding box center [913, 399] width 74 height 21
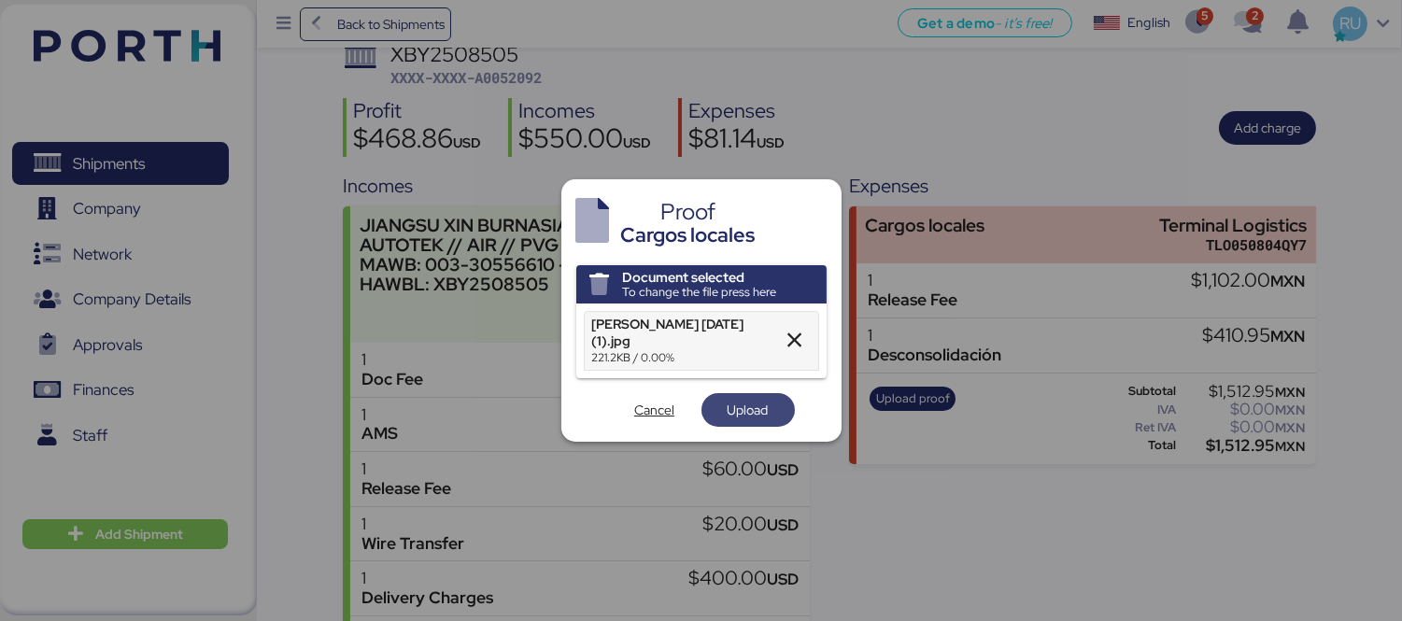
click at [751, 399] on span "Upload" at bounding box center [748, 410] width 41 height 22
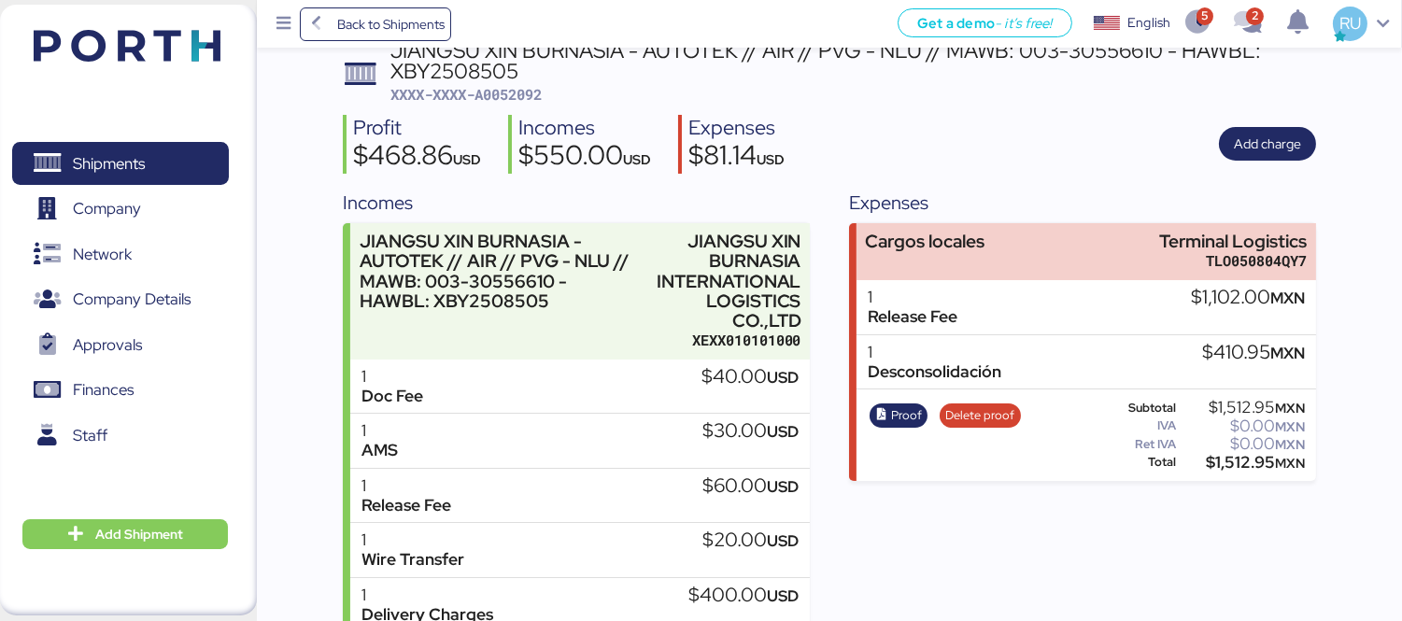
scroll to position [104, 0]
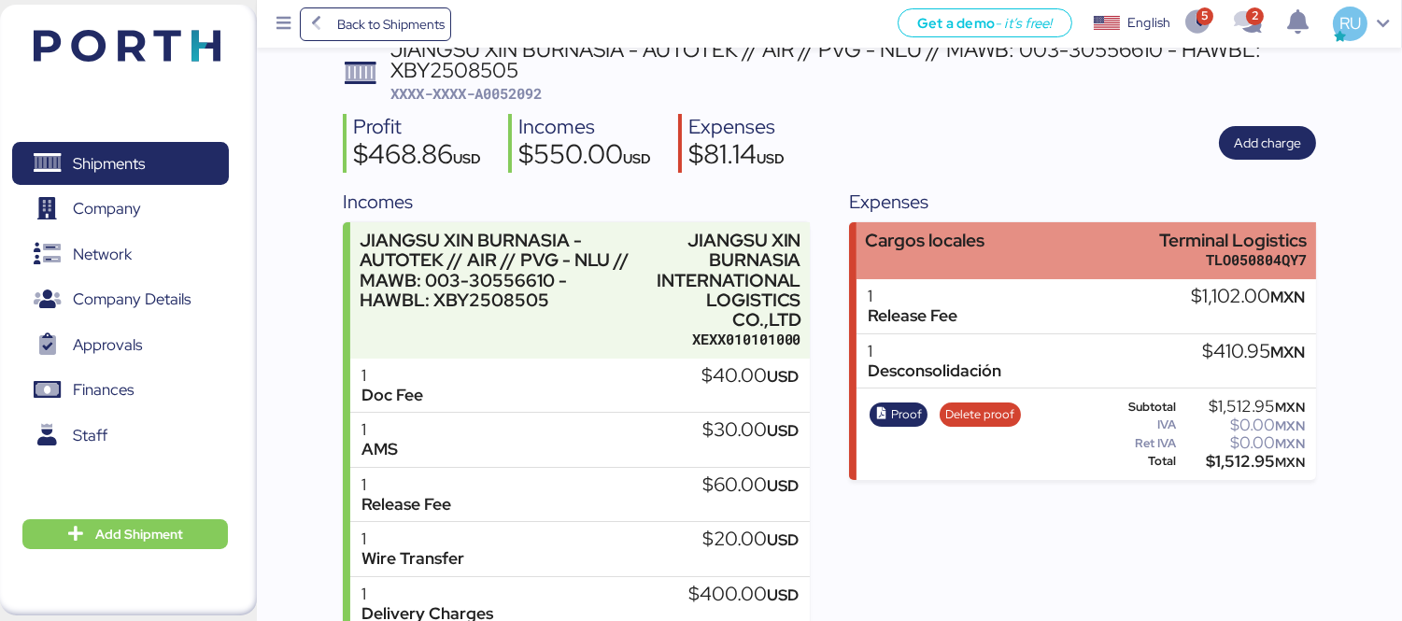
click at [994, 248] on div "Cargos locales Terminal Logistics TLO050804QY7" at bounding box center [1086, 250] width 460 height 57
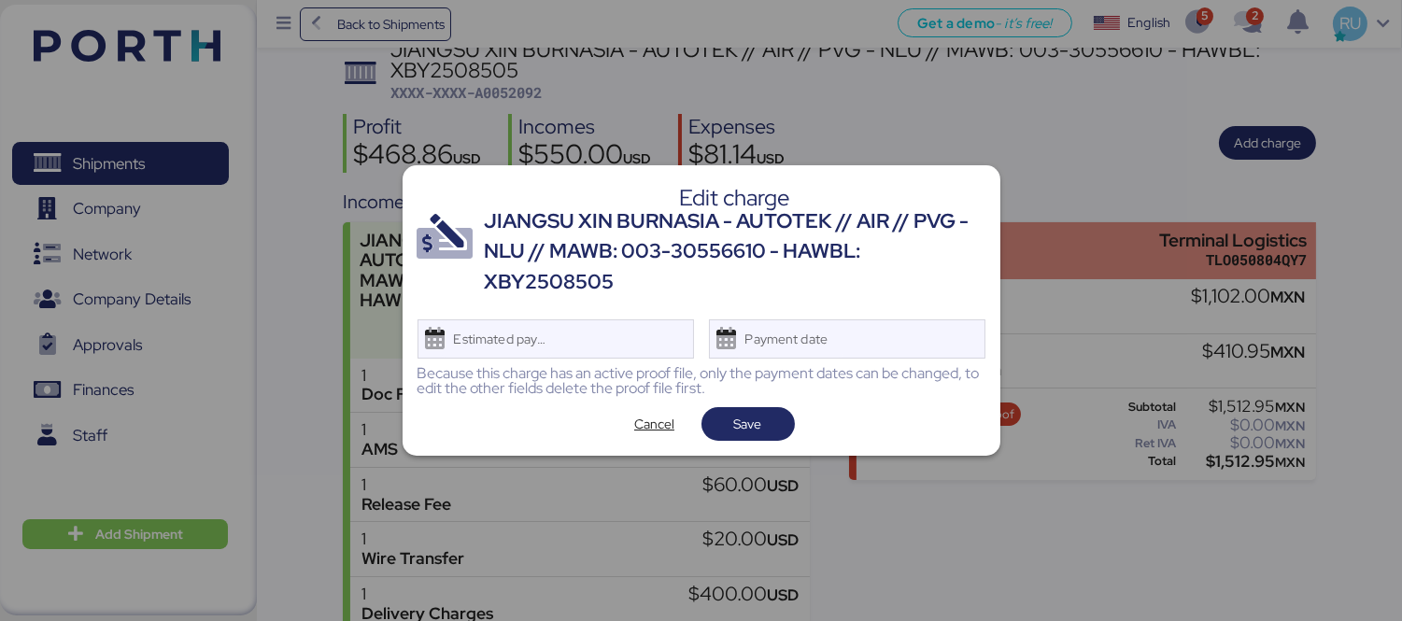
scroll to position [0, 0]
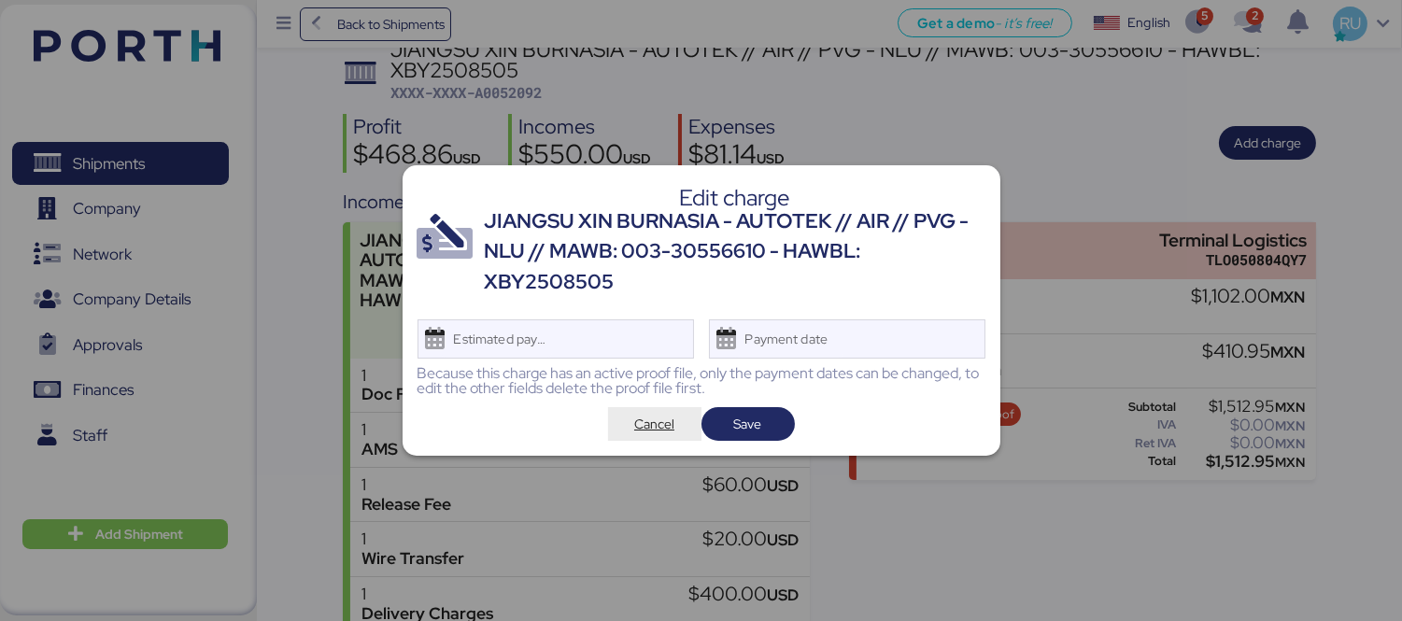
click at [644, 422] on span "Cancel" at bounding box center [654, 424] width 40 height 22
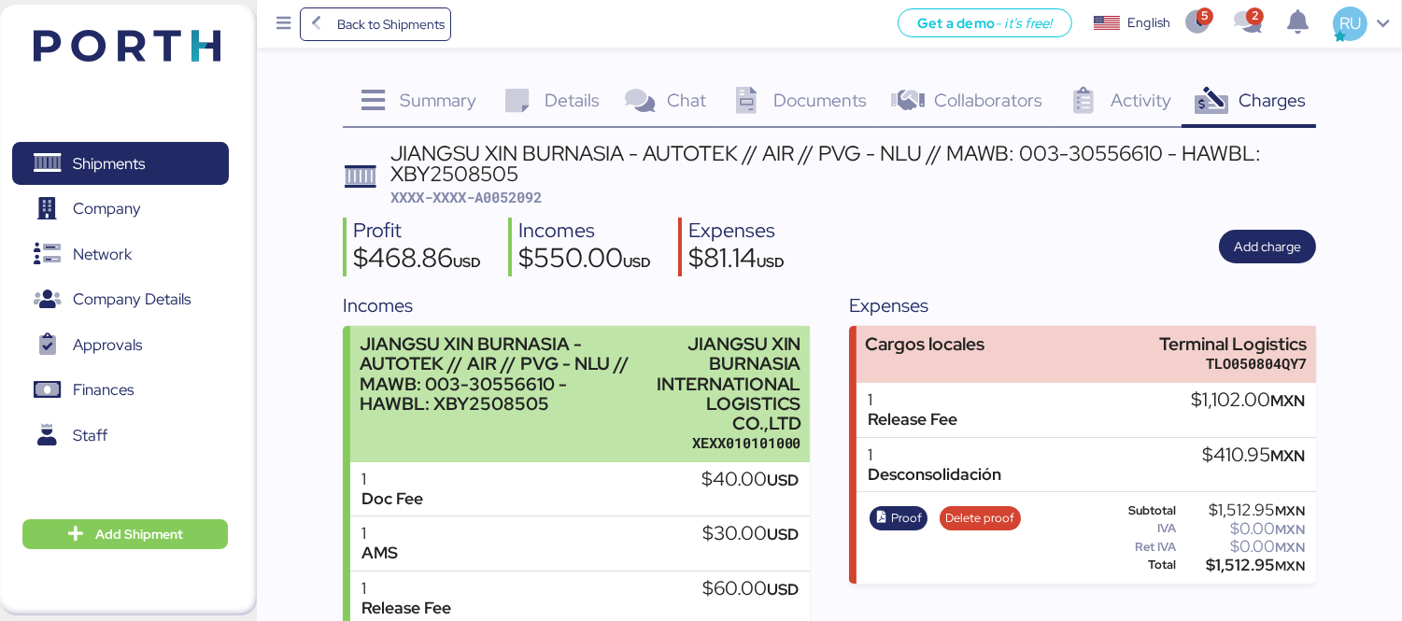
scroll to position [219, 0]
